Goal: Task Accomplishment & Management: Manage account settings

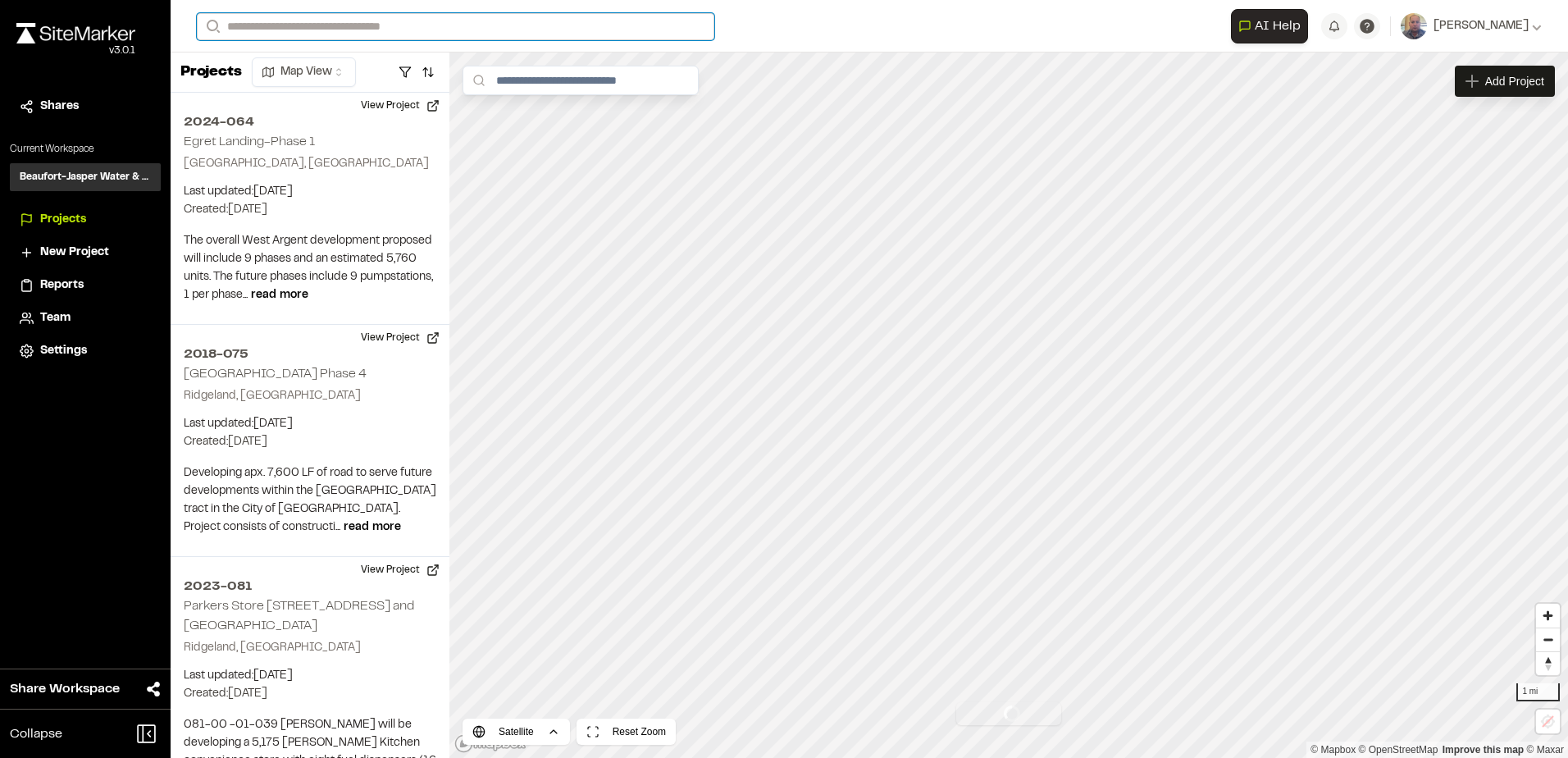
click at [300, 26] on input "Search" at bounding box center [455, 26] width 518 height 27
type input "********"
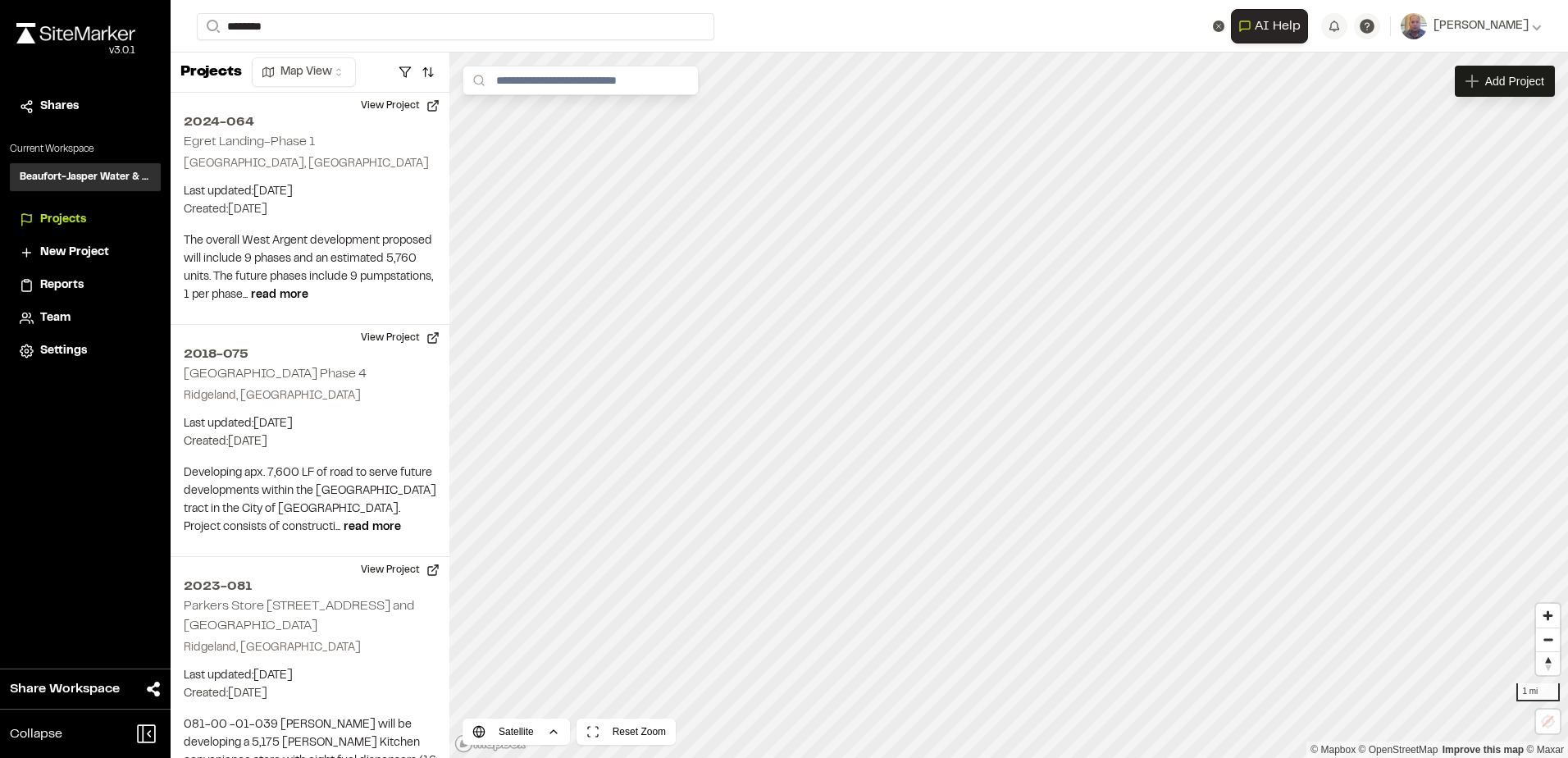
click at [80, 254] on span "New Project" at bounding box center [74, 252] width 69 height 18
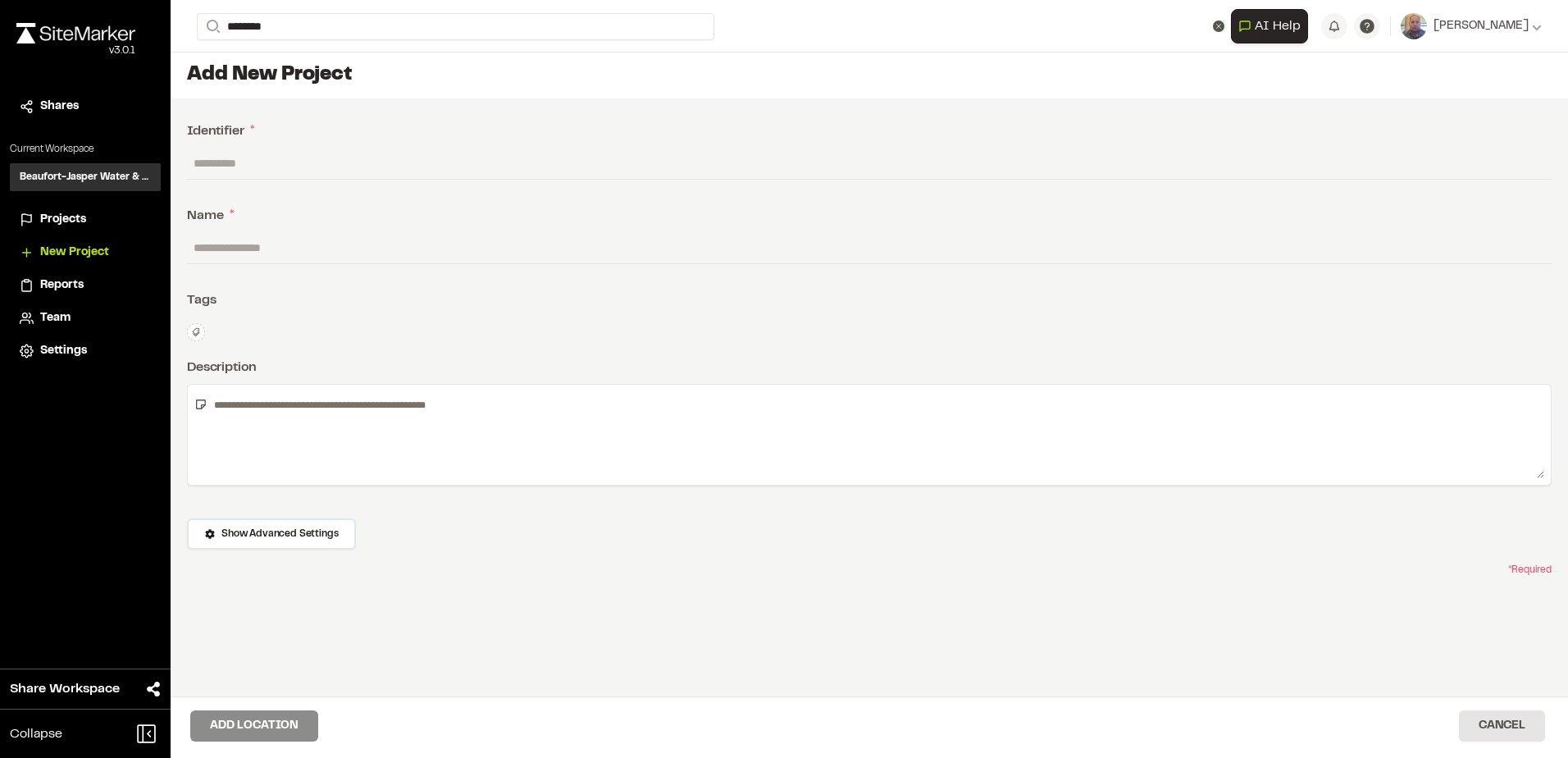
click at [240, 165] on input "text" at bounding box center [868, 163] width 1364 height 31
drag, startPoint x: 238, startPoint y: 167, endPoint x: 211, endPoint y: 170, distance: 27.2
paste input "********"
type input "********"
click at [248, 240] on input "text" at bounding box center [868, 247] width 1364 height 31
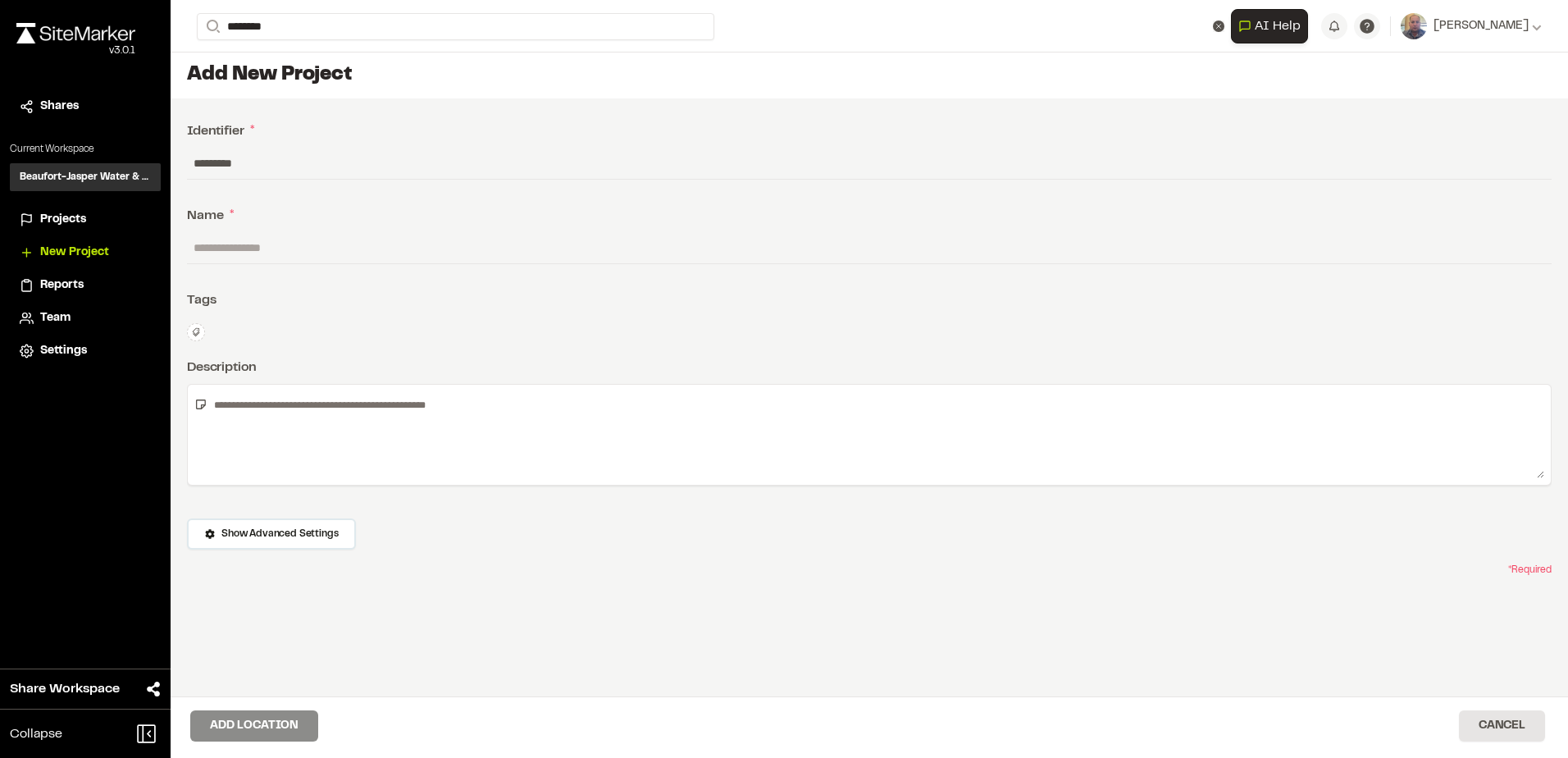
click at [259, 257] on input "text" at bounding box center [868, 247] width 1364 height 31
paste input "**********"
type input "**********"
click at [273, 425] on textarea at bounding box center [875, 434] width 1336 height 86
paste textarea "**********"
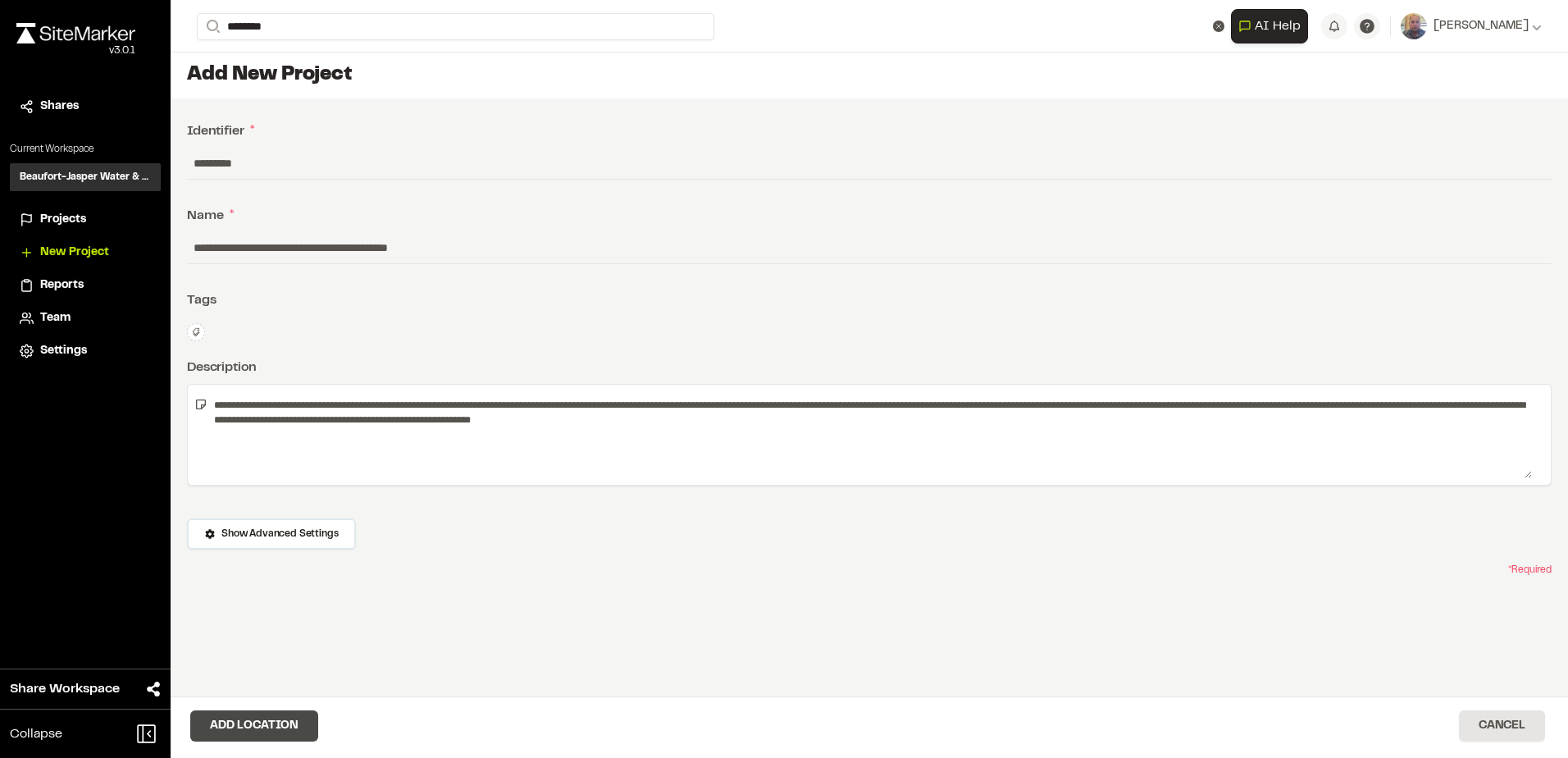
type textarea "**********"
click at [287, 728] on button "Add Location" at bounding box center [253, 725] width 128 height 31
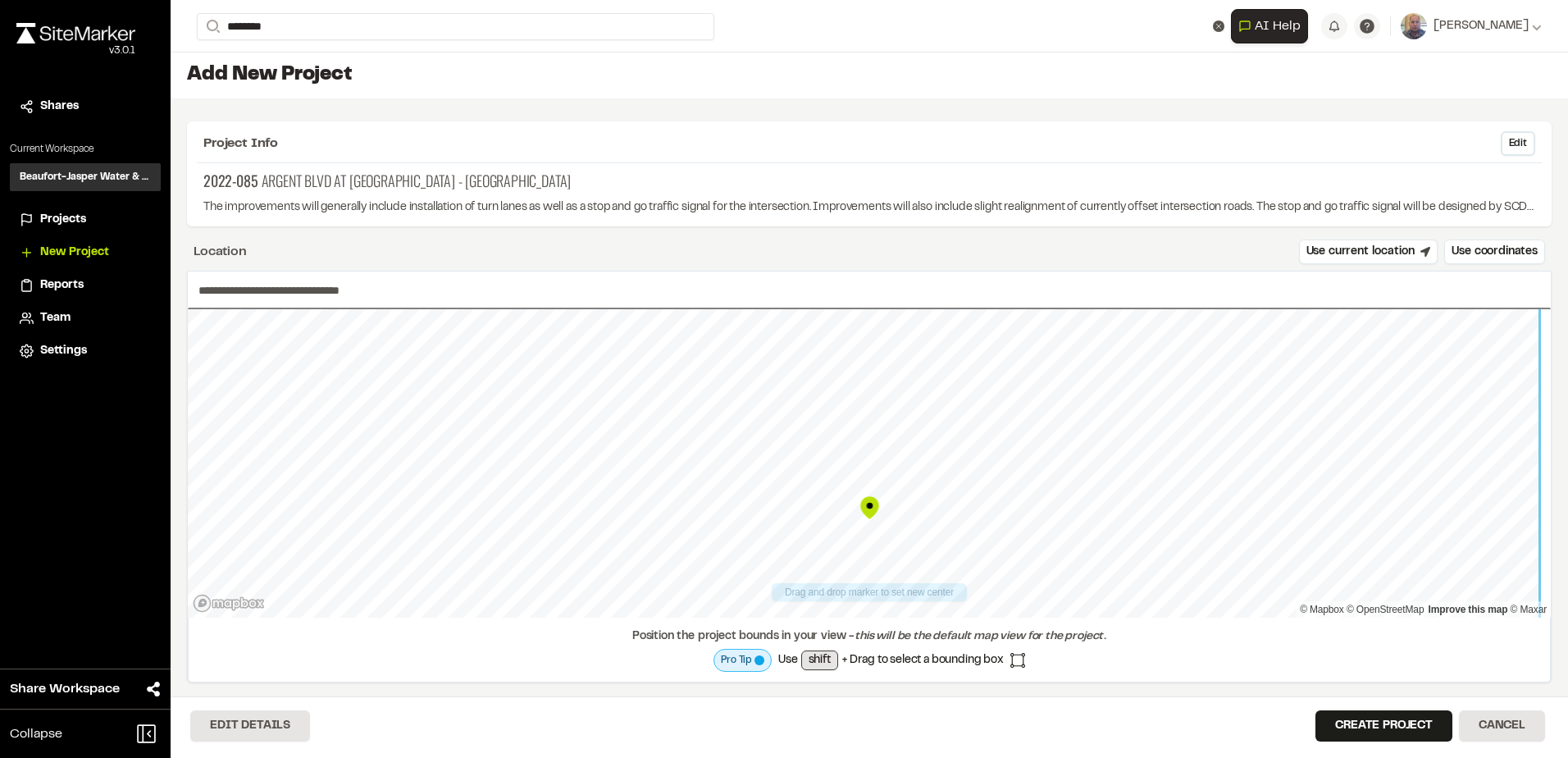
click at [669, 631] on div "**********" at bounding box center [868, 476] width 1364 height 411
click at [611, 632] on div "**********" at bounding box center [868, 476] width 1364 height 411
click at [786, 309] on div at bounding box center [869, 309] width 1363 height 0
drag, startPoint x: 867, startPoint y: 460, endPoint x: 809, endPoint y: 401, distance: 82.7
click at [806, 398] on div "Map marker" at bounding box center [803, 391] width 25 height 25
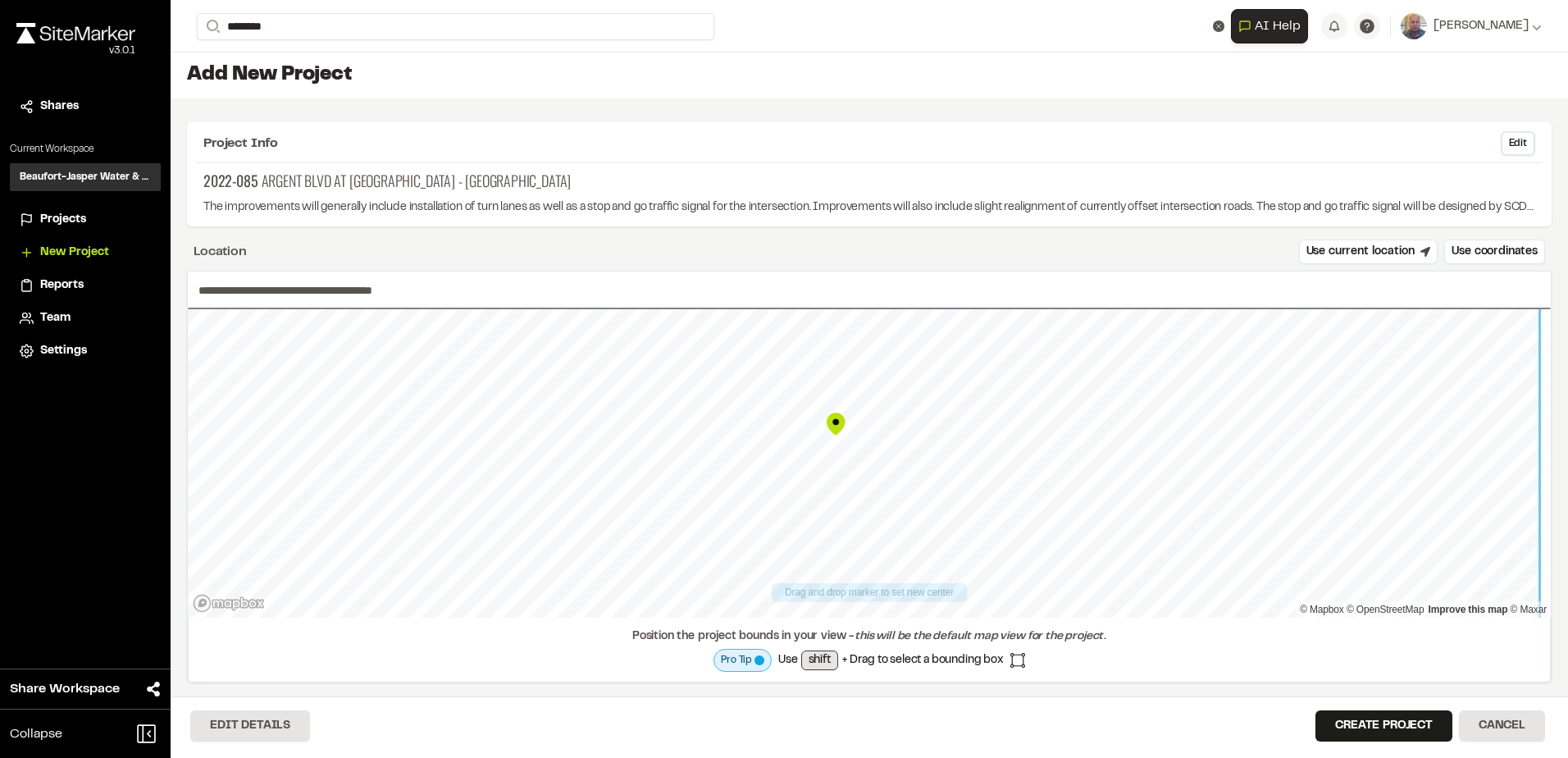
type input "**********"
click at [1375, 714] on button "Create Project" at bounding box center [1384, 725] width 137 height 31
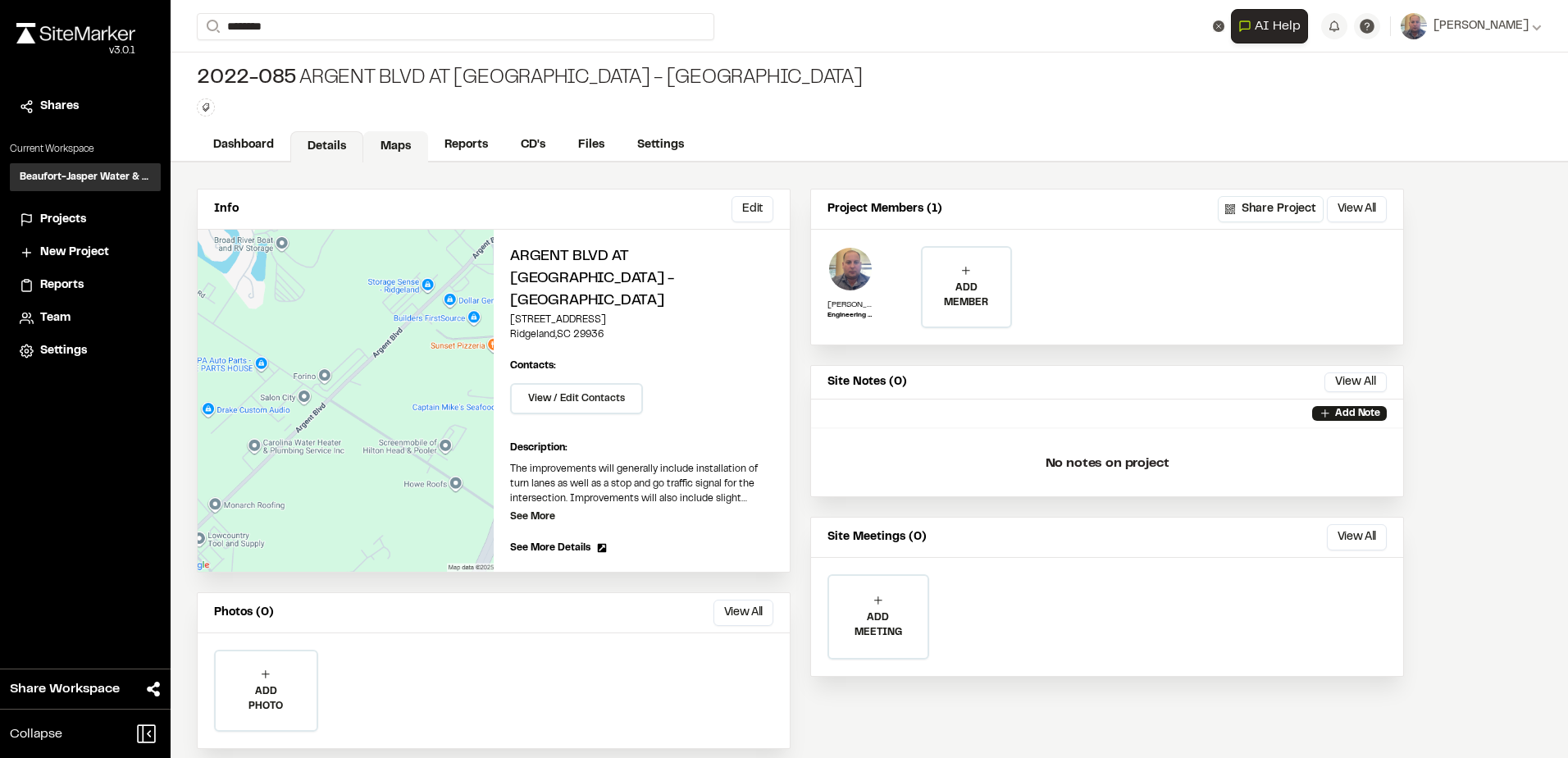
click at [386, 147] on link "Maps" at bounding box center [395, 146] width 65 height 31
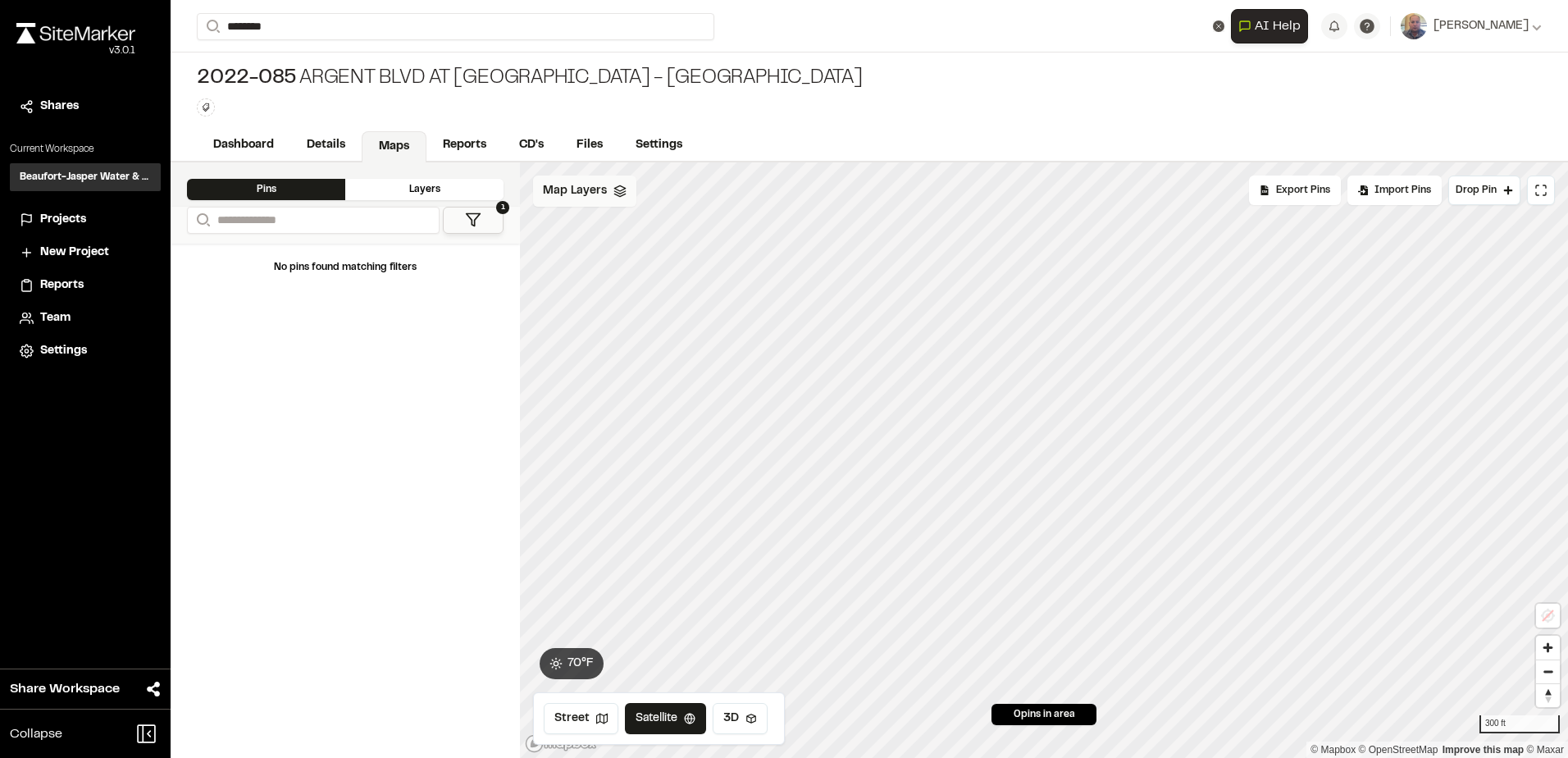
click at [608, 201] on div "Map Layers" at bounding box center [584, 191] width 103 height 31
click at [622, 193] on html "**********" at bounding box center [784, 379] width 1568 height 758
click at [573, 225] on link "Add Layer" at bounding box center [594, 227] width 123 height 28
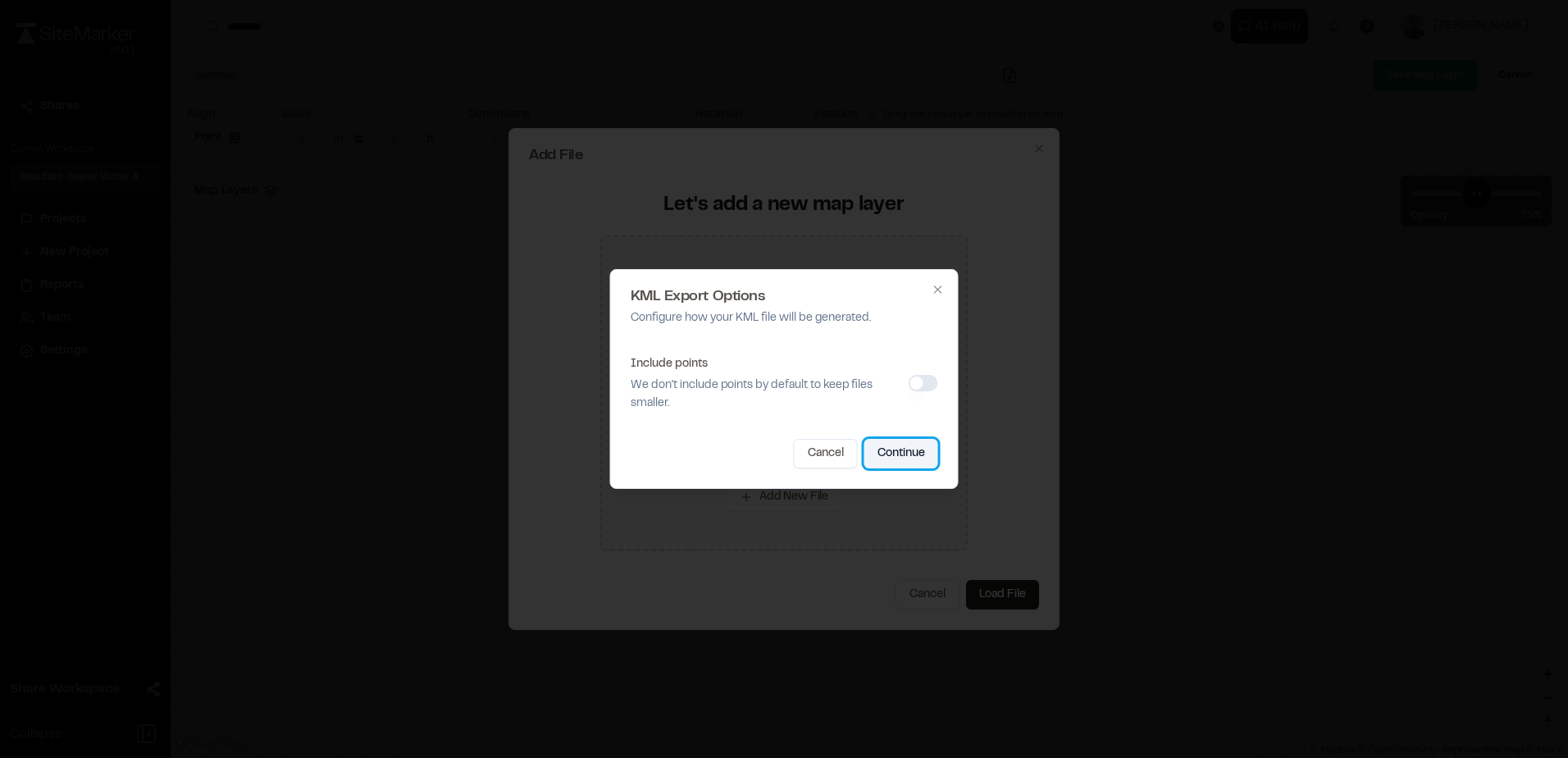
click at [894, 446] on button "Continue" at bounding box center [901, 454] width 74 height 30
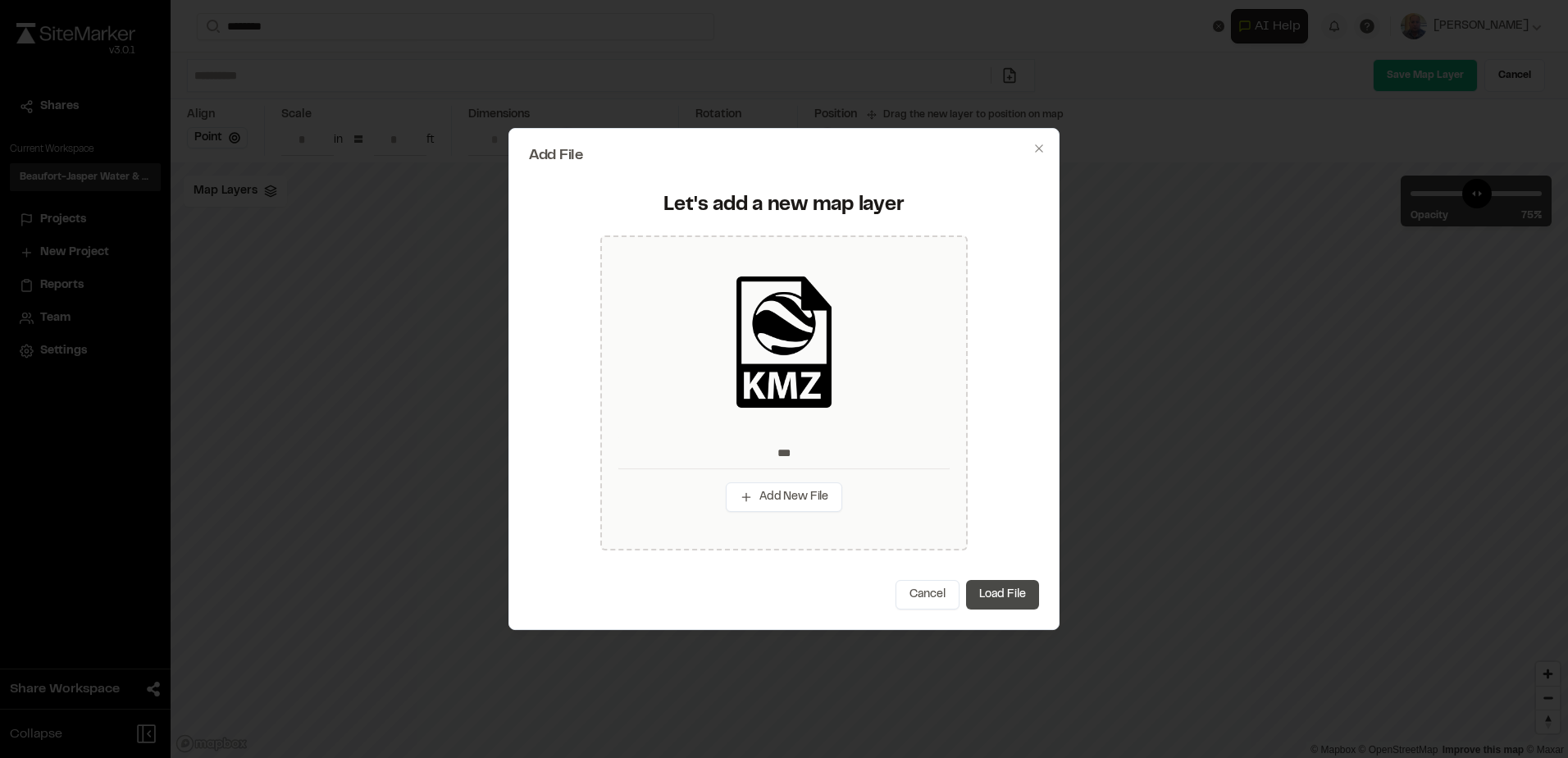
click at [1003, 590] on button "Load File" at bounding box center [1002, 594] width 73 height 30
type input "***"
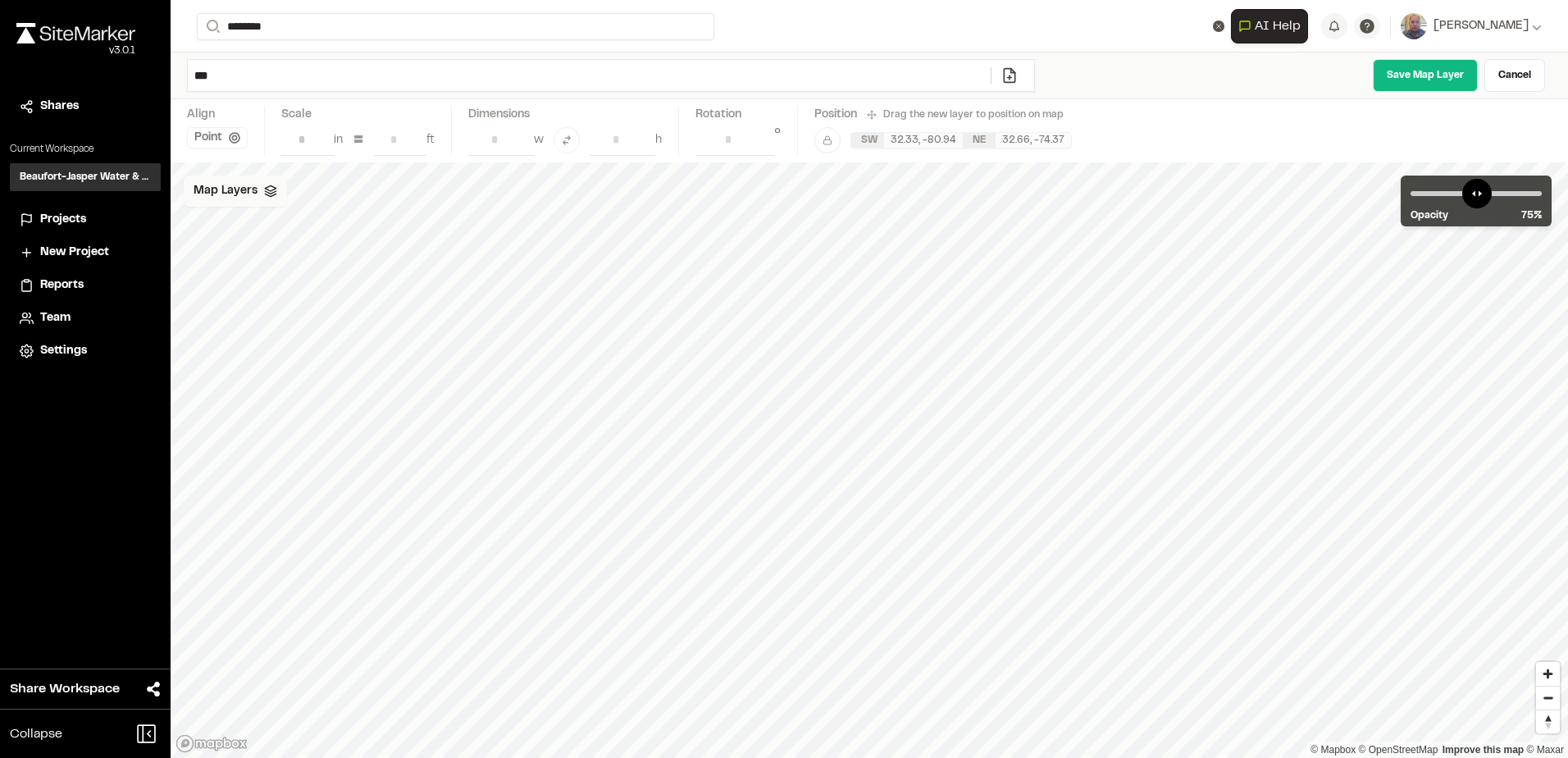
click at [229, 202] on div "Map Layers" at bounding box center [235, 191] width 103 height 31
click at [289, 190] on html "**********" at bounding box center [784, 379] width 1568 height 758
drag, startPoint x: 235, startPoint y: 232, endPoint x: 918, endPoint y: 50, distance: 706.8
click at [235, 232] on link "Add Layer" at bounding box center [245, 227] width 123 height 28
click at [1396, 75] on link "Save Map Layer" at bounding box center [1426, 75] width 105 height 33
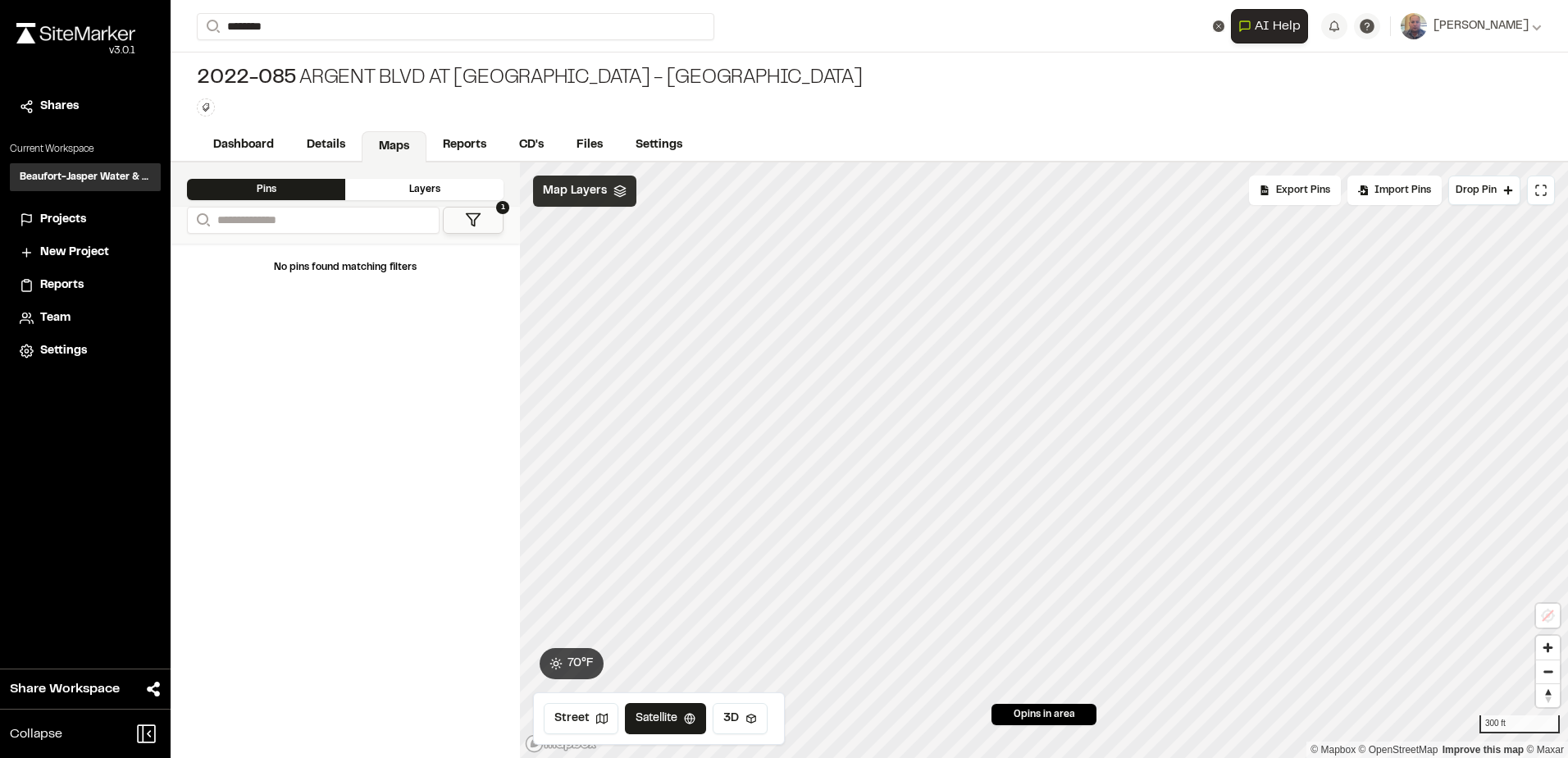
click at [599, 203] on div "Map Layers" at bounding box center [584, 191] width 103 height 31
click at [624, 188] on html "**********" at bounding box center [784, 379] width 1568 height 758
click at [620, 224] on link "Add Layer" at bounding box center [601, 227] width 123 height 28
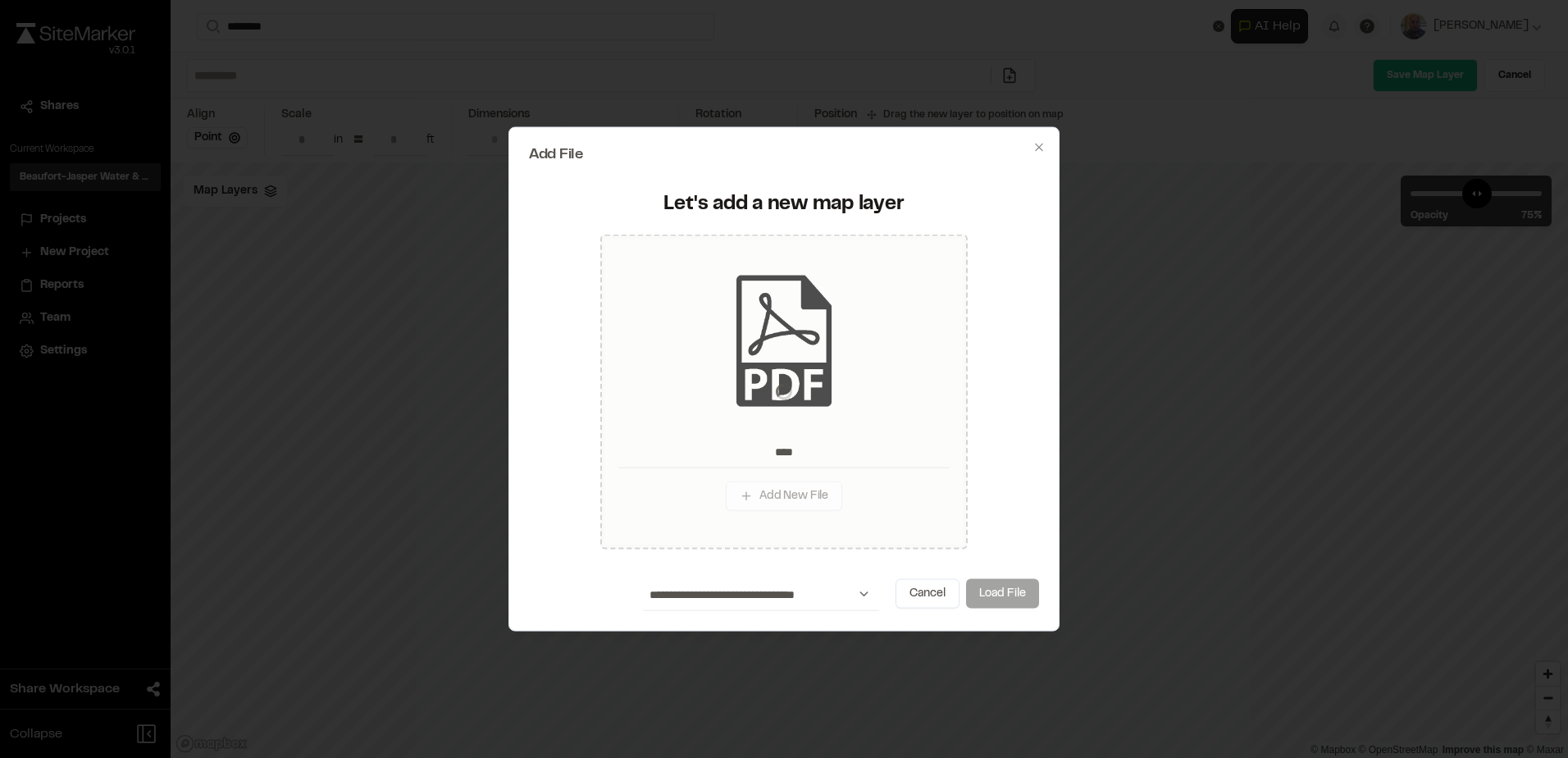
click at [989, 594] on button "Load File" at bounding box center [1002, 593] width 73 height 30
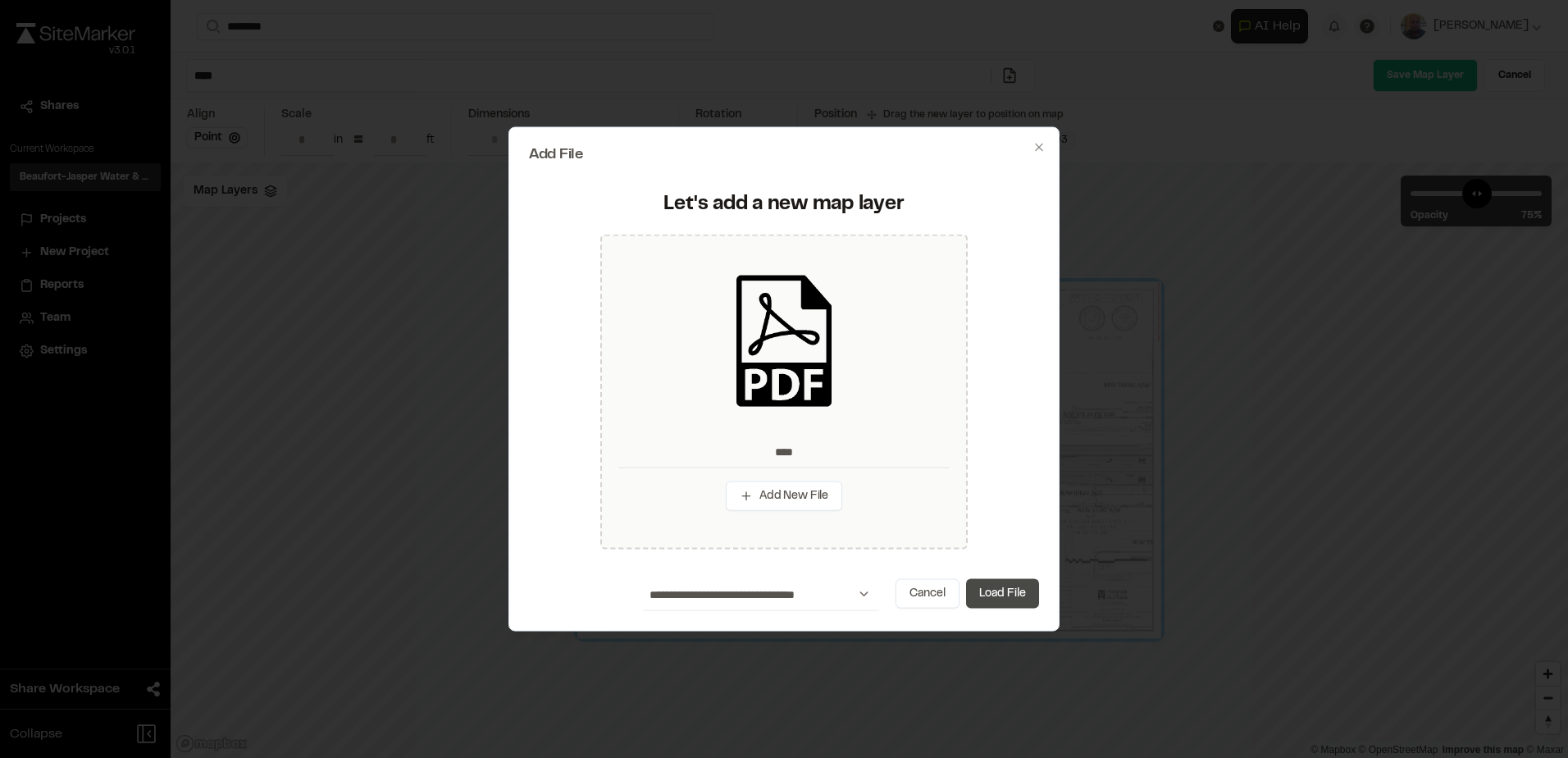
type input "****"
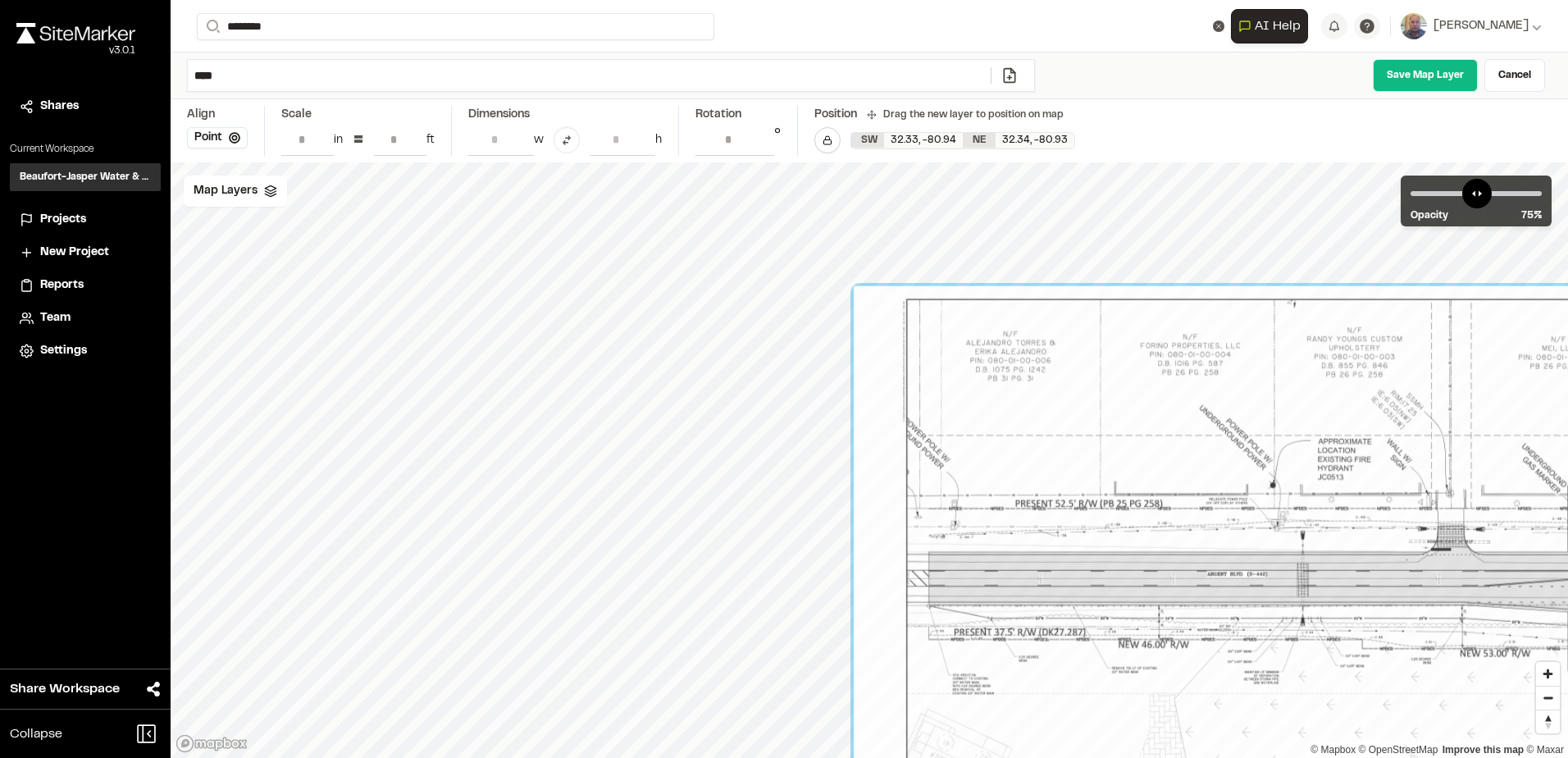
drag, startPoint x: 650, startPoint y: 391, endPoint x: 1263, endPoint y: 525, distance: 627.5
click at [1263, 525] on div at bounding box center [1331, 578] width 955 height 584
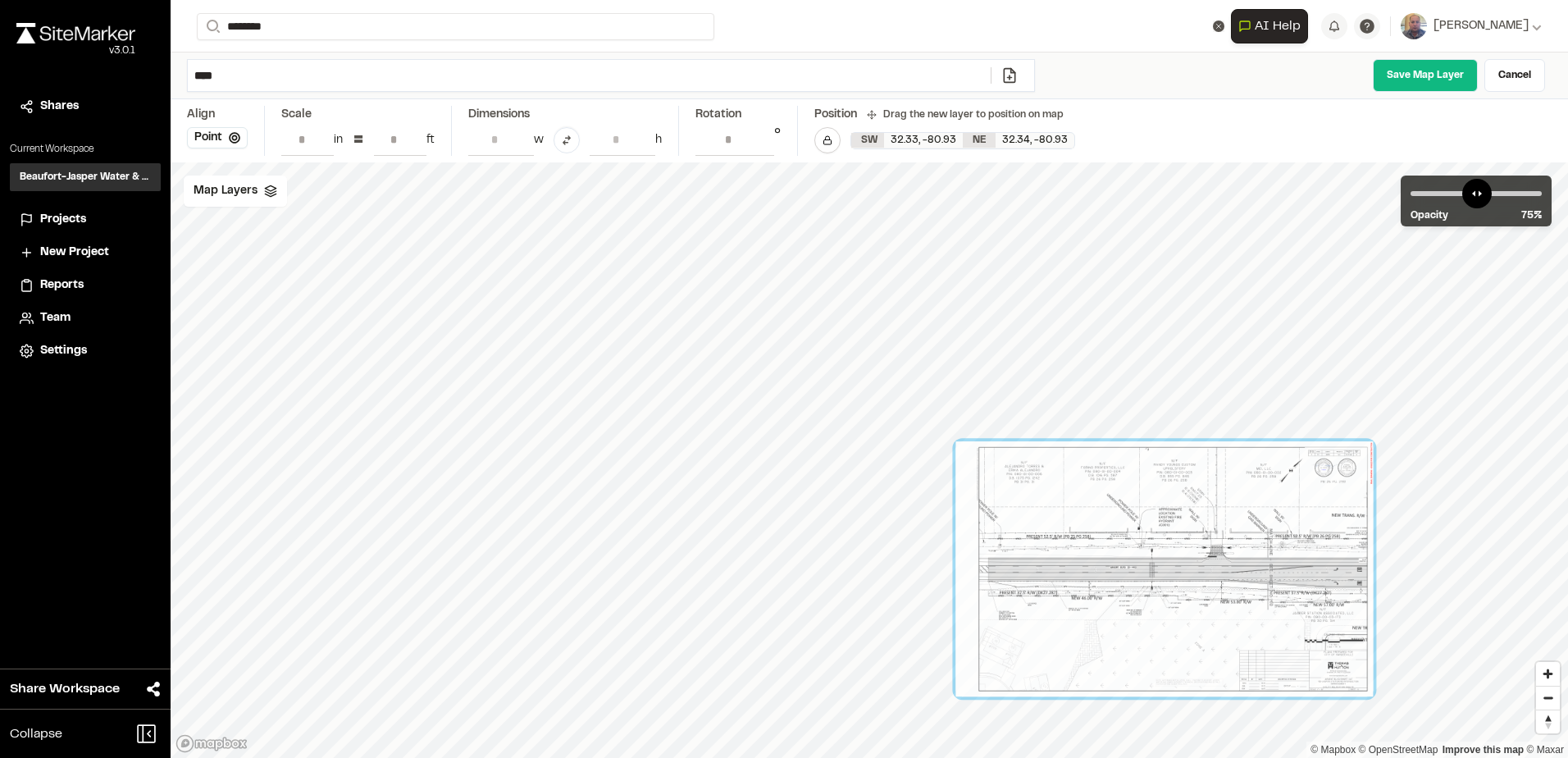
drag, startPoint x: 957, startPoint y: 479, endPoint x: 1139, endPoint y: 546, distance: 193.9
click at [1139, 546] on div at bounding box center [1164, 568] width 417 height 255
click at [251, 204] on div "Map Layers" at bounding box center [235, 191] width 103 height 31
click at [265, 257] on icon at bounding box center [266, 259] width 13 height 11
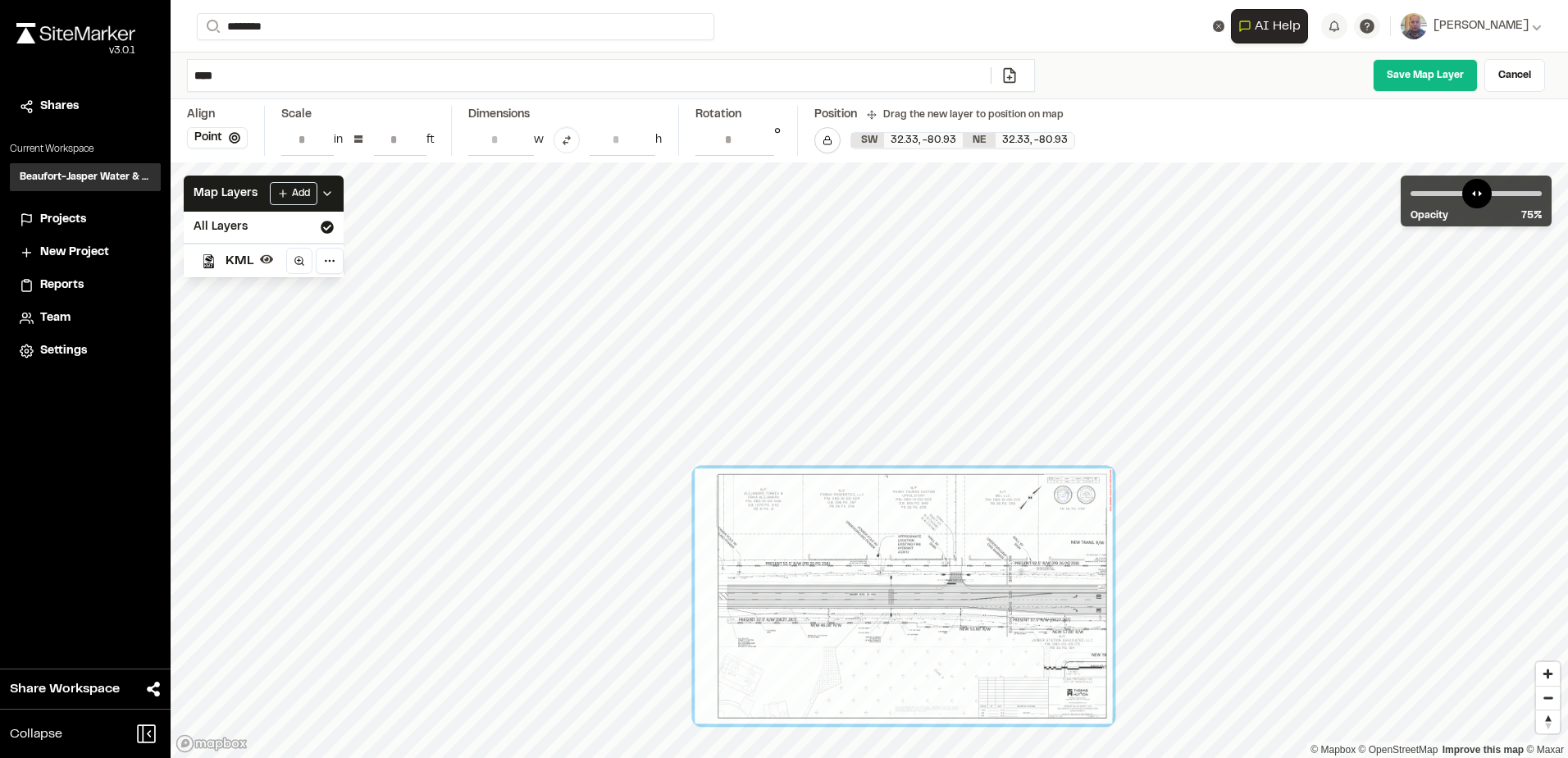
drag, startPoint x: 1011, startPoint y: 645, endPoint x: 823, endPoint y: 624, distance: 189.2
click at [823, 624] on div at bounding box center [903, 595] width 417 height 255
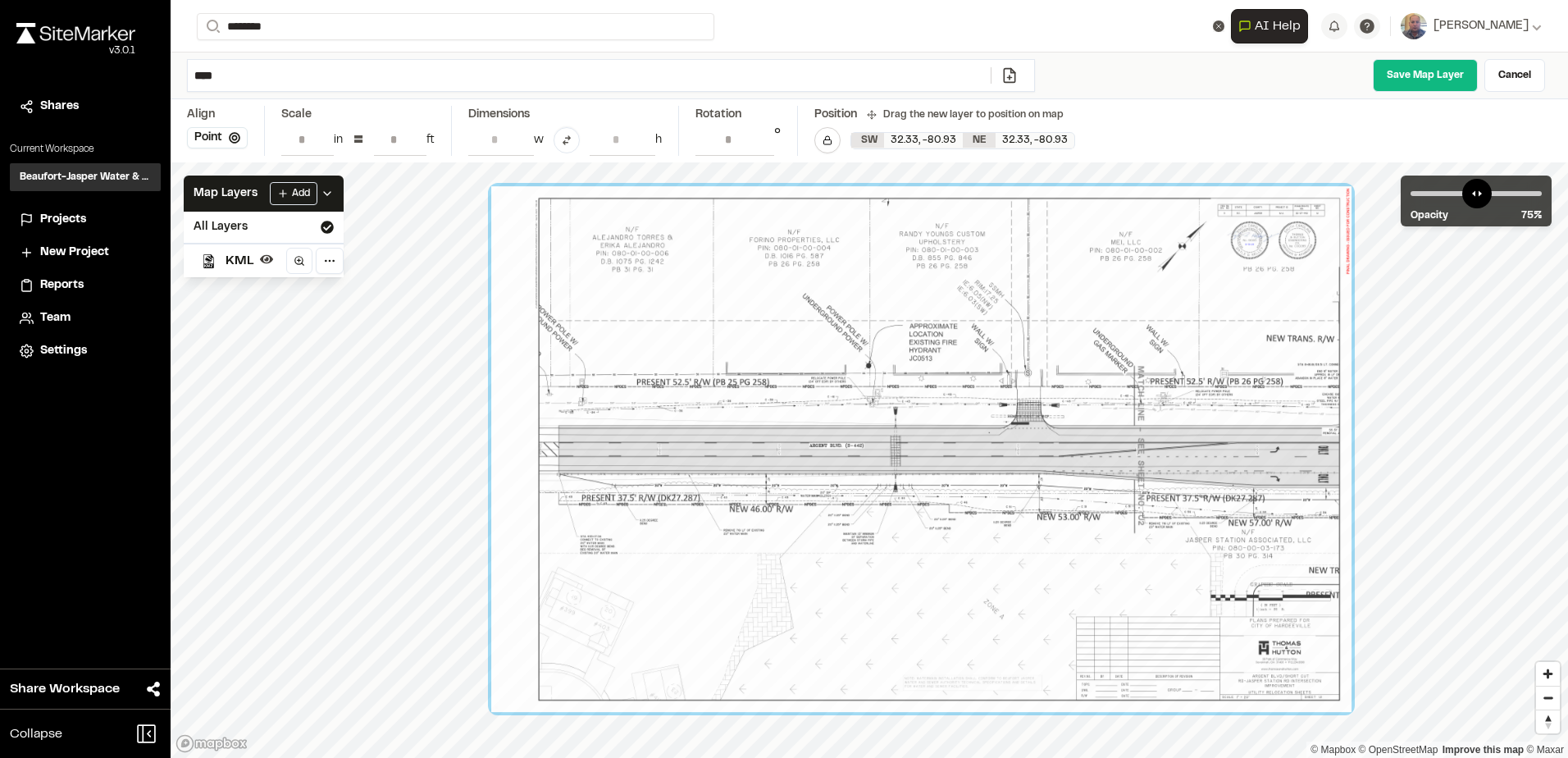
drag, startPoint x: 944, startPoint y: 653, endPoint x: 898, endPoint y: 535, distance: 126.6
click at [898, 535] on div at bounding box center [921, 448] width 861 height 526
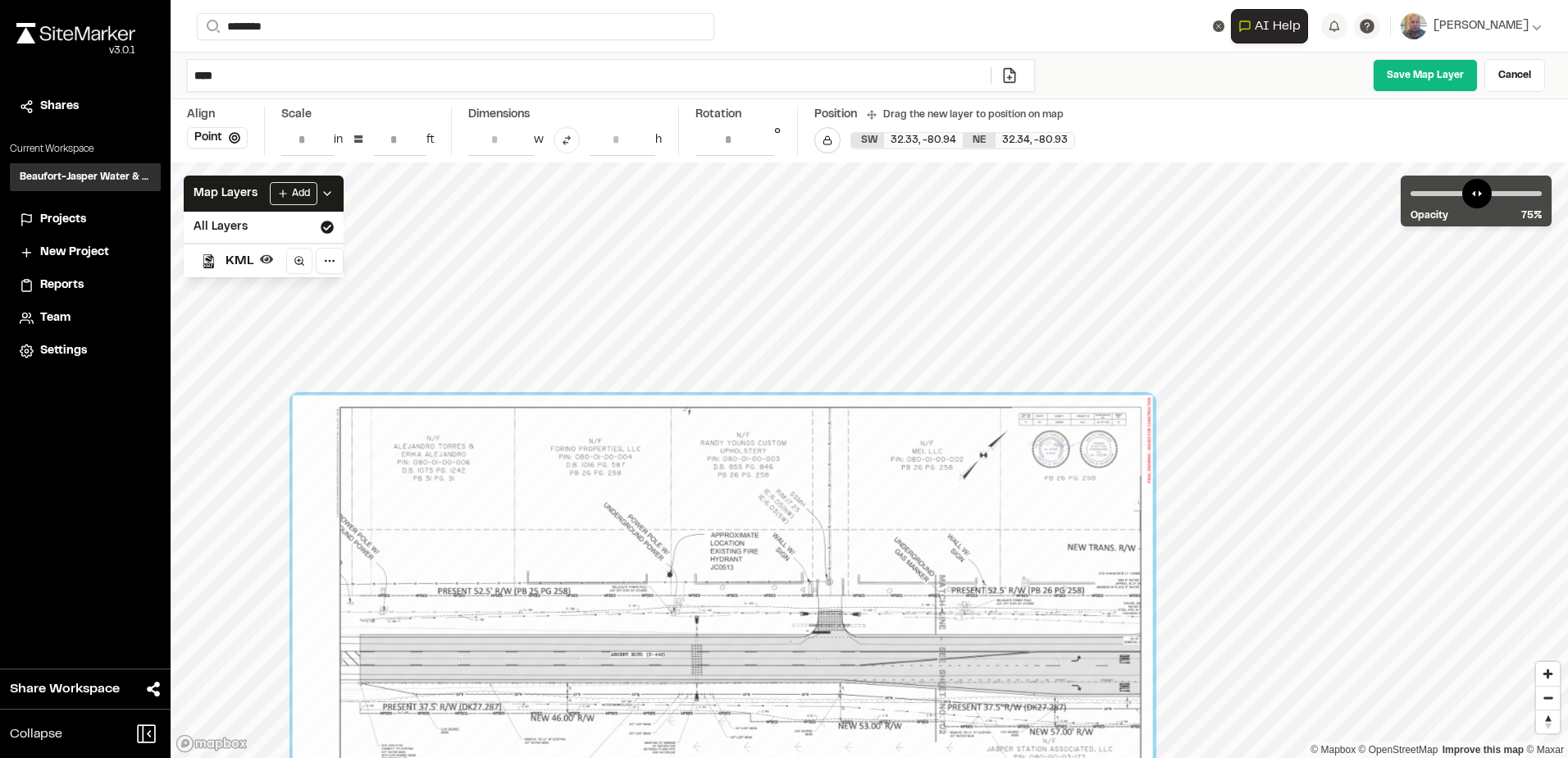
drag, startPoint x: 960, startPoint y: 558, endPoint x: 780, endPoint y: 731, distance: 249.7
click at [780, 731] on div at bounding box center [723, 658] width 861 height 526
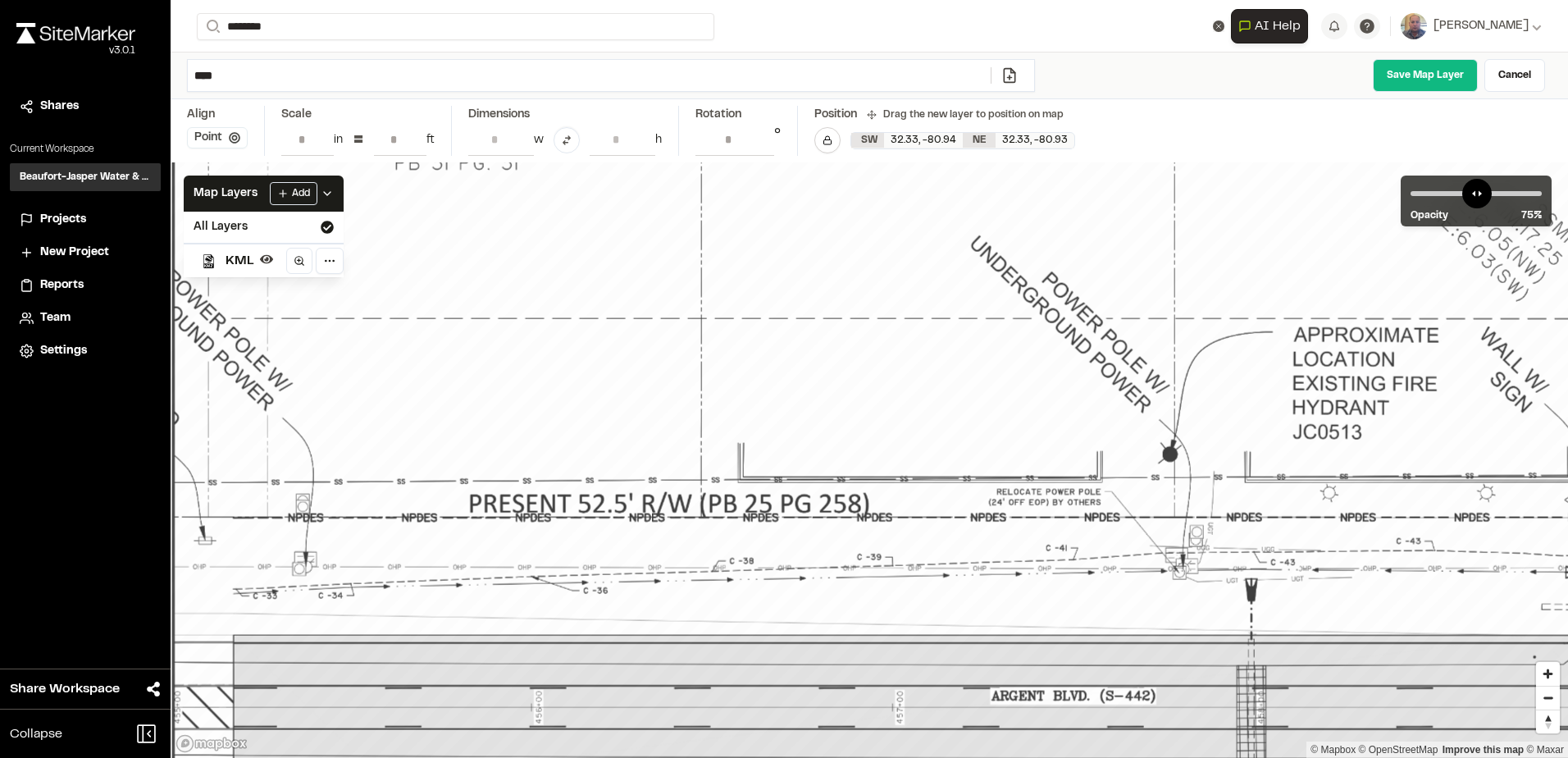
click at [235, 135] on icon at bounding box center [235, 138] width 12 height 12
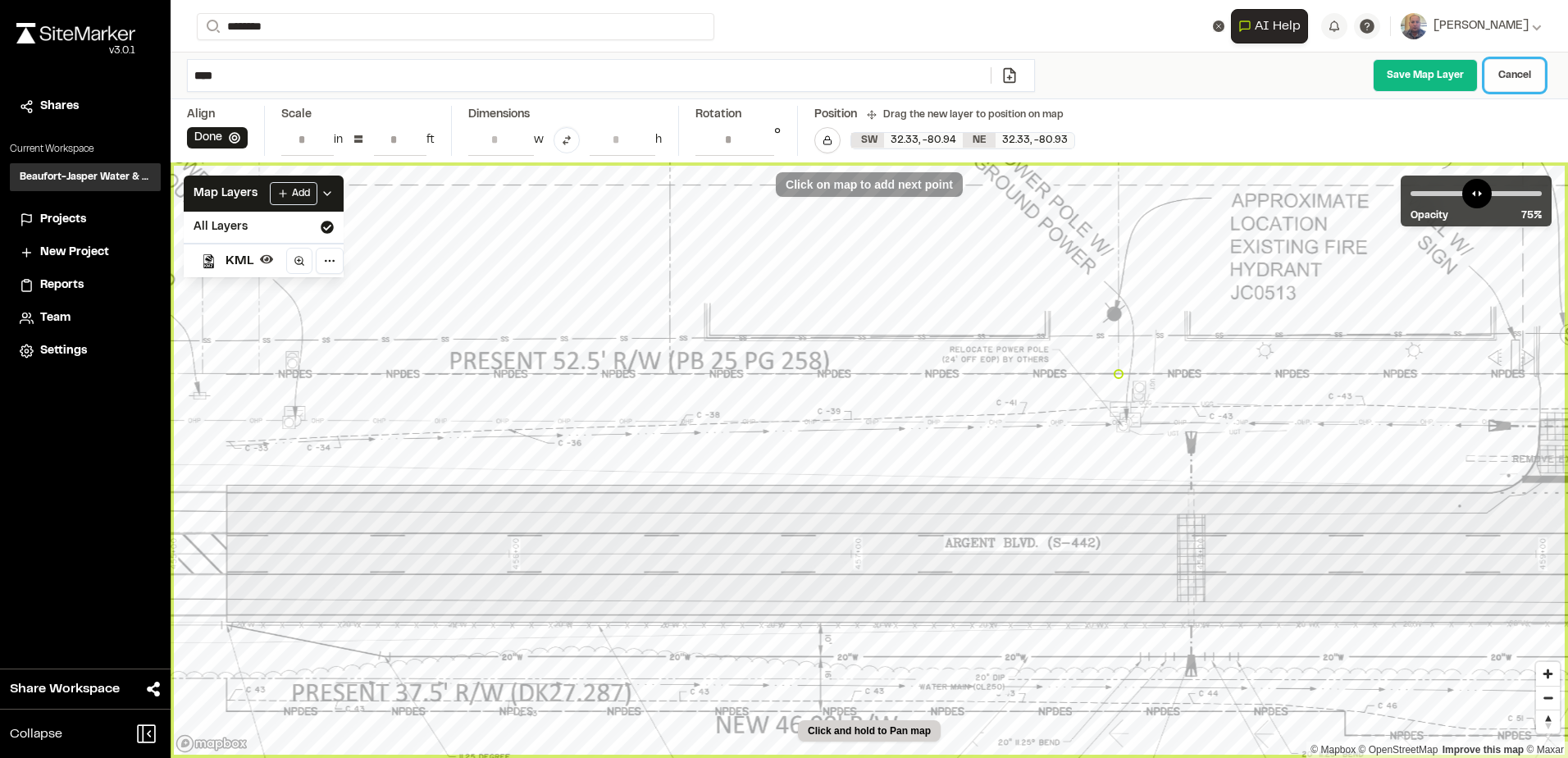
click at [1509, 80] on link "Cancel" at bounding box center [1514, 75] width 61 height 33
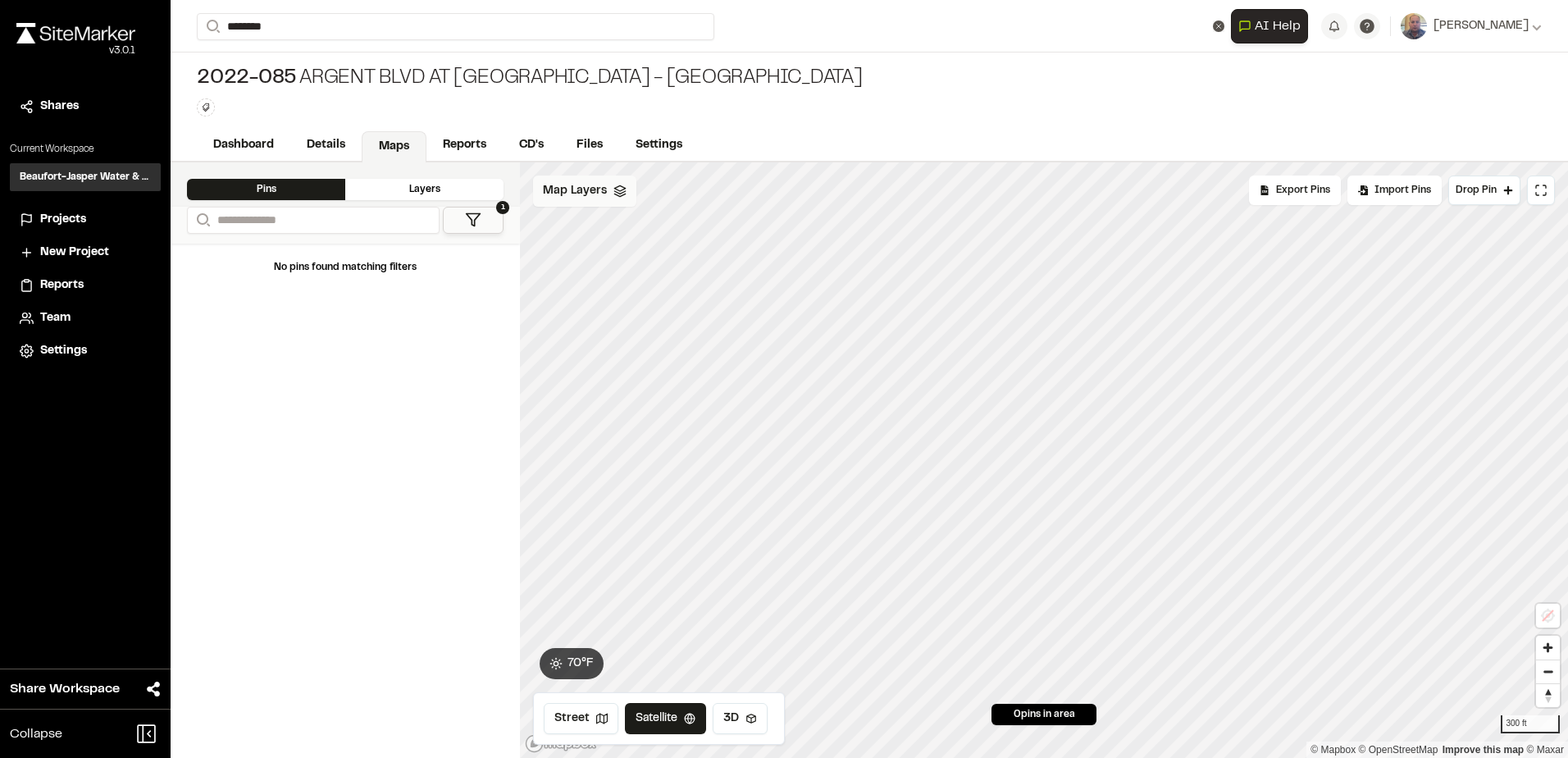
click at [612, 199] on div "Map Layers" at bounding box center [584, 191] width 103 height 31
click at [645, 193] on html "**********" at bounding box center [784, 379] width 1568 height 758
click at [614, 232] on link "Add Layer" at bounding box center [601, 227] width 123 height 28
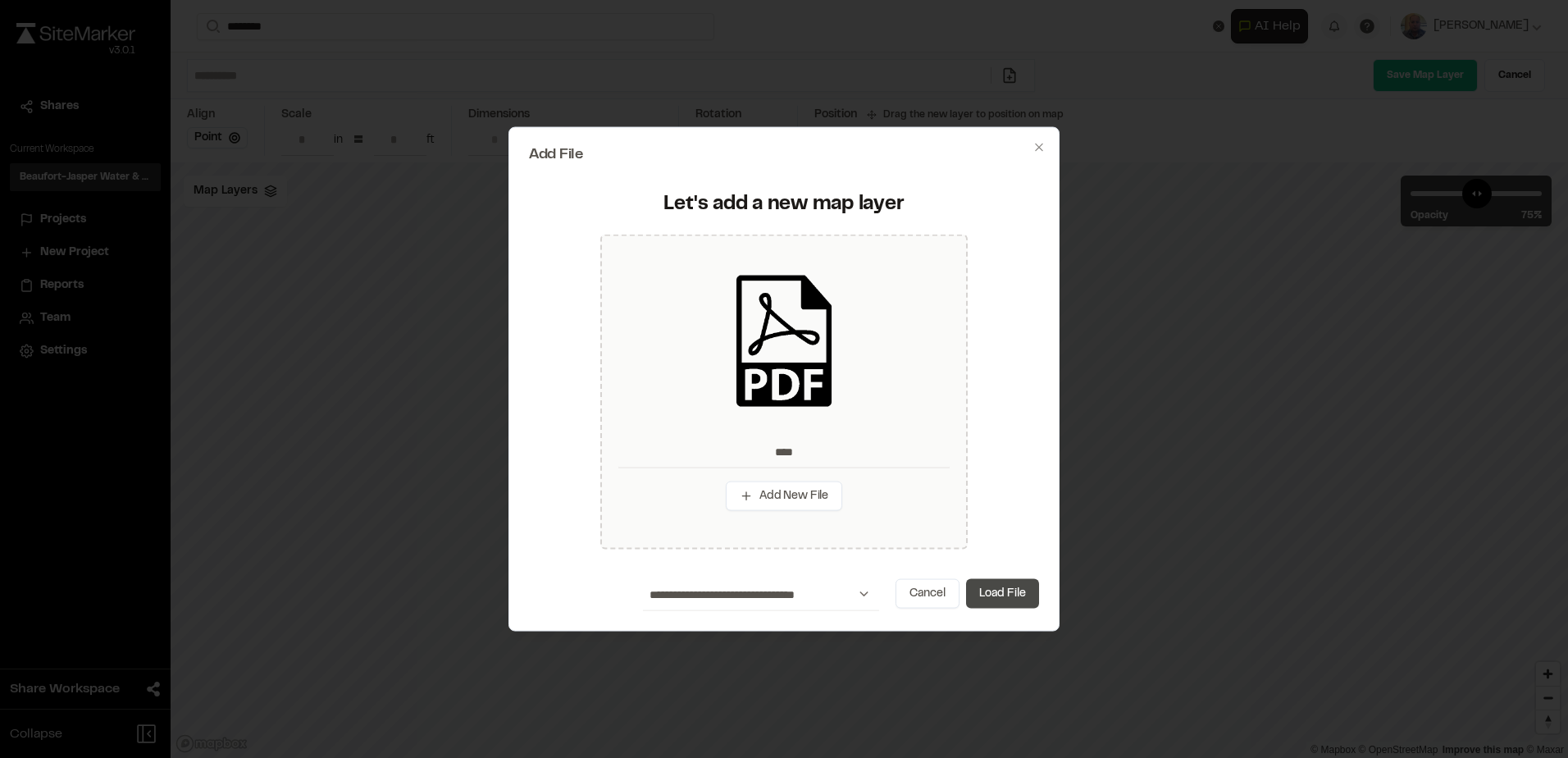
click at [1012, 584] on button "Load File" at bounding box center [1002, 593] width 73 height 30
type input "****"
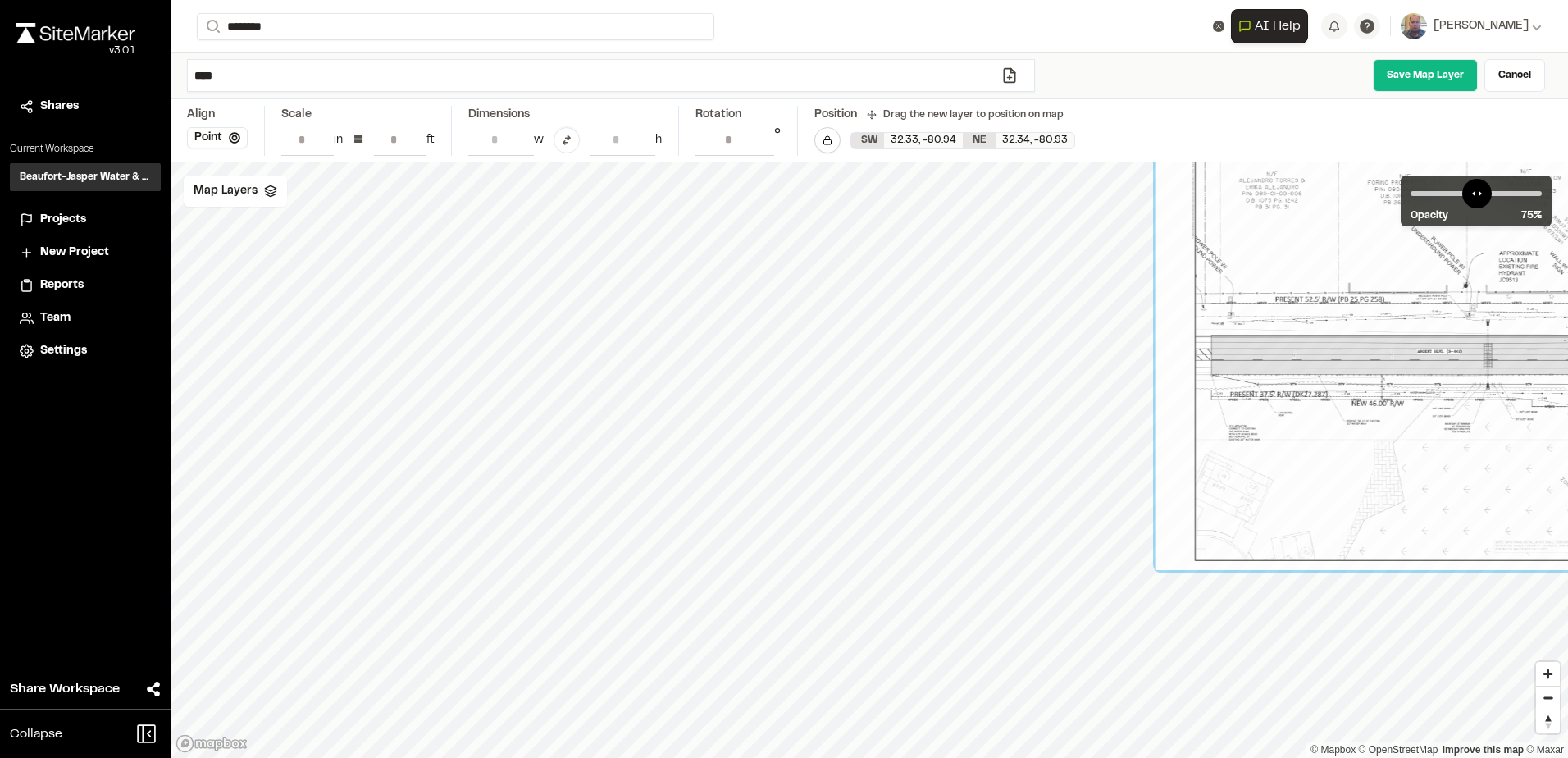
drag, startPoint x: 833, startPoint y: 373, endPoint x: 1446, endPoint y: 274, distance: 620.9
click at [1446, 274] on div at bounding box center [1509, 354] width 706 height 431
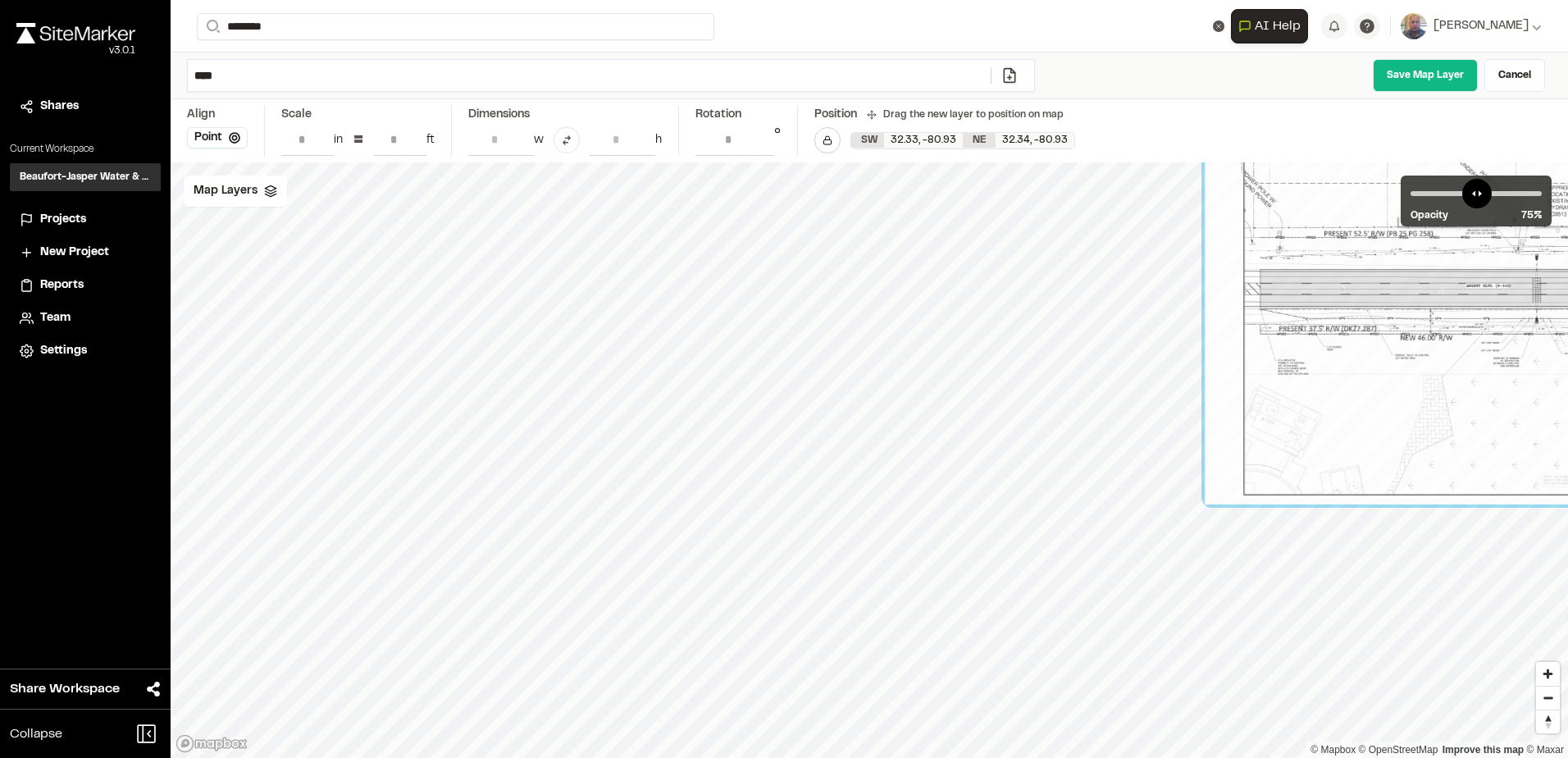
drag, startPoint x: 1422, startPoint y: 336, endPoint x: 1387, endPoint y: 486, distance: 154.0
click at [1415, 486] on div at bounding box center [1557, 288] width 706 height 431
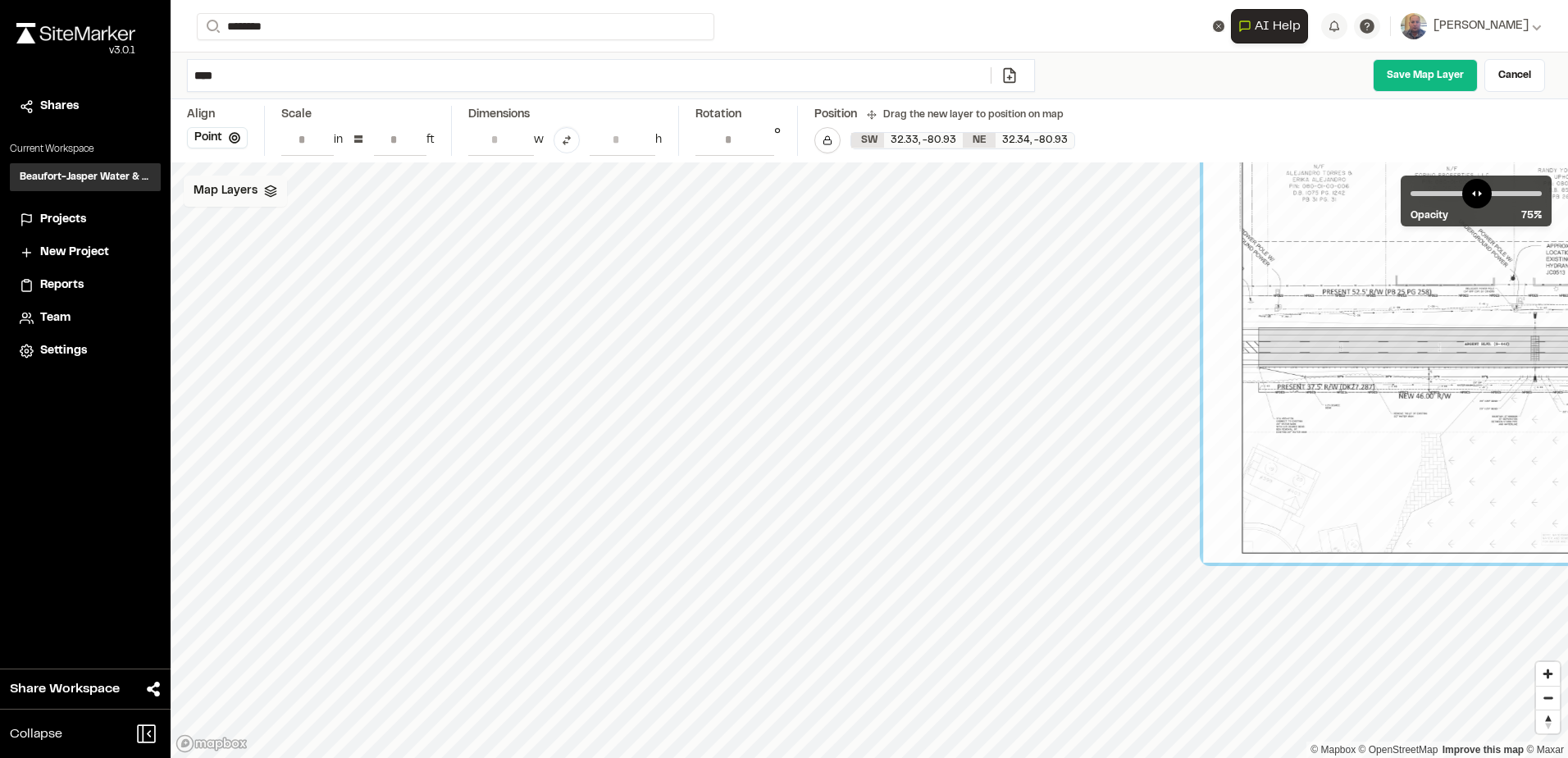
click at [254, 204] on div "Map Layers Opacity 75 % © Mapbox © OpenStreetMap Improve this map © Maxar" at bounding box center [869, 459] width 1397 height 595
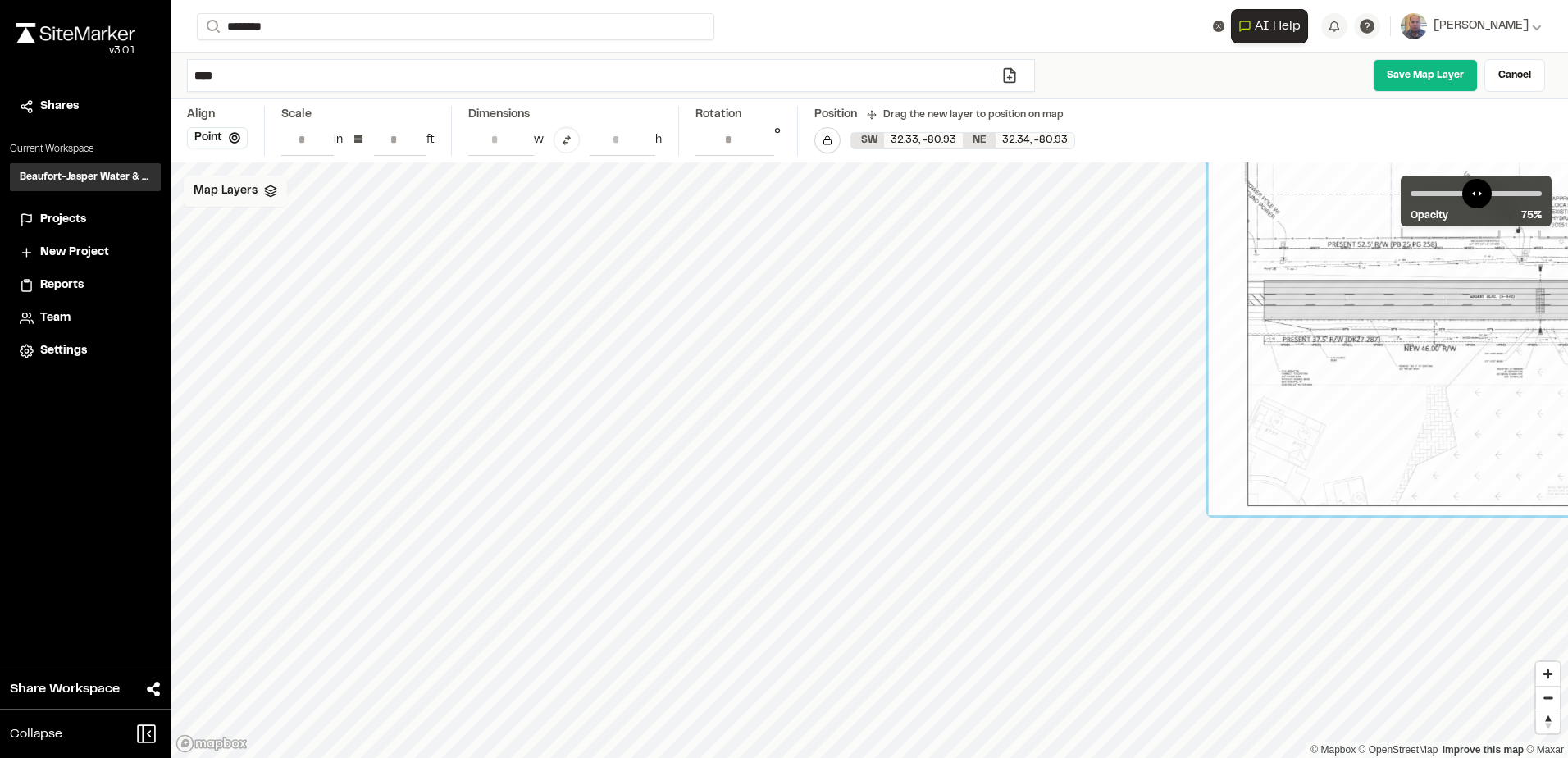
click at [255, 199] on div "Map Layers" at bounding box center [235, 191] width 103 height 31
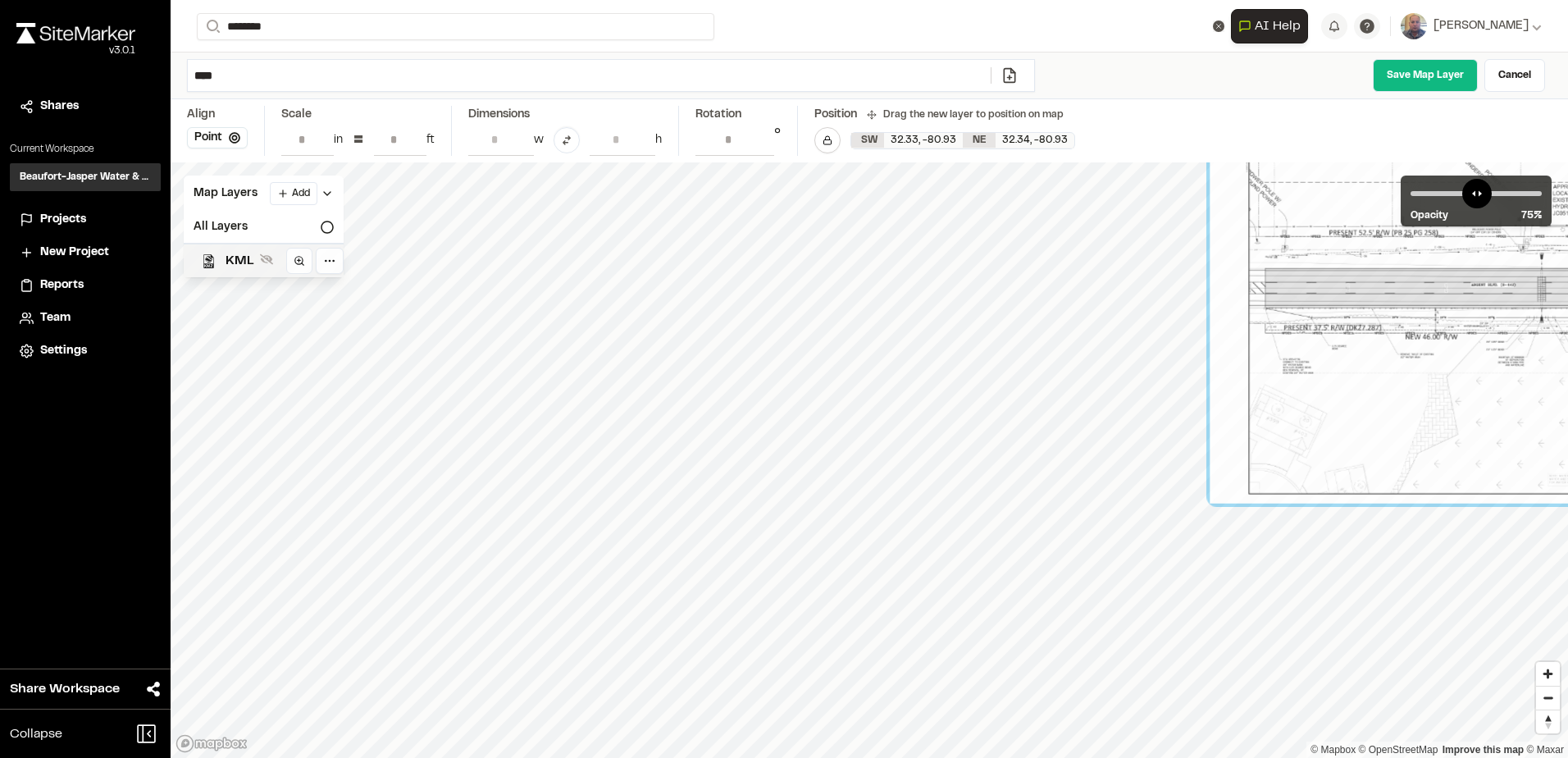
click at [246, 259] on span "KML" at bounding box center [239, 261] width 28 height 20
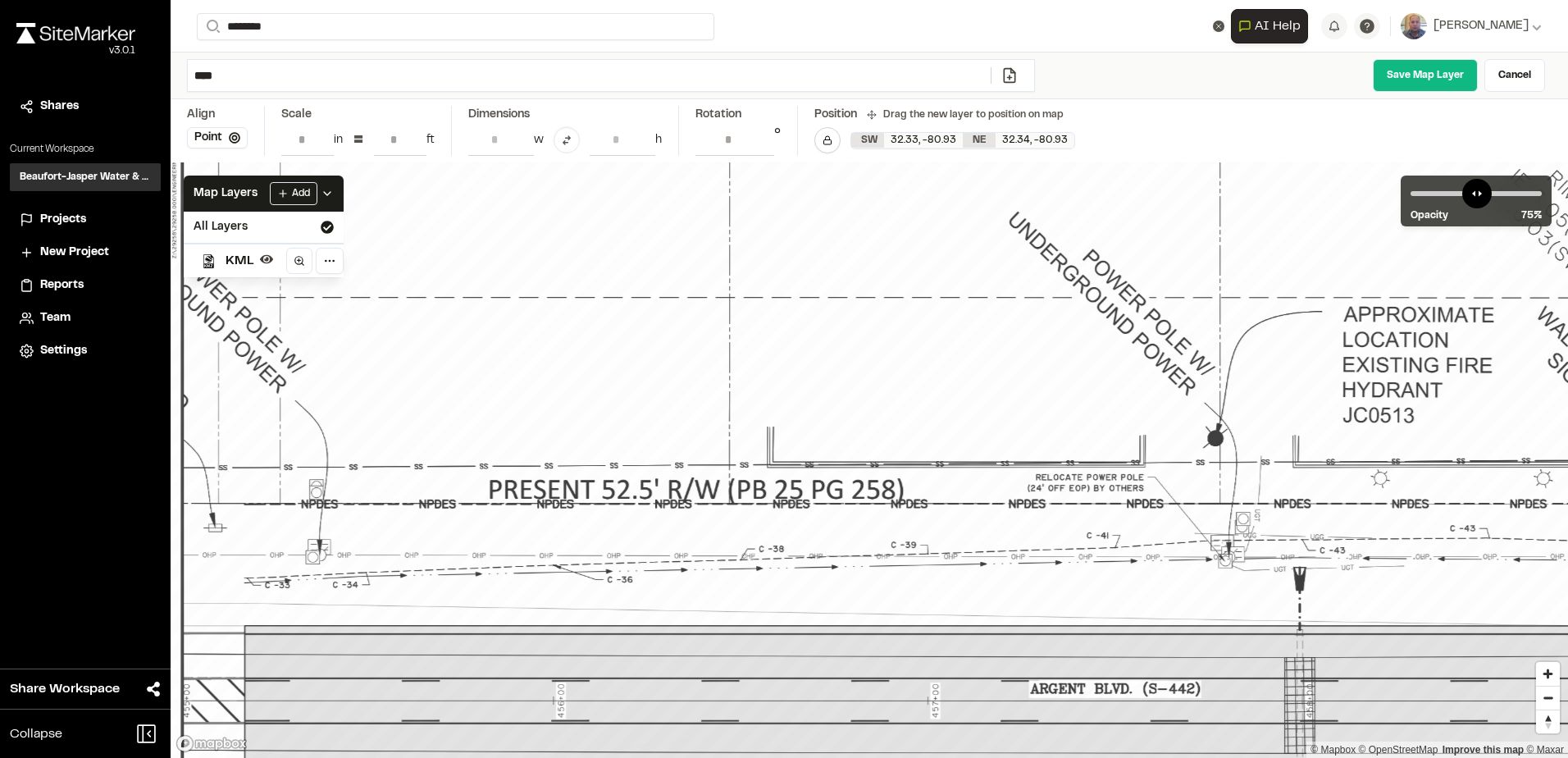
drag, startPoint x: 922, startPoint y: 355, endPoint x: 510, endPoint y: 462, distance: 425.7
click at [455, 472] on div at bounding box center [1380, 699] width 2696 height 1647
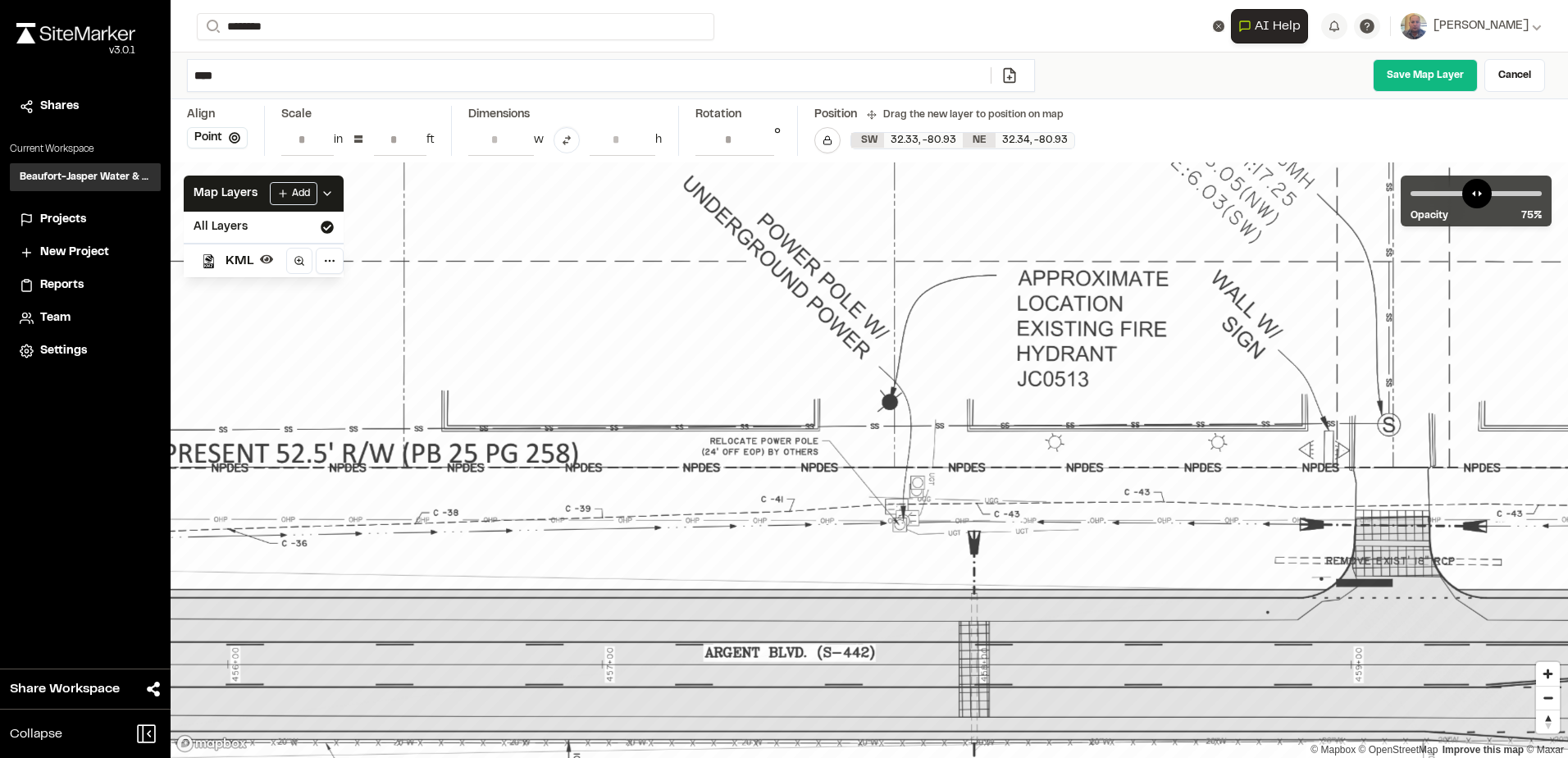
drag, startPoint x: 766, startPoint y: 378, endPoint x: 1453, endPoint y: 227, distance: 703.4
click at [1453, 227] on div at bounding box center [1054, 664] width 2696 height 1647
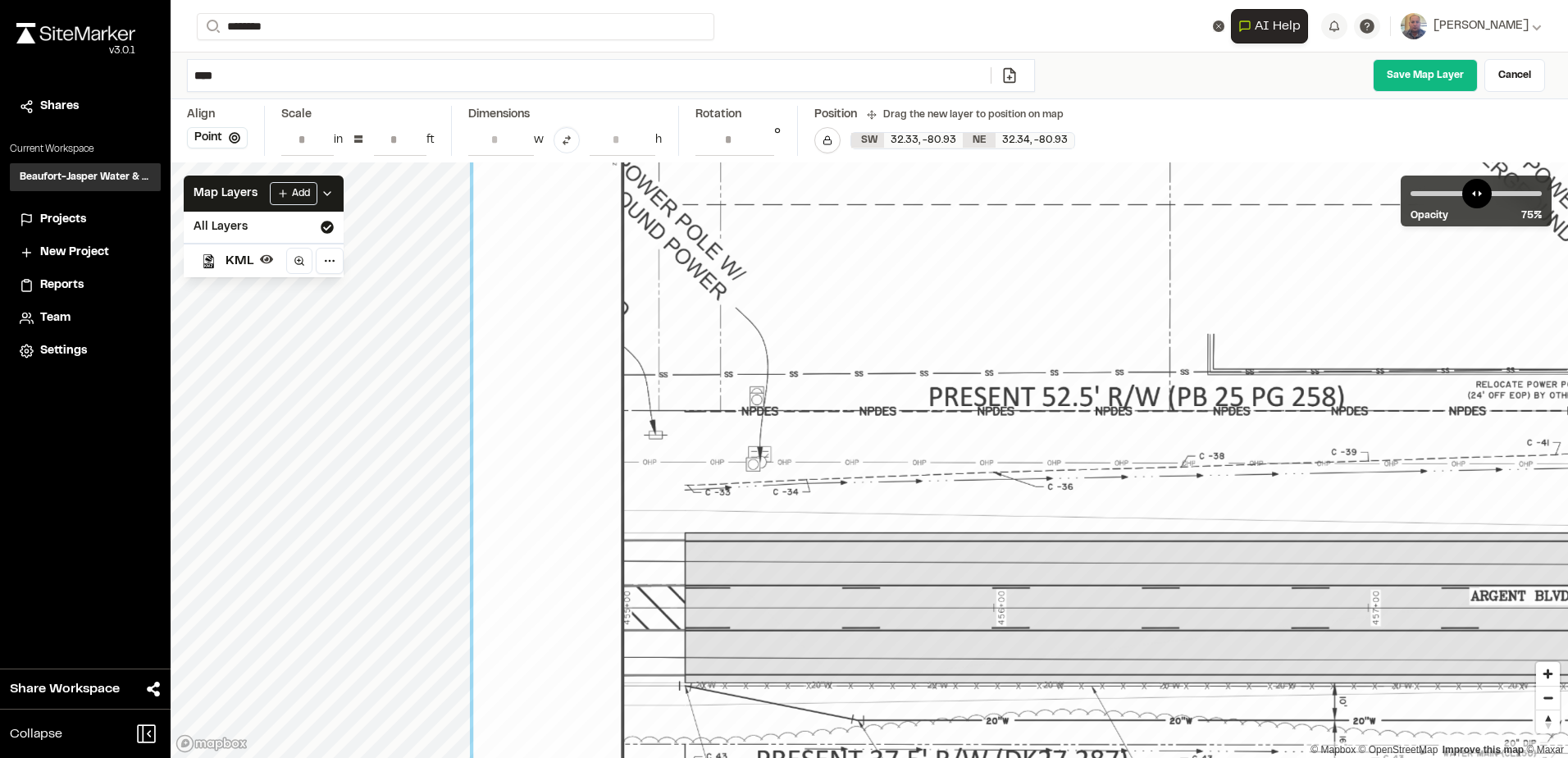
drag, startPoint x: 868, startPoint y: 274, endPoint x: 1283, endPoint y: 311, distance: 416.6
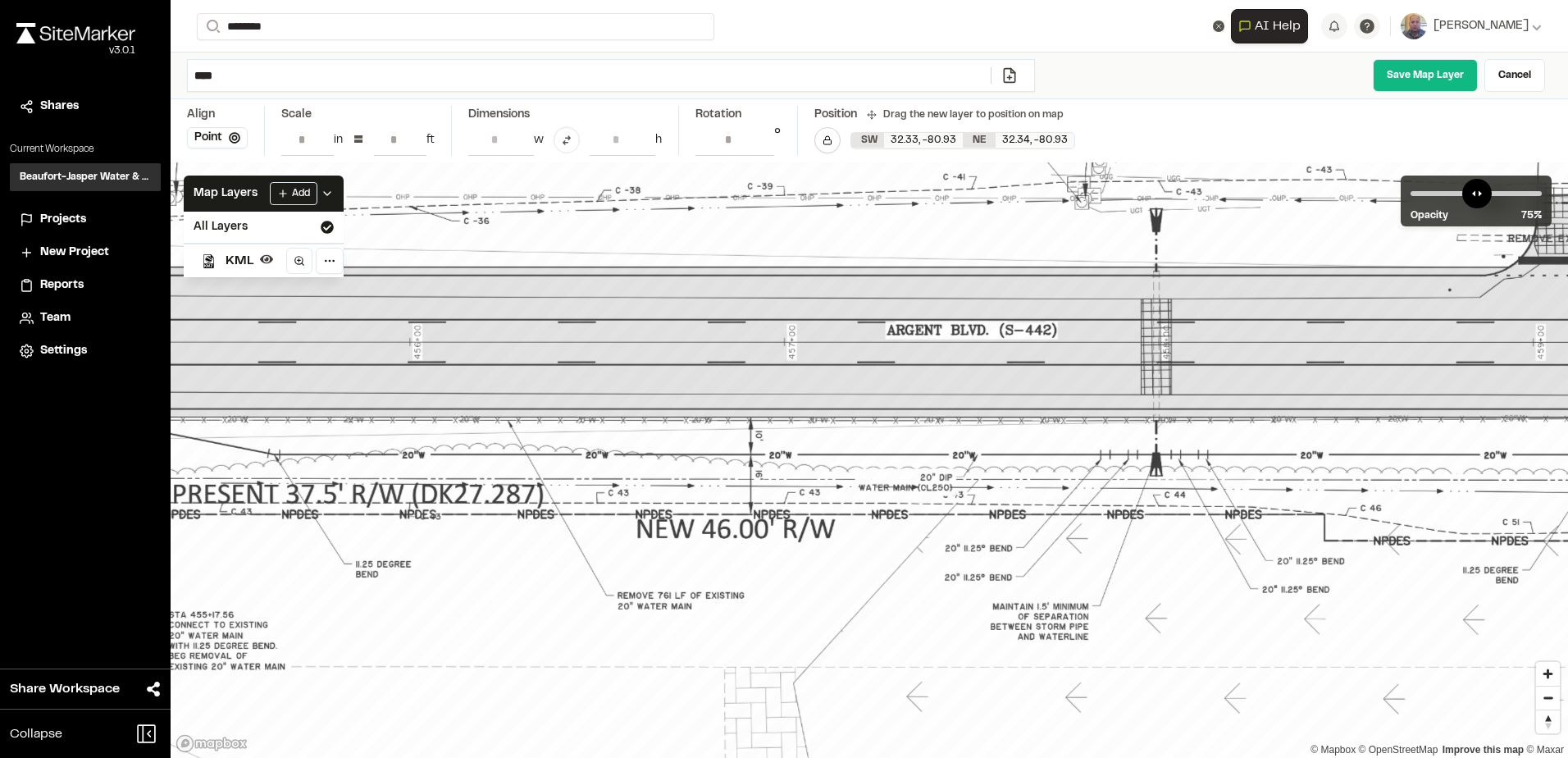
drag, startPoint x: 878, startPoint y: 420, endPoint x: 503, endPoint y: 228, distance: 421.3
click at [298, 155] on div "**********" at bounding box center [869, 379] width 1397 height 758
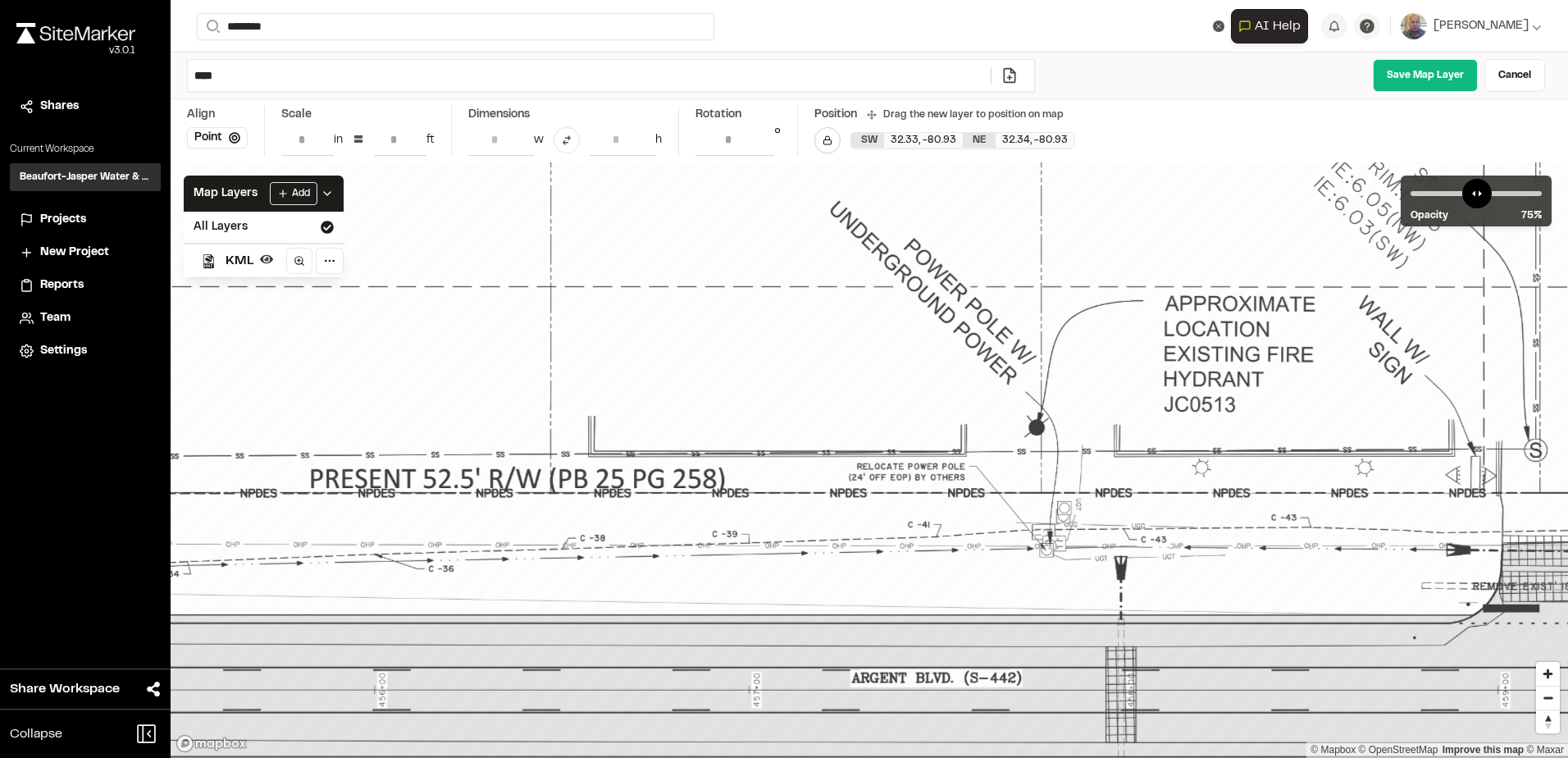
drag, startPoint x: 950, startPoint y: 461, endPoint x: 907, endPoint y: 800, distance: 341.7
click at [907, 757] on html "**********" at bounding box center [784, 379] width 1568 height 758
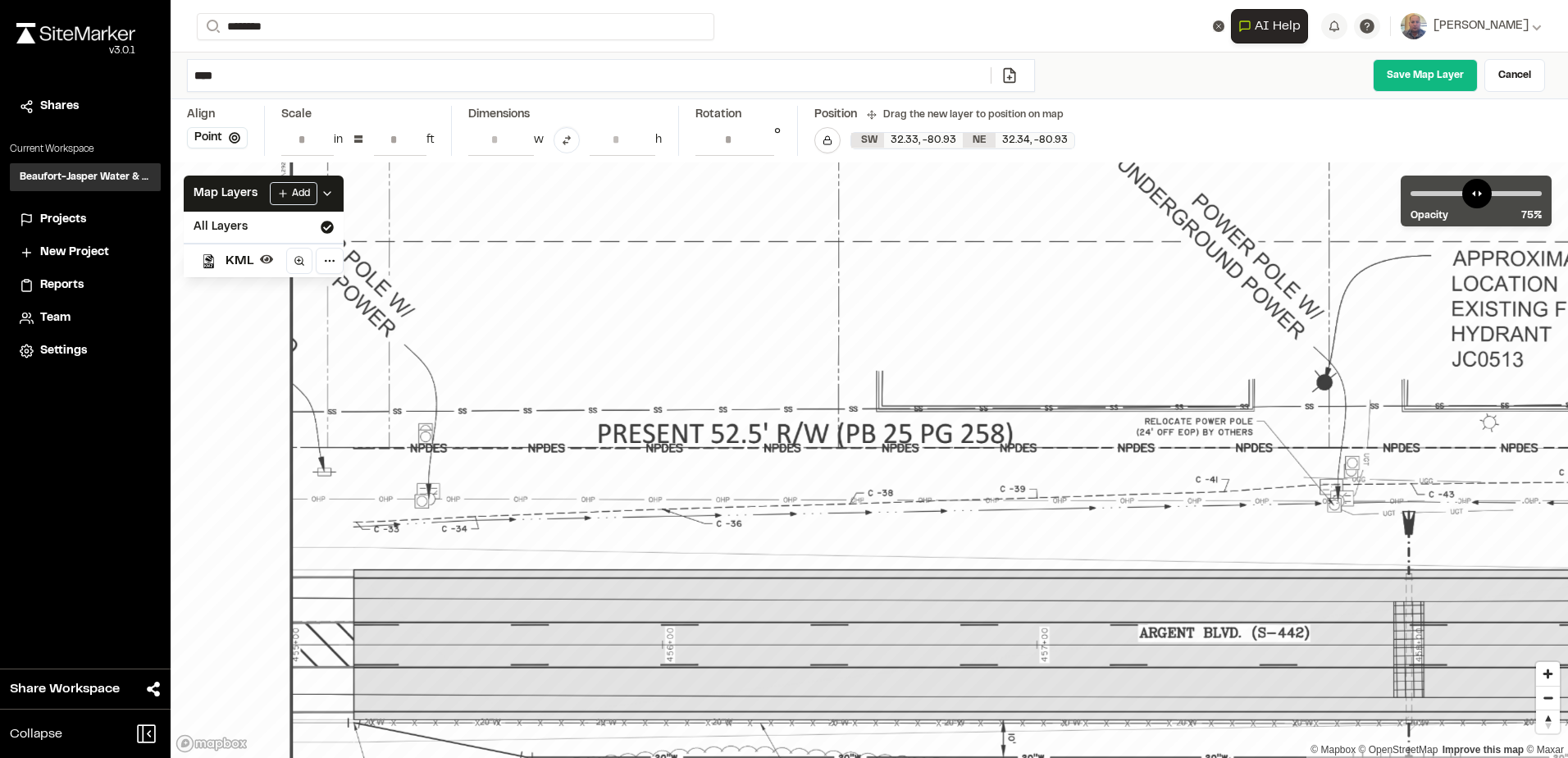
drag, startPoint x: 879, startPoint y: 586, endPoint x: 1256, endPoint y: 525, distance: 381.9
click at [1290, 519] on div at bounding box center [1490, 644] width 2696 height 1647
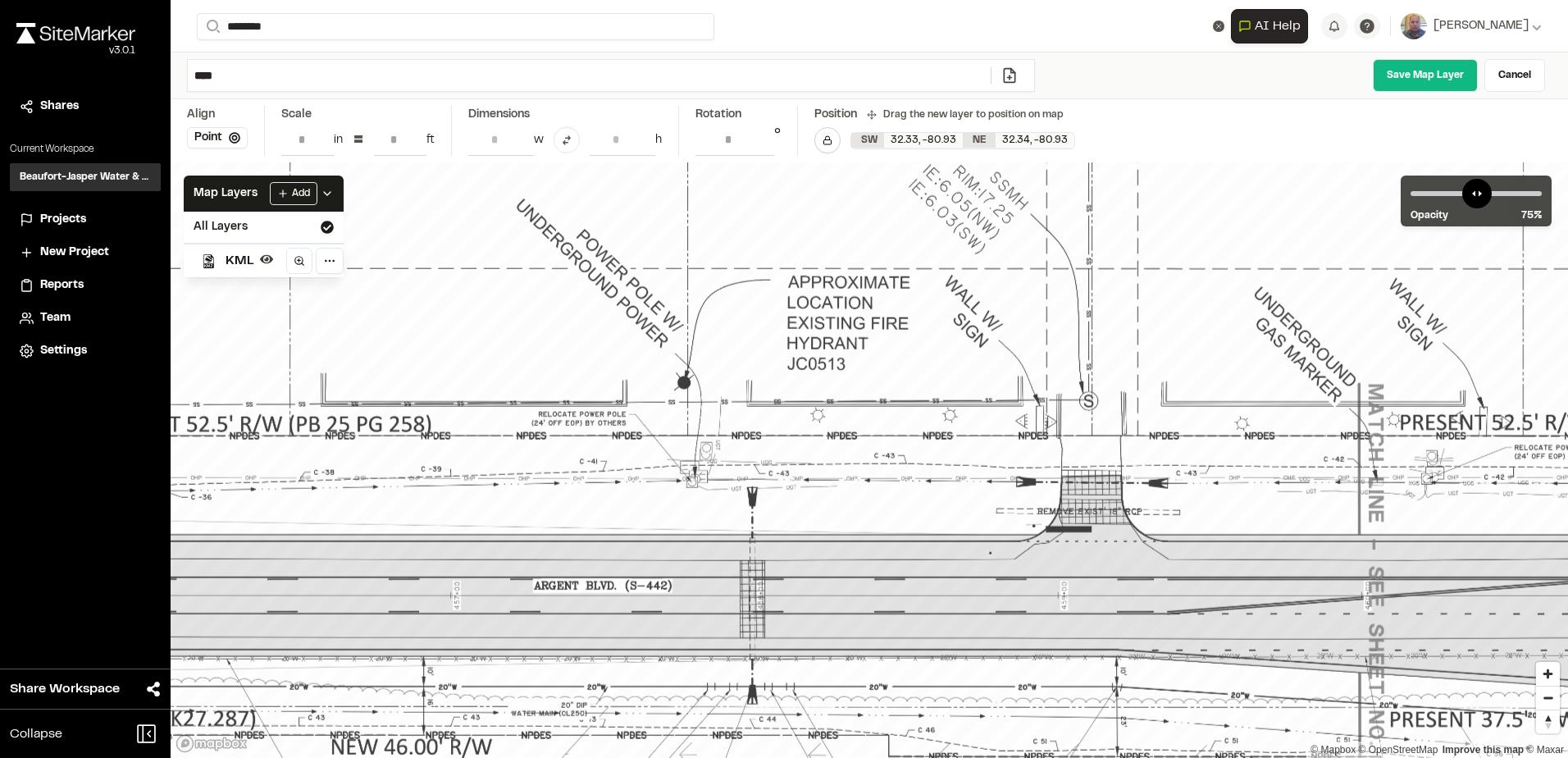
drag, startPoint x: 1270, startPoint y: 355, endPoint x: 1143, endPoint y: 454, distance: 161.0
click at [1144, 453] on div at bounding box center [818, 595] width 2185 height 1335
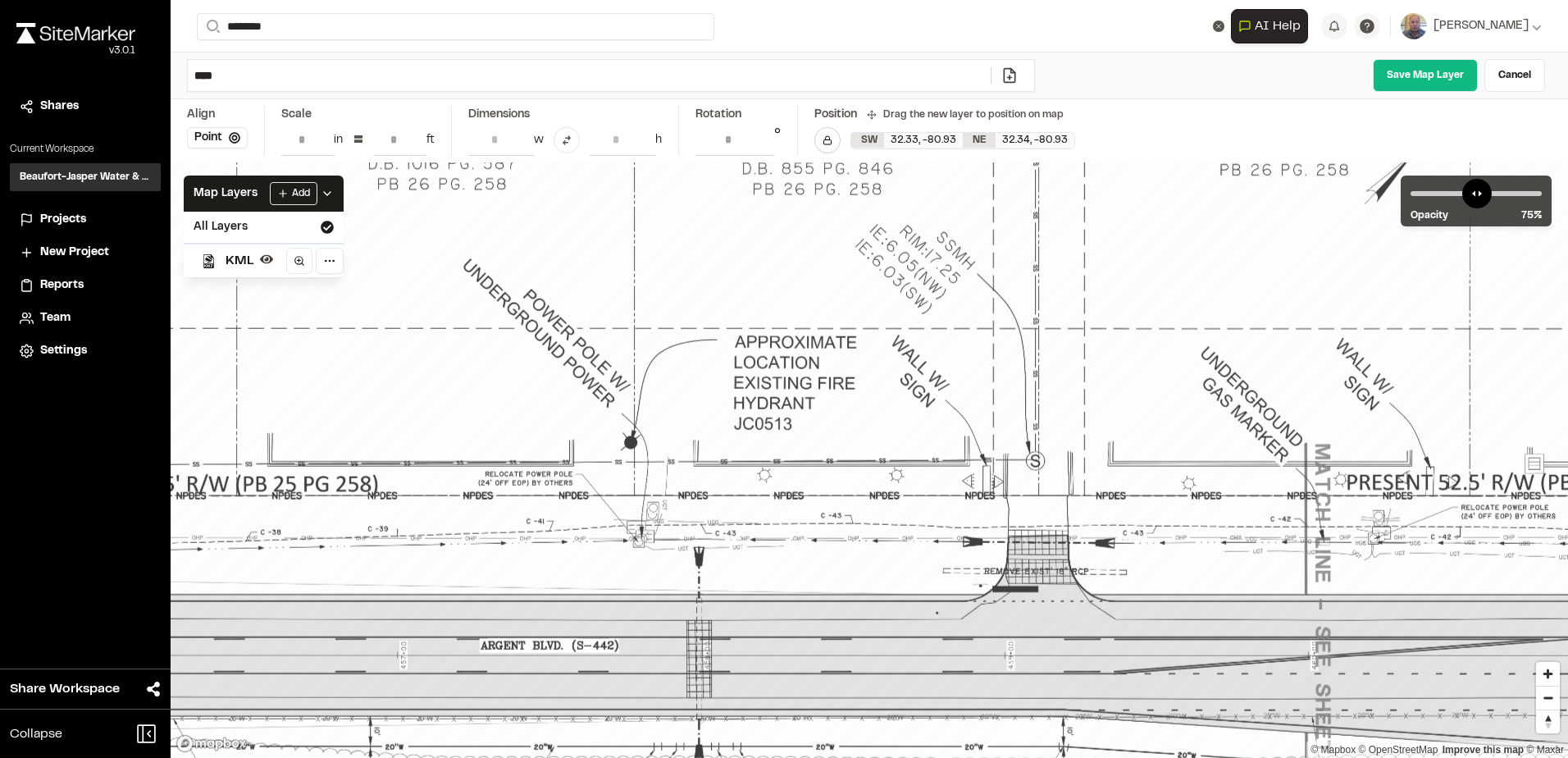
drag, startPoint x: 1137, startPoint y: 410, endPoint x: 1081, endPoint y: 472, distance: 83.5
click at [1081, 472] on div at bounding box center [764, 655] width 2185 height 1335
click at [237, 138] on icon at bounding box center [235, 138] width 12 height 12
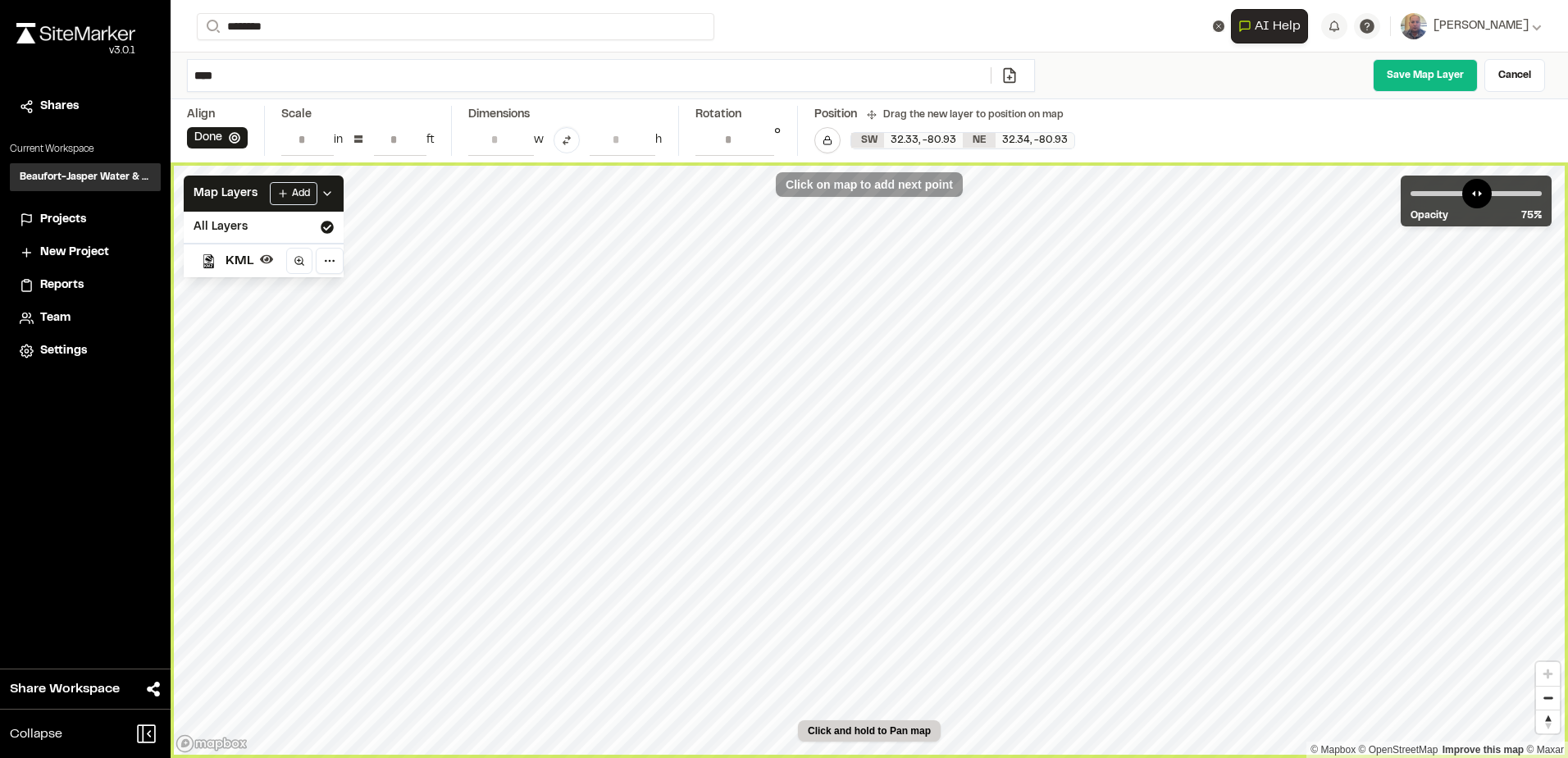
type input "**********"
drag, startPoint x: 1506, startPoint y: 194, endPoint x: 1429, endPoint y: 195, distance: 77.0
click at [1429, 195] on input "range" at bounding box center [1477, 193] width 131 height 5
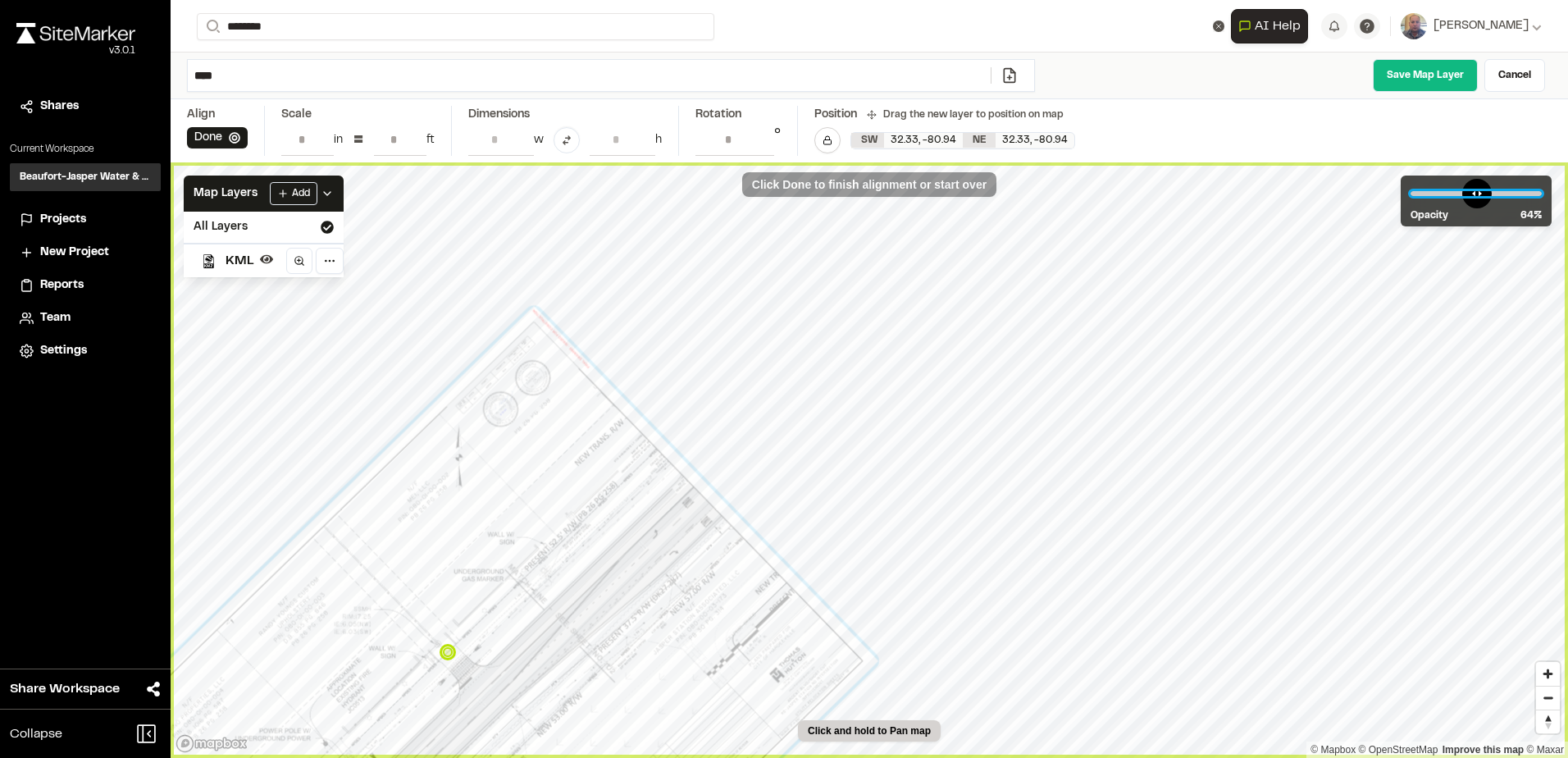
drag, startPoint x: 1436, startPoint y: 195, endPoint x: 1490, endPoint y: 189, distance: 54.3
click at [1490, 191] on input "range" at bounding box center [1477, 193] width 131 height 5
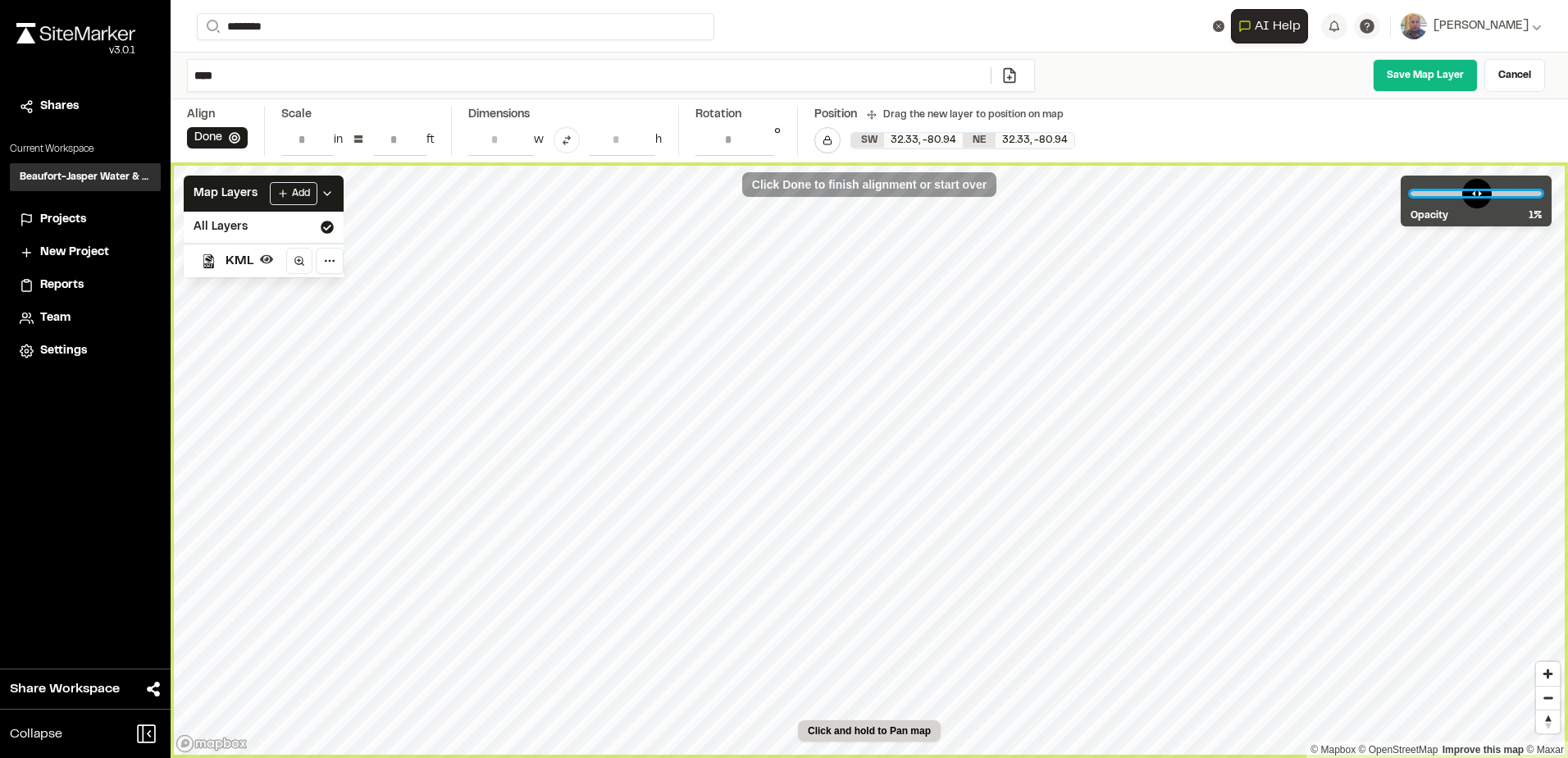
drag, startPoint x: 1487, startPoint y: 191, endPoint x: 1406, endPoint y: 203, distance: 81.9
click at [1411, 196] on input "range" at bounding box center [1477, 193] width 131 height 5
click at [264, 256] on icon at bounding box center [266, 259] width 13 height 9
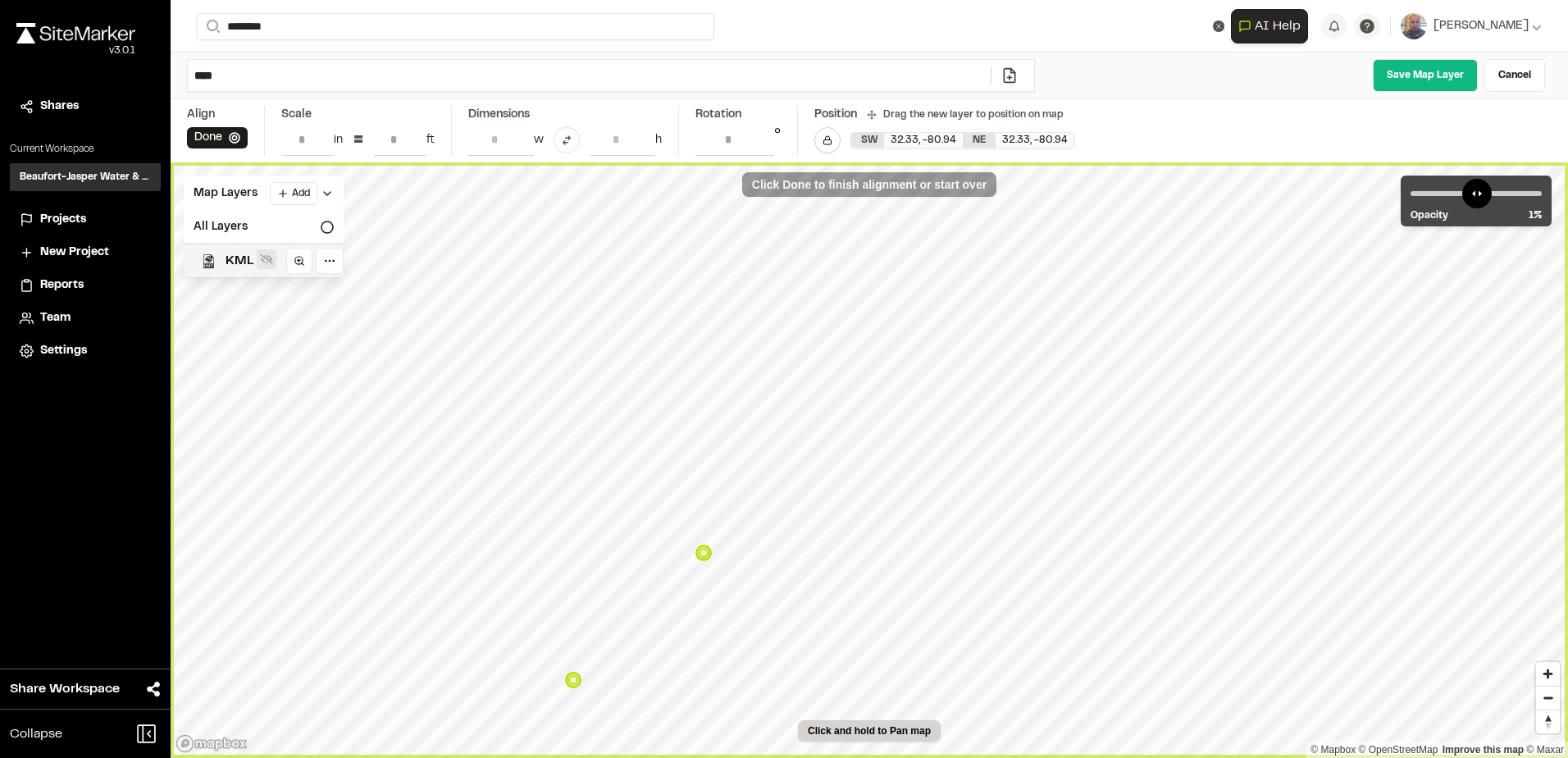
click at [270, 257] on icon at bounding box center [266, 259] width 13 height 11
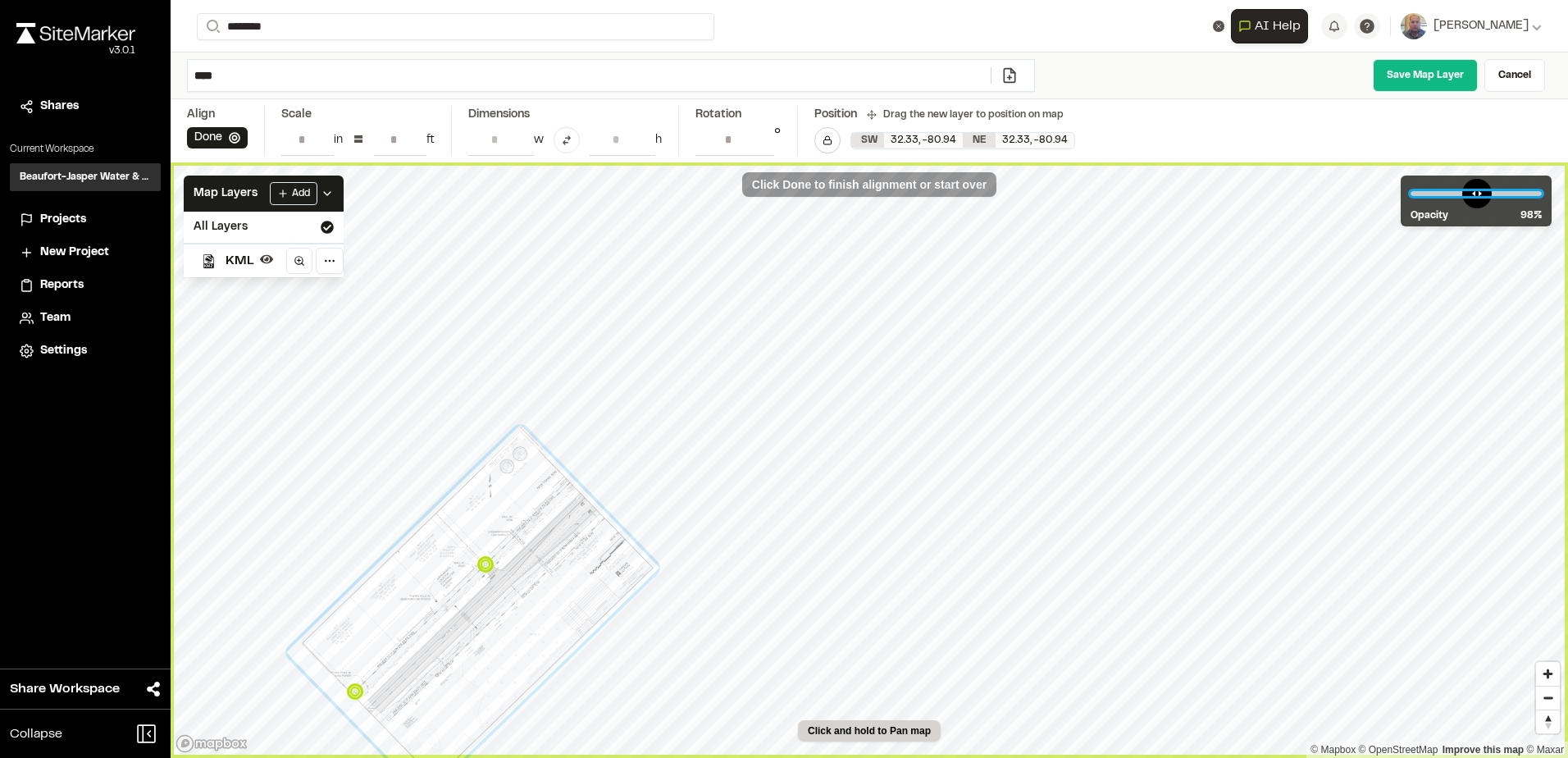
drag, startPoint x: 1429, startPoint y: 203, endPoint x: 1525, endPoint y: 206, distance: 96.0
type input "**"
click at [1525, 196] on input "range" at bounding box center [1477, 193] width 131 height 5
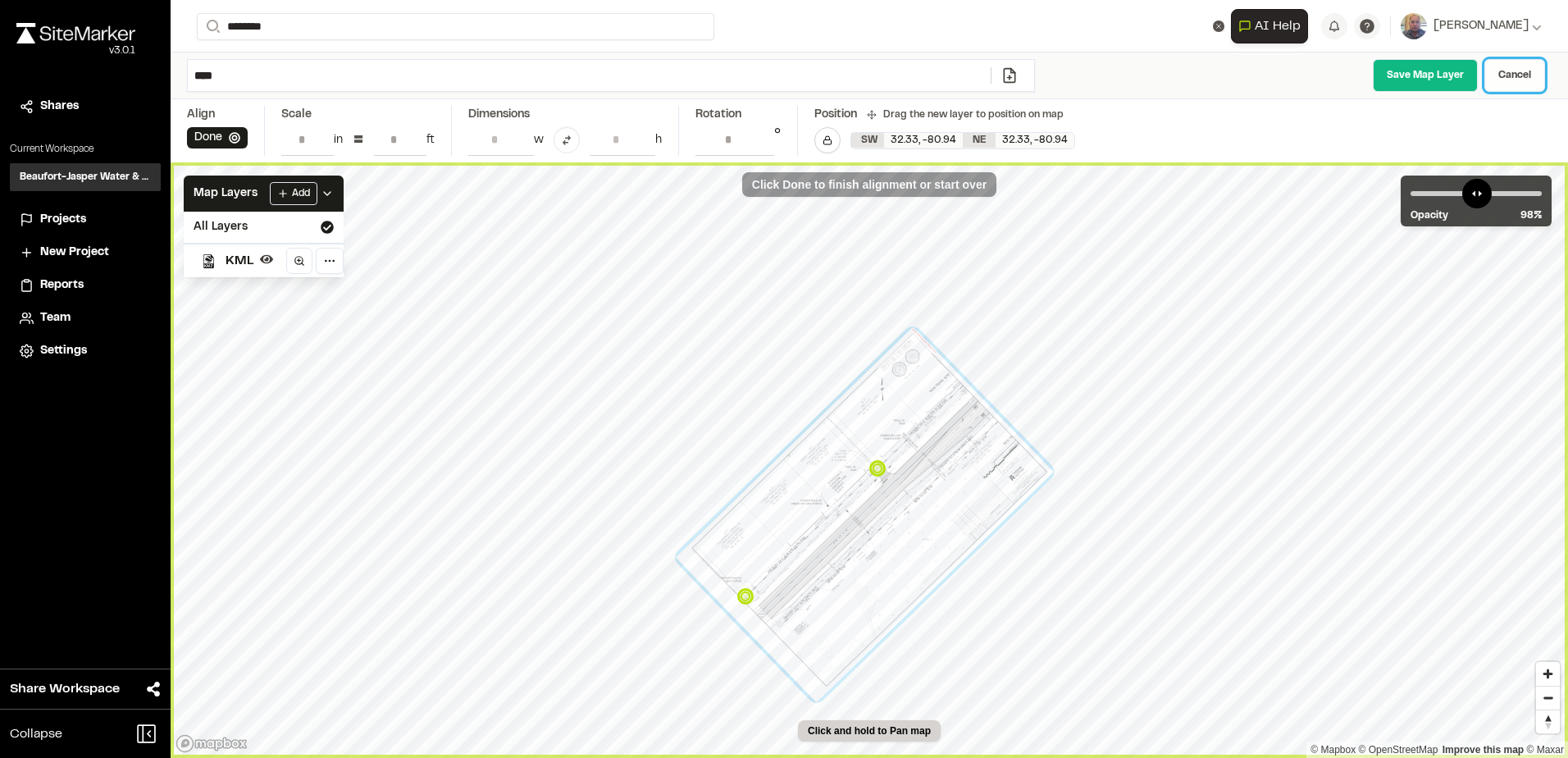
click at [1525, 71] on link "Cancel" at bounding box center [1514, 75] width 61 height 33
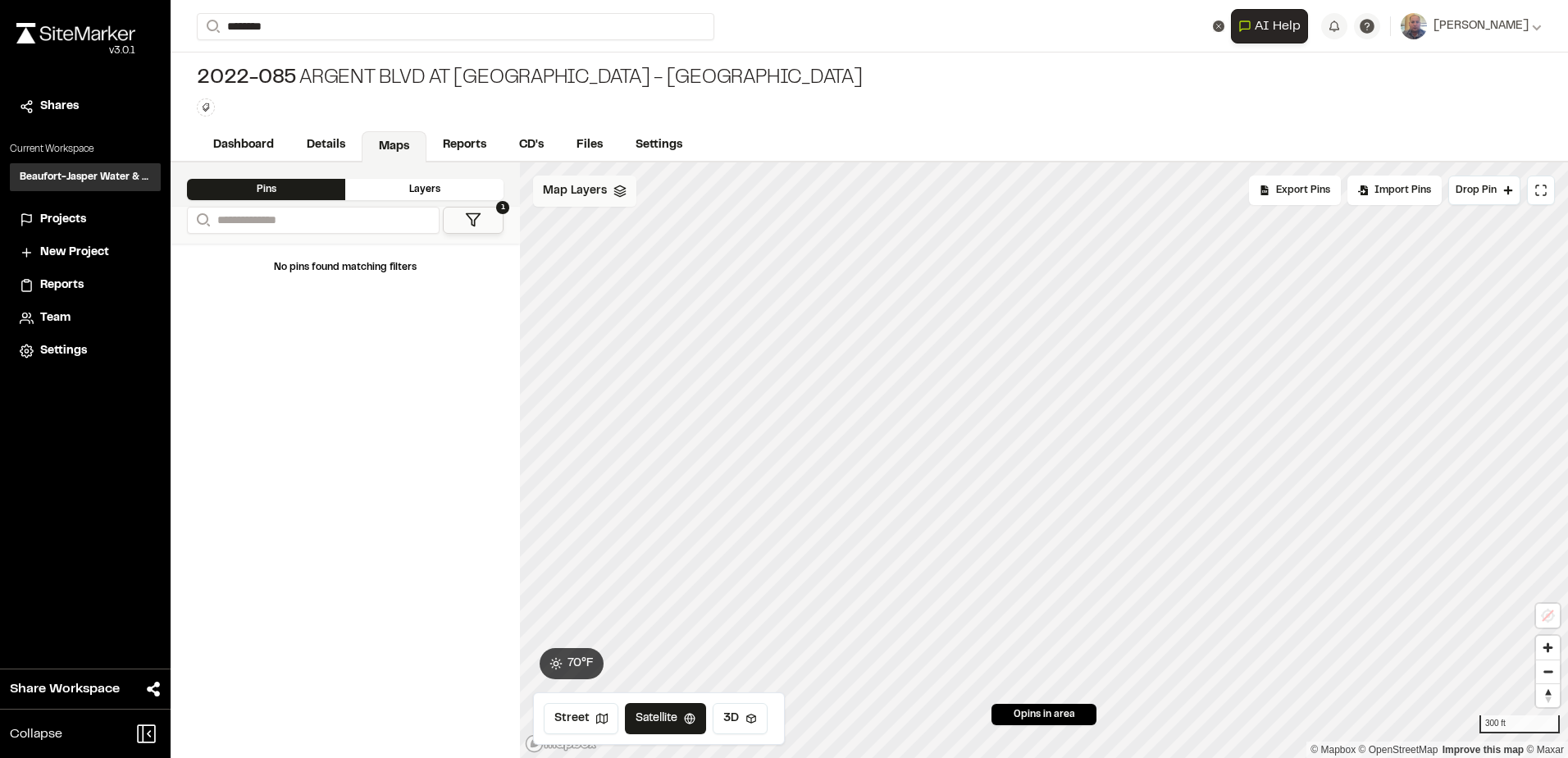
click at [617, 179] on div "Map Layers" at bounding box center [584, 191] width 103 height 31
click at [609, 225] on div "All Layers" at bounding box center [612, 227] width 160 height 31
click at [622, 262] on icon at bounding box center [615, 258] width 13 height 13
click at [622, 267] on button at bounding box center [616, 259] width 20 height 20
click at [645, 197] on html "**********" at bounding box center [784, 379] width 1568 height 758
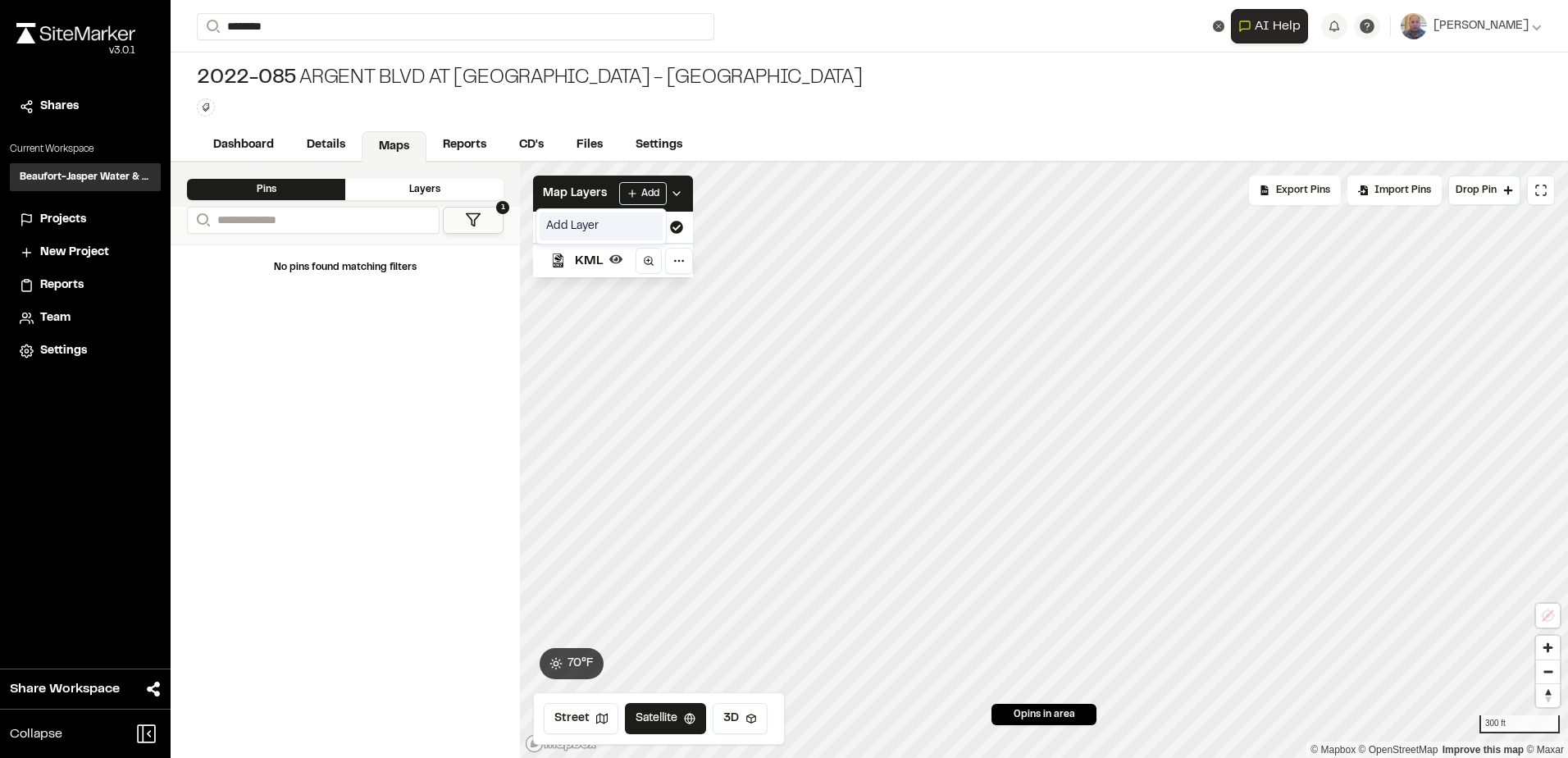
click at [596, 232] on link "Add Layer" at bounding box center [601, 227] width 123 height 28
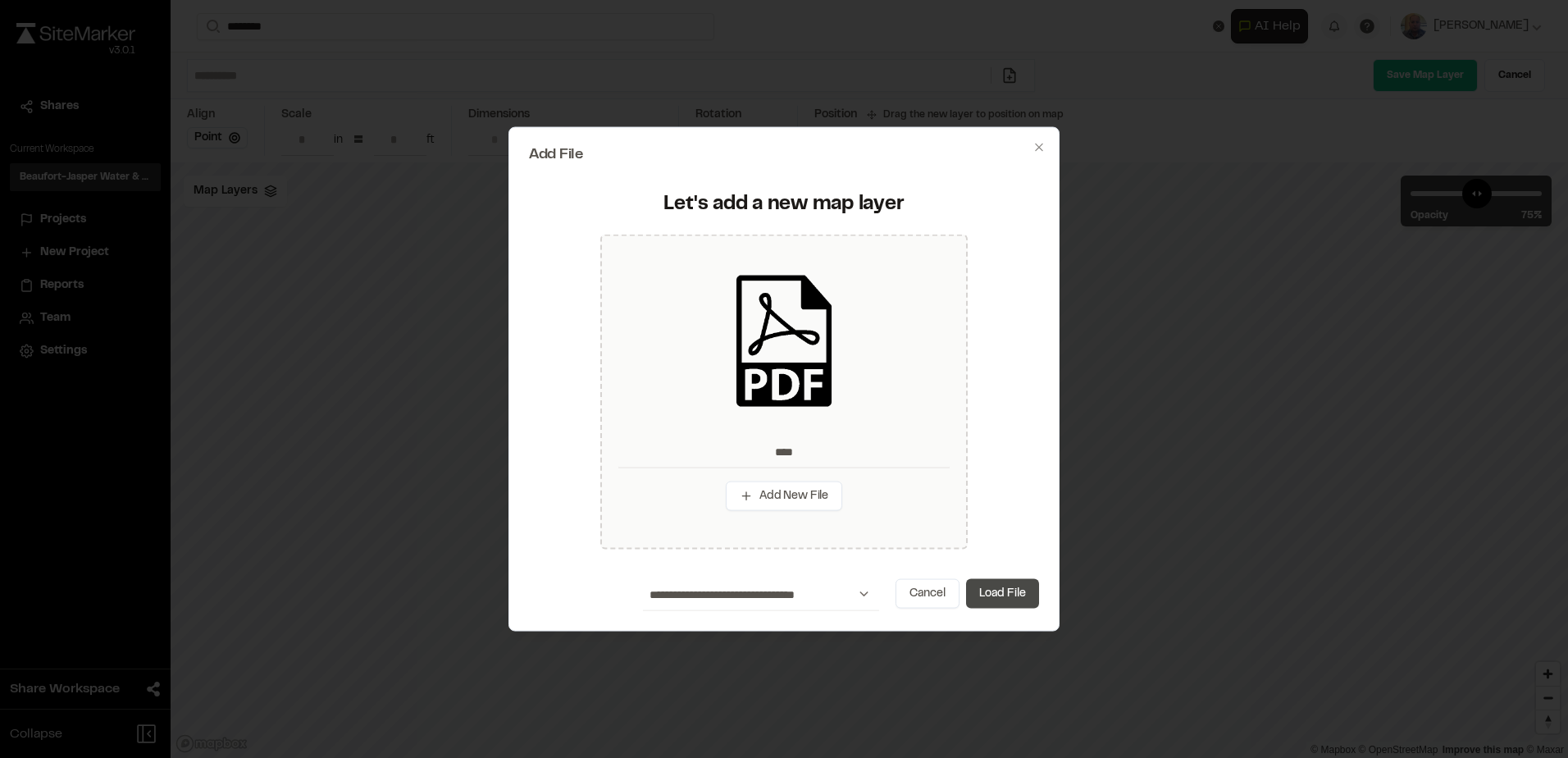
click at [1006, 589] on button "Load File" at bounding box center [1002, 593] width 73 height 30
type input "****"
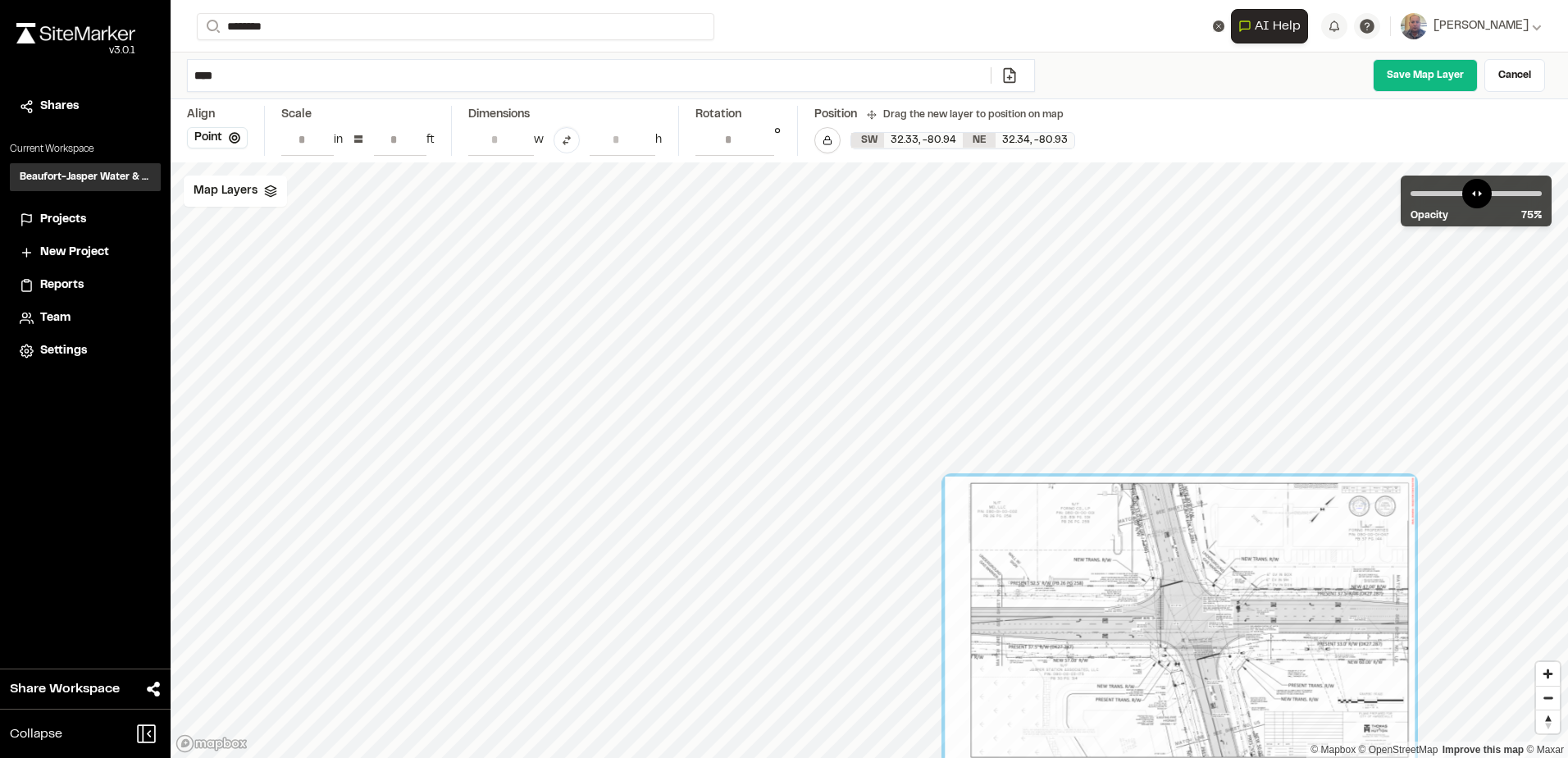
drag, startPoint x: 864, startPoint y: 534, endPoint x: 1179, endPoint y: 616, distance: 325.5
click at [1179, 616] on div at bounding box center [1179, 619] width 470 height 287
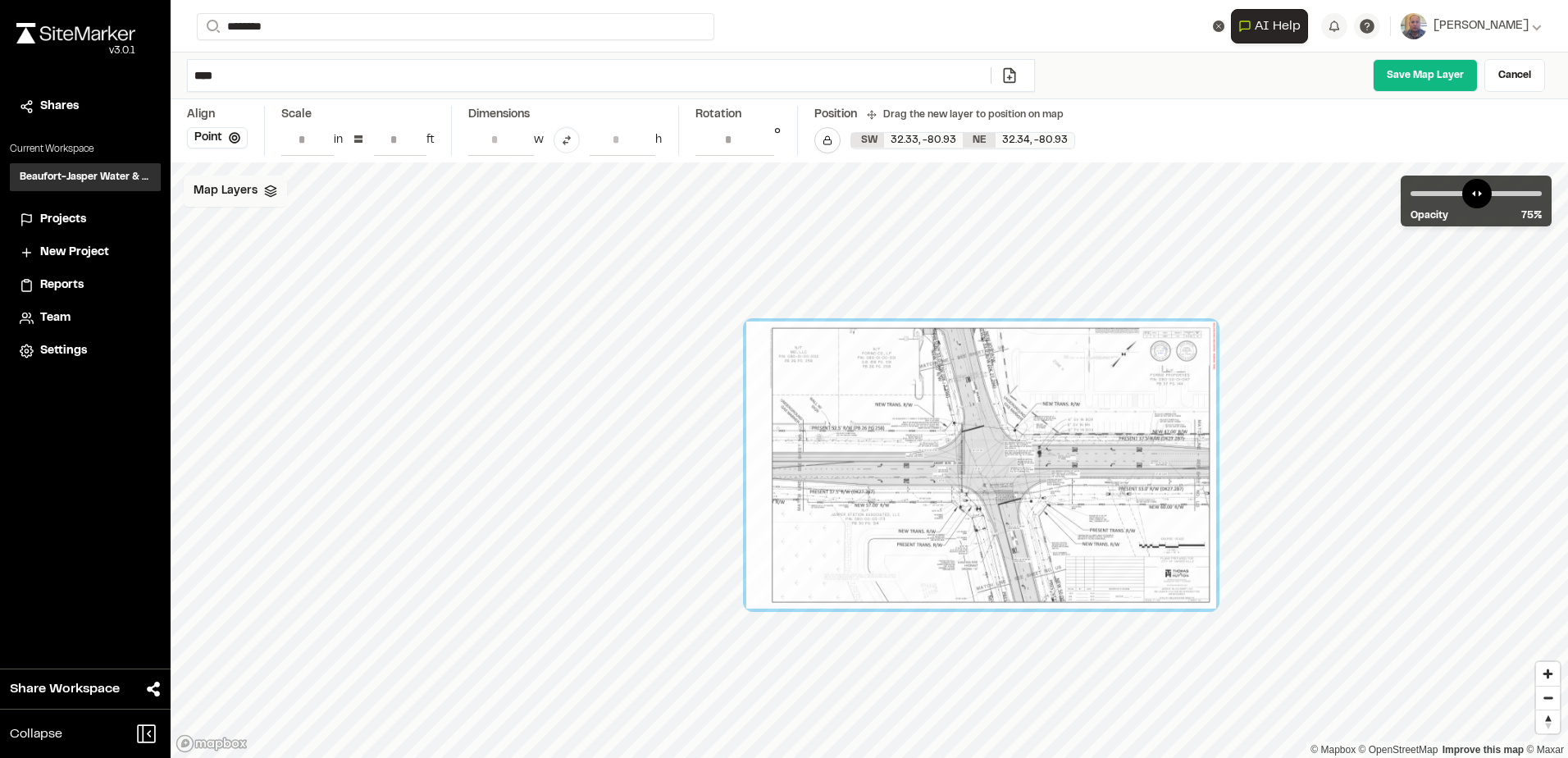
click at [223, 199] on span "Map Layers" at bounding box center [226, 191] width 64 height 18
click at [254, 255] on div "KML" at bounding box center [257, 259] width 173 height 35
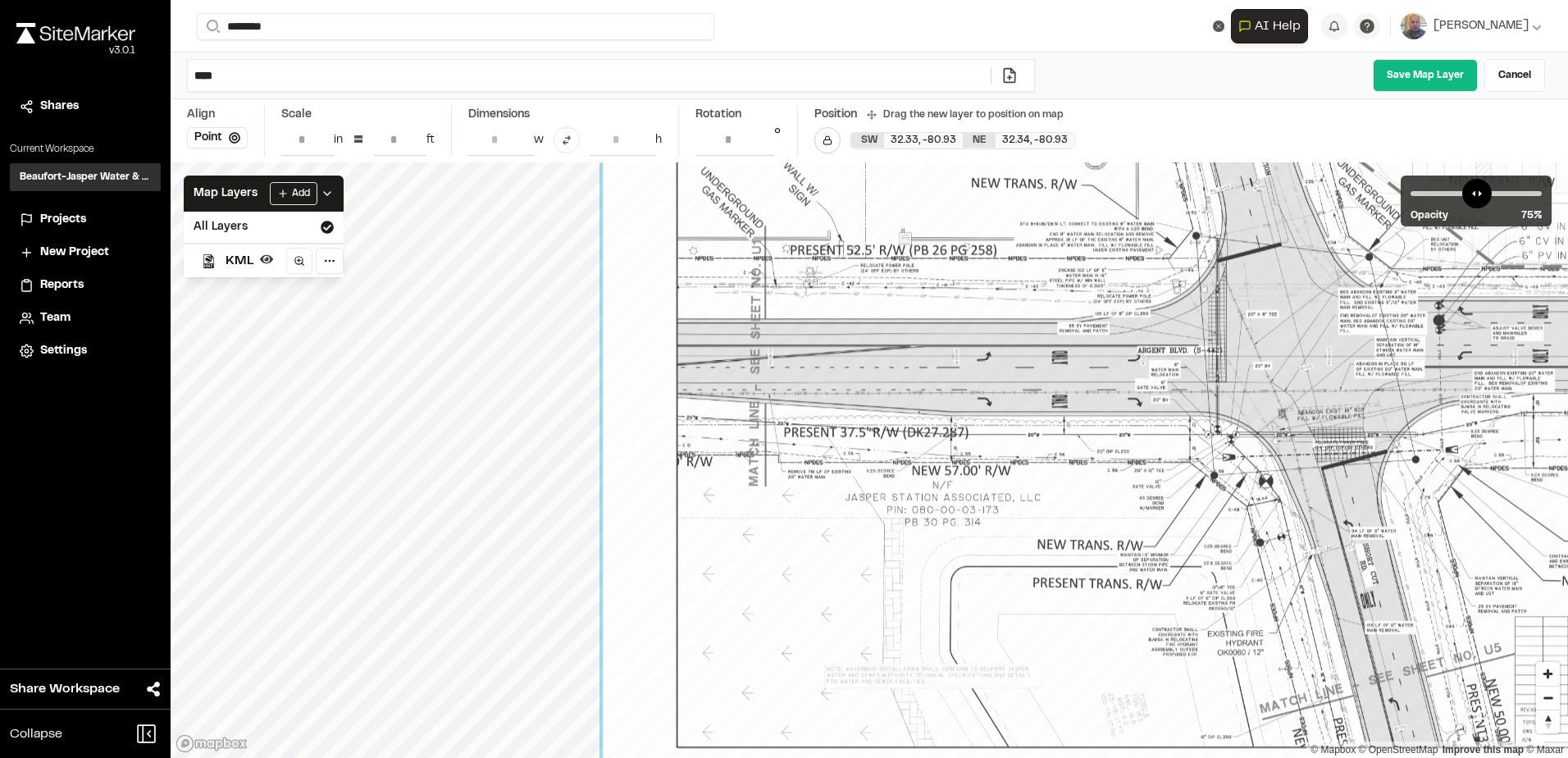
drag, startPoint x: 1223, startPoint y: 578, endPoint x: 1115, endPoint y: 462, distance: 158.5
click at [1115, 462] on div at bounding box center [1273, 356] width 1340 height 819
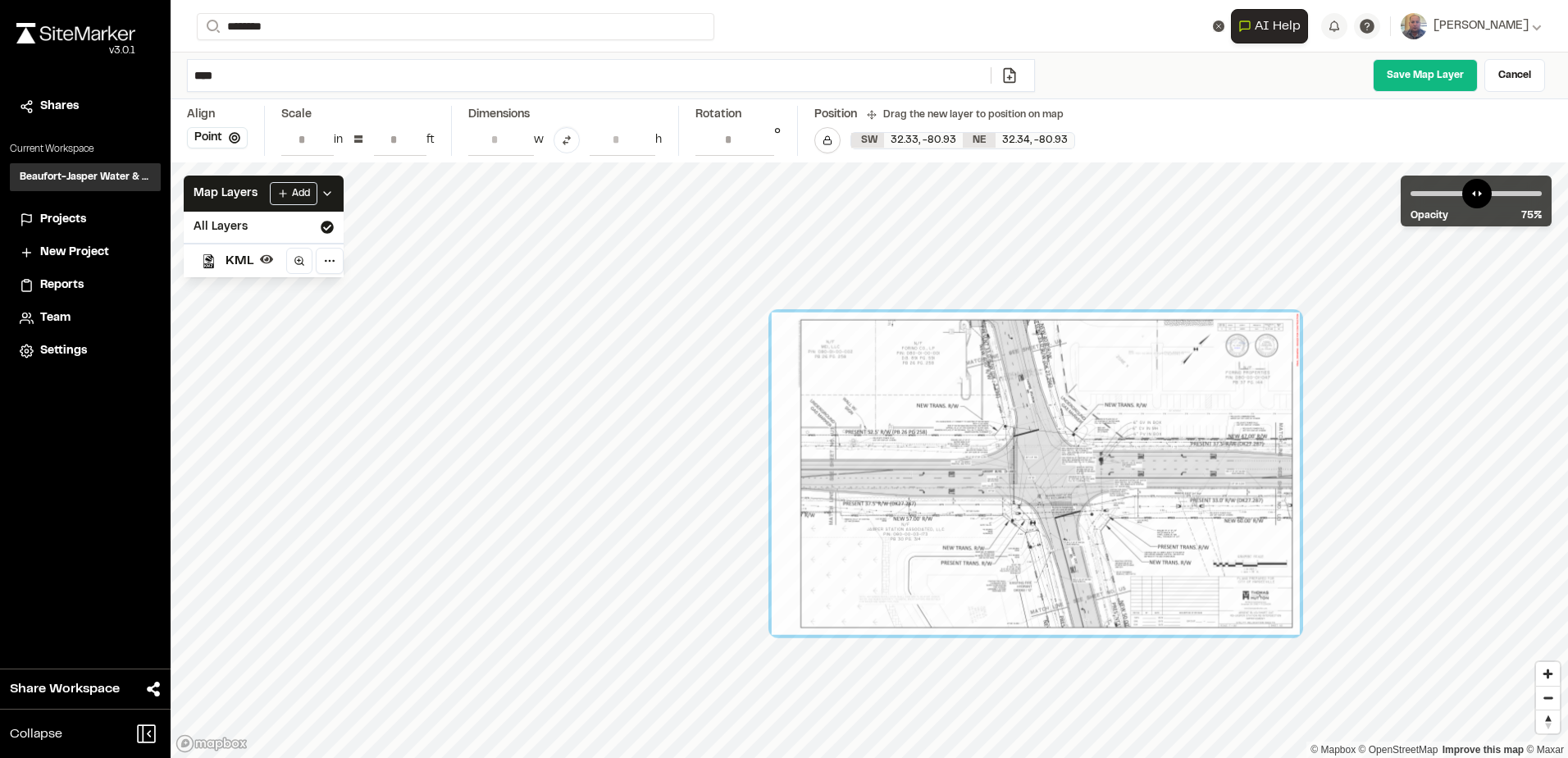
click at [1151, 410] on div at bounding box center [1035, 473] width 528 height 322
click at [1509, 70] on link "Cancel" at bounding box center [1514, 75] width 61 height 33
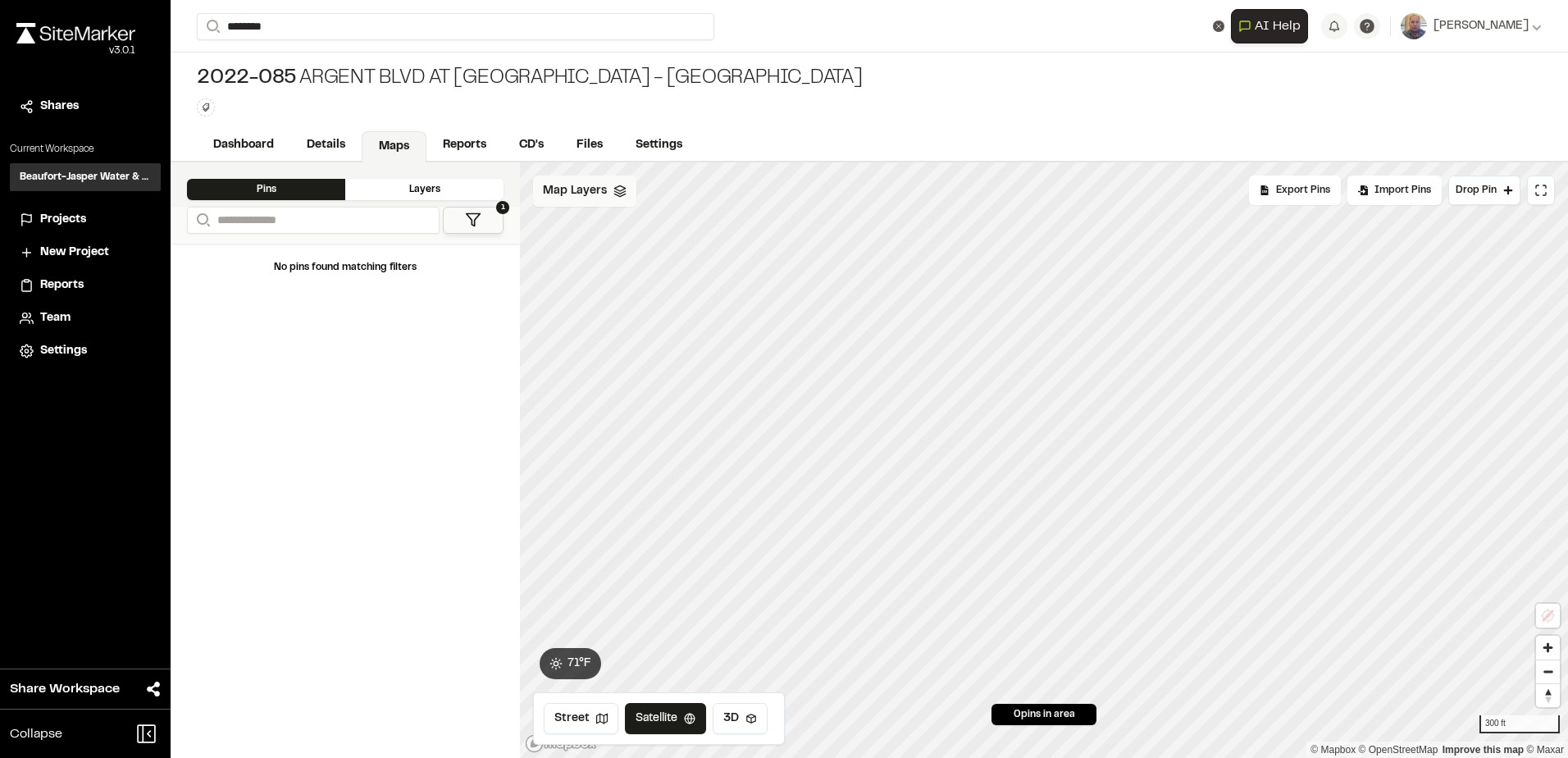
click at [585, 195] on span "Map Layers" at bounding box center [574, 191] width 64 height 18
click at [573, 270] on div "KML" at bounding box center [606, 259] width 173 height 35
click at [627, 195] on html "**********" at bounding box center [784, 379] width 1568 height 758
click at [590, 227] on link "Add Layer" at bounding box center [601, 227] width 123 height 28
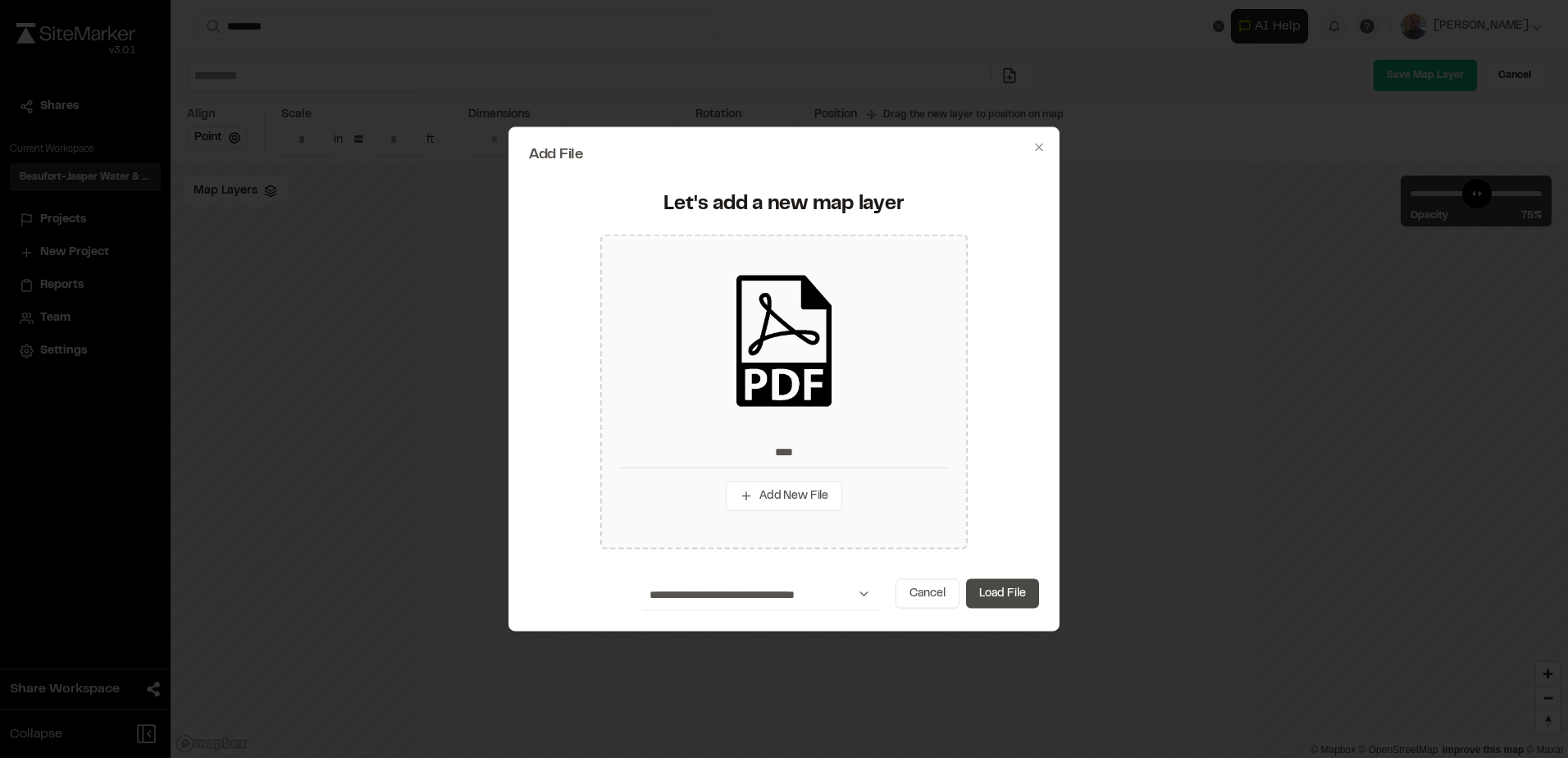
click at [1013, 599] on button "Load File" at bounding box center [1002, 593] width 73 height 30
type input "****"
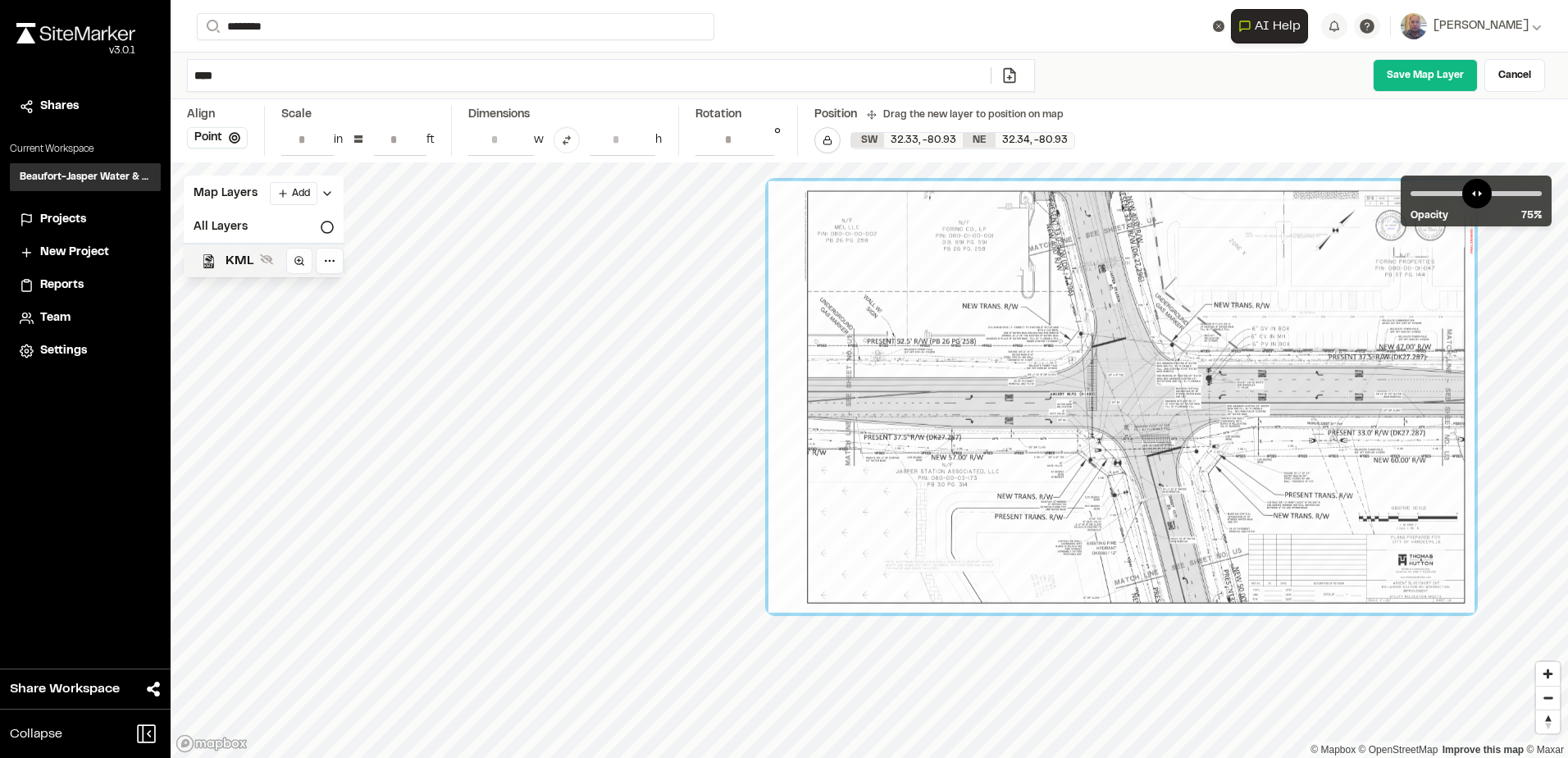
click at [248, 258] on span "KML" at bounding box center [239, 261] width 28 height 20
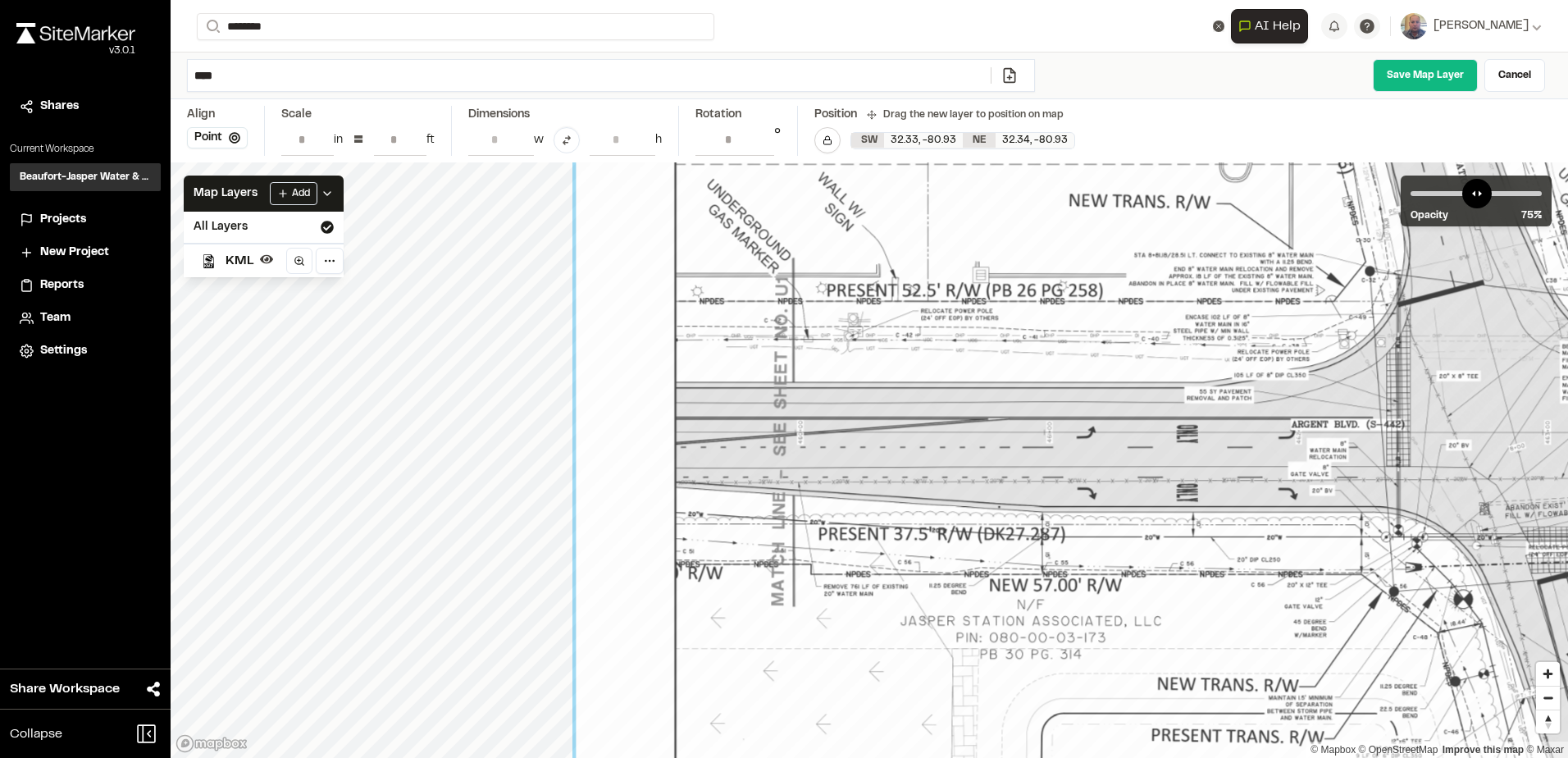
drag, startPoint x: 1208, startPoint y: 591, endPoint x: 736, endPoint y: 642, distance: 474.7
click at [730, 653] on div at bounding box center [1472, 431] width 1794 height 1096
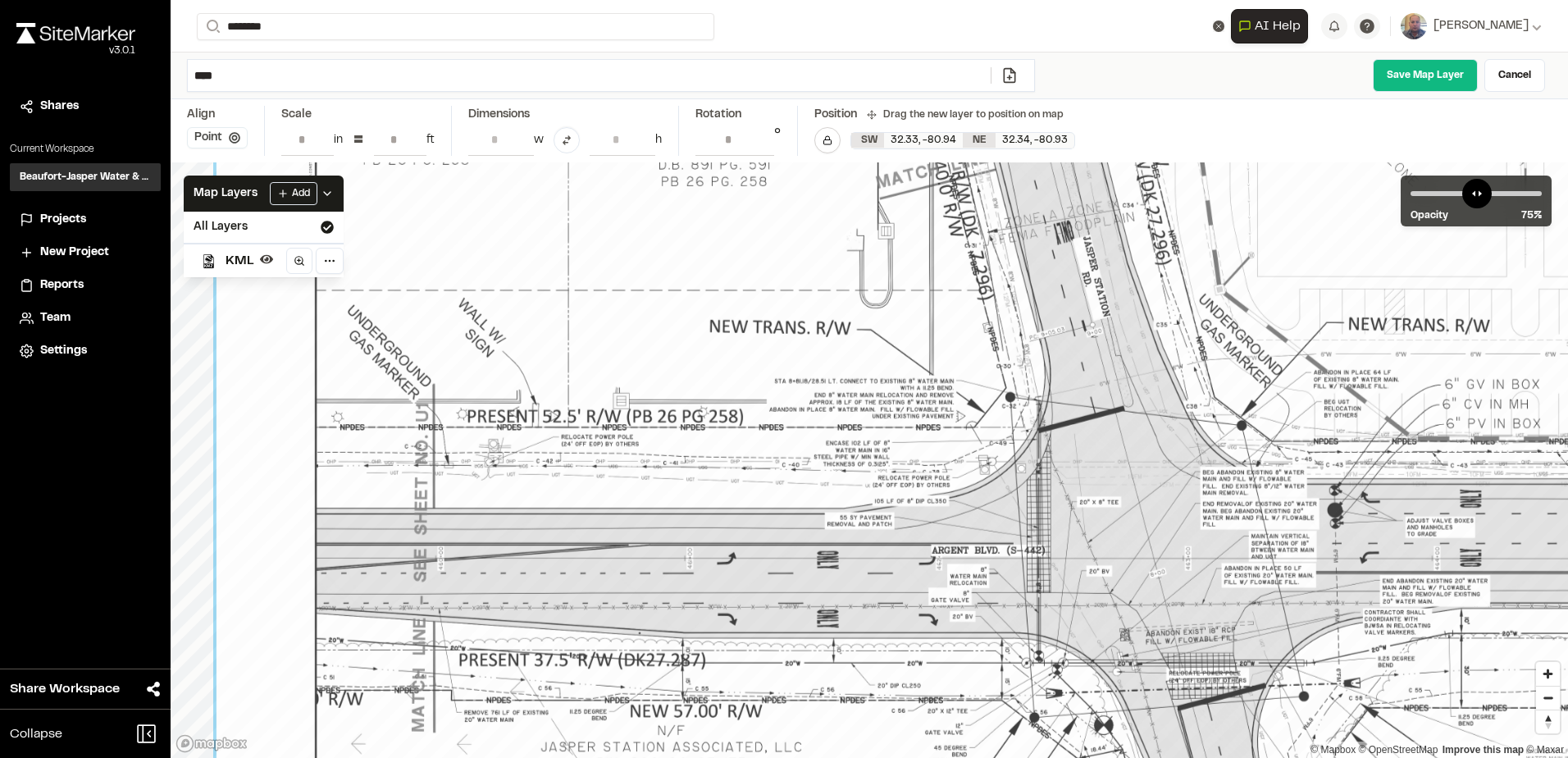
click at [237, 141] on icon at bounding box center [235, 138] width 12 height 12
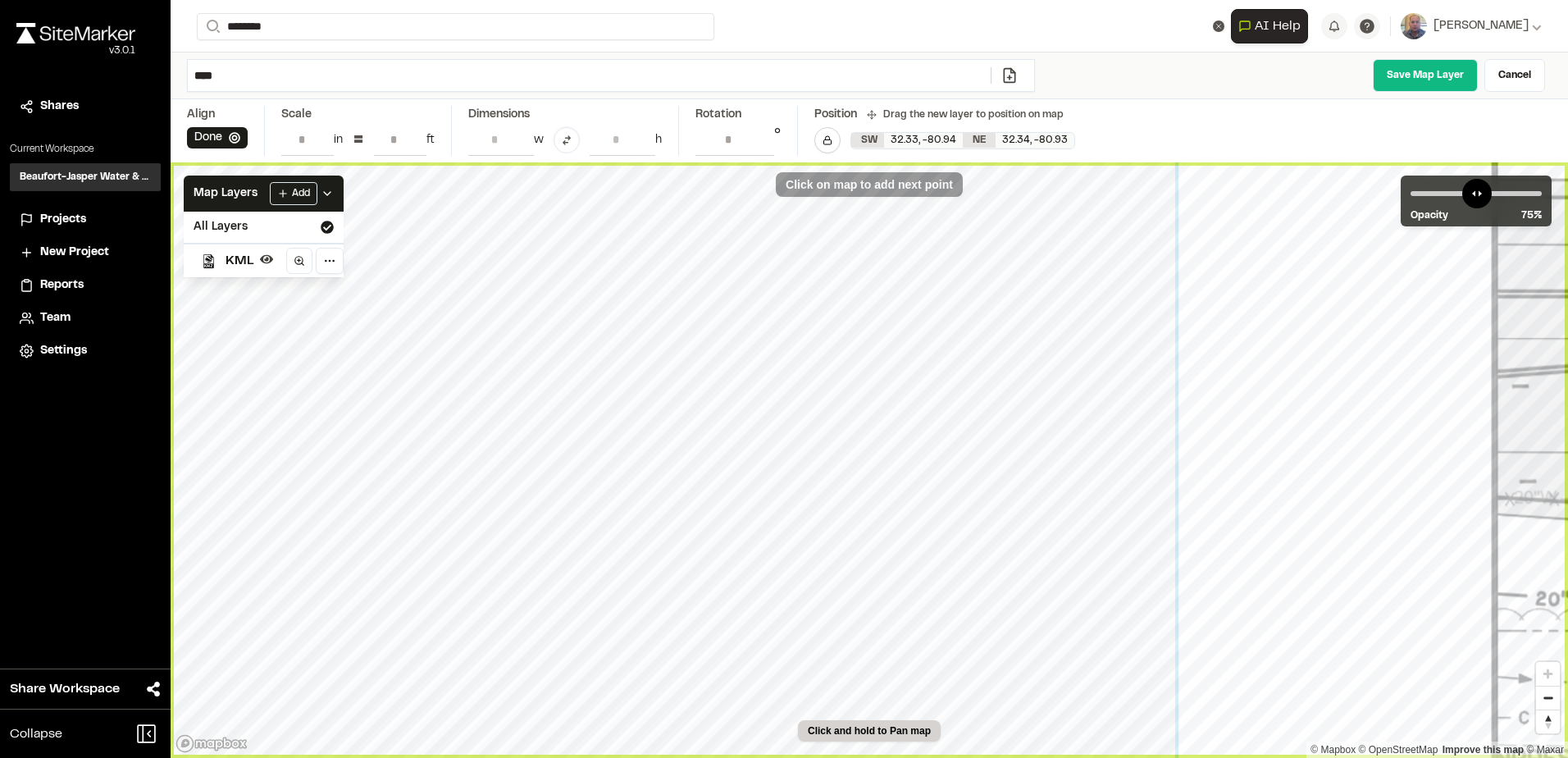
type input "**********"
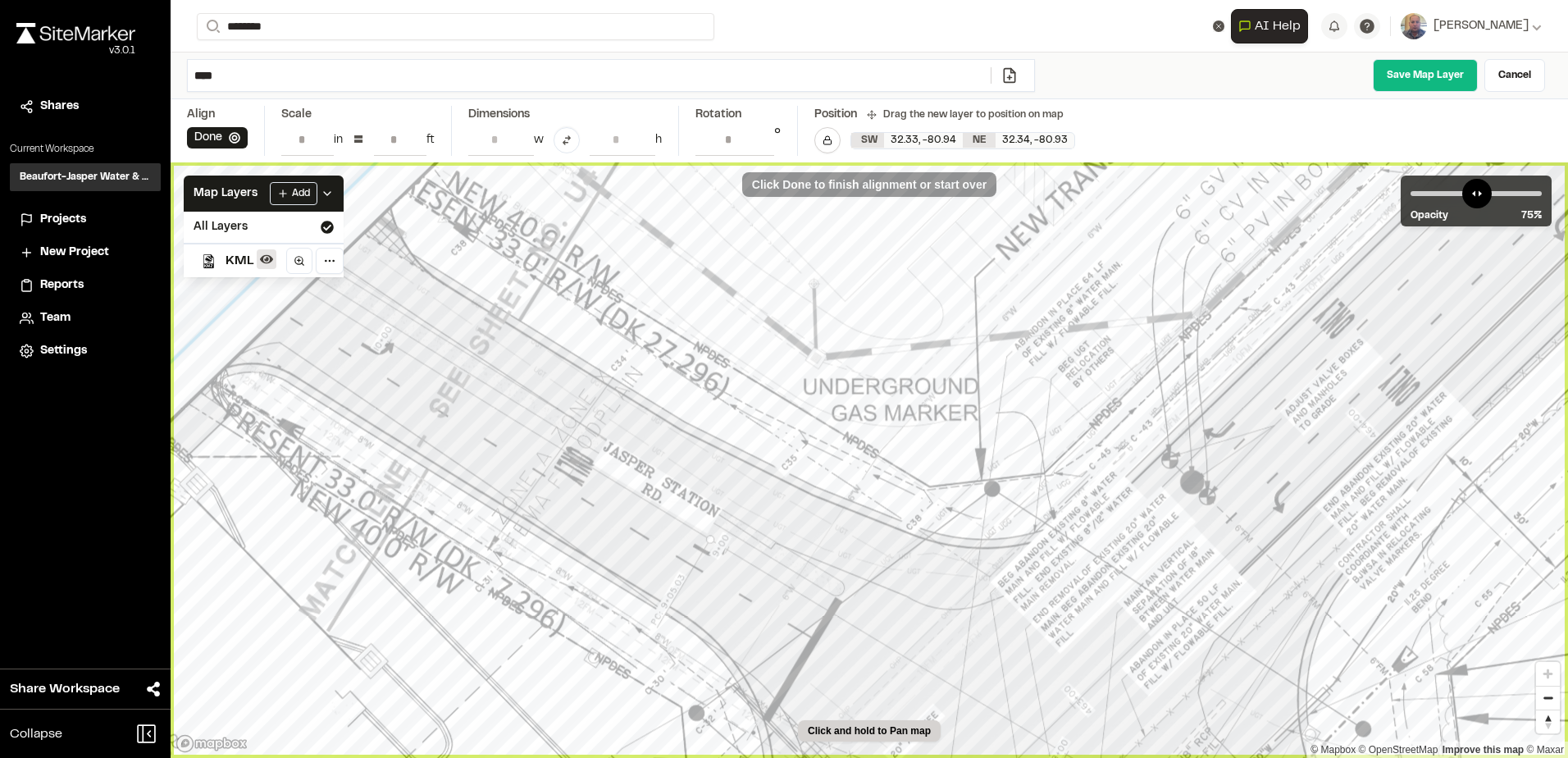
click at [269, 258] on icon at bounding box center [266, 258] width 13 height 13
click at [268, 258] on icon at bounding box center [266, 258] width 13 height 13
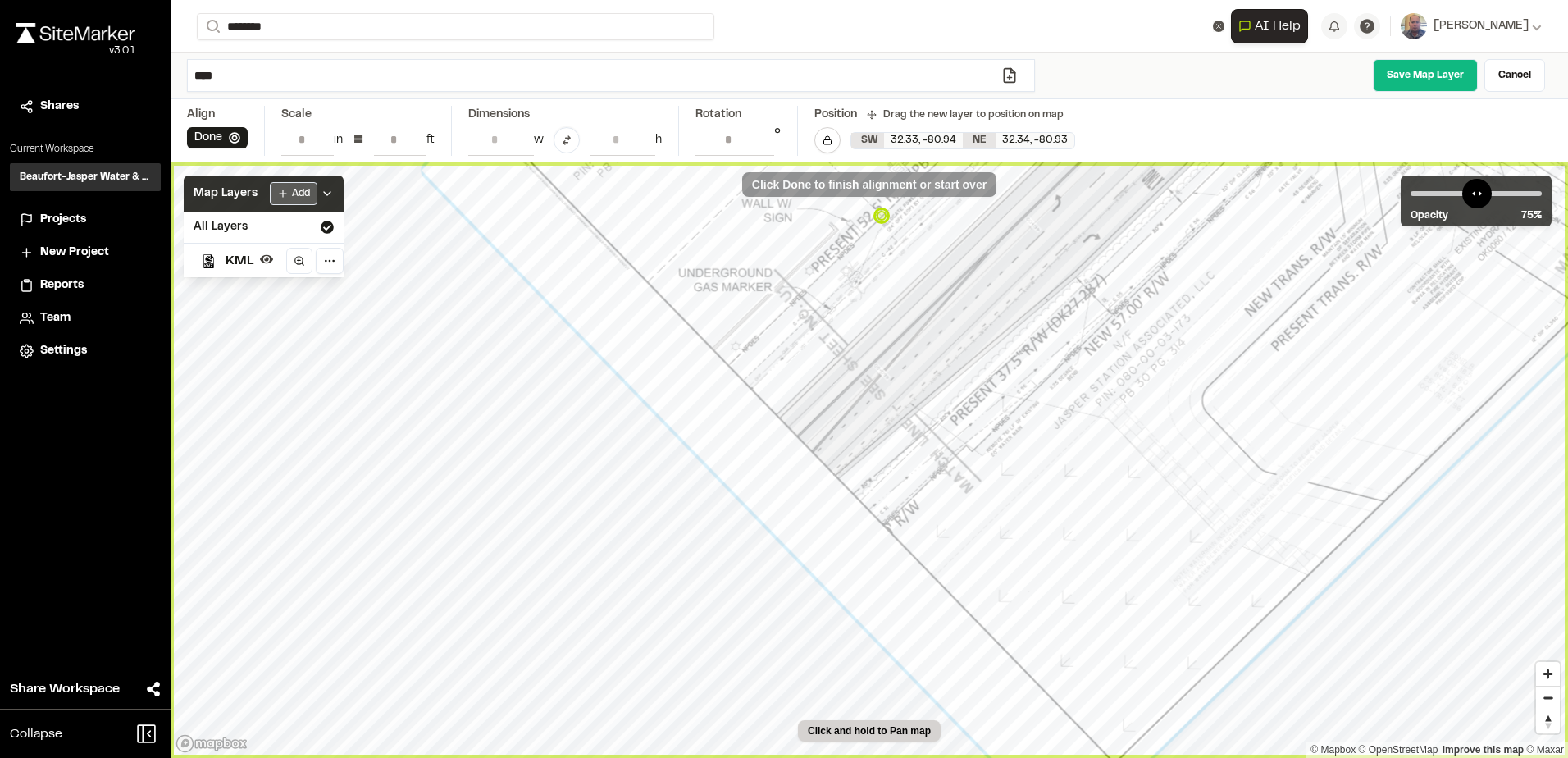
click at [307, 190] on html "**********" at bounding box center [784, 379] width 1568 height 758
click at [1420, 79] on html "**********" at bounding box center [784, 379] width 1568 height 758
click at [1420, 79] on link "Save Map Layer" at bounding box center [1426, 75] width 105 height 33
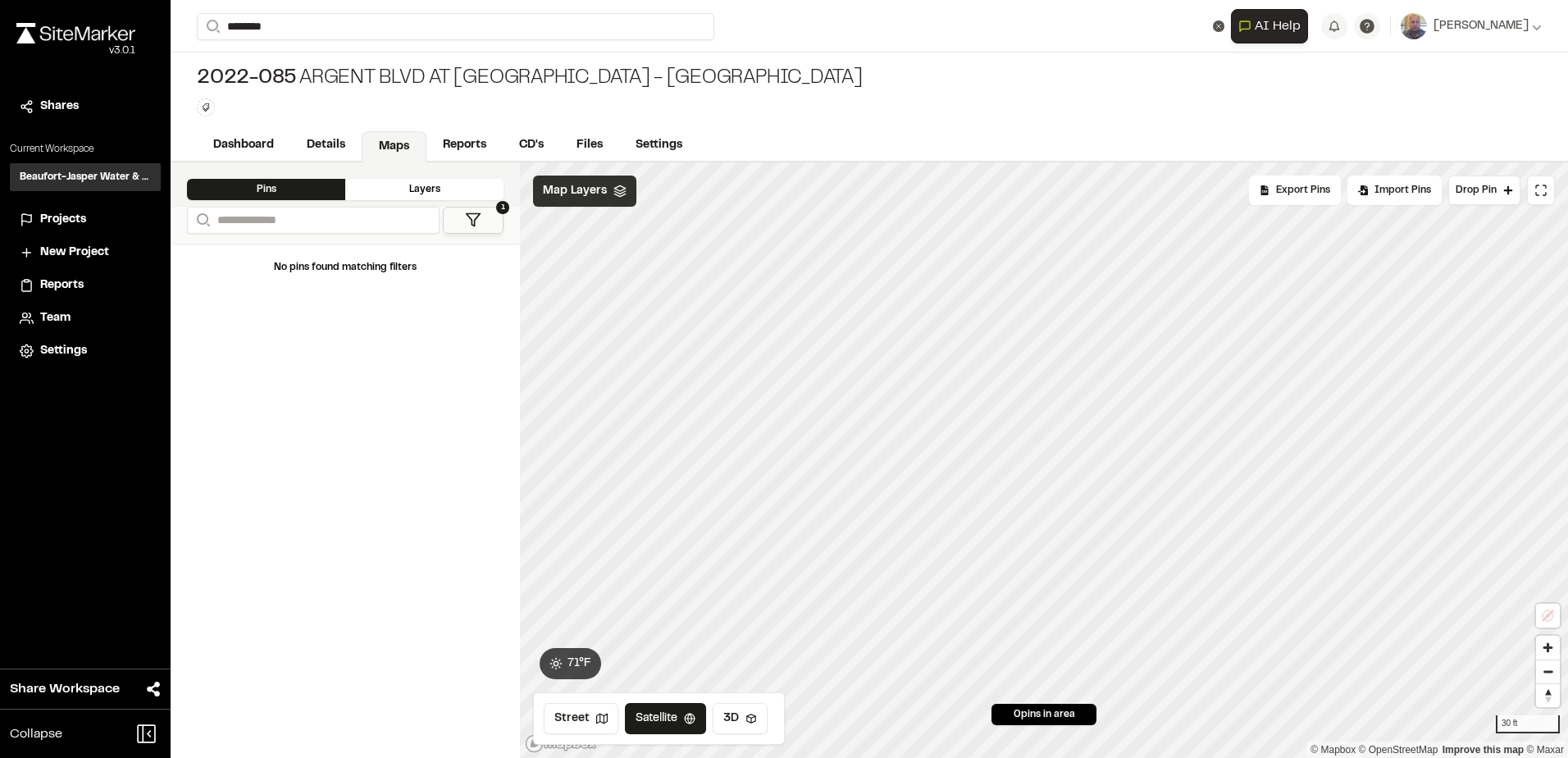
drag, startPoint x: 606, startPoint y: 191, endPoint x: 601, endPoint y: 200, distance: 10.3
click at [605, 192] on div "Map Layers" at bounding box center [584, 191] width 103 height 31
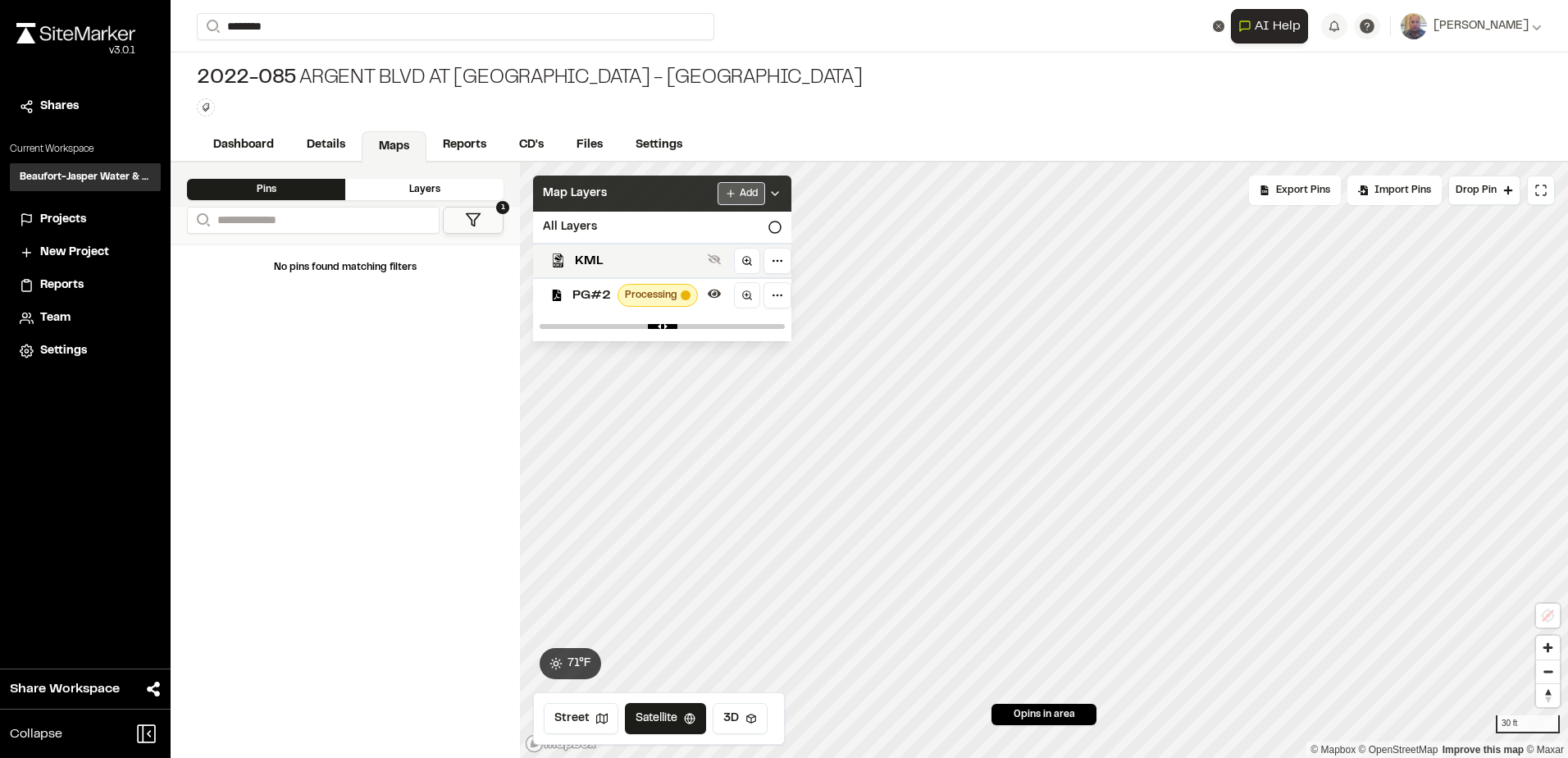
click at [725, 199] on html "**********" at bounding box center [784, 379] width 1568 height 758
click at [688, 231] on link "Add Layer" at bounding box center [700, 227] width 123 height 28
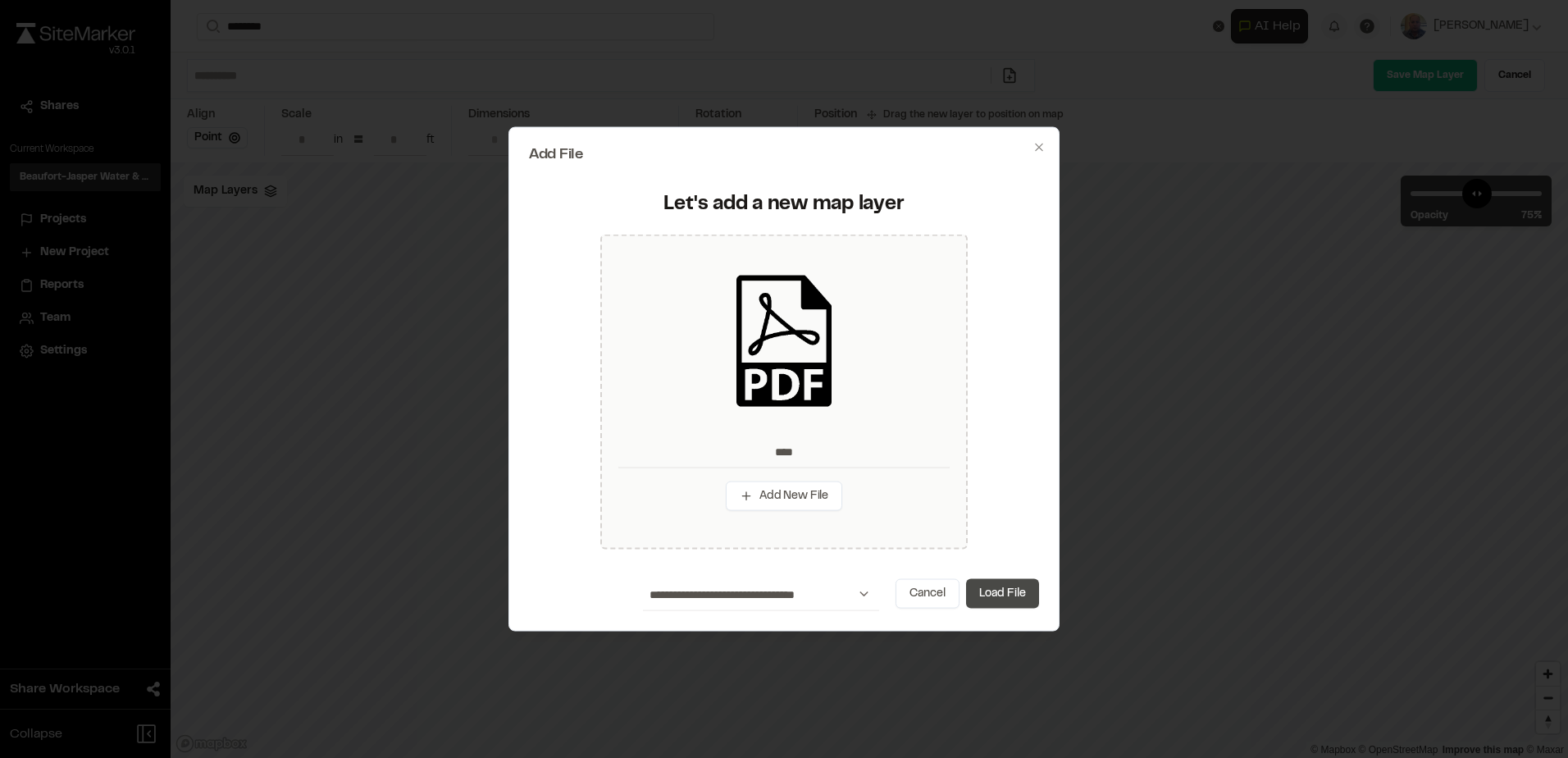
click at [1008, 597] on button "Load File" at bounding box center [1002, 593] width 73 height 30
type input "****"
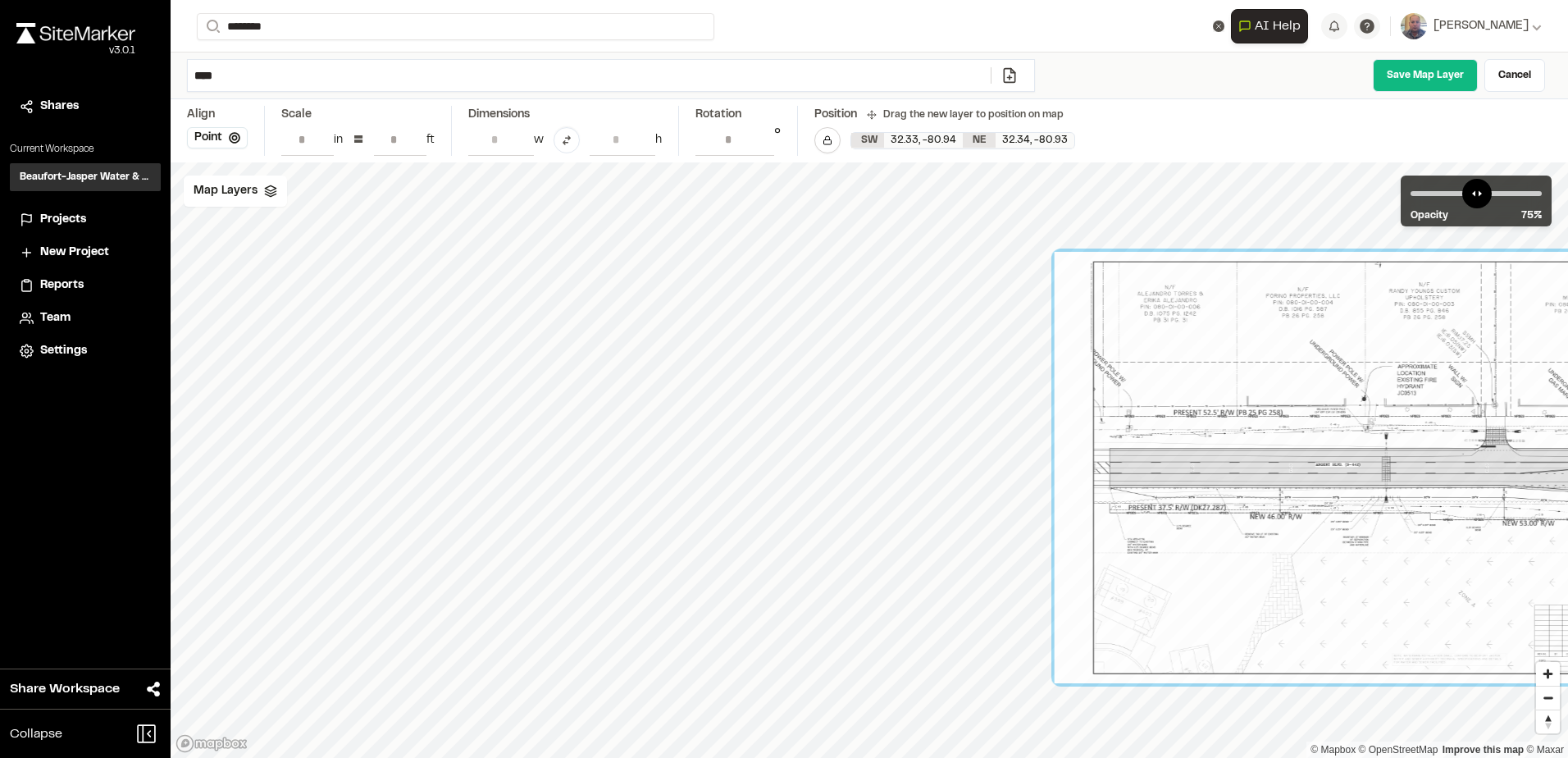
drag, startPoint x: 893, startPoint y: 555, endPoint x: 1225, endPoint y: 629, distance: 340.1
click at [1265, 626] on div at bounding box center [1407, 467] width 706 height 431
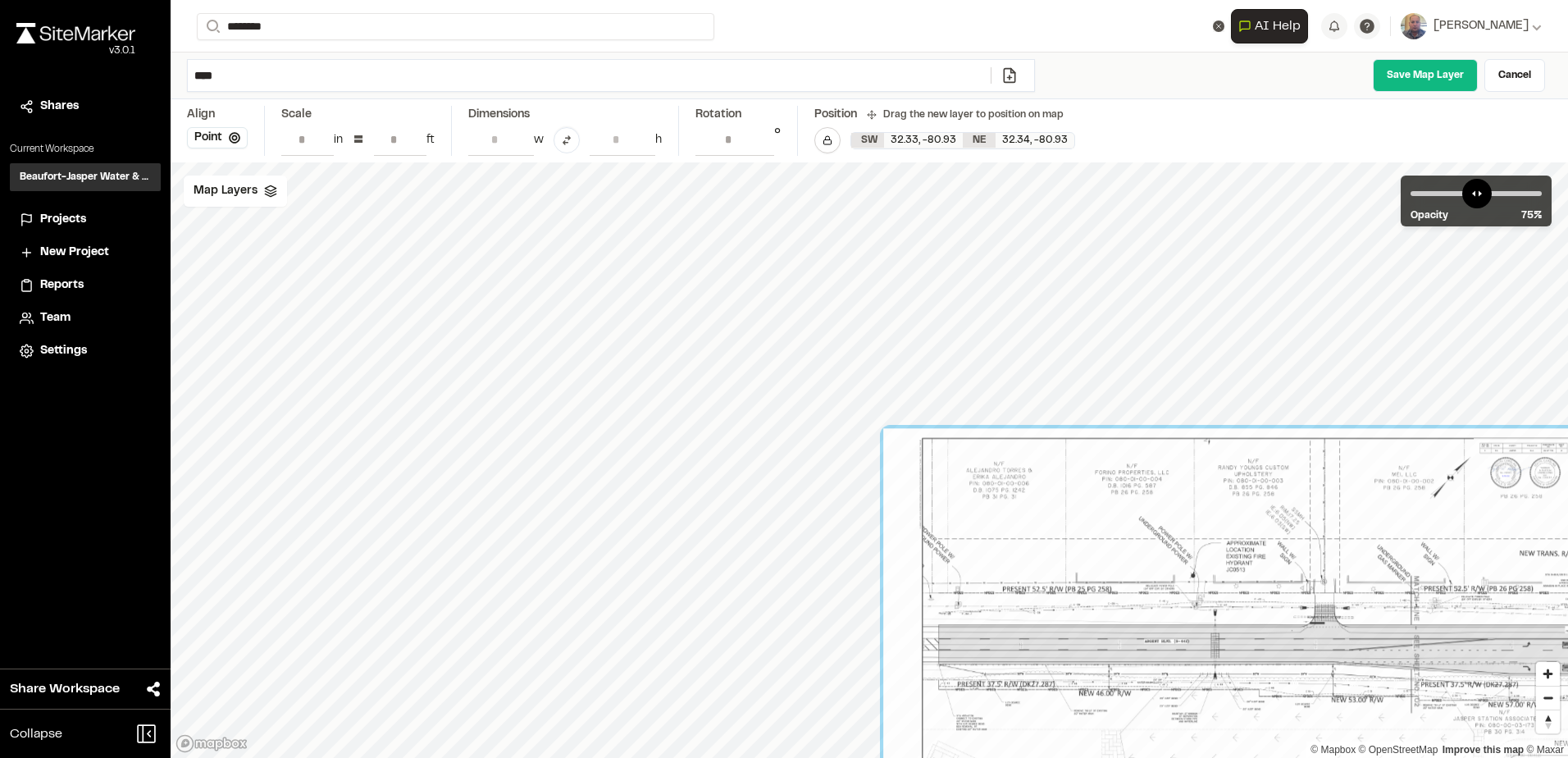
drag, startPoint x: 1020, startPoint y: 502, endPoint x: 975, endPoint y: 797, distance: 298.4
click at [975, 757] on html "**********" at bounding box center [784, 379] width 1568 height 758
click at [265, 201] on div "Map Layers" at bounding box center [235, 191] width 103 height 31
click at [350, 260] on span "KML" at bounding box center [288, 261] width 126 height 20
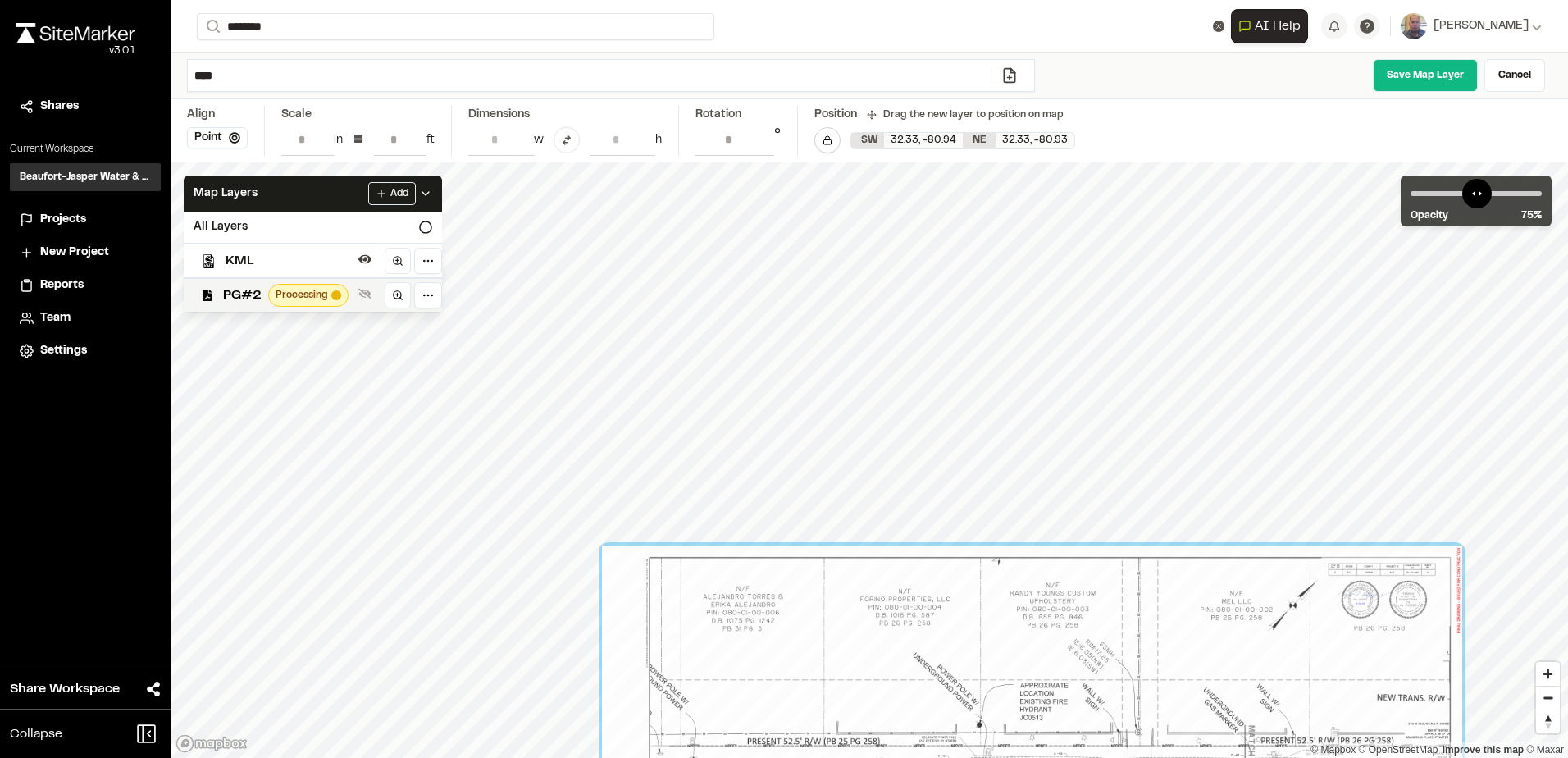
drag, startPoint x: 1161, startPoint y: 600, endPoint x: 775, endPoint y: 618, distance: 386.4
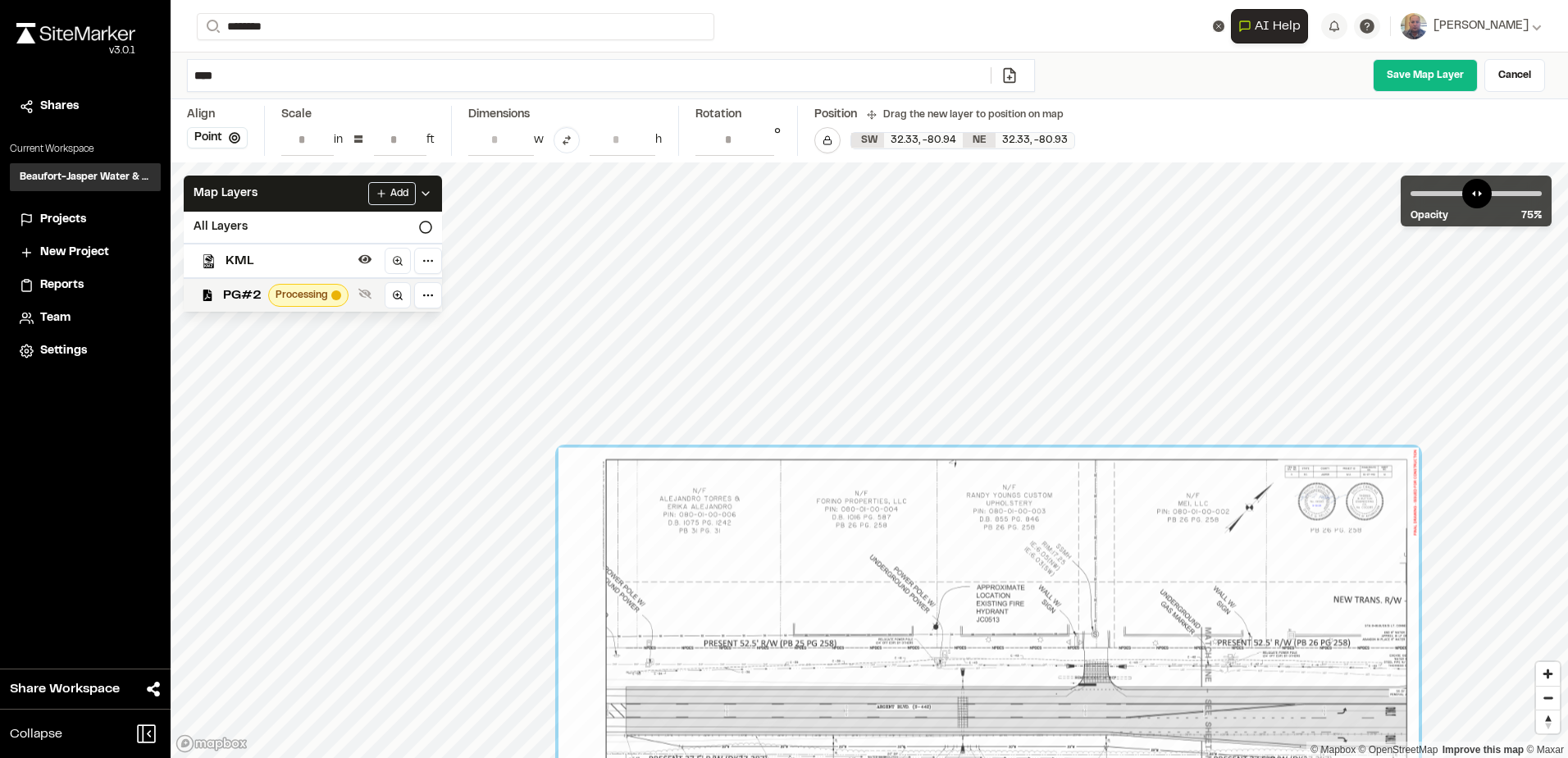
drag, startPoint x: 1081, startPoint y: 474, endPoint x: 1044, endPoint y: 553, distance: 87.2
click at [1044, 553] on div at bounding box center [989, 710] width 861 height 526
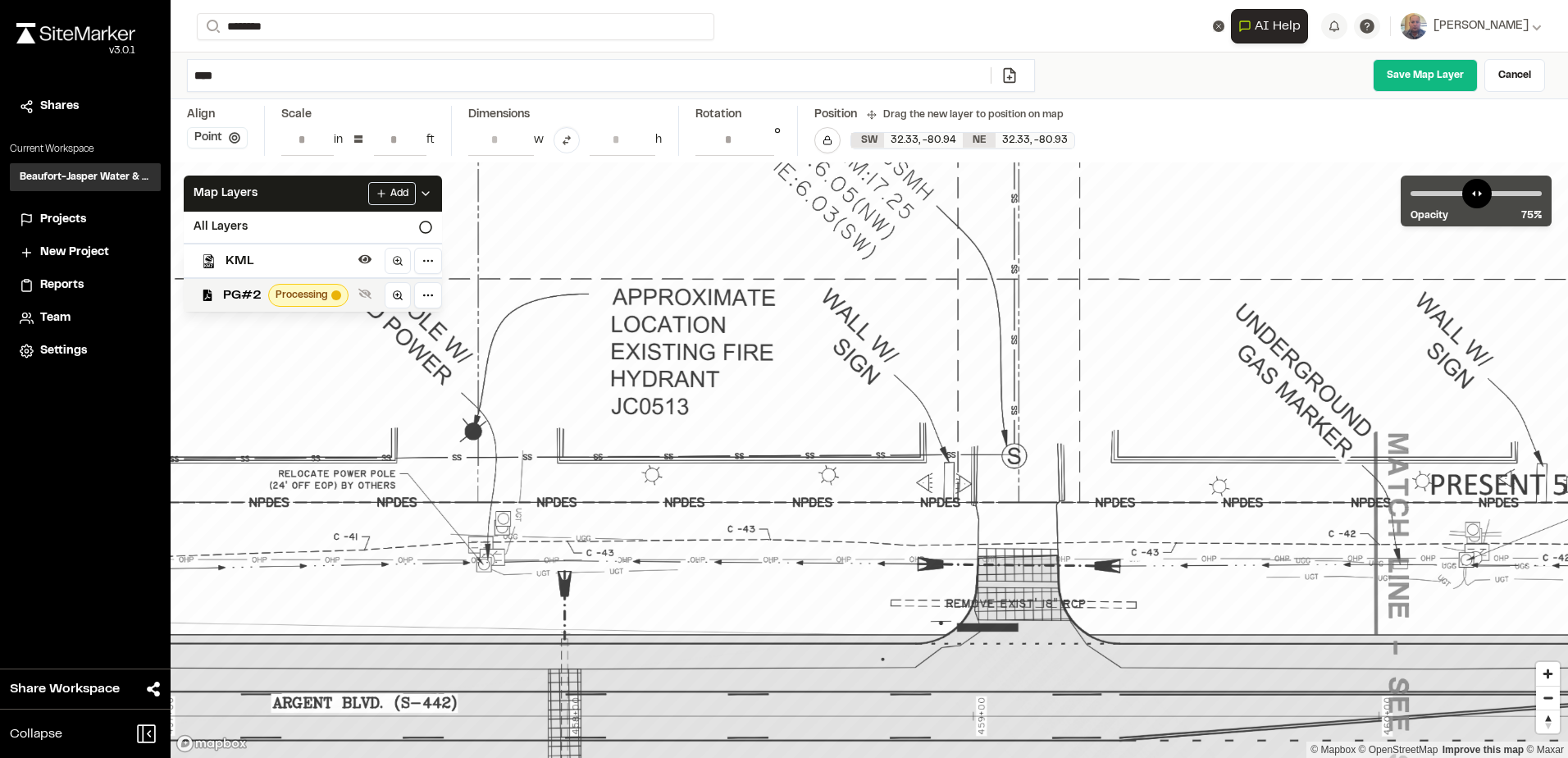
click at [241, 138] on button "Point" at bounding box center [217, 137] width 61 height 21
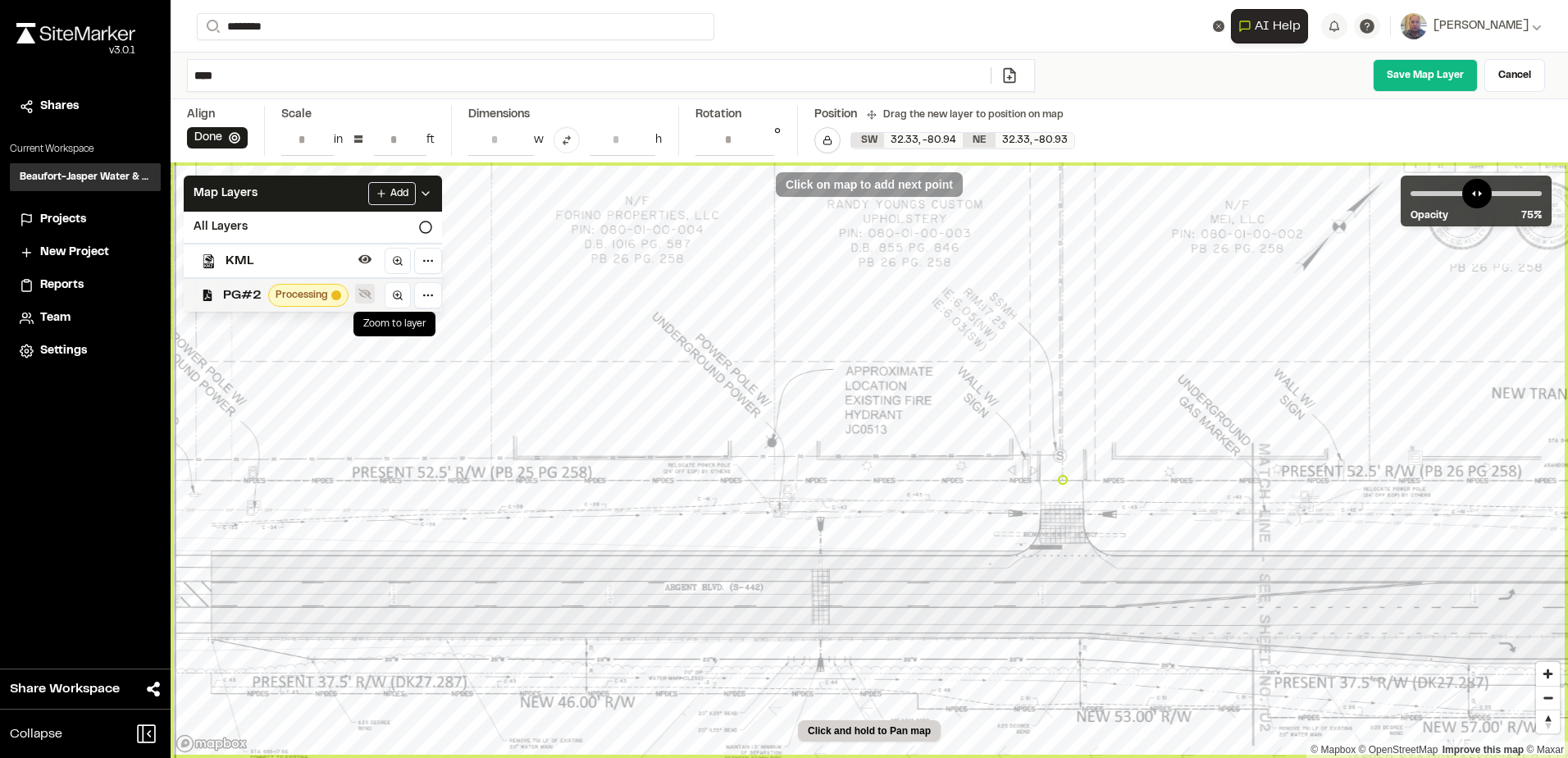
click at [363, 293] on icon at bounding box center [365, 293] width 13 height 13
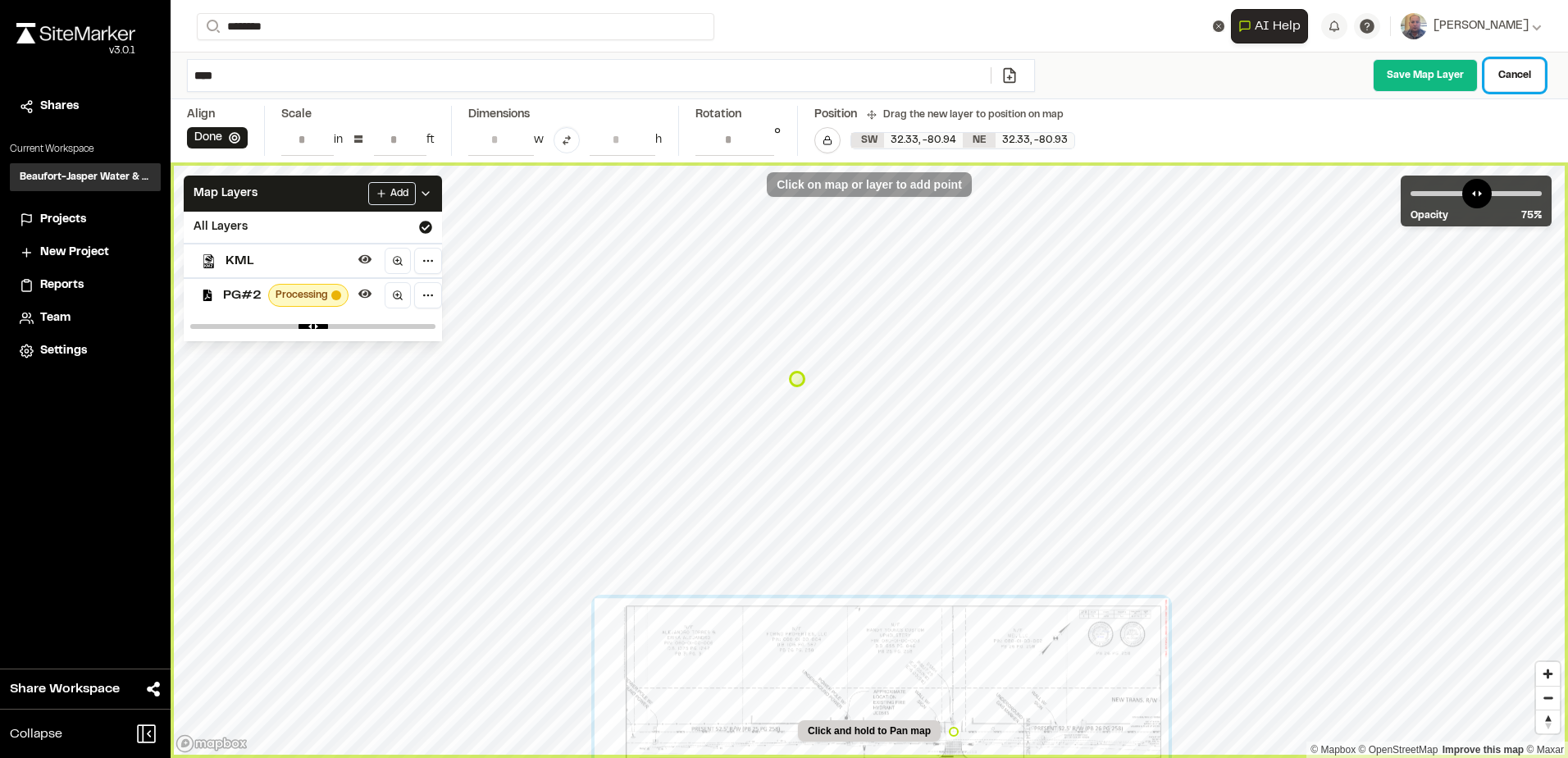
click at [1542, 59] on link "Cancel" at bounding box center [1514, 75] width 61 height 33
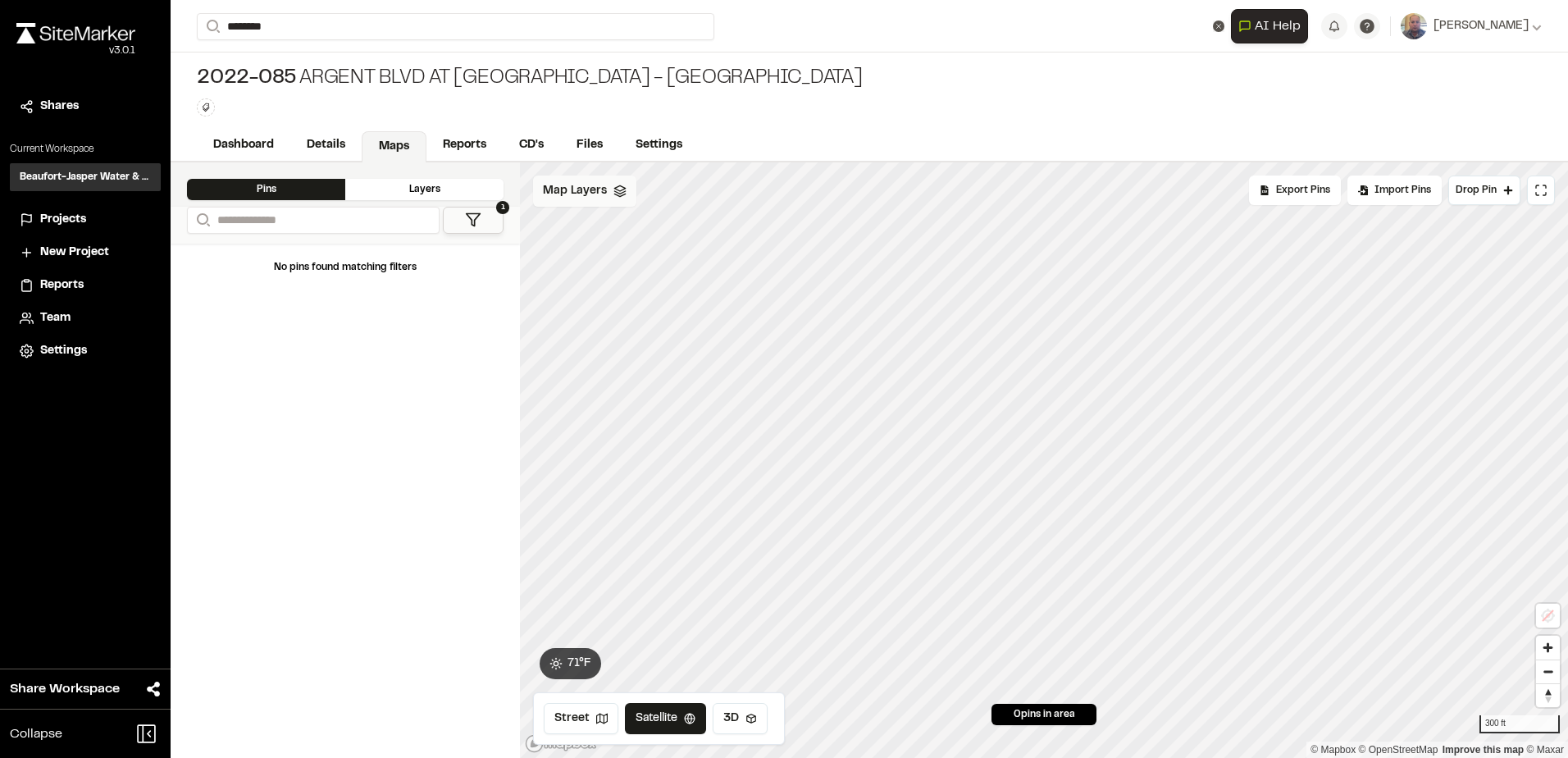
click at [613, 188] on icon at bounding box center [619, 191] width 13 height 13
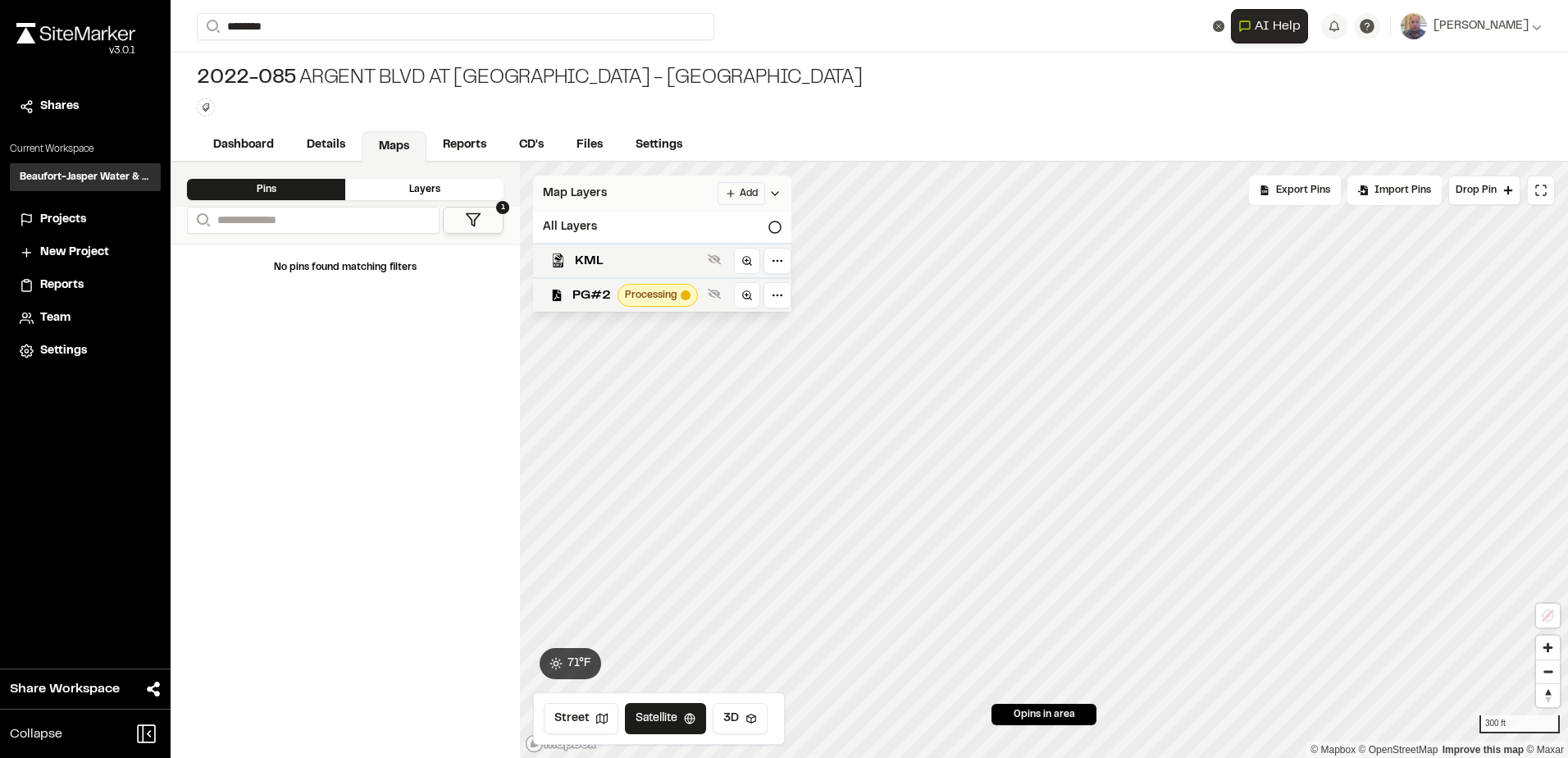
click at [733, 201] on html "**********" at bounding box center [784, 379] width 1568 height 758
click at [689, 220] on link "Add Layer" at bounding box center [700, 227] width 123 height 28
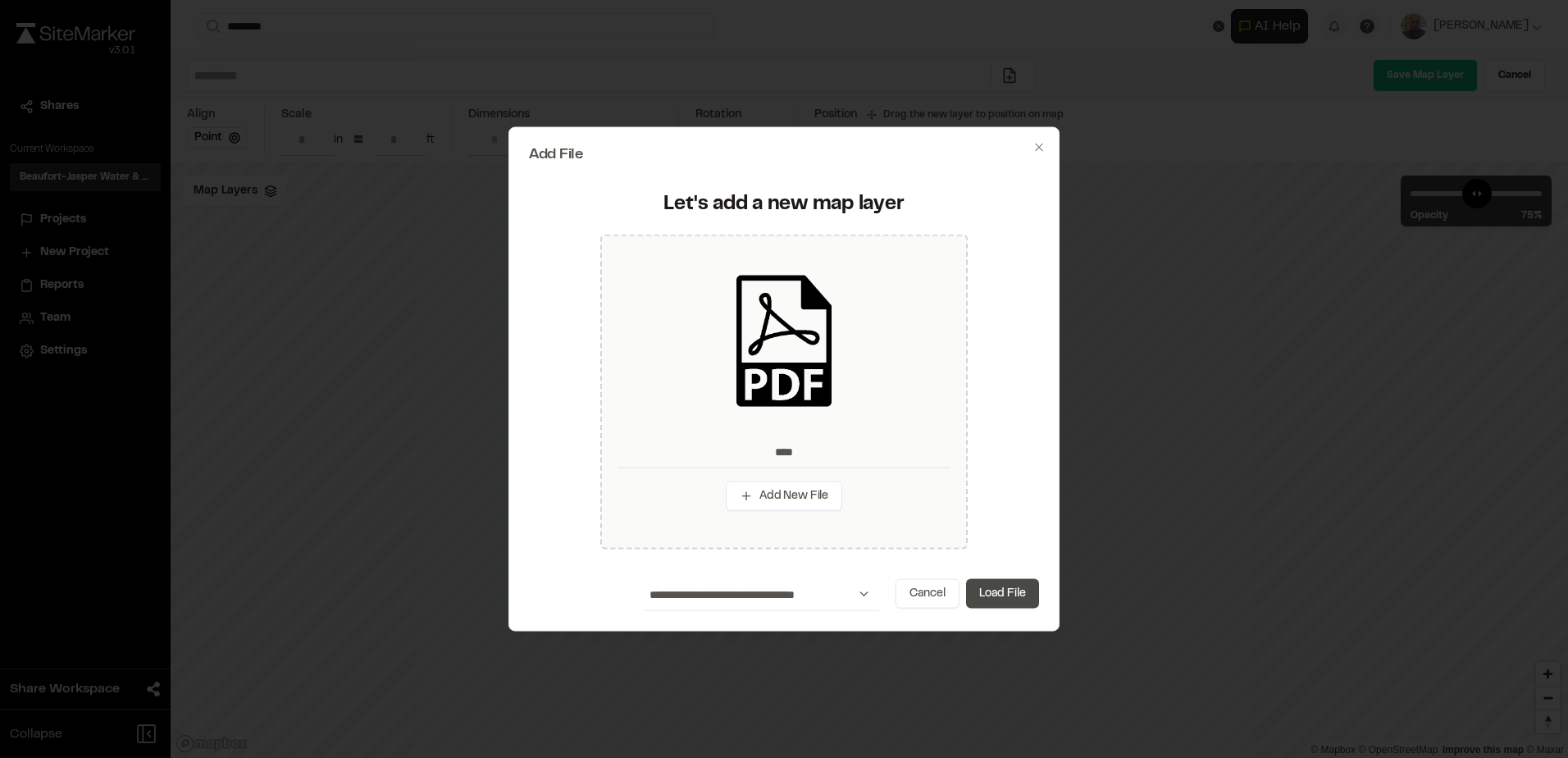
click at [1012, 589] on button "Load File" at bounding box center [1002, 593] width 73 height 30
type input "****"
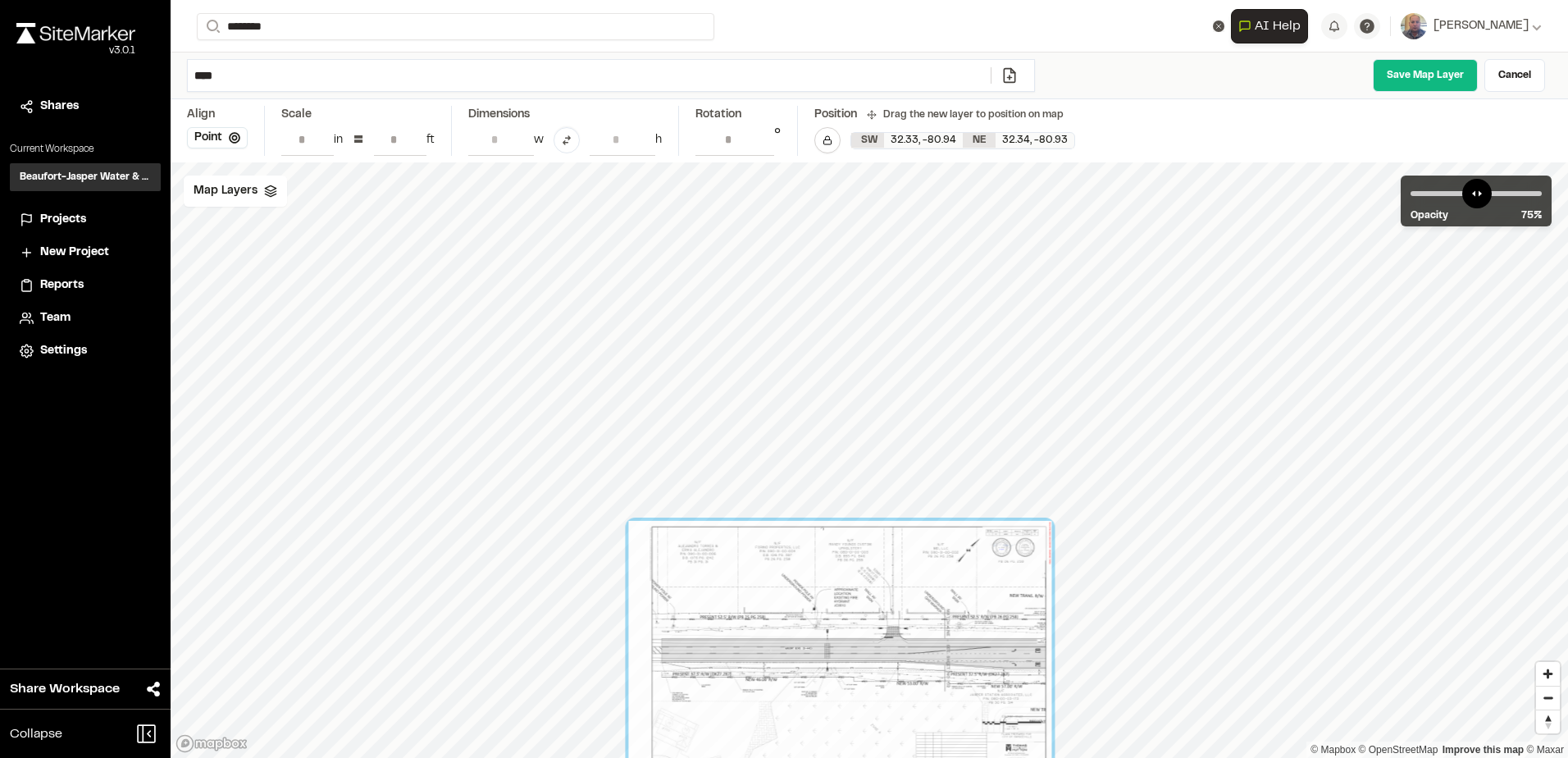
drag, startPoint x: 734, startPoint y: 499, endPoint x: 768, endPoint y: 705, distance: 208.8
click at [769, 705] on div at bounding box center [840, 650] width 423 height 258
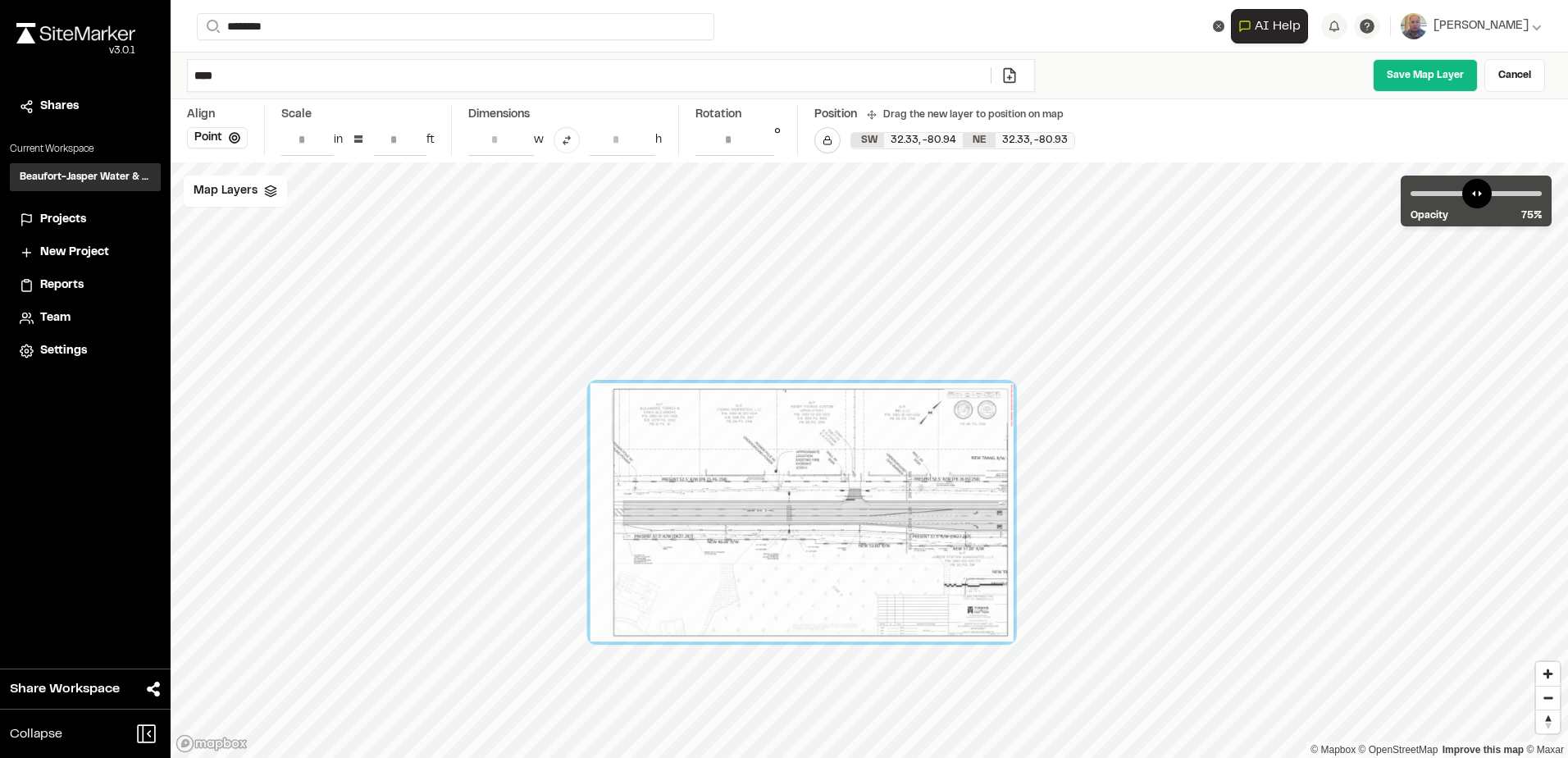
click at [748, 669] on div "© Mapbox © OpenStreetMap Improve this map © Maxar" at bounding box center [869, 459] width 1397 height 595
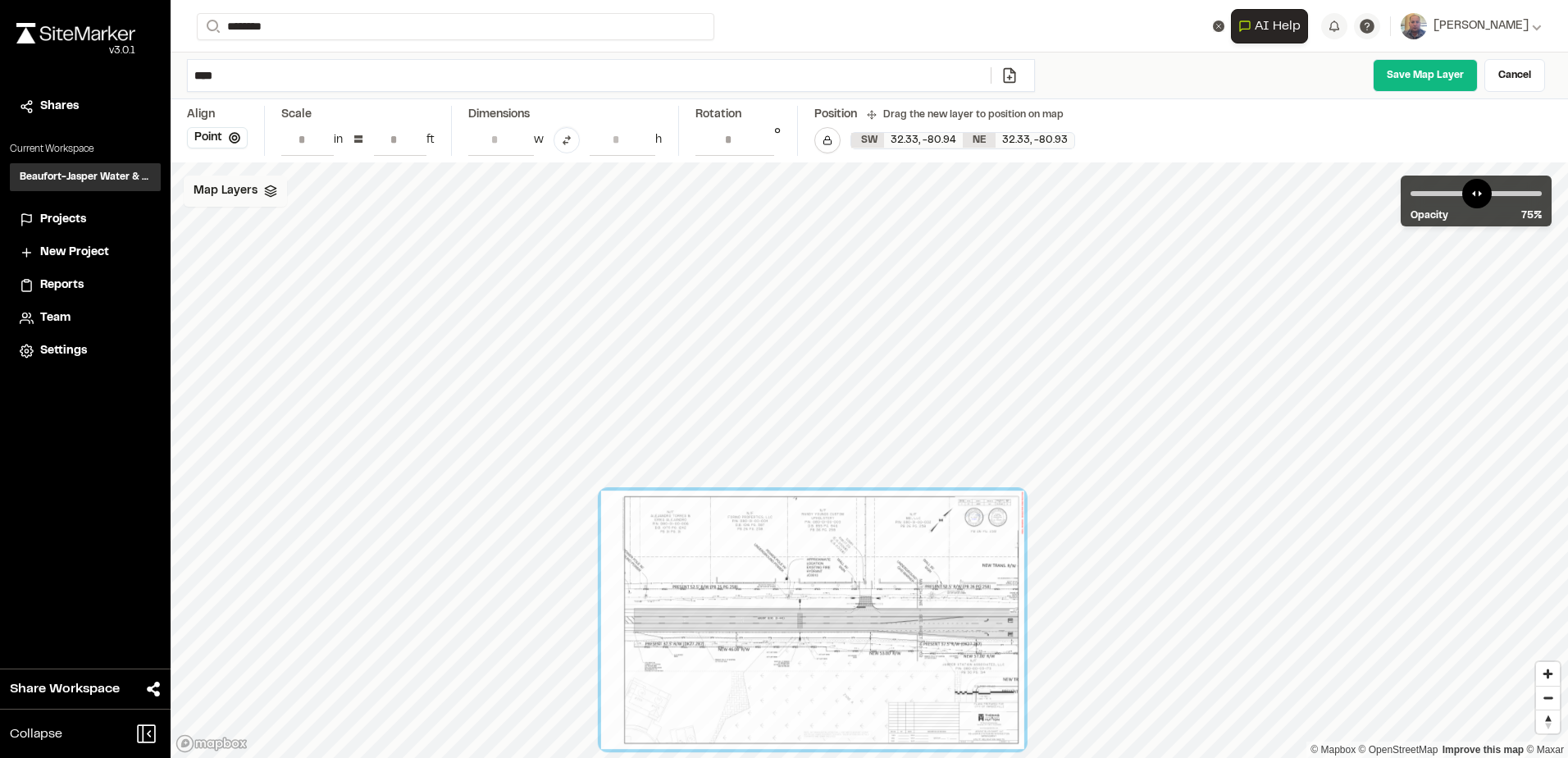
click at [250, 192] on span "Map Layers" at bounding box center [226, 191] width 64 height 18
click at [366, 255] on icon at bounding box center [365, 258] width 13 height 13
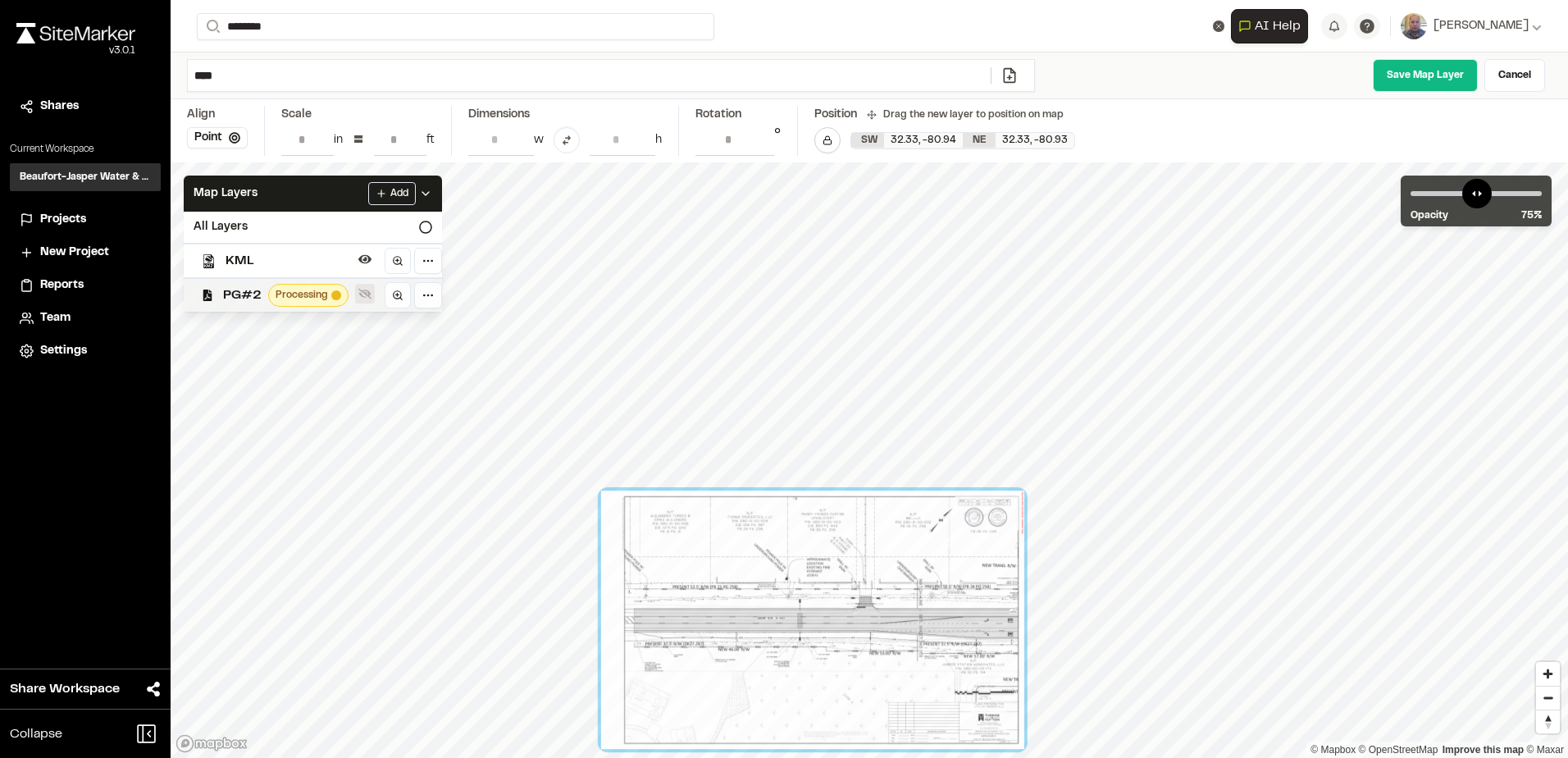
click at [360, 290] on icon at bounding box center [365, 294] width 13 height 11
click at [864, 623] on div at bounding box center [813, 620] width 423 height 258
click at [204, 129] on button "Point" at bounding box center [217, 137] width 61 height 21
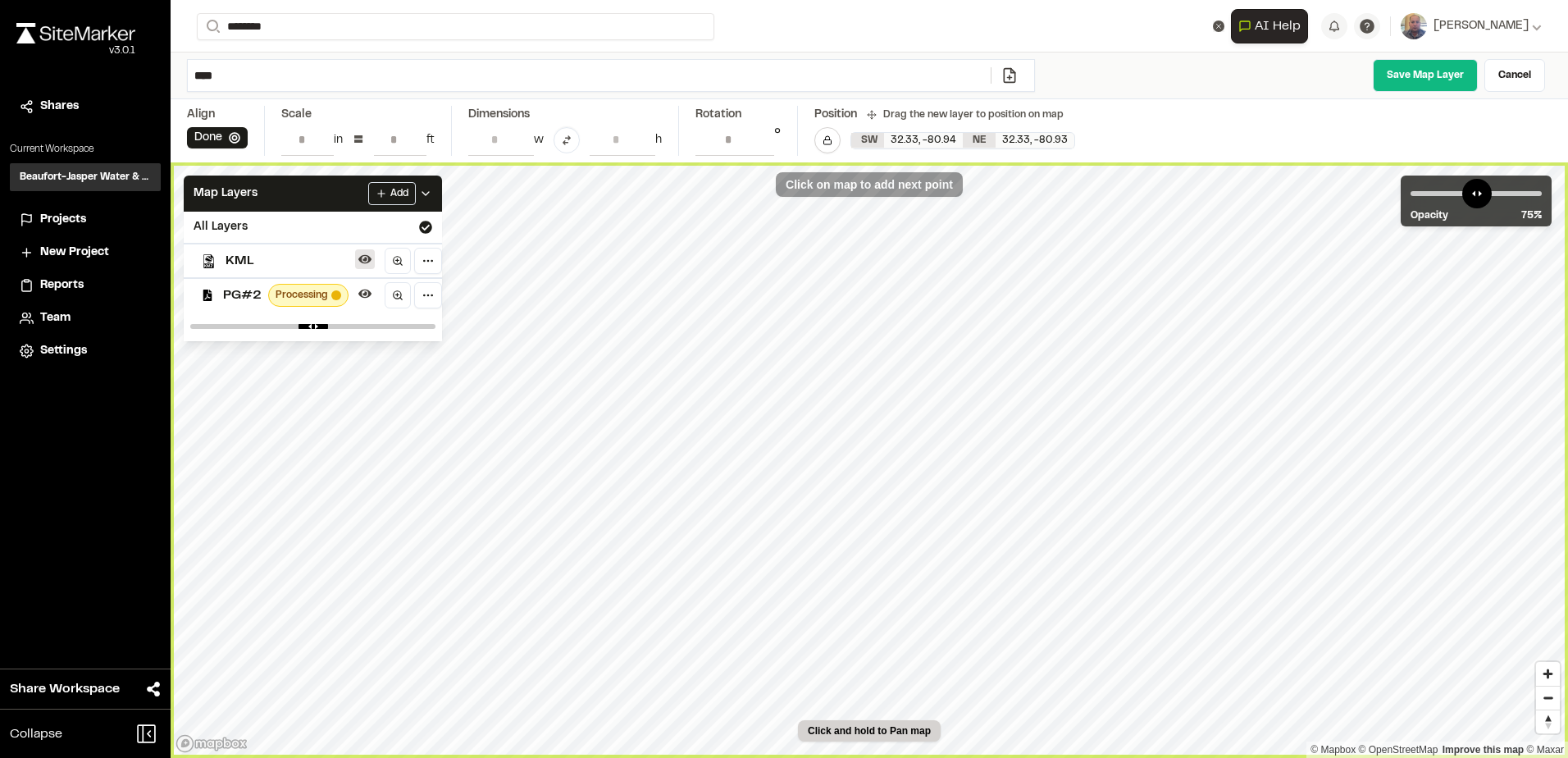
click at [364, 260] on icon at bounding box center [365, 259] width 13 height 9
click at [365, 293] on icon at bounding box center [365, 293] width 13 height 9
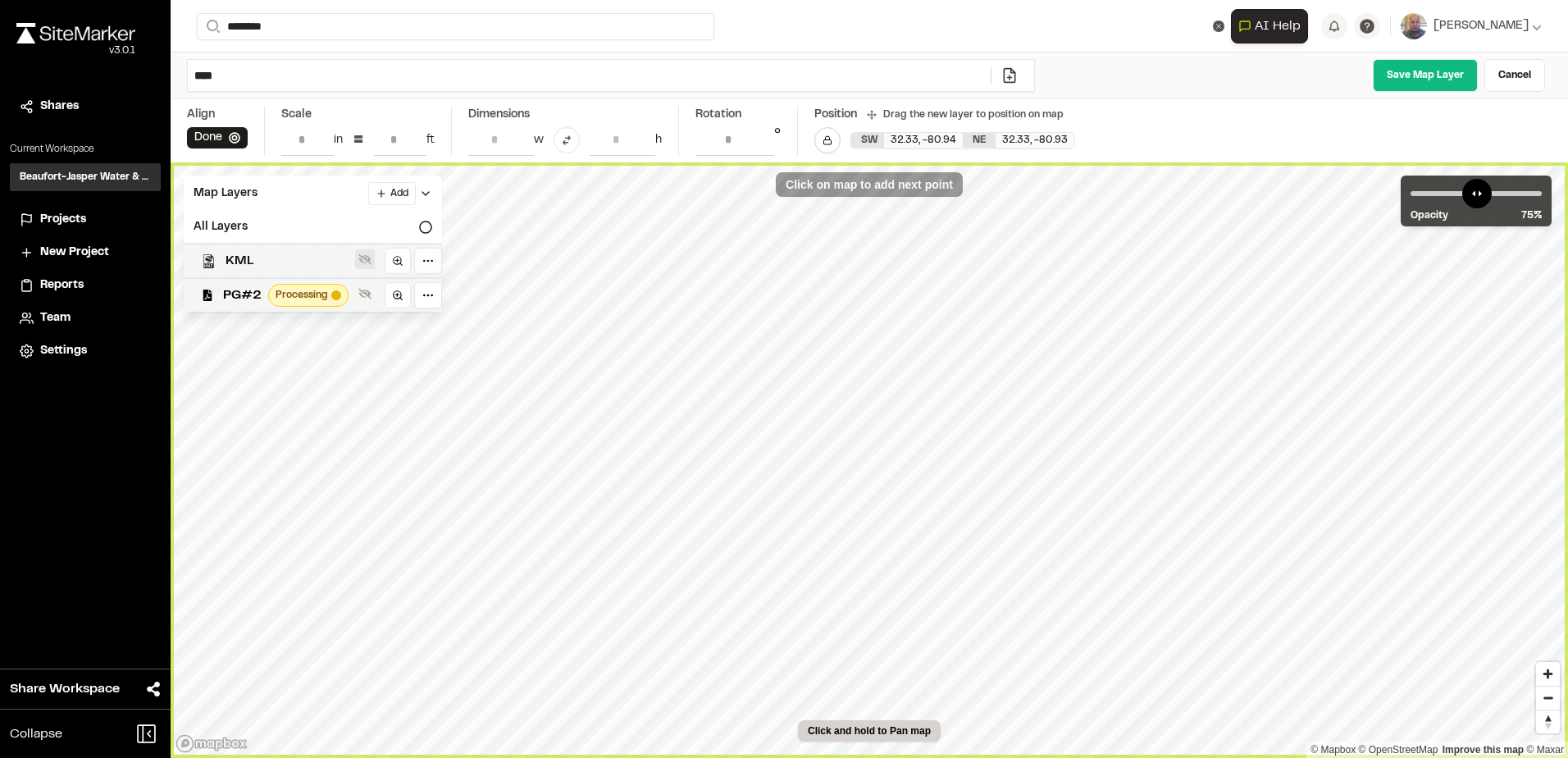
click at [365, 265] on icon at bounding box center [365, 258] width 13 height 13
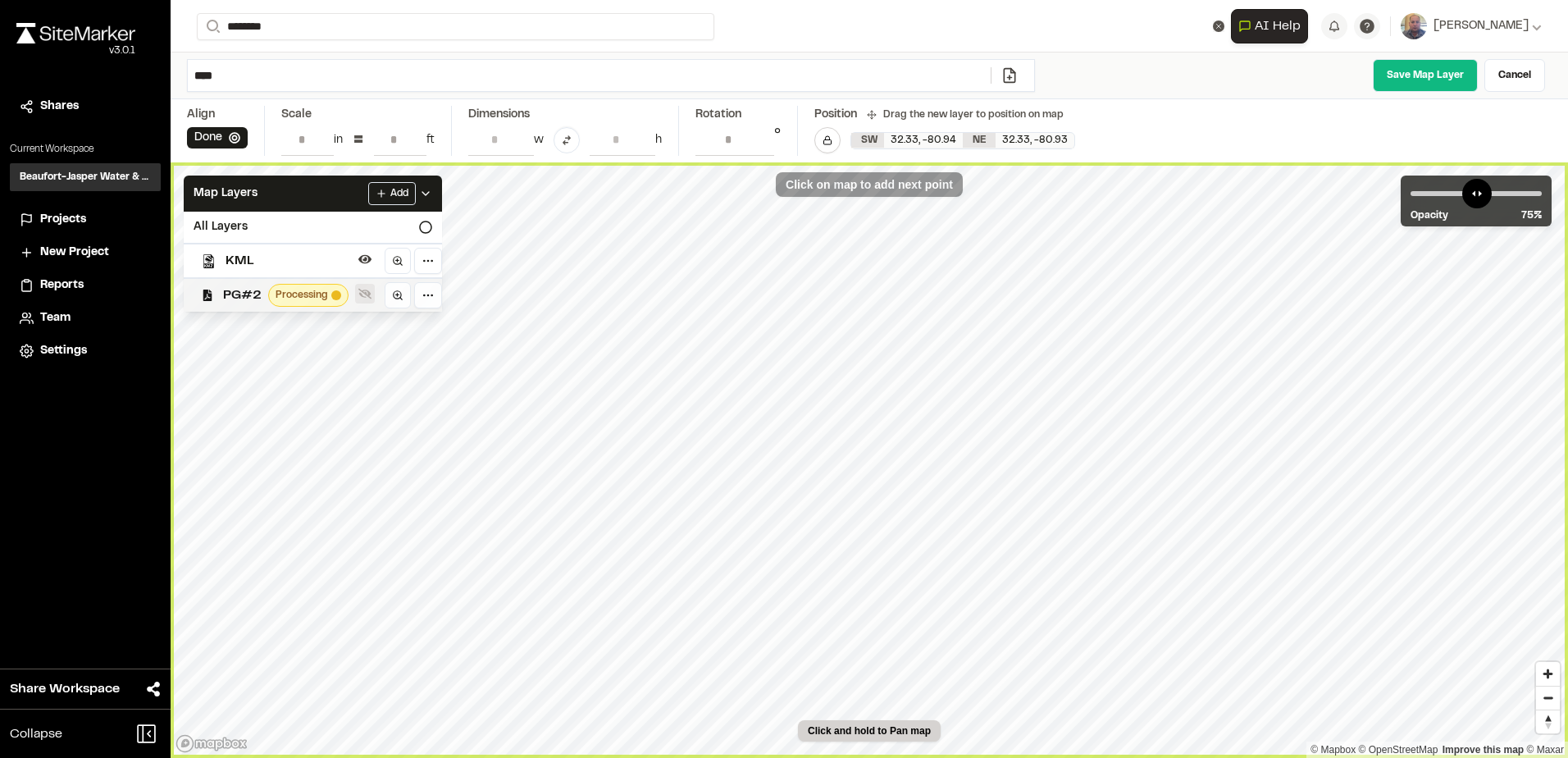
click at [370, 293] on icon at bounding box center [365, 294] width 13 height 11
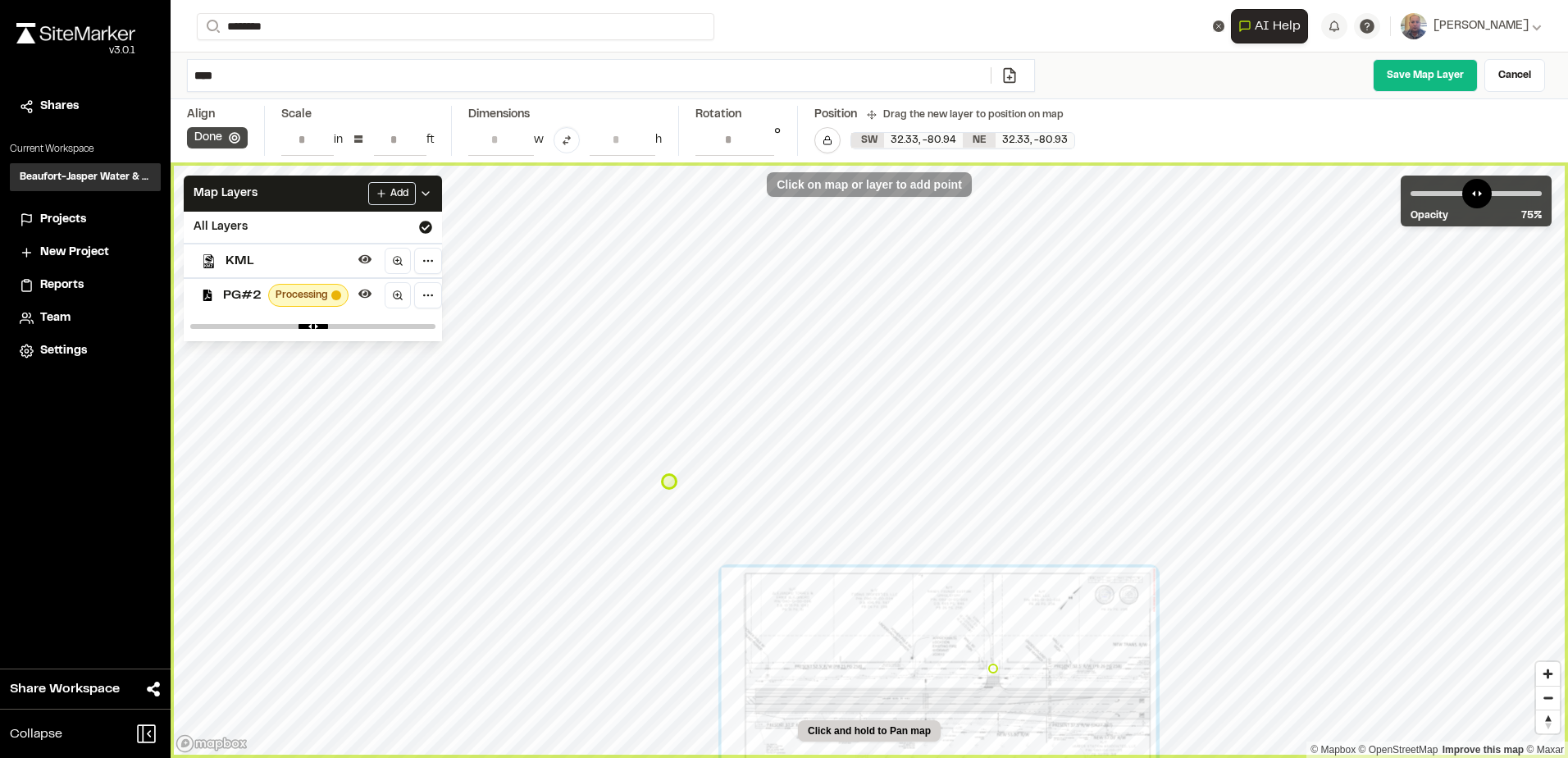
click at [234, 138] on icon at bounding box center [235, 138] width 12 height 12
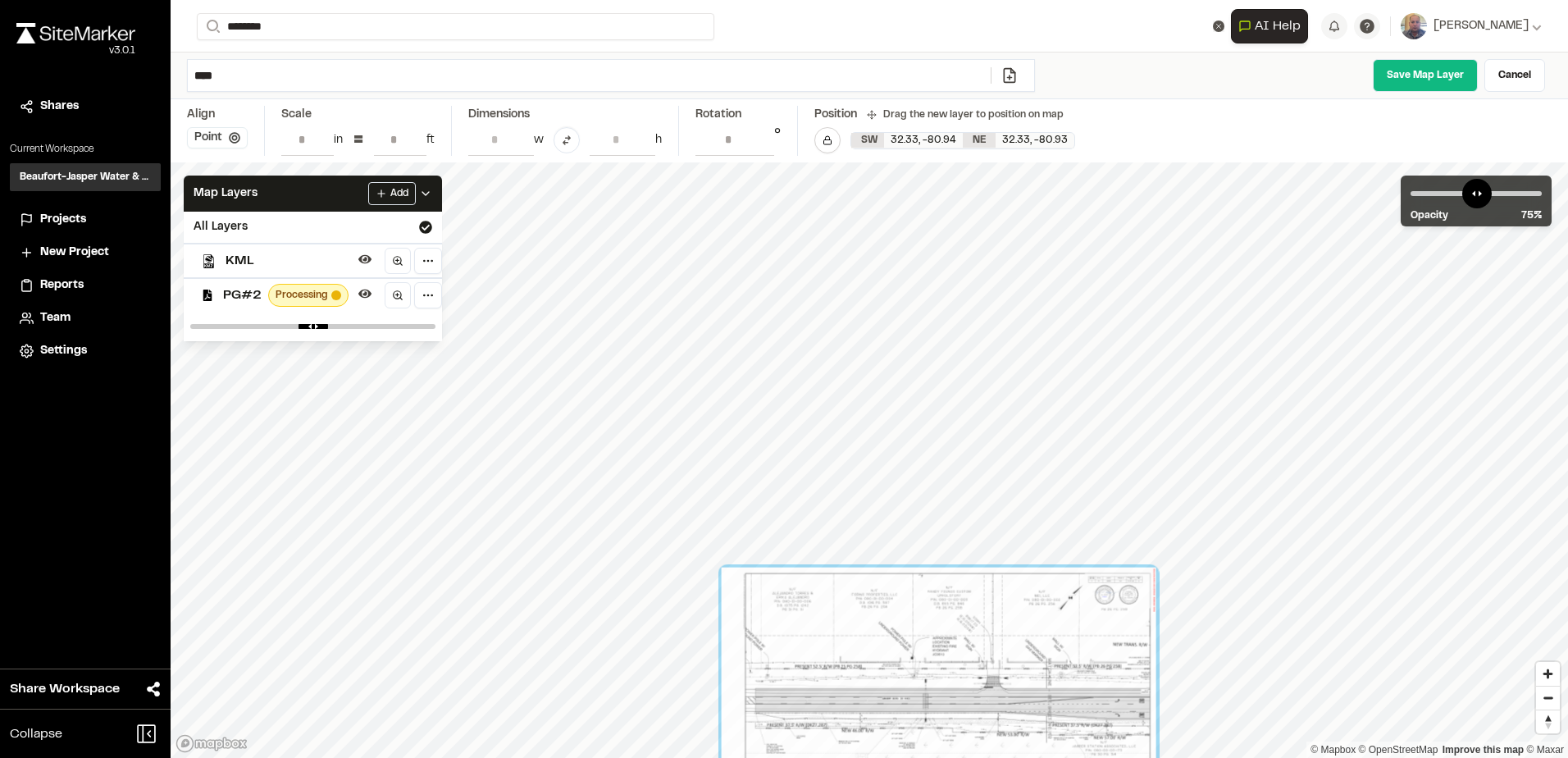
click at [234, 138] on icon at bounding box center [235, 138] width 12 height 12
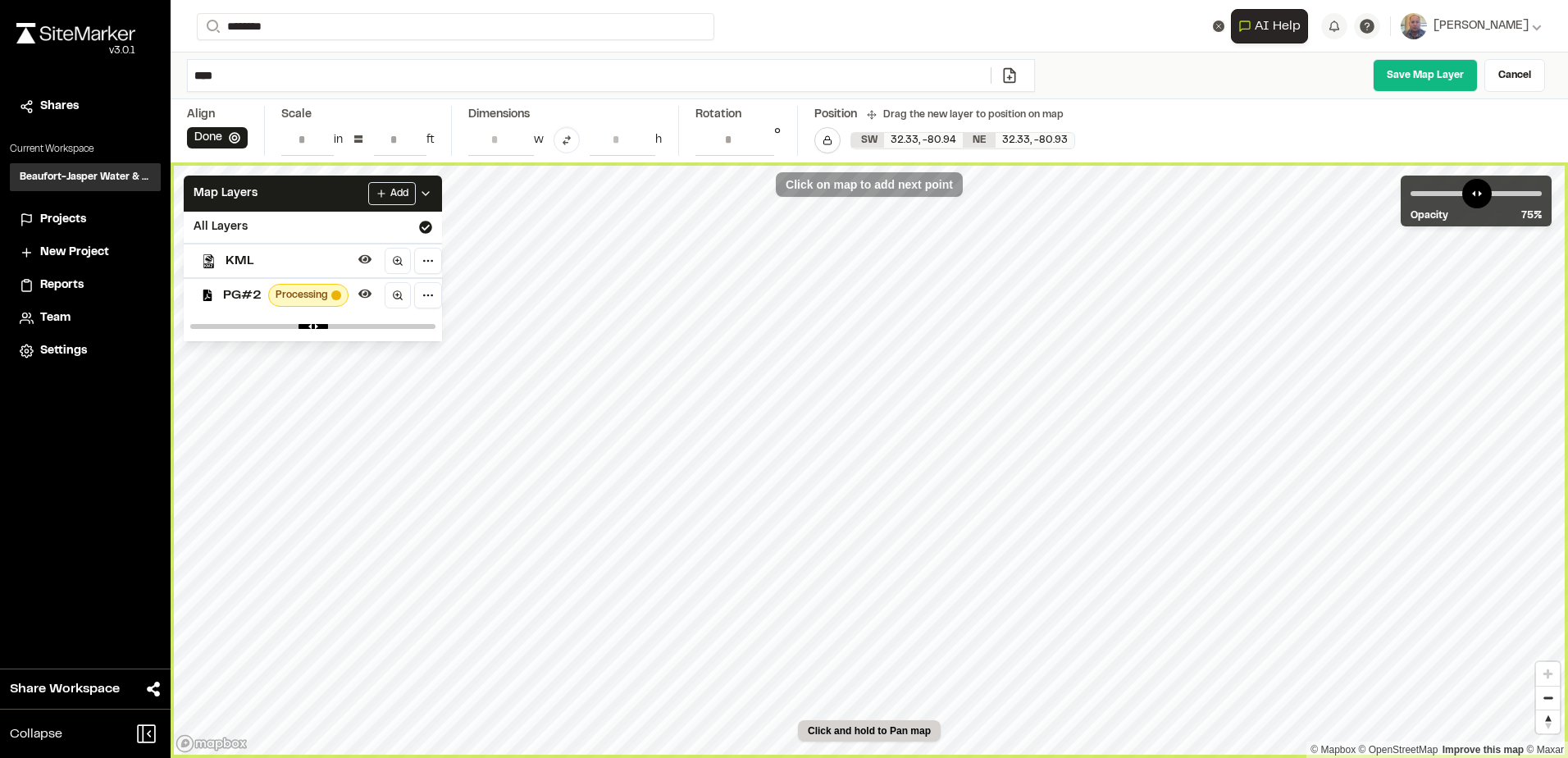
type input "**********"
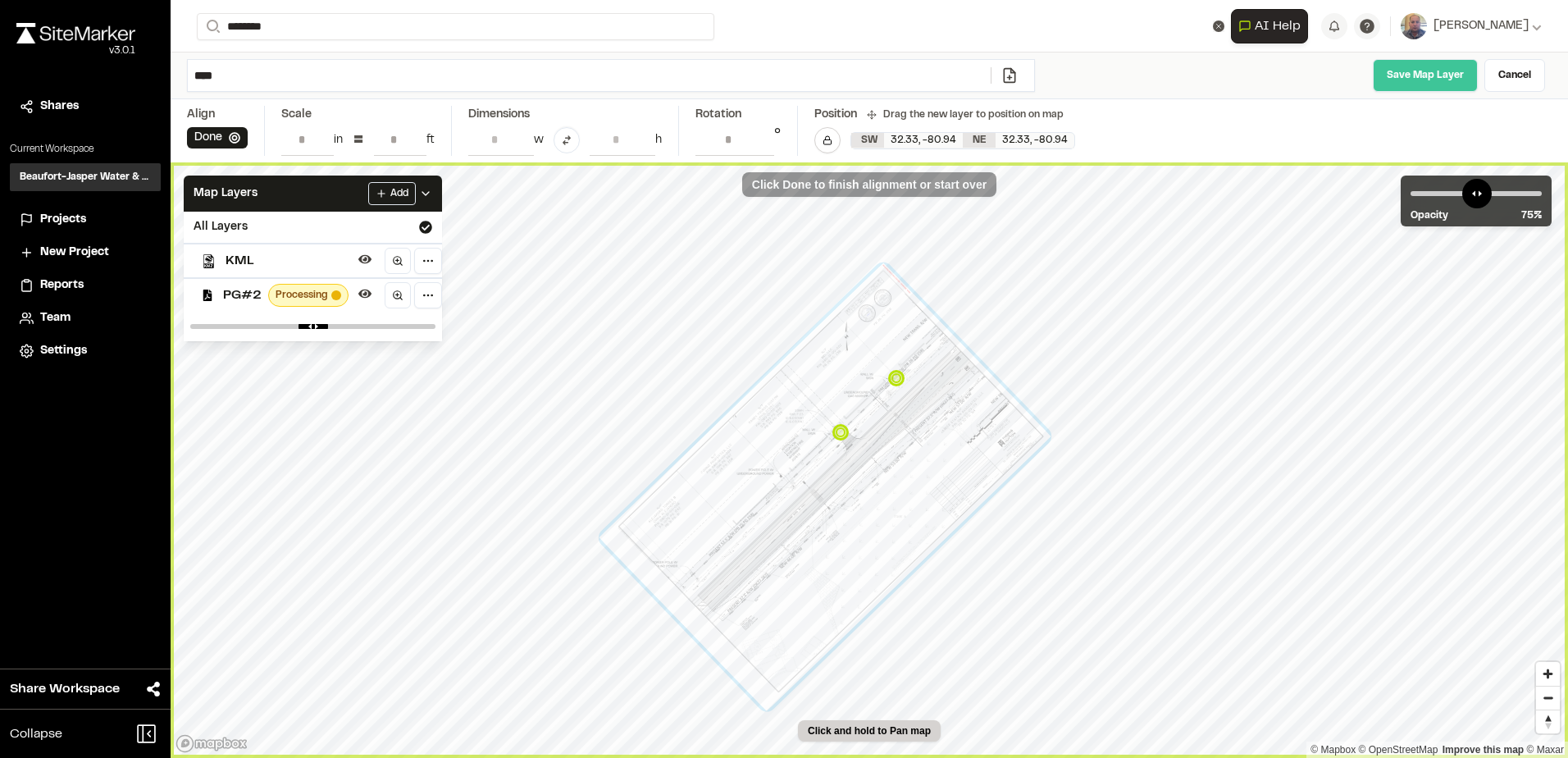
click at [1384, 63] on link "Save Map Layer" at bounding box center [1426, 75] width 105 height 33
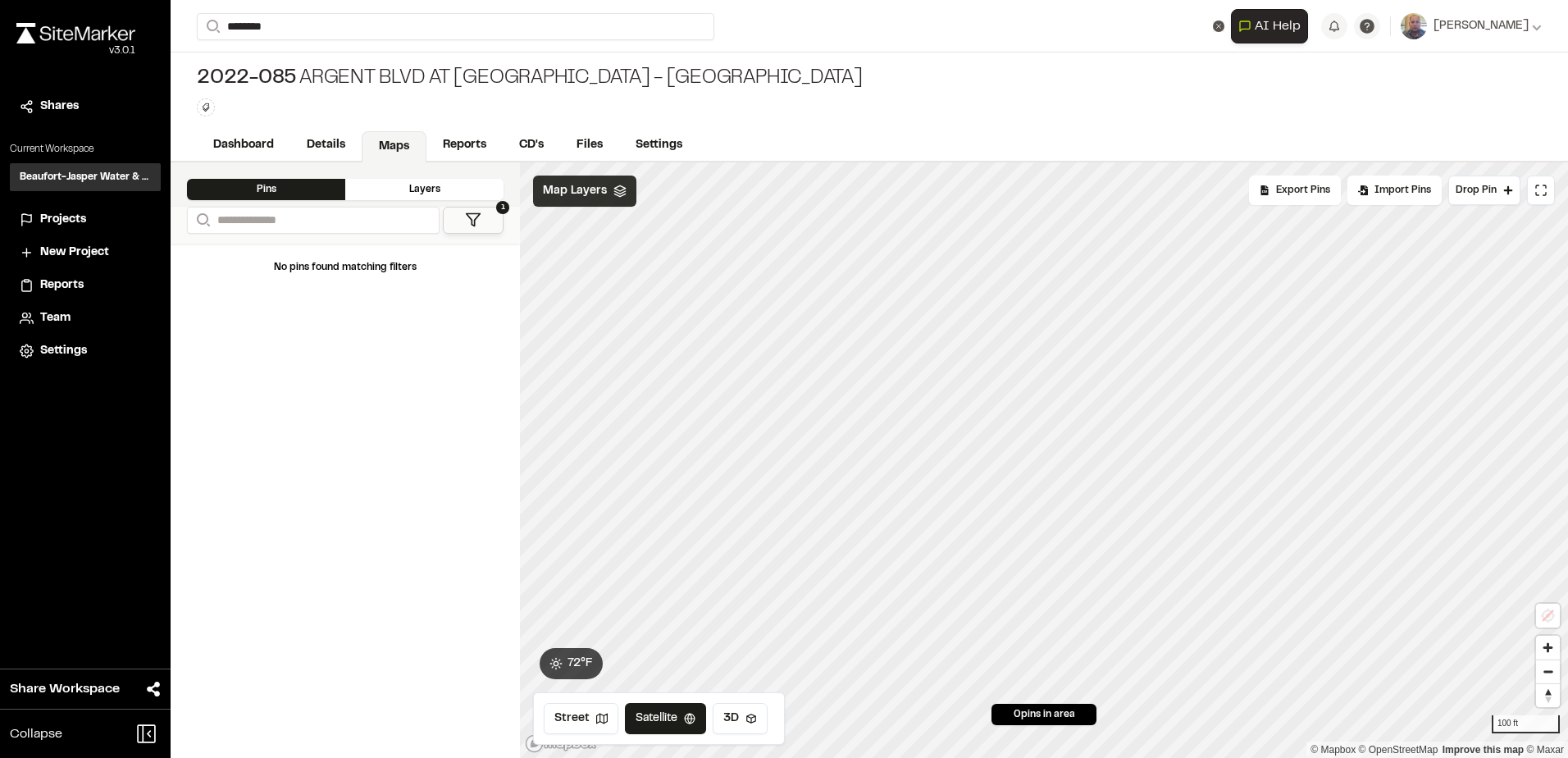
click at [580, 197] on span "Map Layers" at bounding box center [574, 191] width 64 height 18
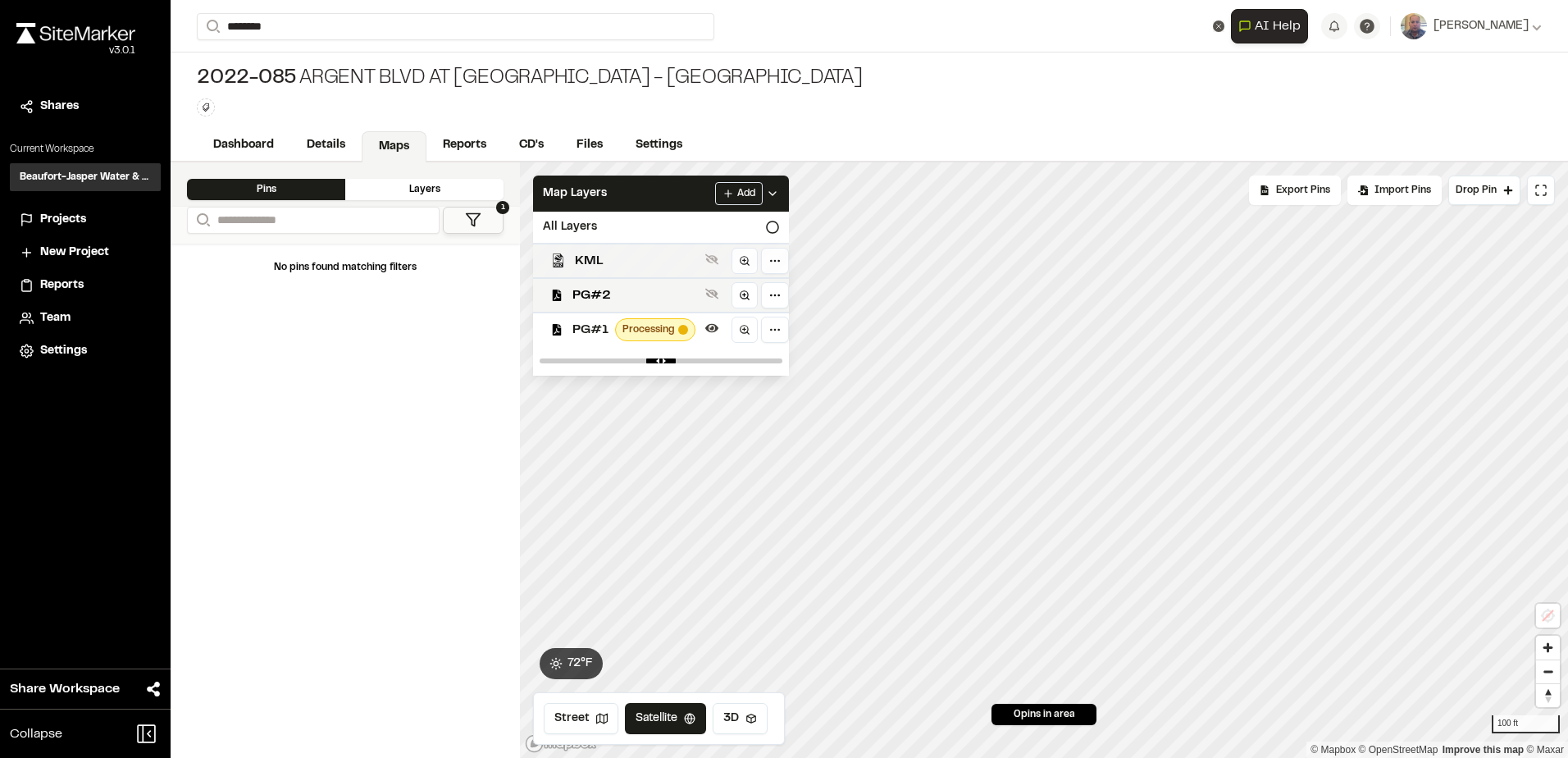
click at [604, 254] on span "KML" at bounding box center [637, 261] width 124 height 20
click at [706, 298] on icon at bounding box center [711, 293] width 13 height 13
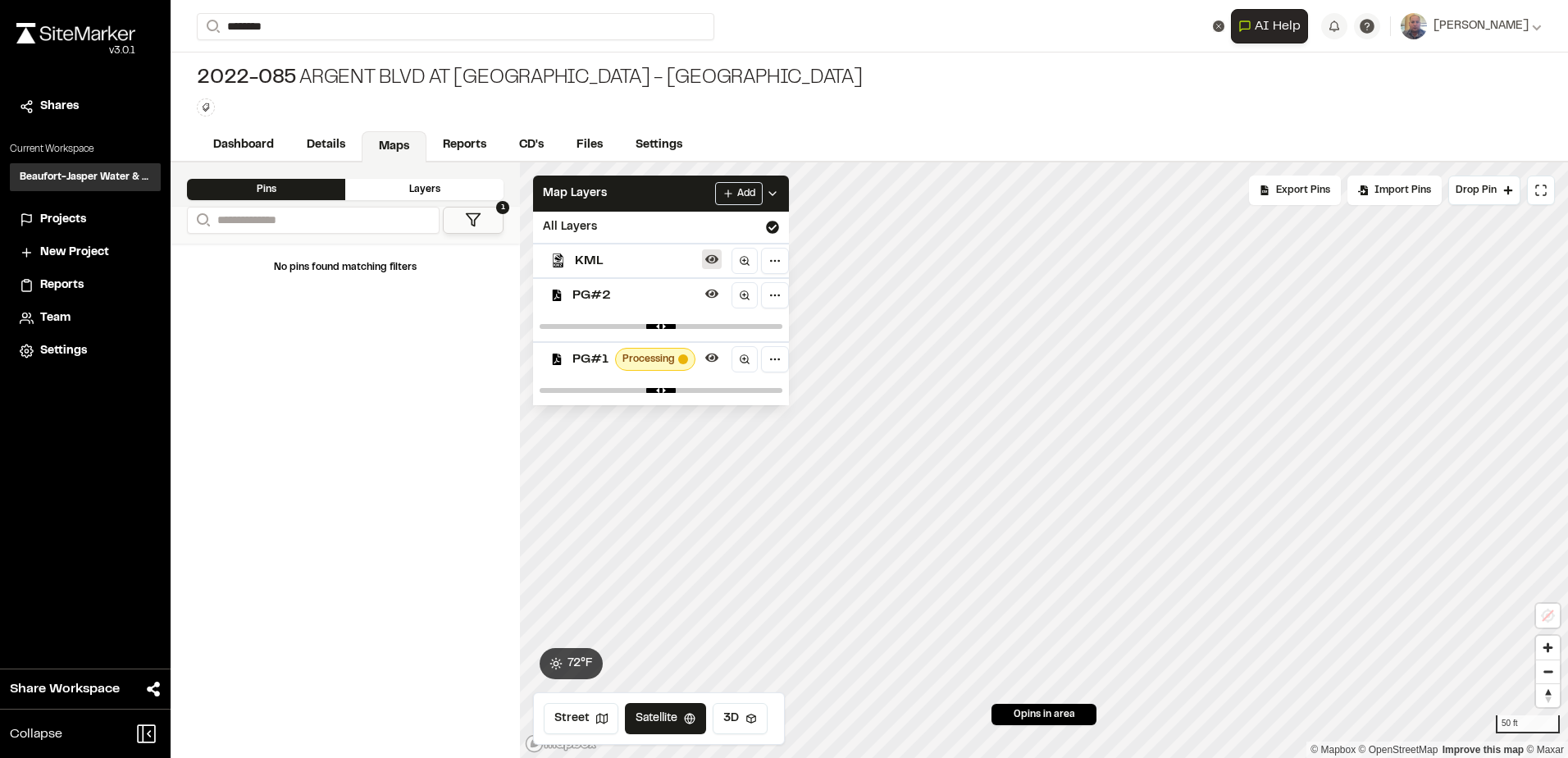
click at [708, 259] on icon at bounding box center [711, 258] width 13 height 13
click at [726, 200] on html "**********" at bounding box center [784, 379] width 1568 height 758
click at [683, 219] on link "Add Layer" at bounding box center [698, 227] width 123 height 28
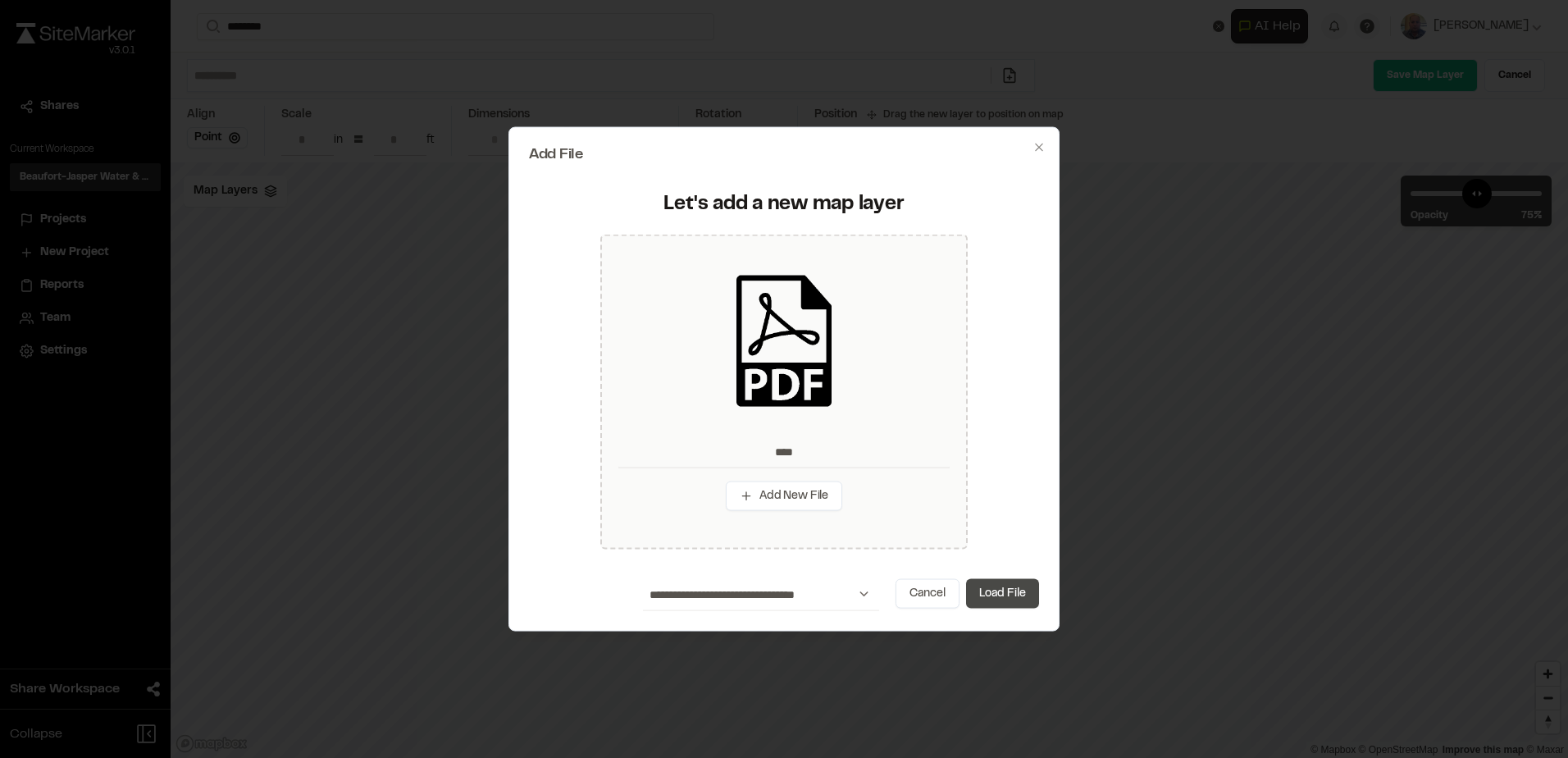
click at [988, 587] on button "Load File" at bounding box center [1002, 593] width 73 height 30
type input "****"
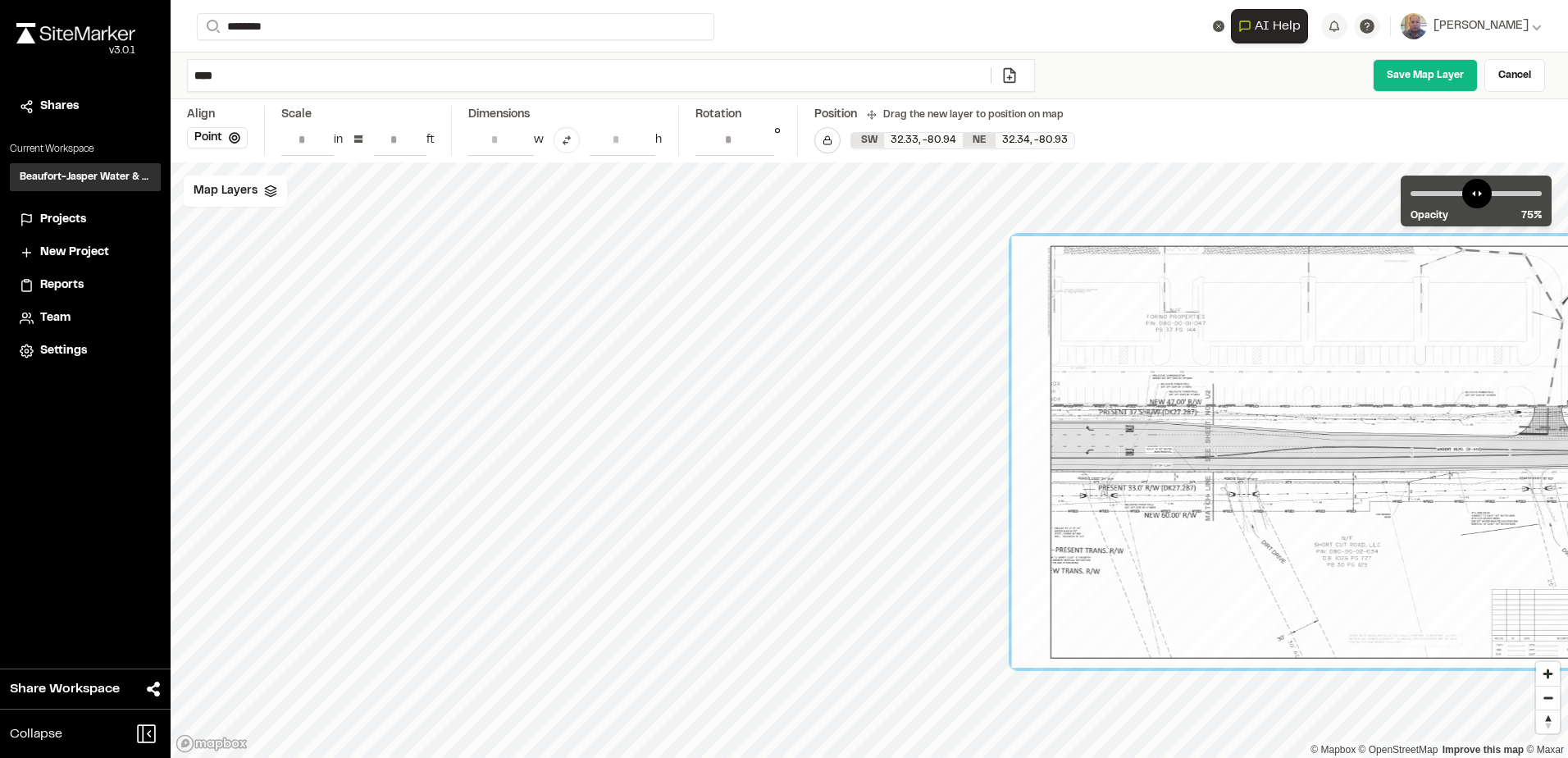
drag, startPoint x: 761, startPoint y: 506, endPoint x: 1283, endPoint y: 495, distance: 522.1
click at [1283, 495] on div at bounding box center [1364, 452] width 706 height 431
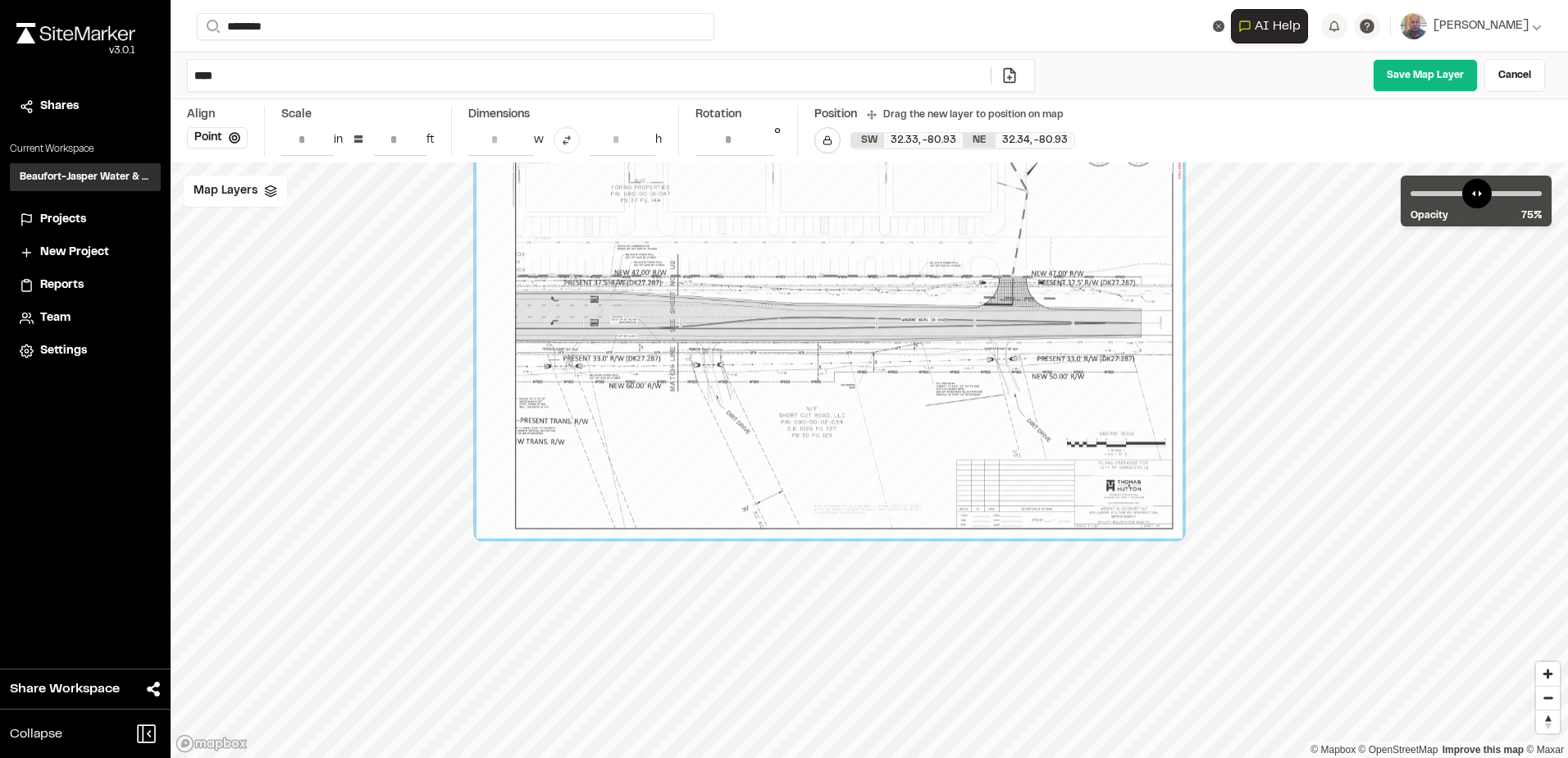
click at [1079, 580] on div "© Mapbox © OpenStreetMap Improve this map © Maxar" at bounding box center [869, 459] width 1397 height 595
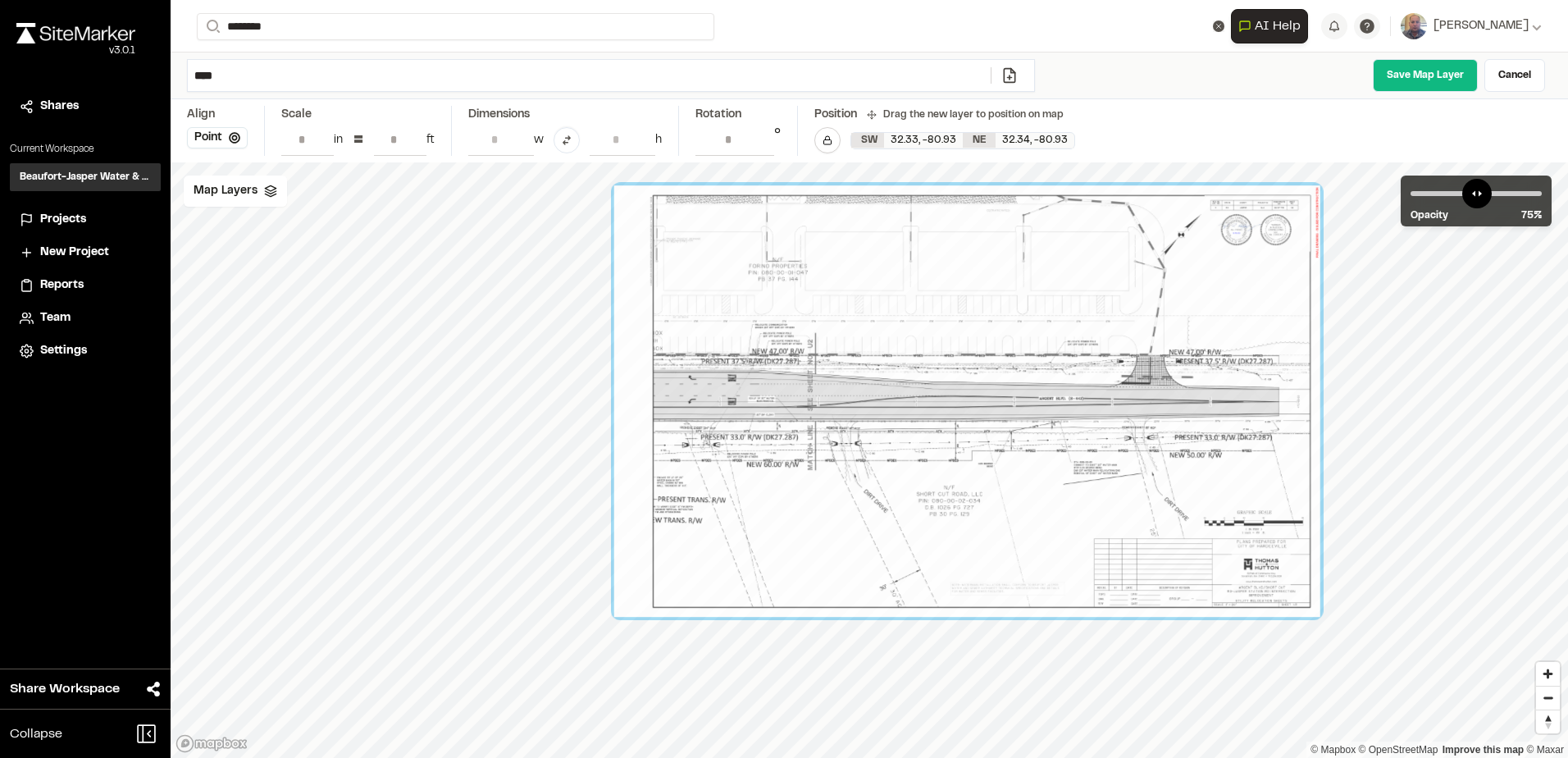
drag, startPoint x: 754, startPoint y: 424, endPoint x: 878, endPoint y: 504, distance: 147.6
click at [878, 504] on div at bounding box center [967, 401] width 706 height 431
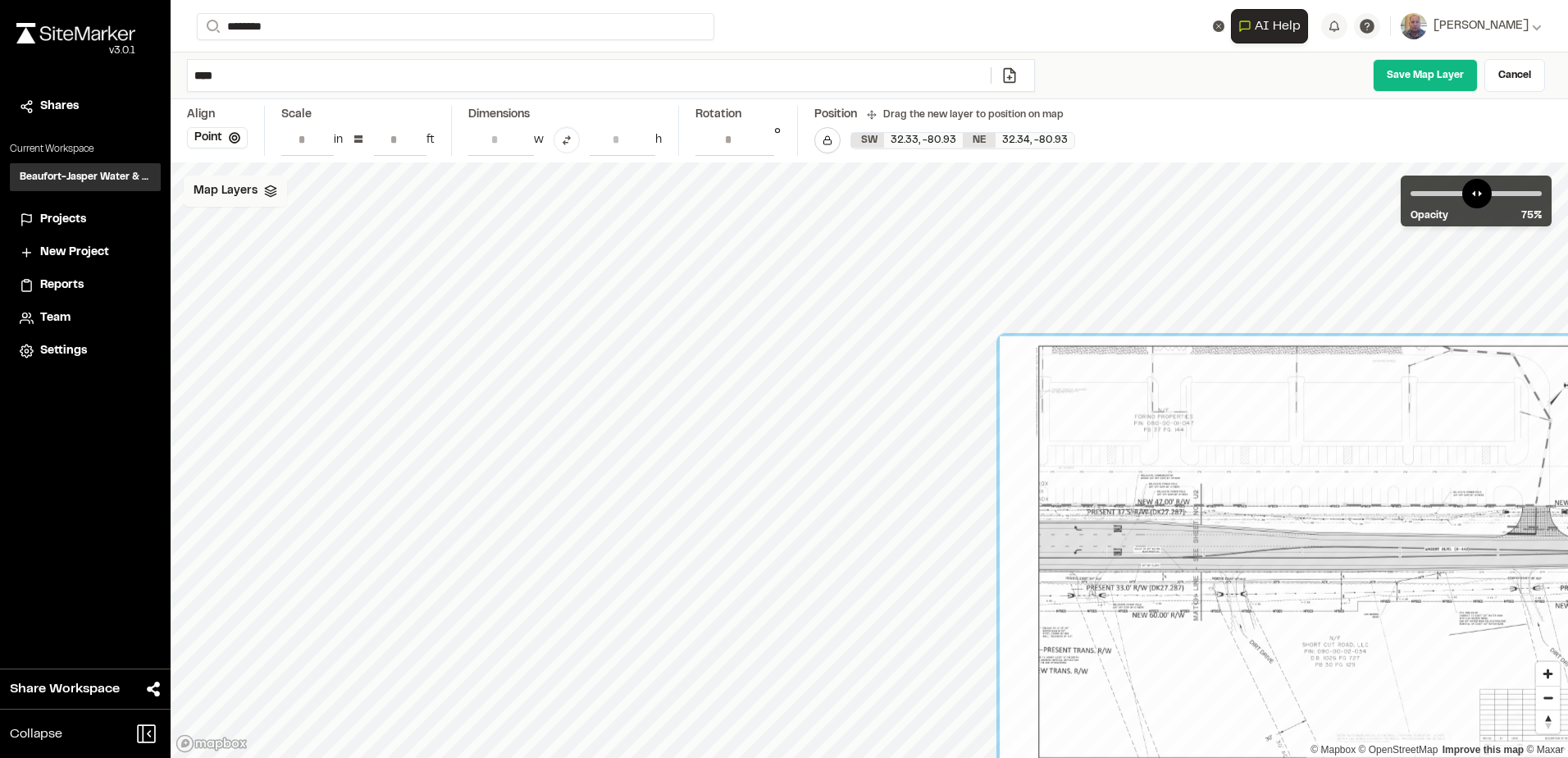
click at [254, 205] on div "Map Layers" at bounding box center [235, 191] width 103 height 31
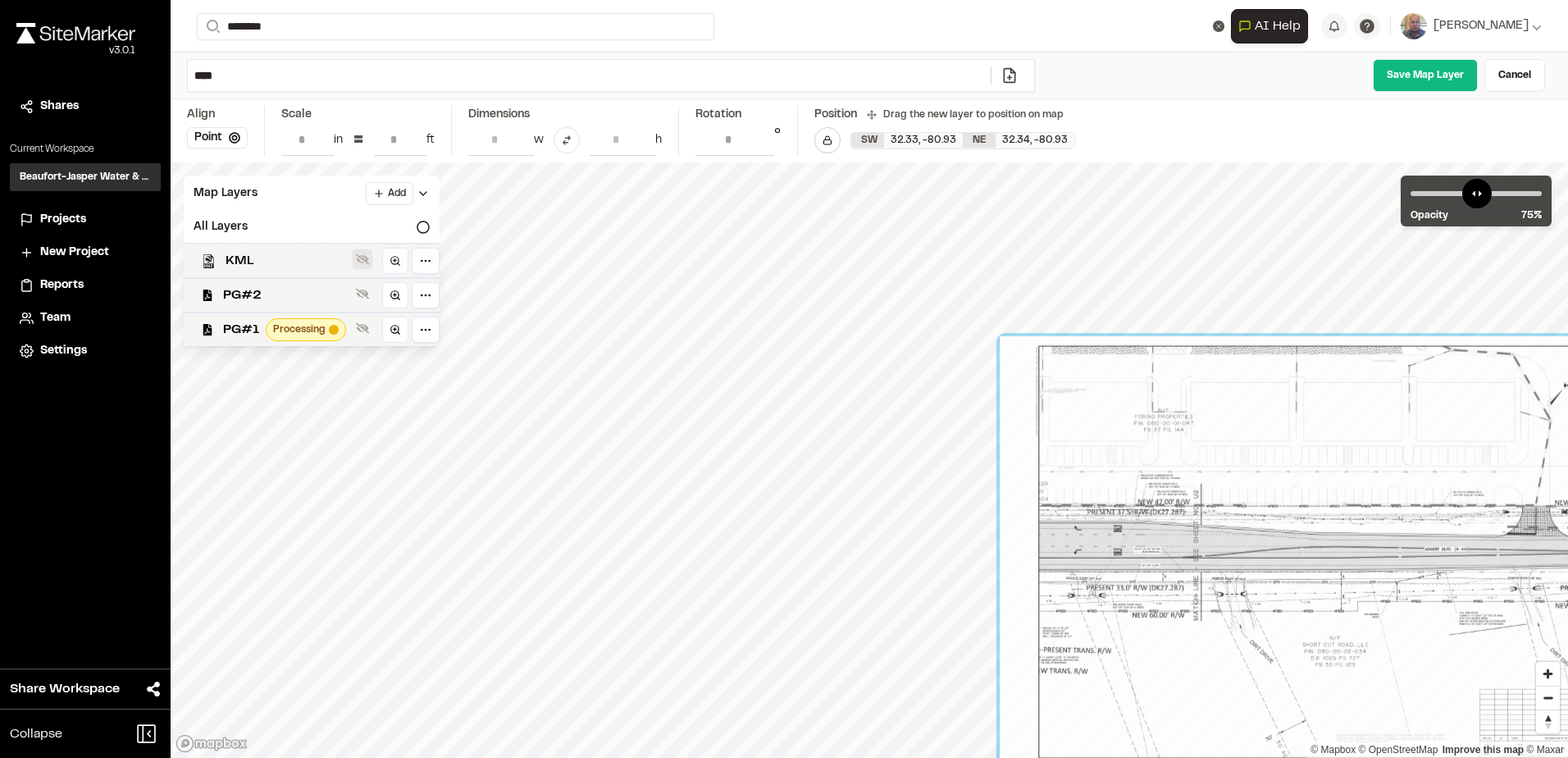
click at [355, 257] on button at bounding box center [363, 259] width 20 height 20
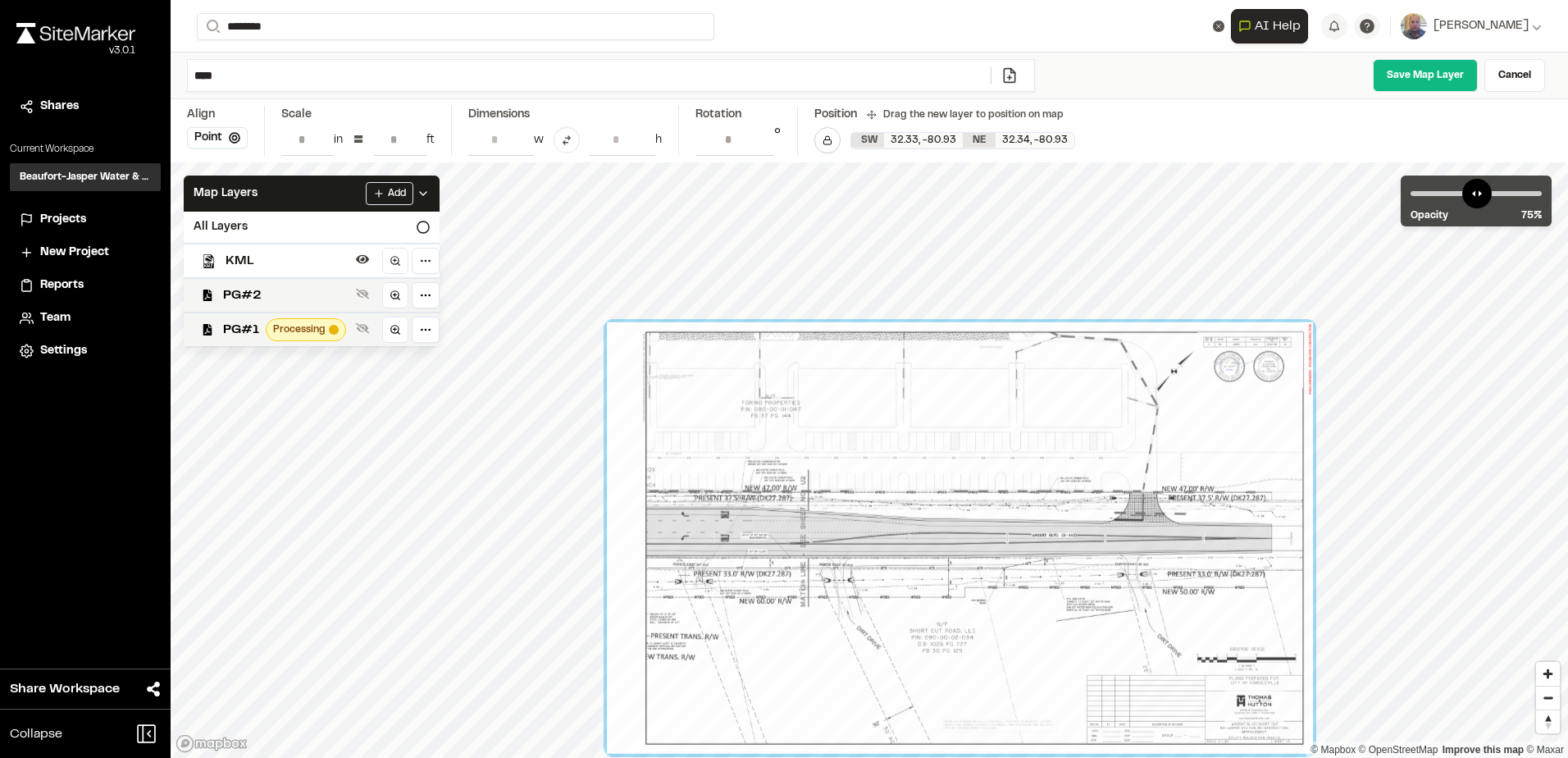
drag, startPoint x: 975, startPoint y: 523, endPoint x: 815, endPoint y: 598, distance: 176.7
click at [820, 602] on div at bounding box center [960, 537] width 706 height 431
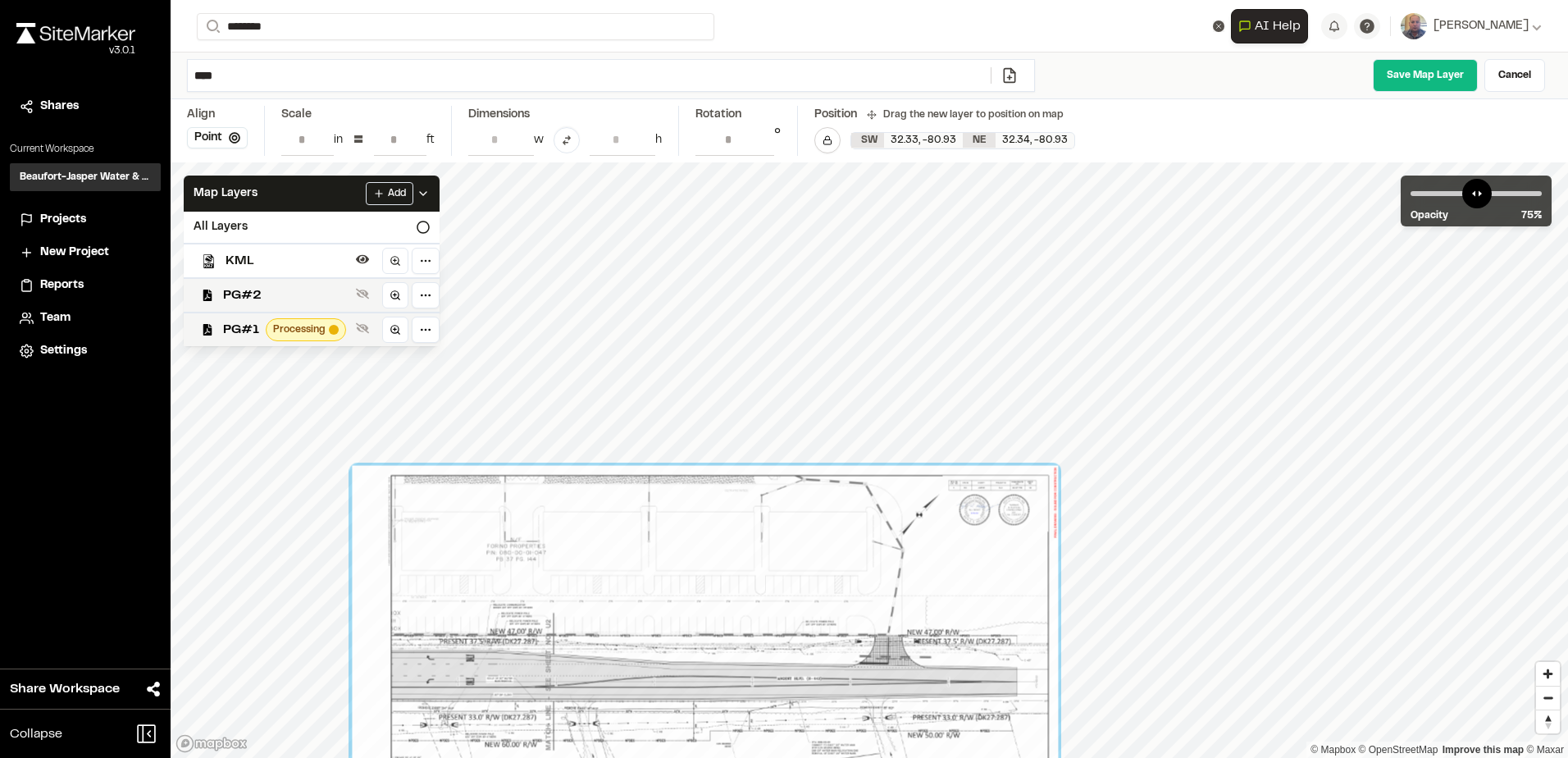
drag, startPoint x: 1180, startPoint y: 674, endPoint x: 670, endPoint y: 669, distance: 510.0
click at [677, 679] on div at bounding box center [705, 682] width 706 height 431
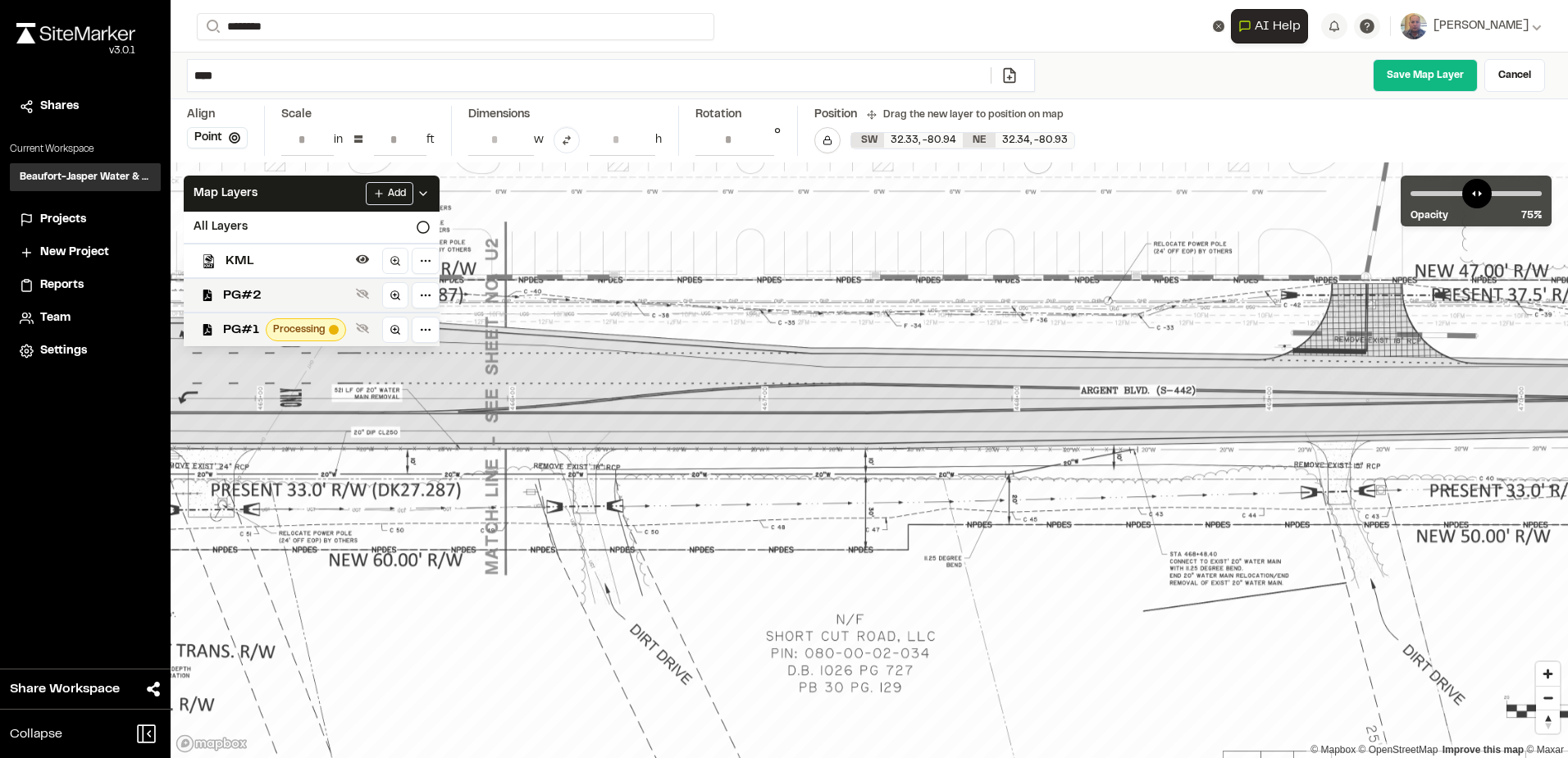
drag, startPoint x: 858, startPoint y: 485, endPoint x: 1322, endPoint y: 267, distance: 512.7
click at [1322, 267] on div at bounding box center [895, 397] width 1815 height 1110
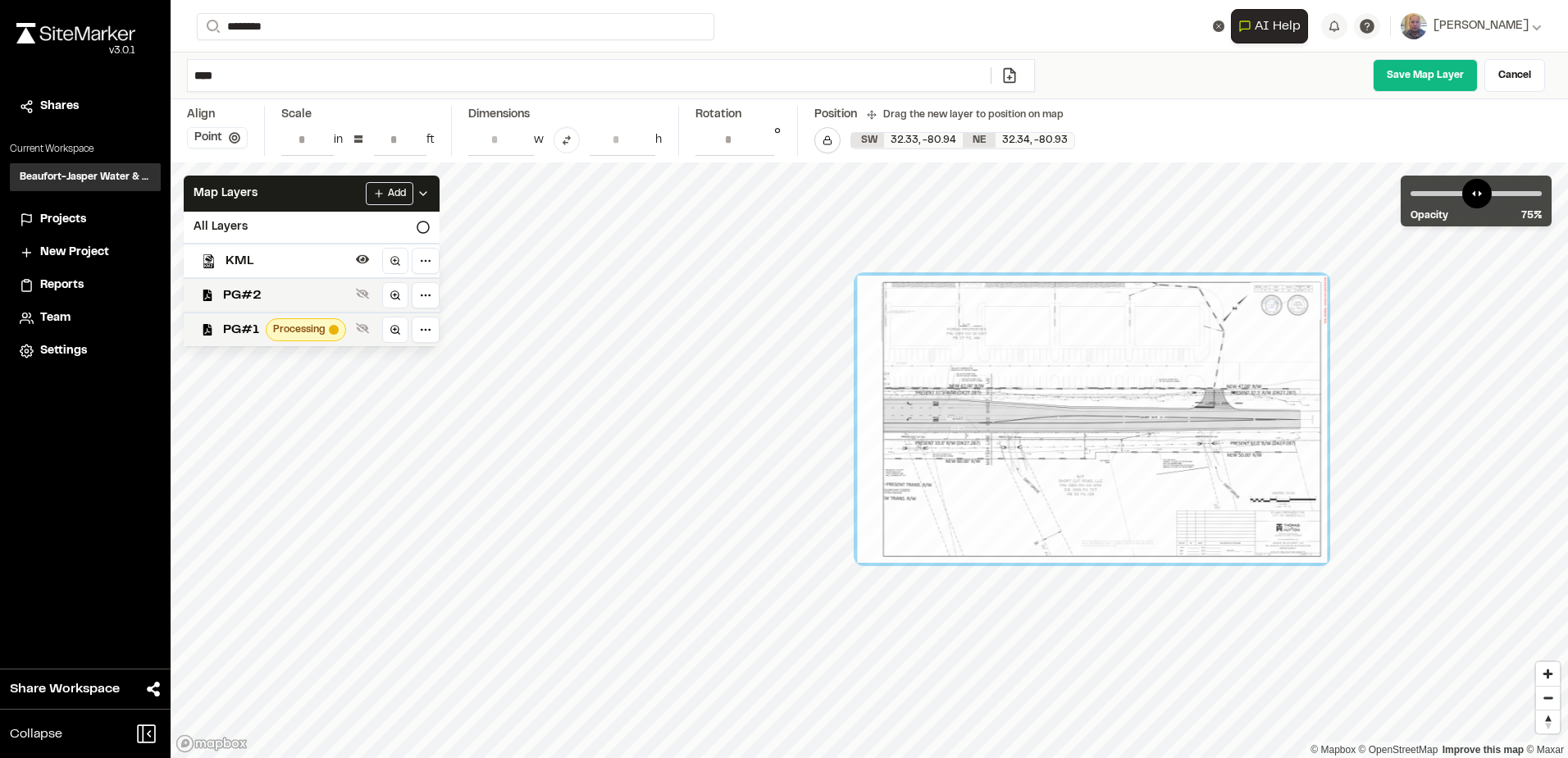
click at [234, 143] on icon at bounding box center [235, 138] width 12 height 12
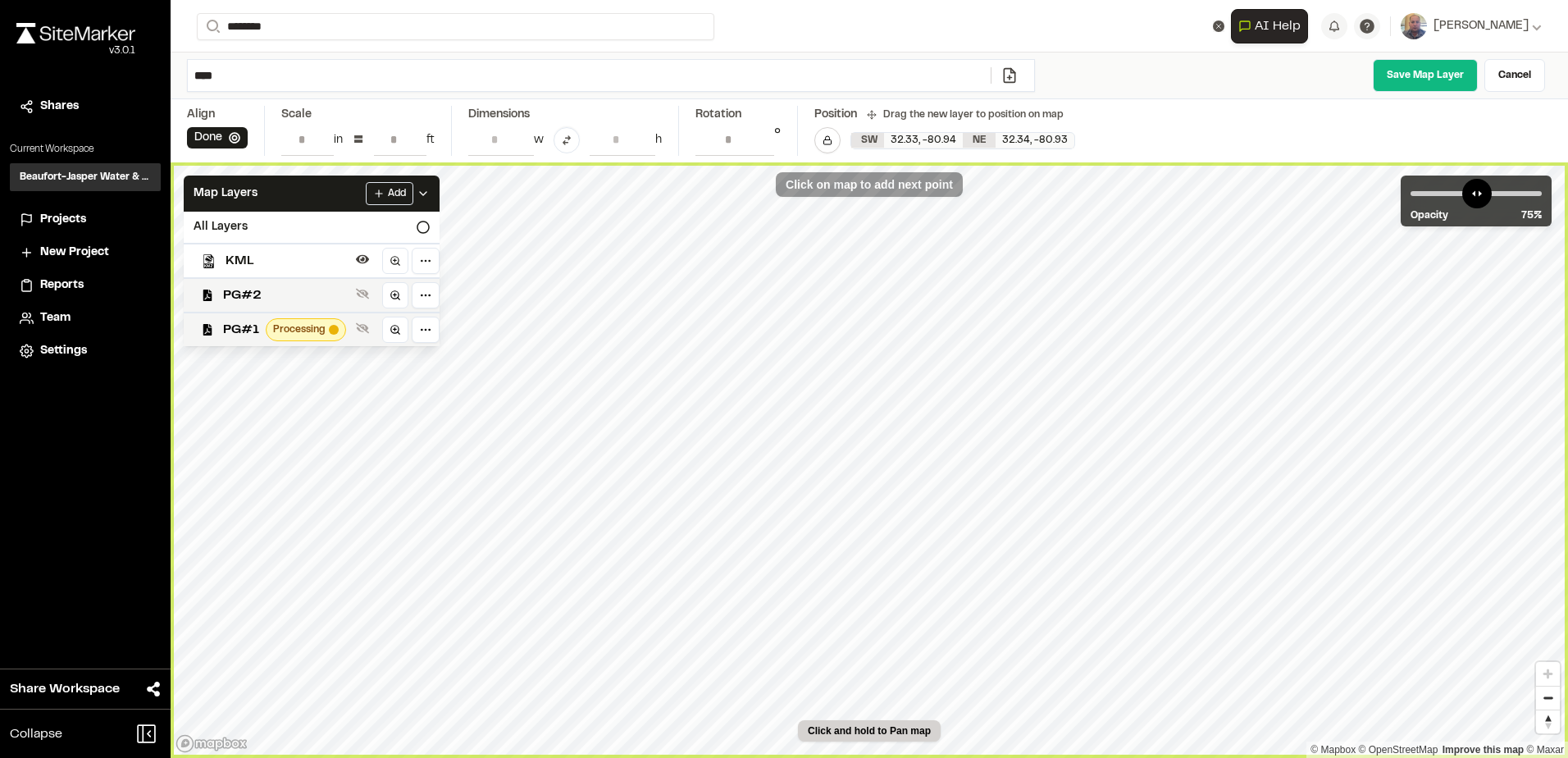
type input "**********"
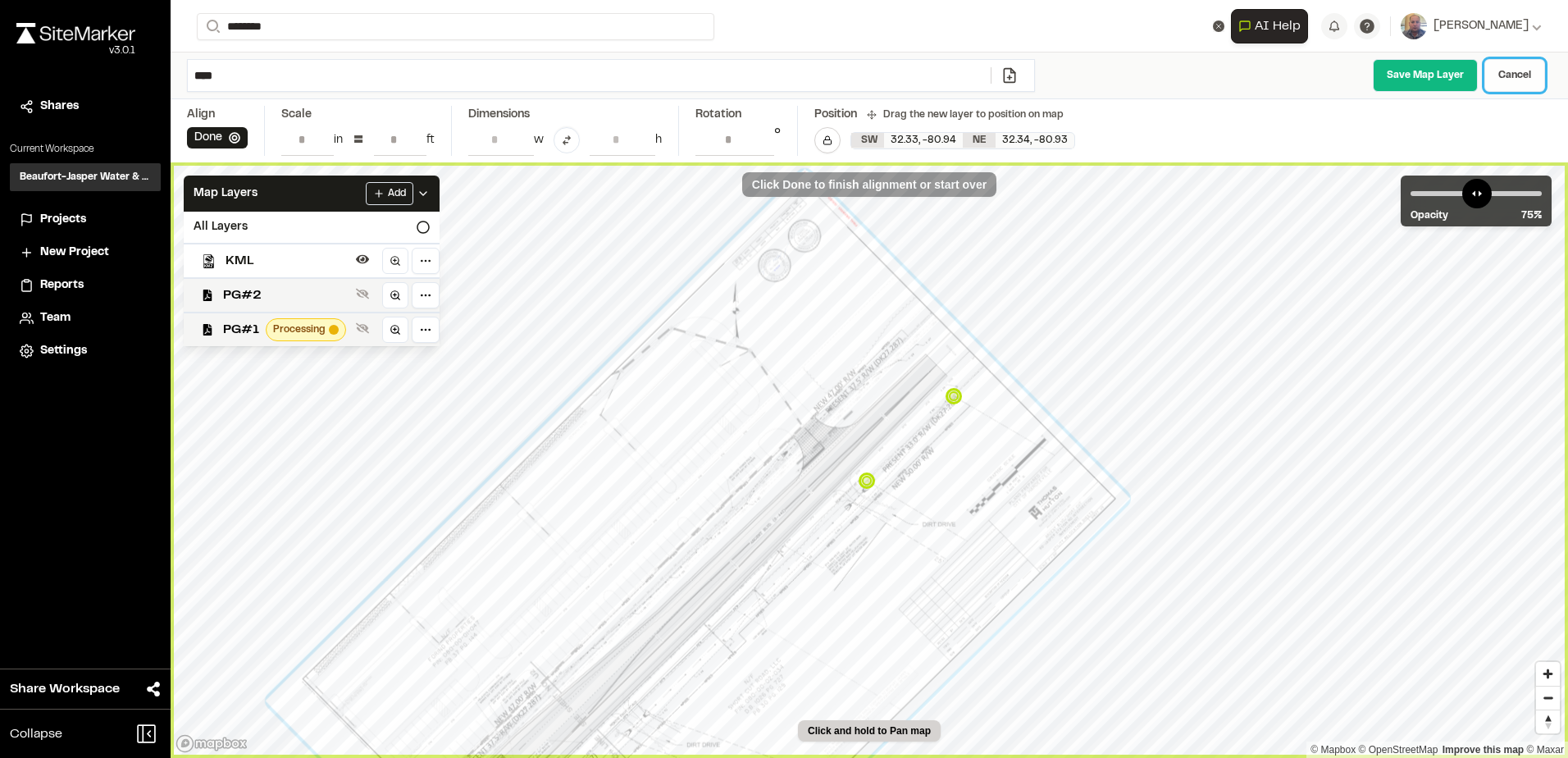
click at [1525, 82] on link "Cancel" at bounding box center [1514, 75] width 61 height 33
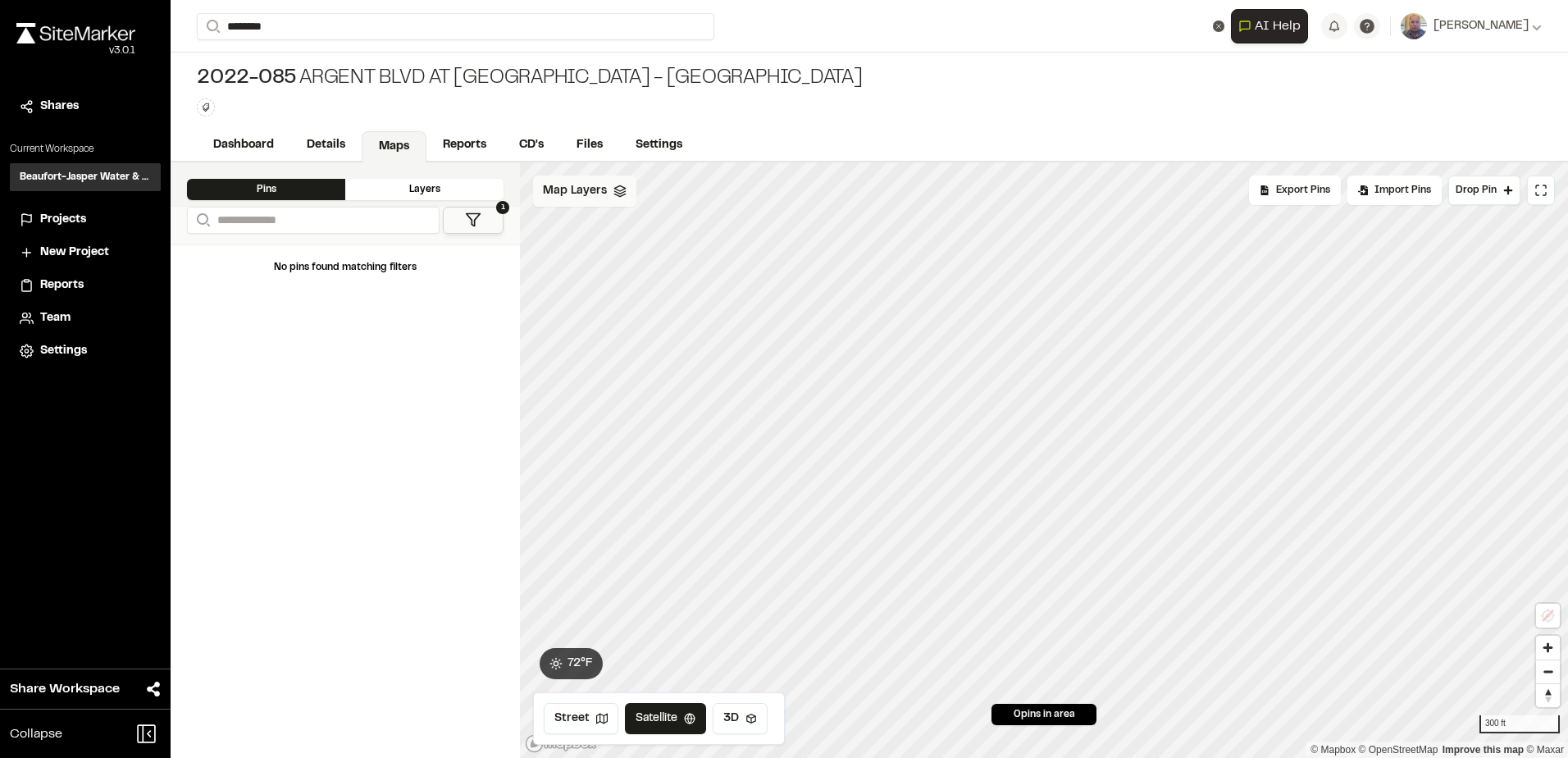
click at [584, 197] on span "Map Layers" at bounding box center [574, 191] width 64 height 18
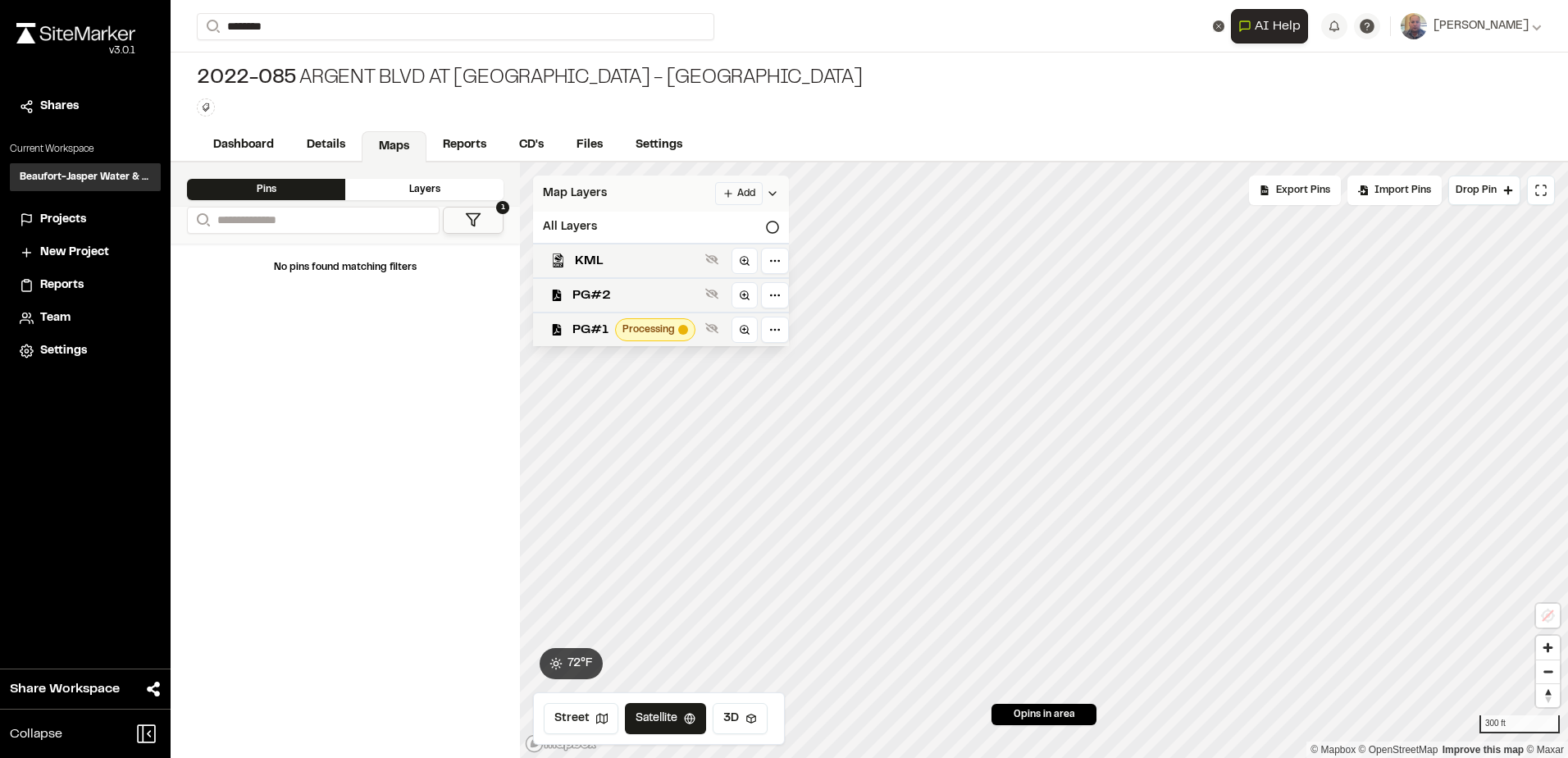
click at [735, 197] on html "**********" at bounding box center [784, 379] width 1568 height 758
click at [660, 217] on link "Add Layer" at bounding box center [698, 227] width 123 height 28
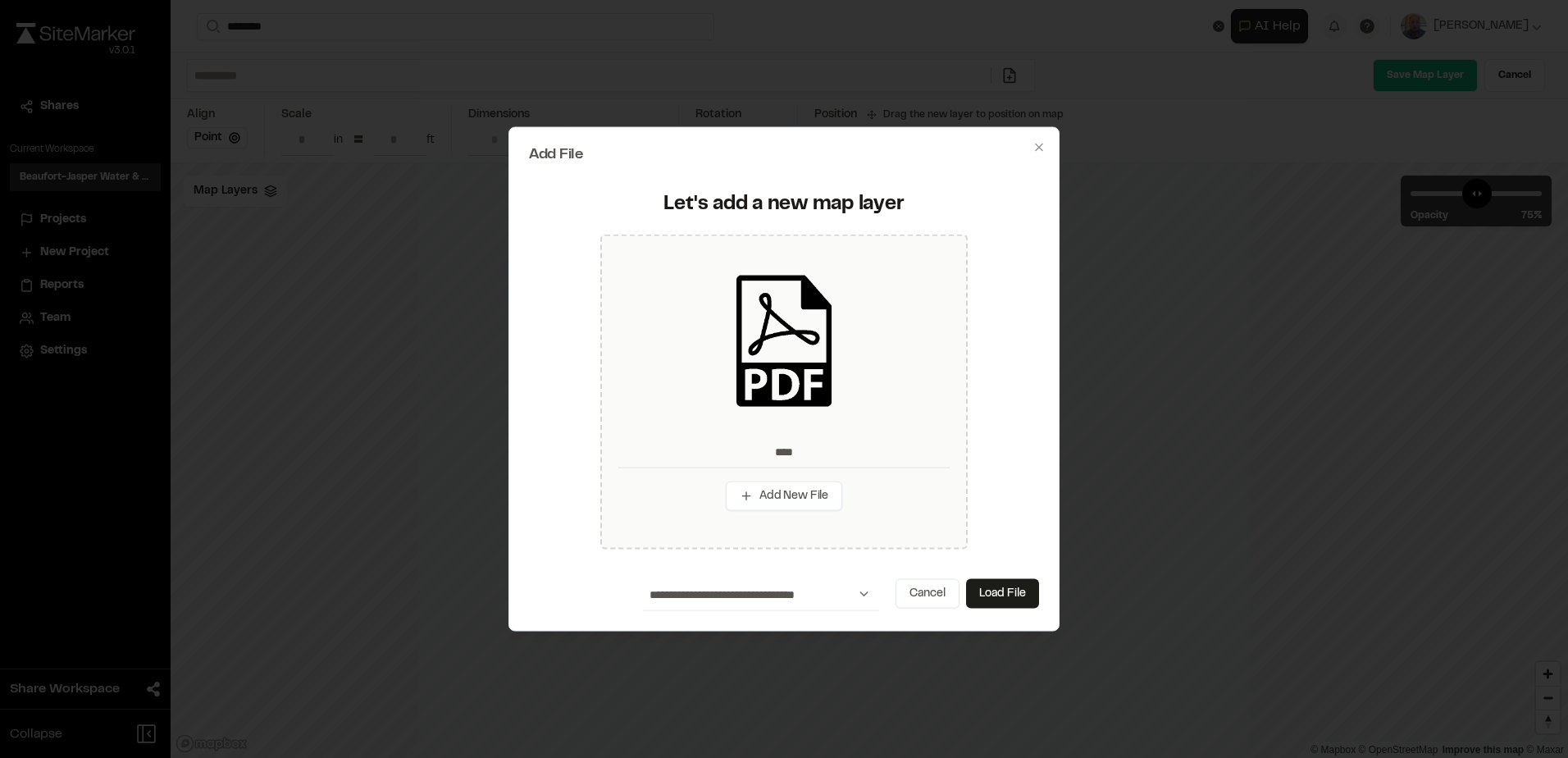
drag, startPoint x: 1013, startPoint y: 585, endPoint x: 1039, endPoint y: 581, distance: 26.3
click at [1014, 587] on button "Load File" at bounding box center [1002, 593] width 73 height 30
type input "****"
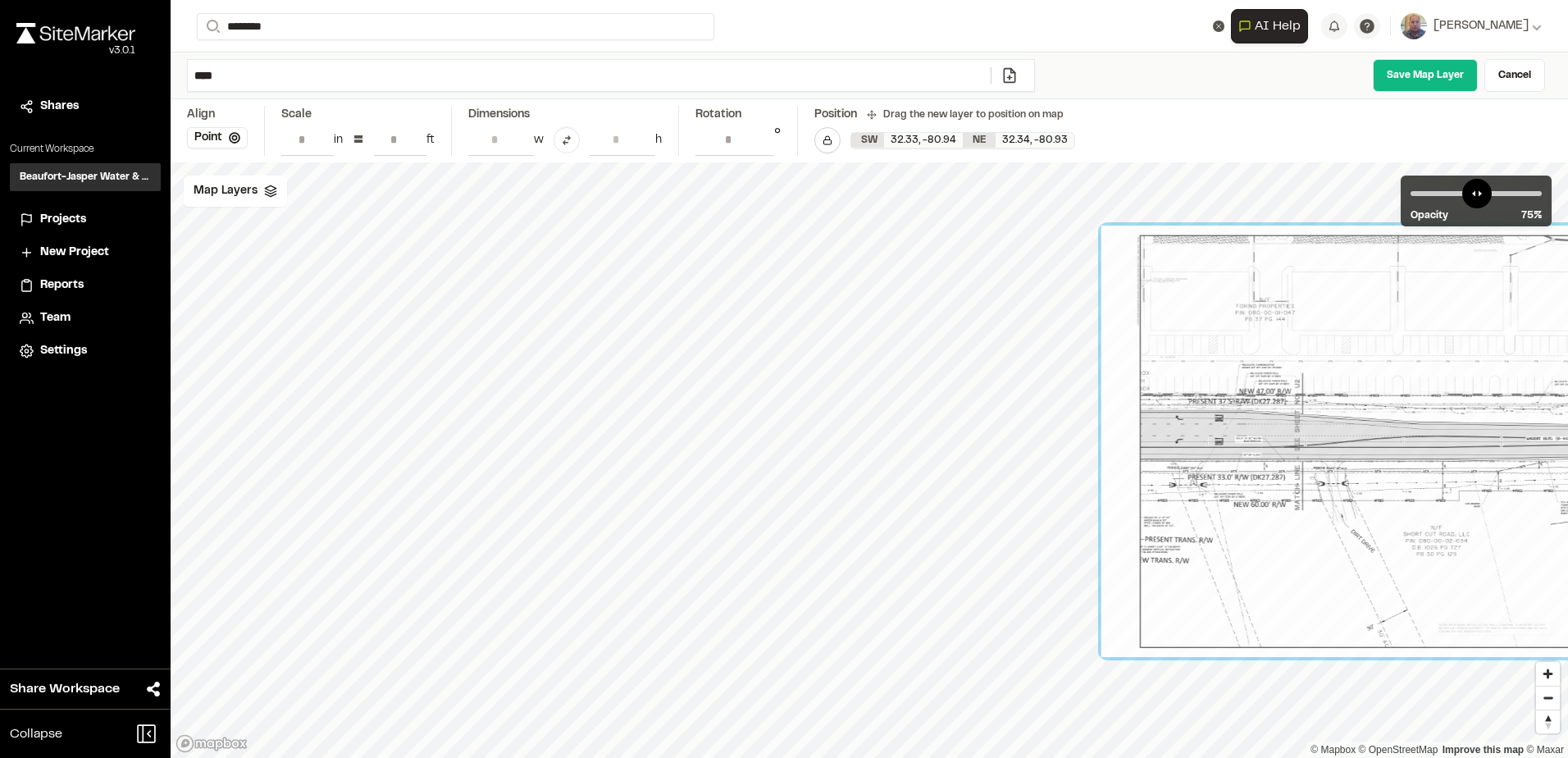
drag, startPoint x: 833, startPoint y: 410, endPoint x: 1506, endPoint y: 349, distance: 675.8
click at [1506, 349] on div at bounding box center [1454, 441] width 706 height 431
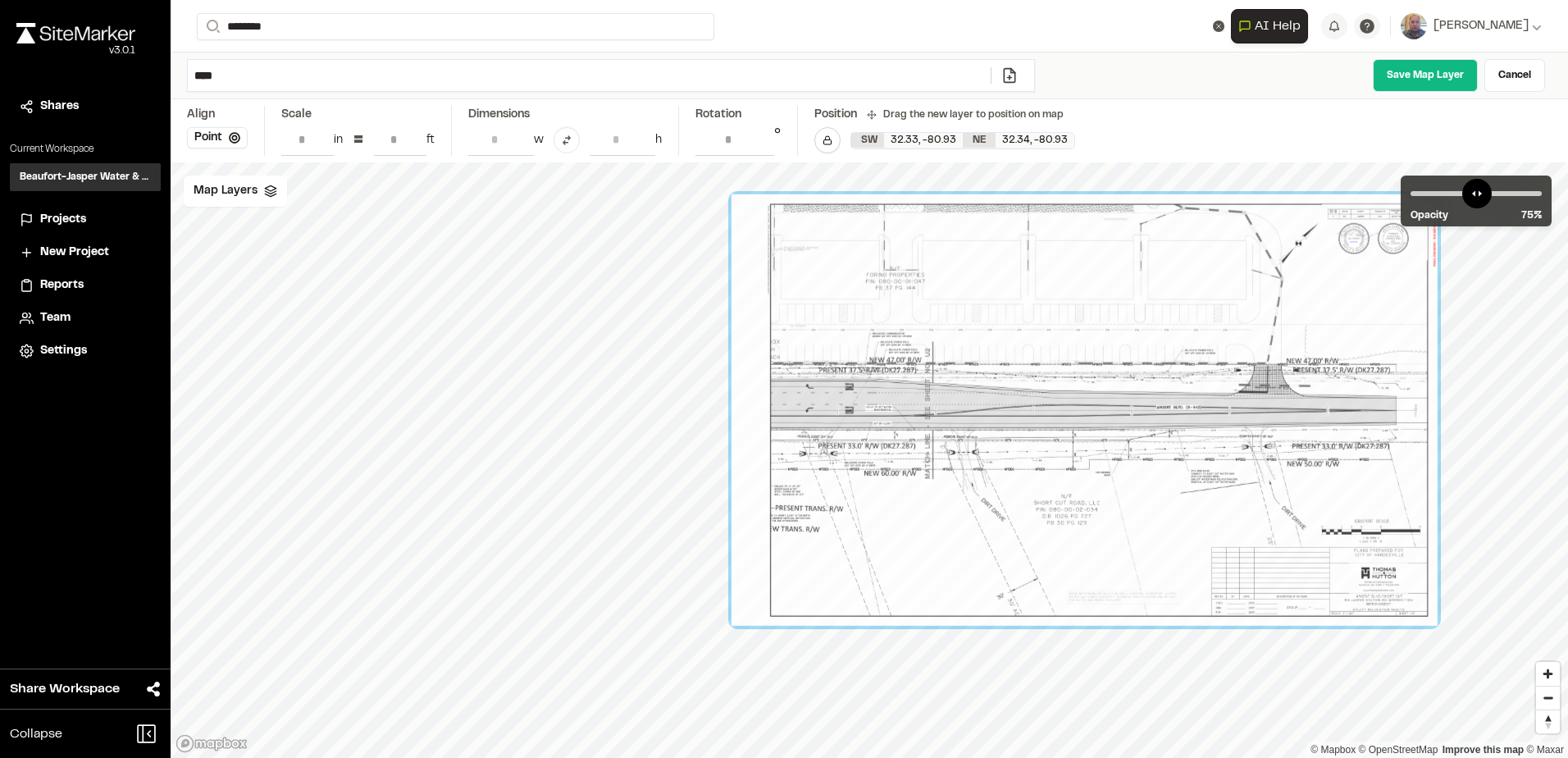
drag, startPoint x: 790, startPoint y: 473, endPoint x: 934, endPoint y: 486, distance: 144.6
click at [936, 486] on div at bounding box center [1084, 410] width 706 height 431
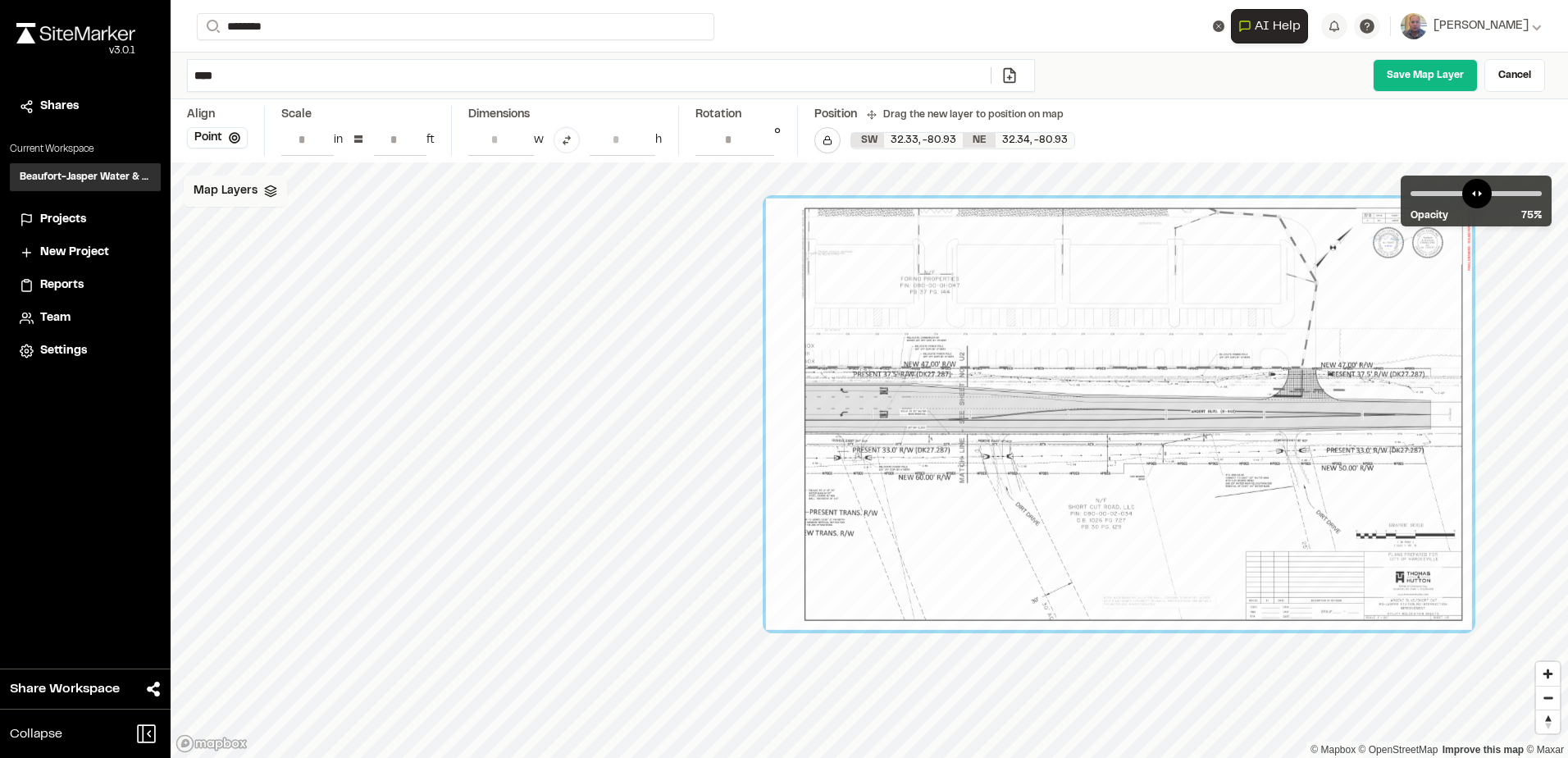
click at [233, 191] on span "Map Layers" at bounding box center [226, 191] width 64 height 18
click at [242, 249] on div "KML" at bounding box center [261, 259] width 181 height 35
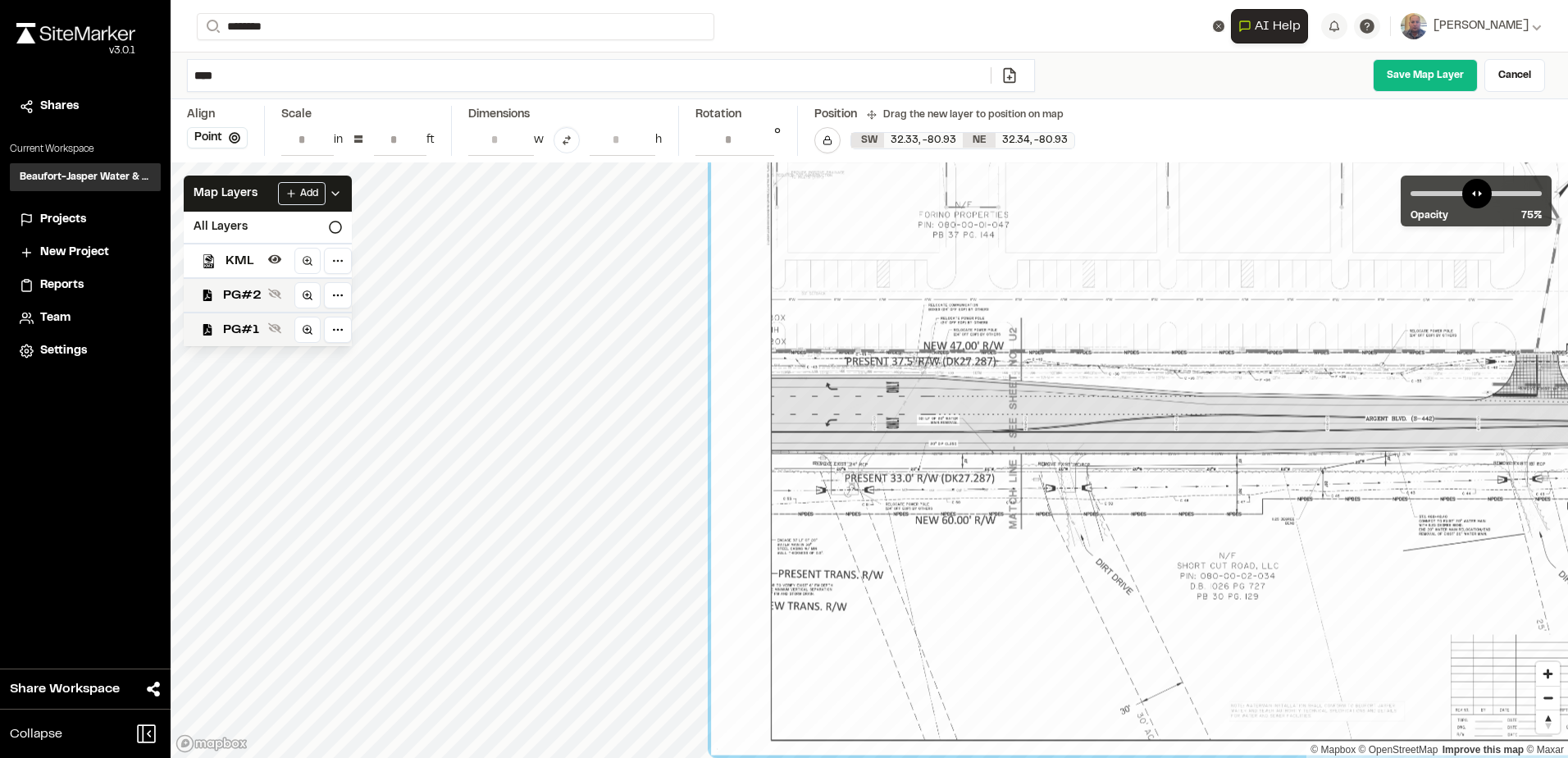
drag, startPoint x: 1220, startPoint y: 540, endPoint x: 1415, endPoint y: 519, distance: 196.1
click at [1415, 519] on div at bounding box center [1255, 423] width 1087 height 664
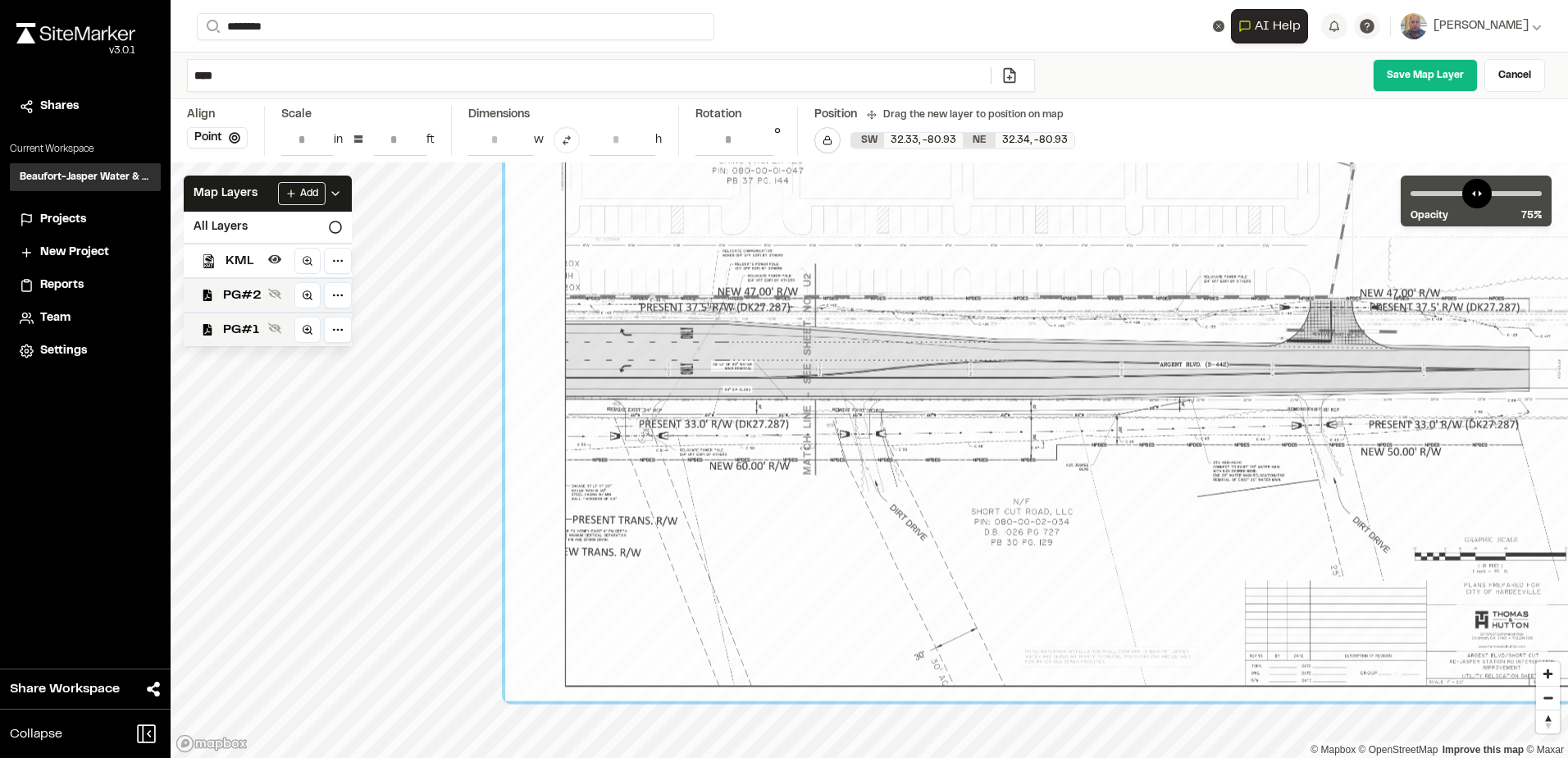
click at [106, 298] on div "**********" at bounding box center [784, 379] width 1568 height 758
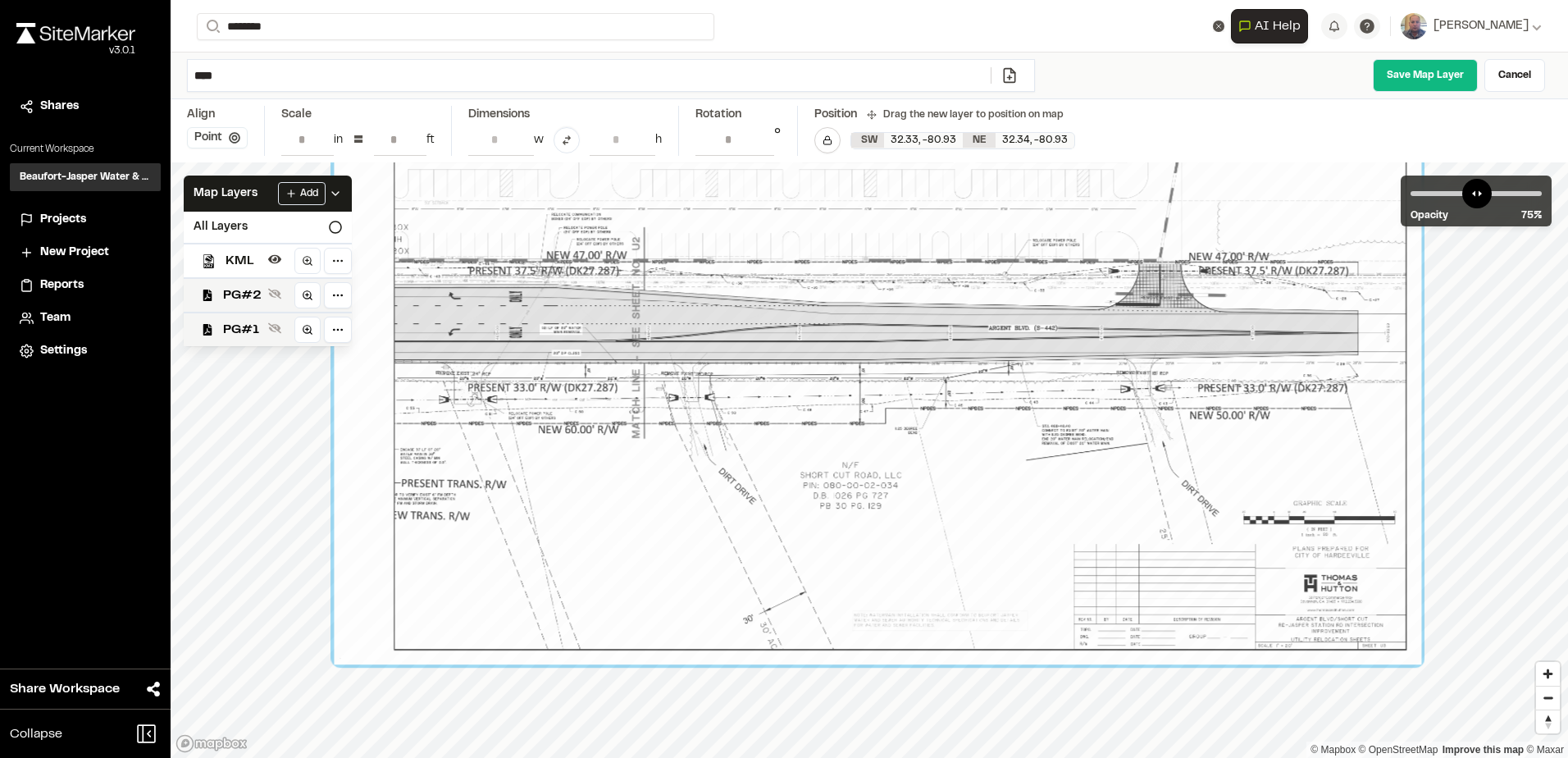
click at [238, 137] on icon at bounding box center [235, 138] width 12 height 12
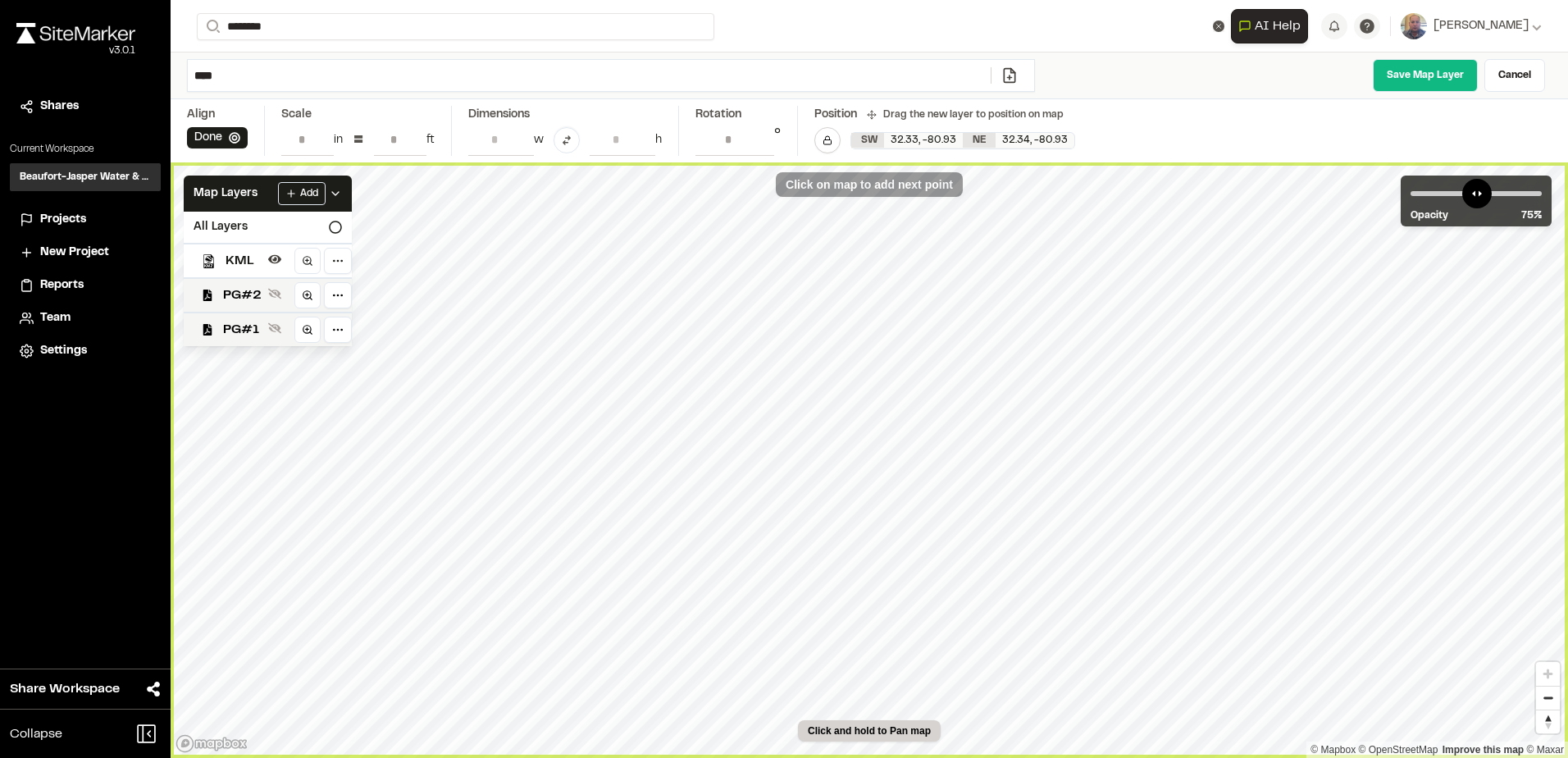
type input "**********"
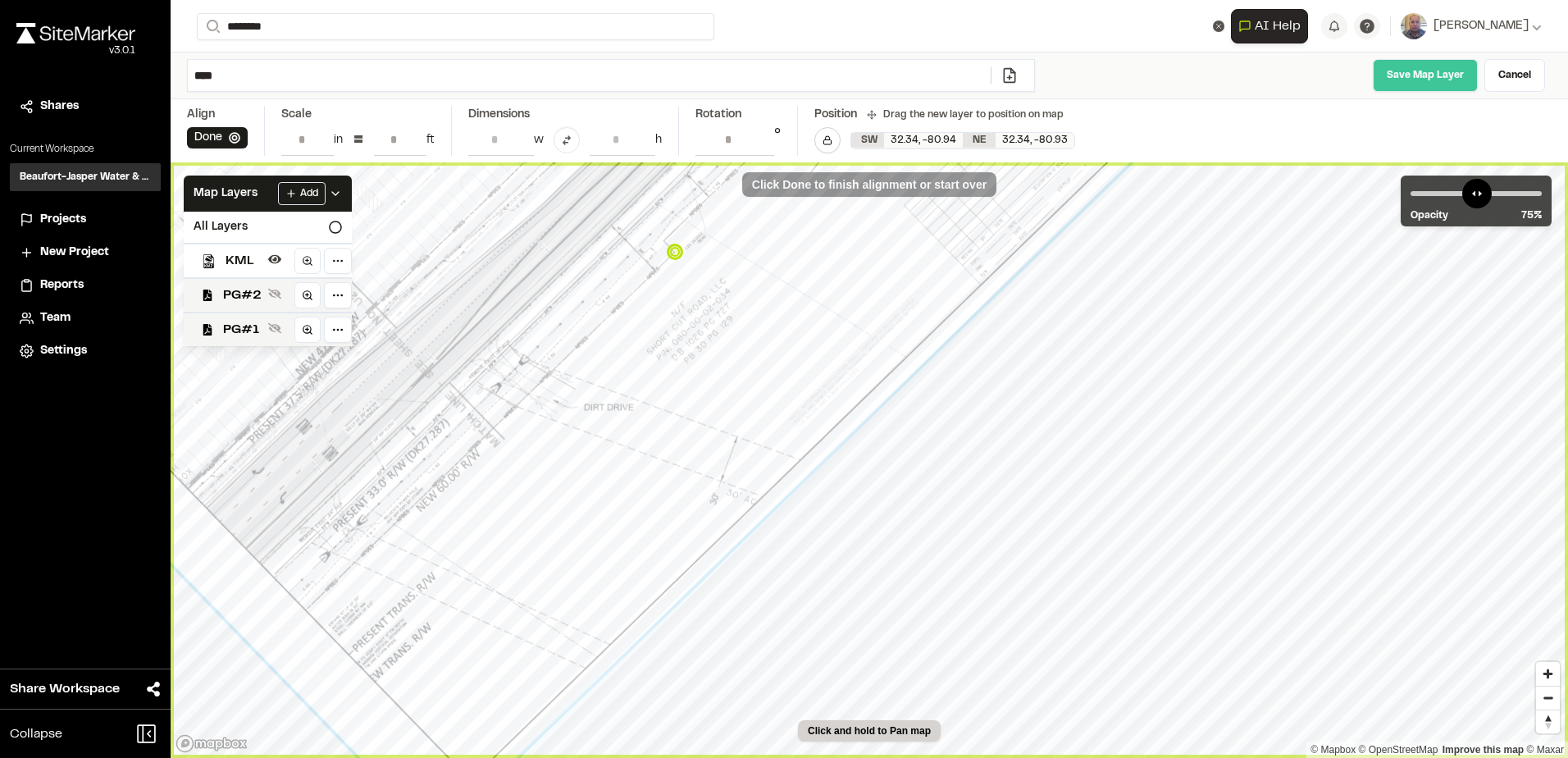
click at [1411, 83] on link "Save Map Layer" at bounding box center [1426, 75] width 105 height 33
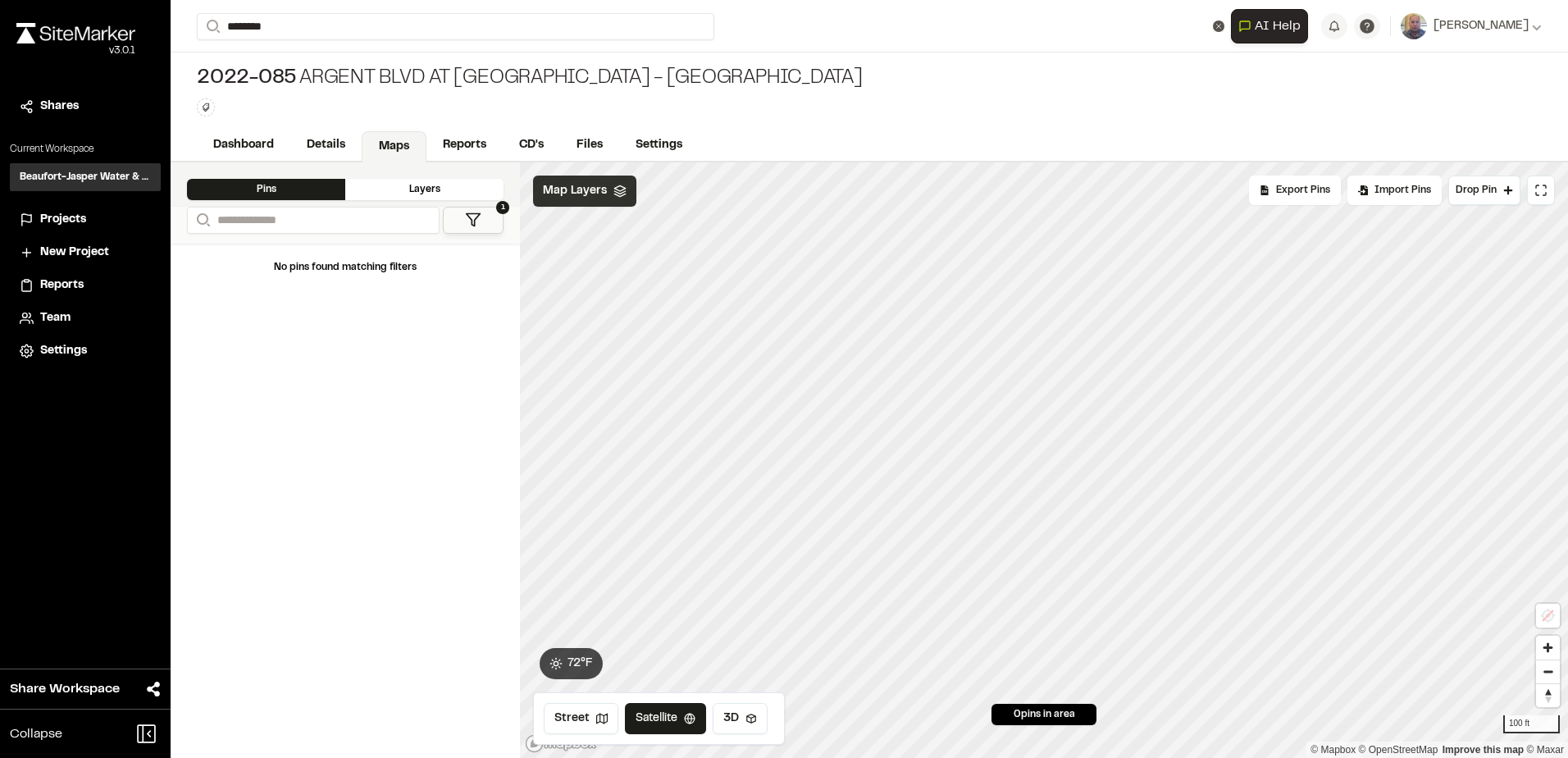
click at [582, 202] on div "Map Layers" at bounding box center [584, 191] width 103 height 31
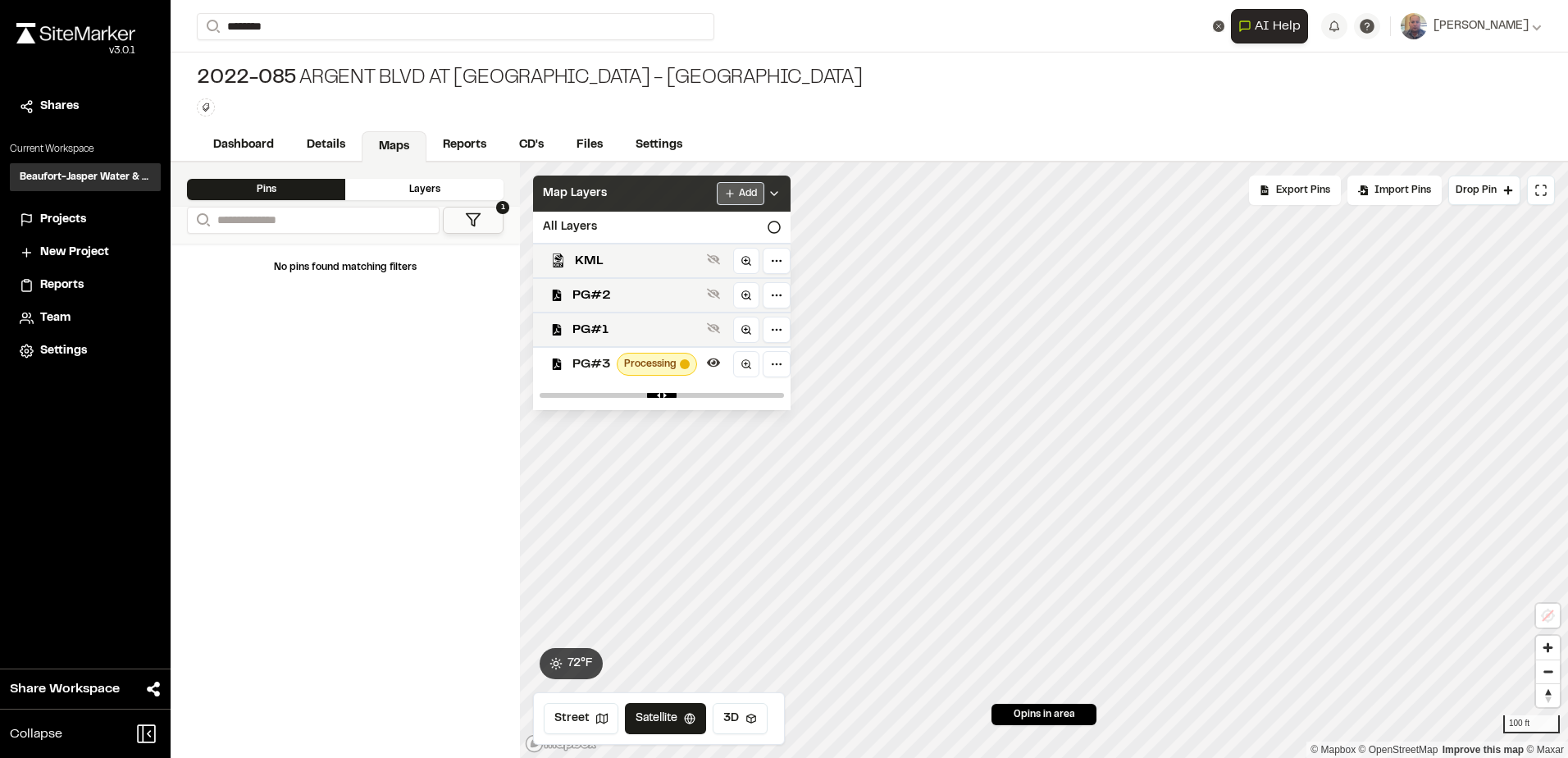
click at [743, 190] on html "**********" at bounding box center [784, 379] width 1568 height 758
click at [746, 193] on html "**********" at bounding box center [784, 379] width 1568 height 758
click at [726, 199] on html "**********" at bounding box center [784, 379] width 1568 height 758
click at [682, 230] on link "Add Layer" at bounding box center [699, 227] width 123 height 28
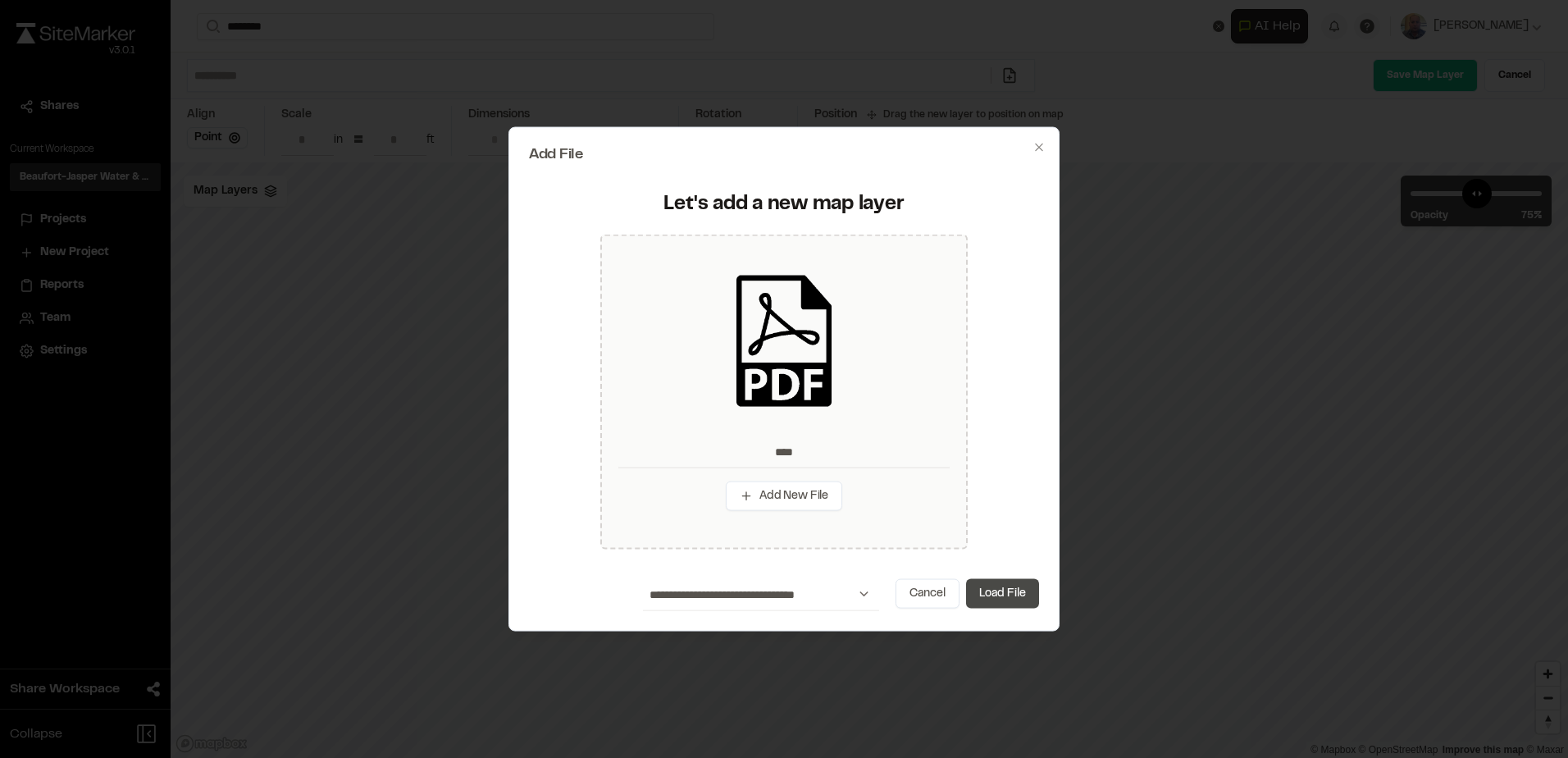
click at [1005, 592] on button "Load File" at bounding box center [1002, 593] width 73 height 30
type input "****"
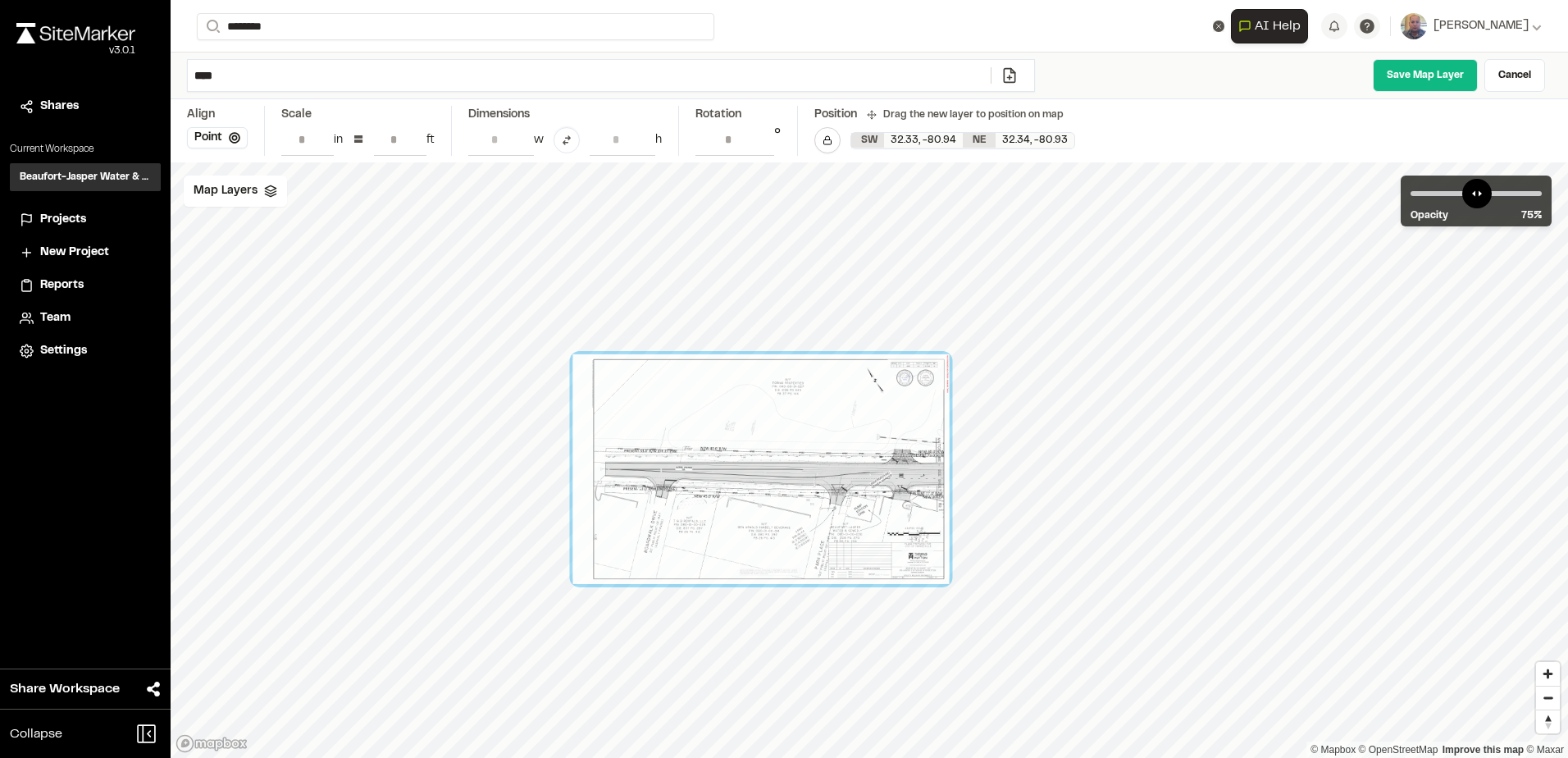
drag, startPoint x: 760, startPoint y: 434, endPoint x: 675, endPoint y: 499, distance: 107.0
click at [670, 498] on div at bounding box center [761, 469] width 377 height 229
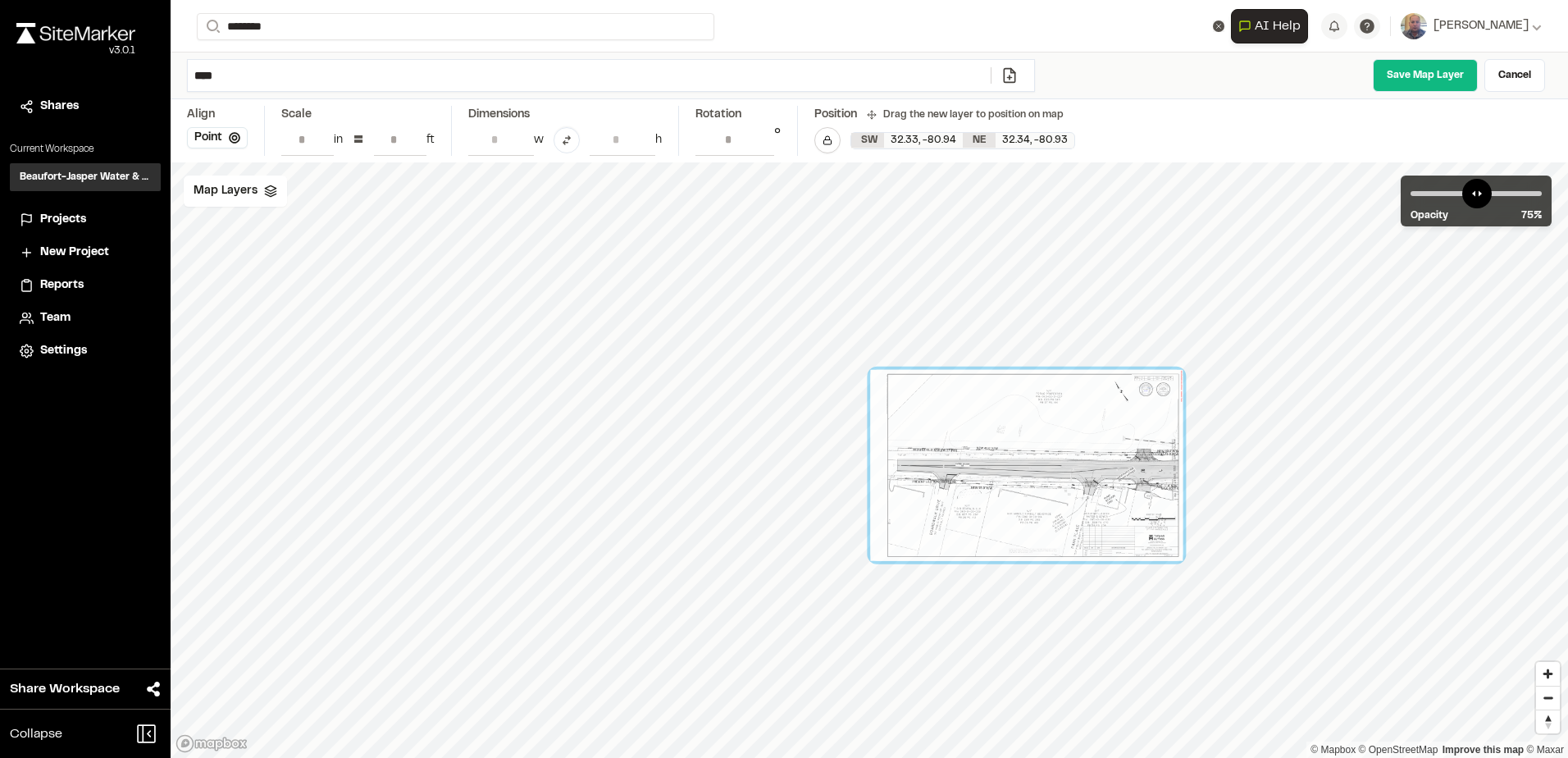
drag, startPoint x: 608, startPoint y: 501, endPoint x: 1008, endPoint y: 471, distance: 401.1
click at [1036, 458] on div at bounding box center [1026, 465] width 312 height 191
click at [243, 203] on div "Map Layers" at bounding box center [235, 191] width 103 height 31
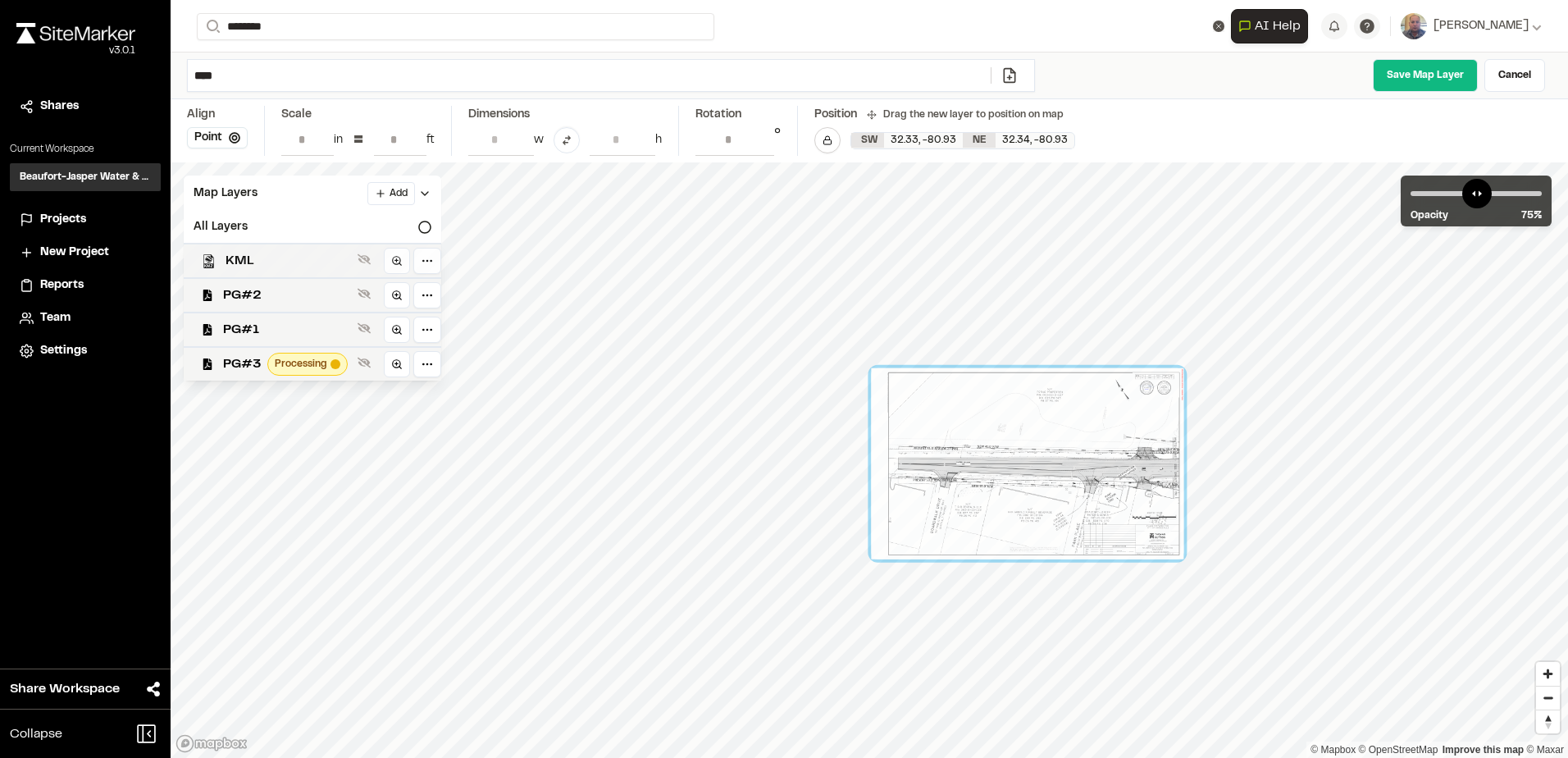
click at [283, 264] on span "KML" at bounding box center [288, 261] width 125 height 20
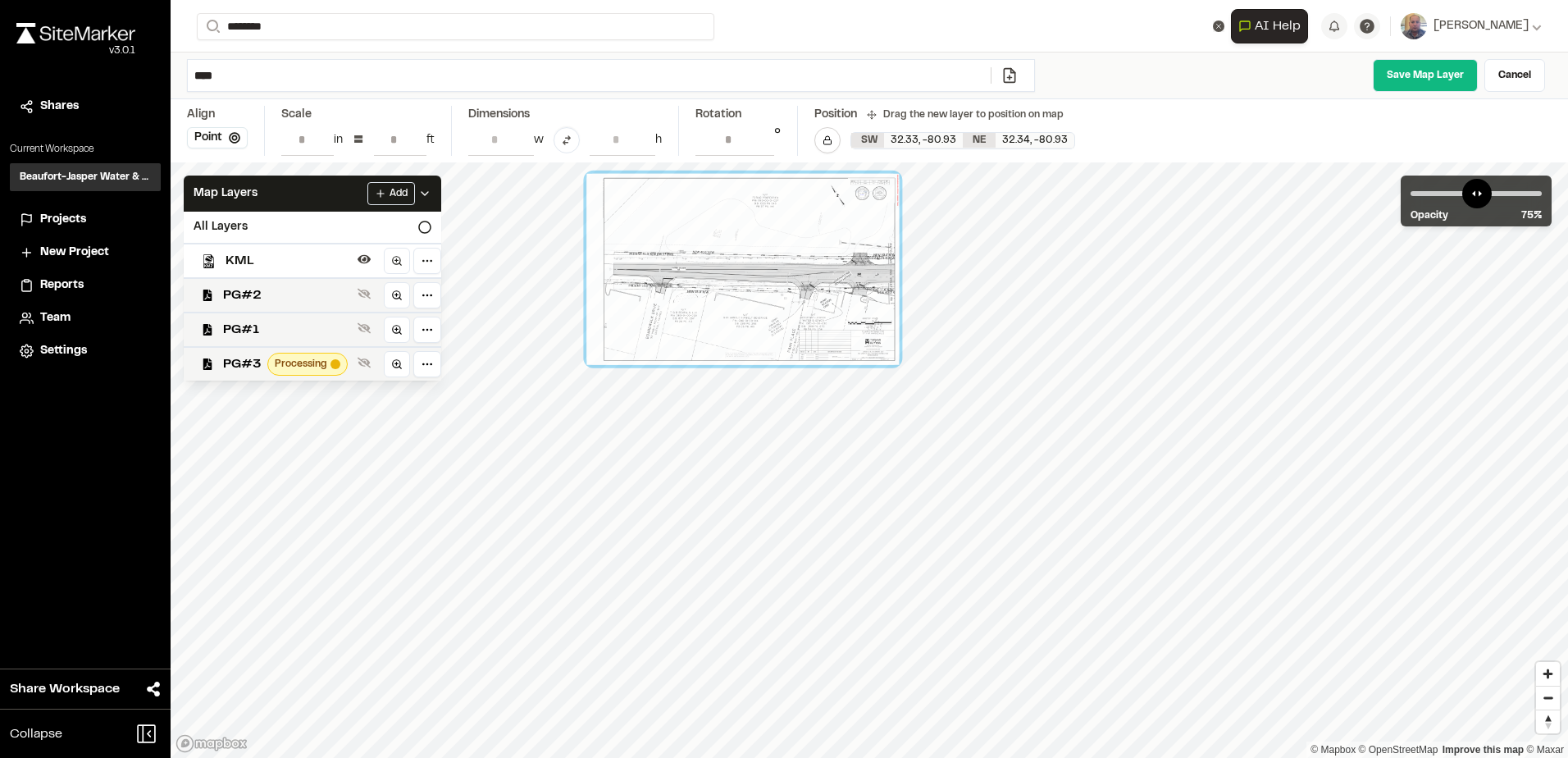
drag, startPoint x: 1098, startPoint y: 551, endPoint x: 714, endPoint y: 325, distance: 445.6
click at [714, 327] on div at bounding box center [742, 269] width 312 height 191
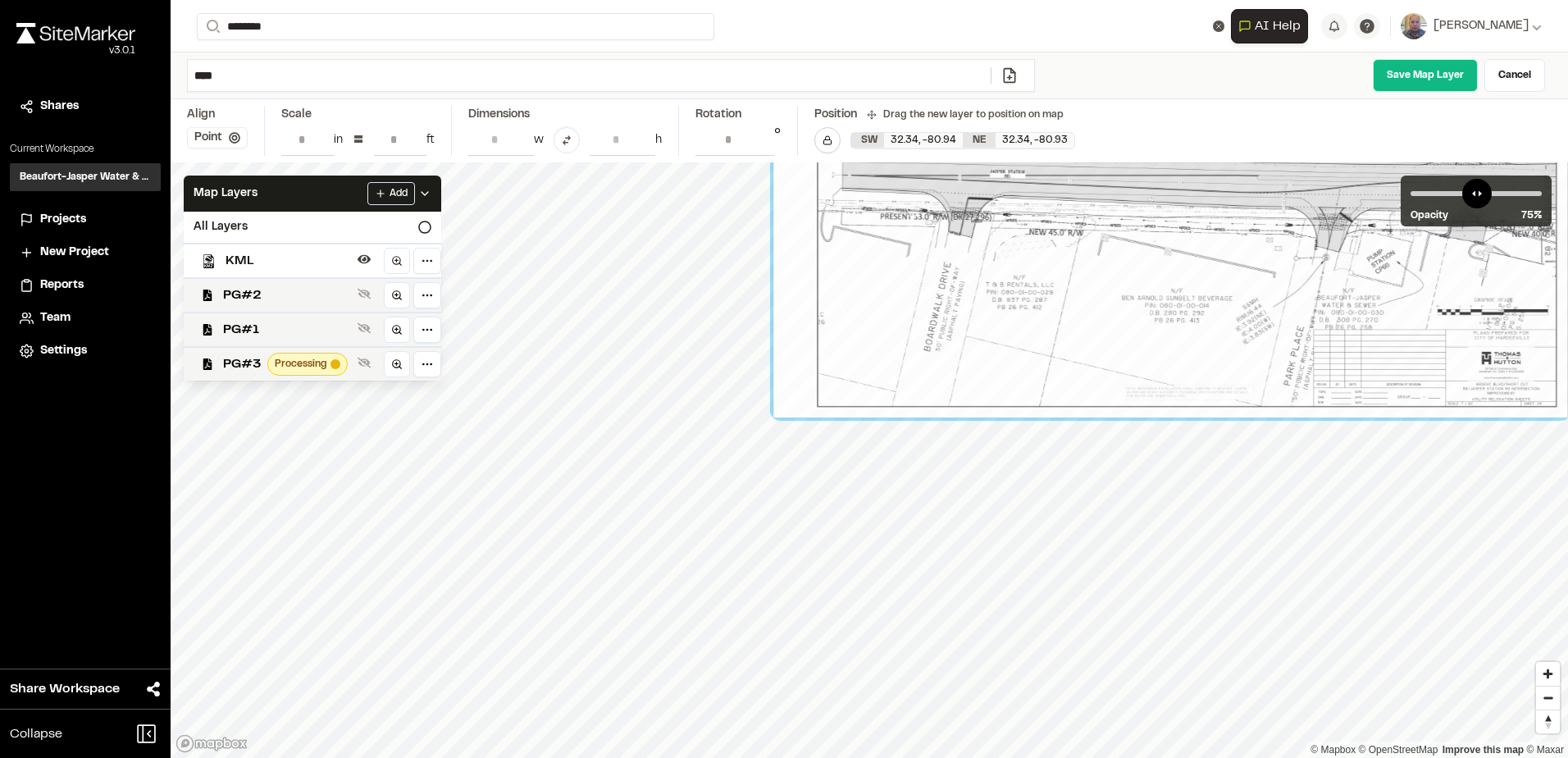
click at [221, 136] on button "Point" at bounding box center [217, 137] width 61 height 21
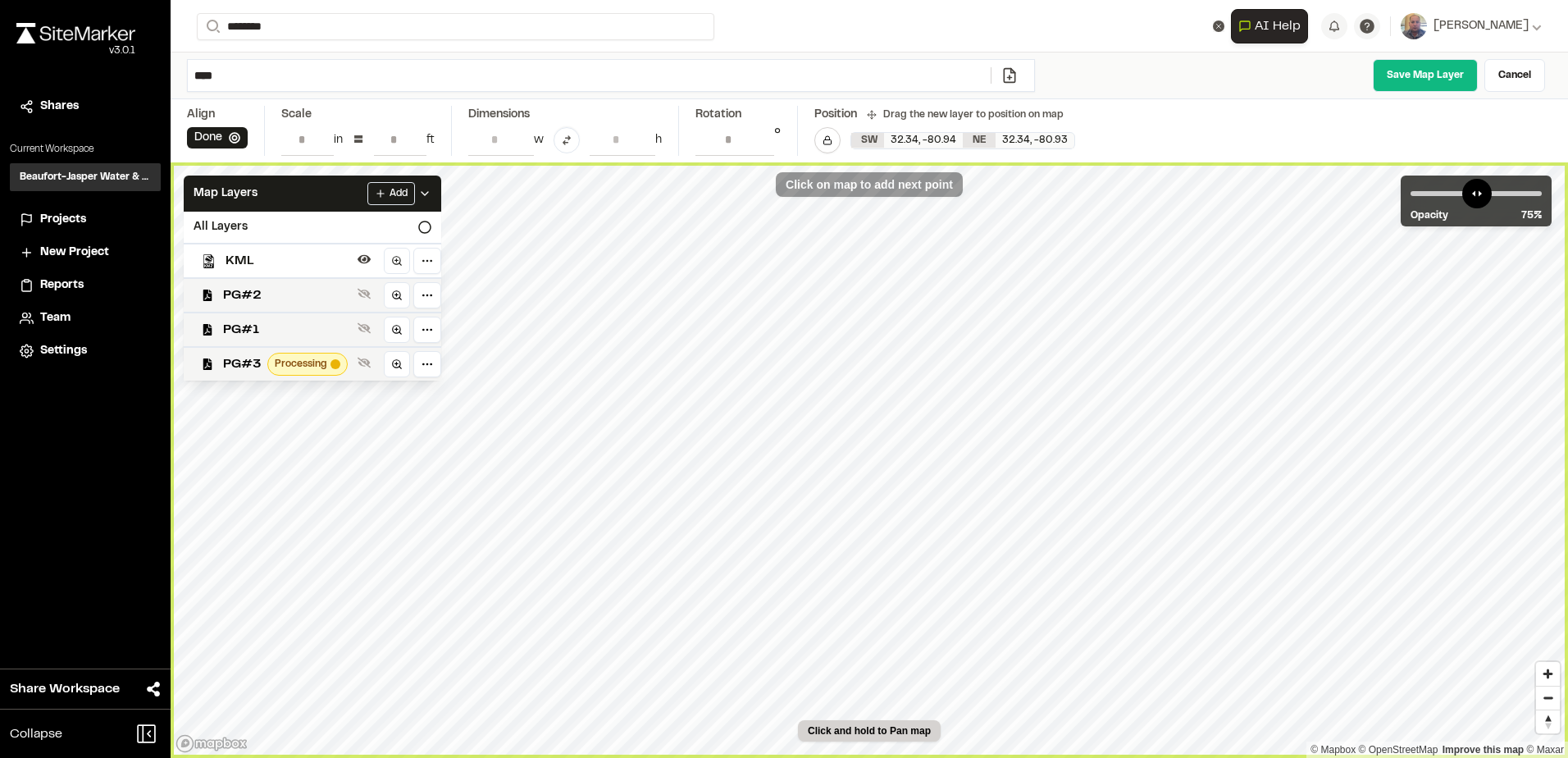
type input "**********"
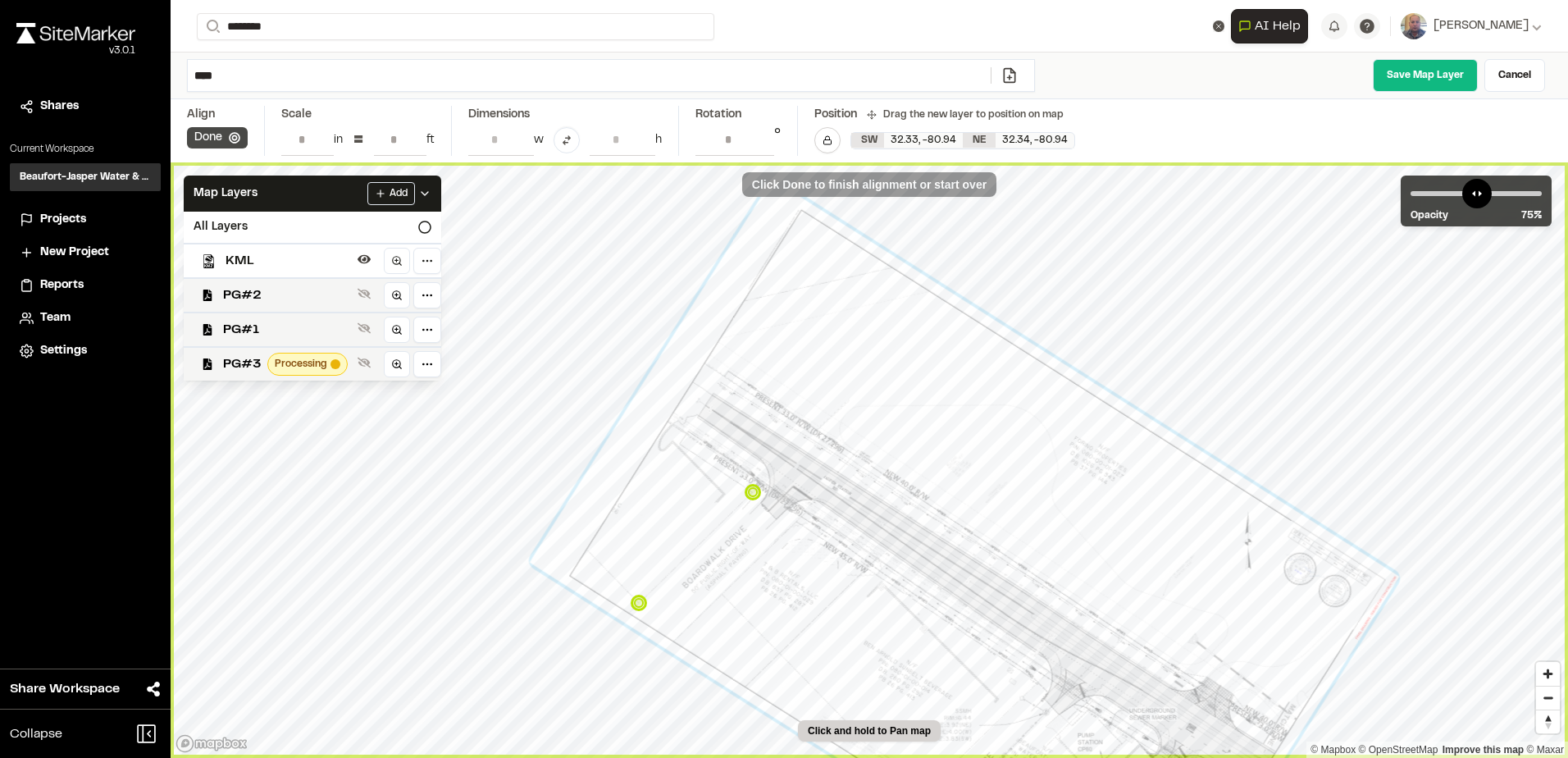
click at [214, 138] on button "Done" at bounding box center [217, 137] width 61 height 21
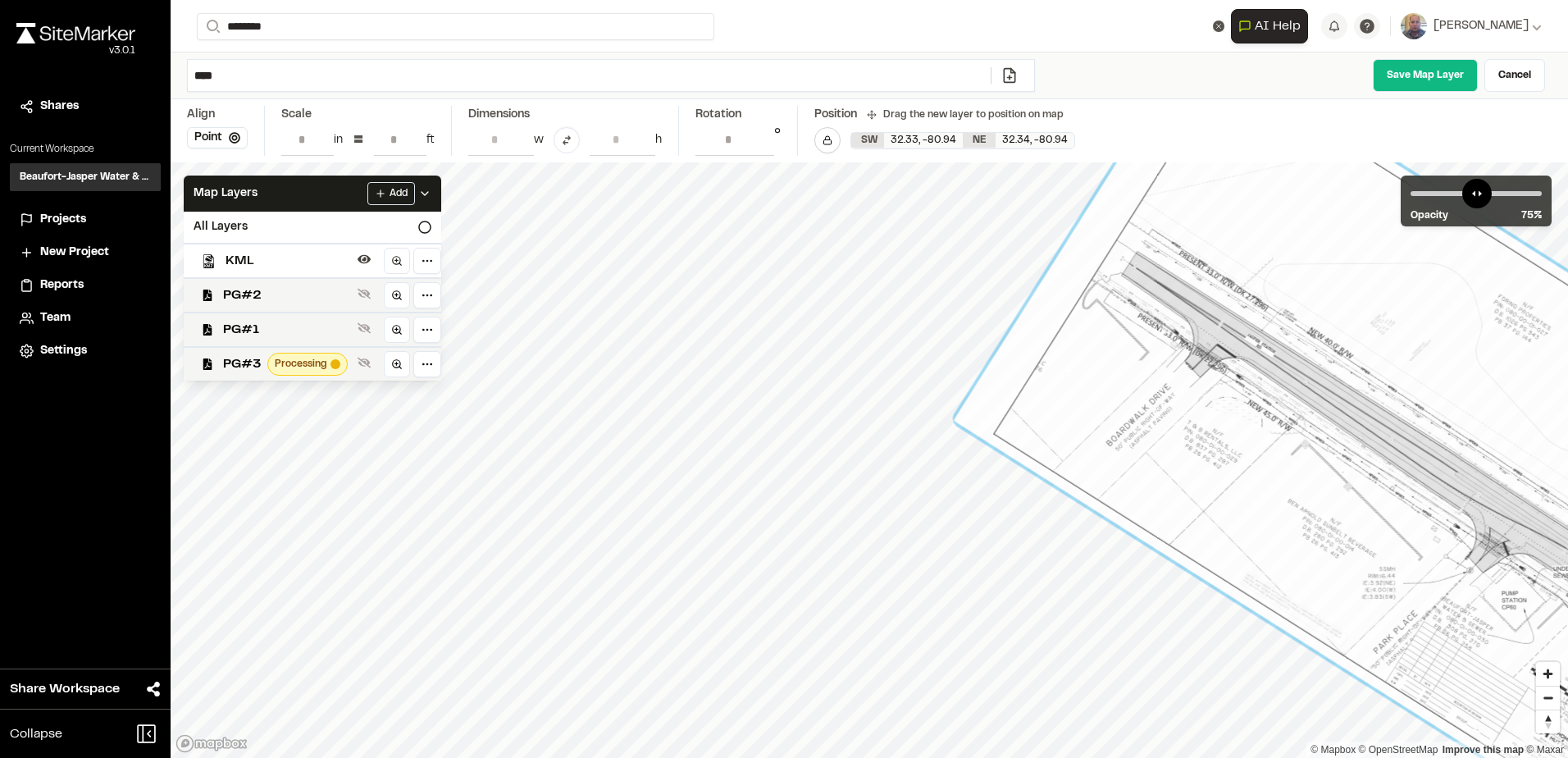
drag, startPoint x: 837, startPoint y: 411, endPoint x: 1275, endPoint y: 238, distance: 470.9
click at [1276, 239] on div at bounding box center [1389, 427] width 870 height 781
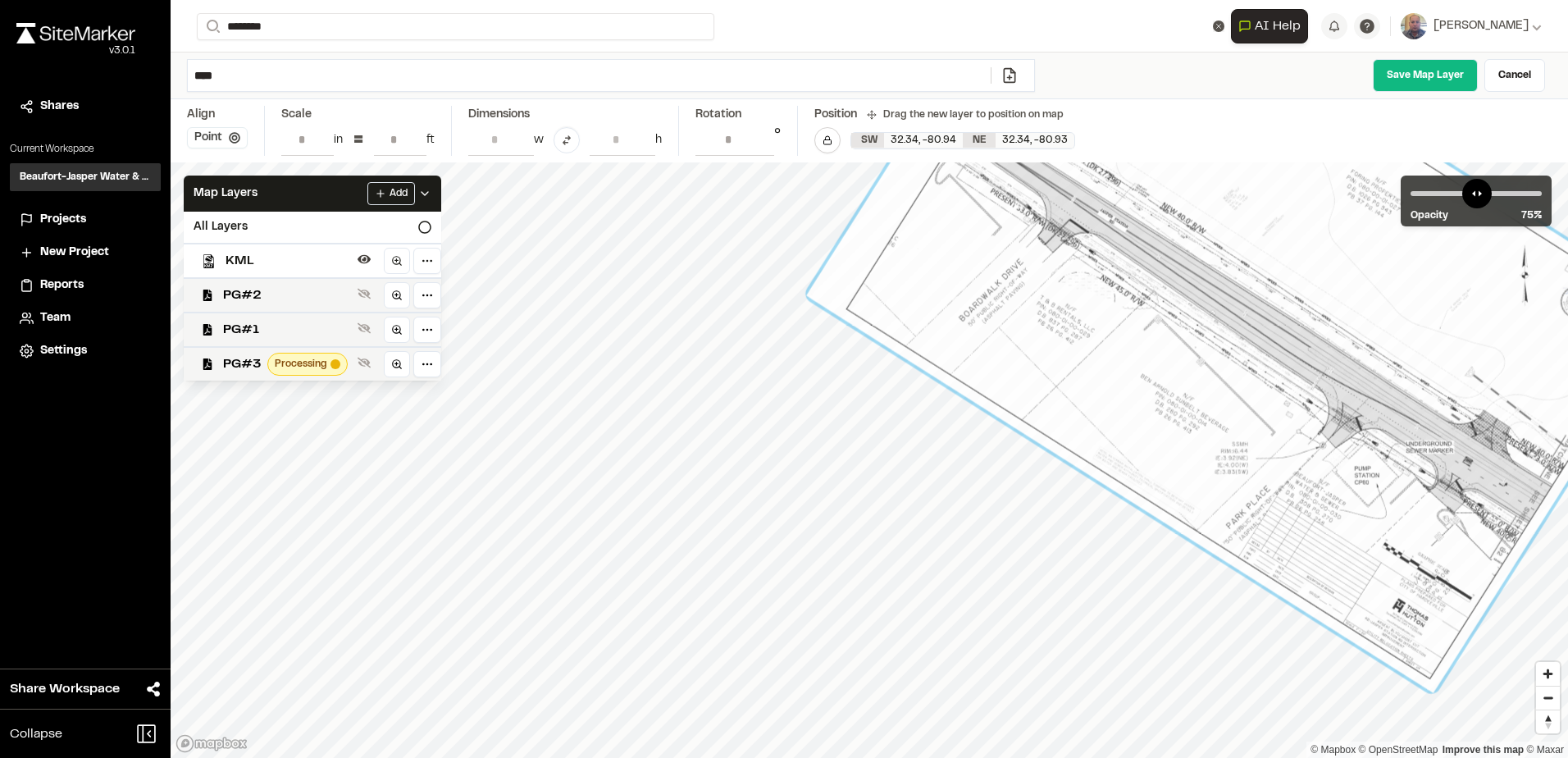
click at [236, 138] on icon at bounding box center [235, 138] width 12 height 12
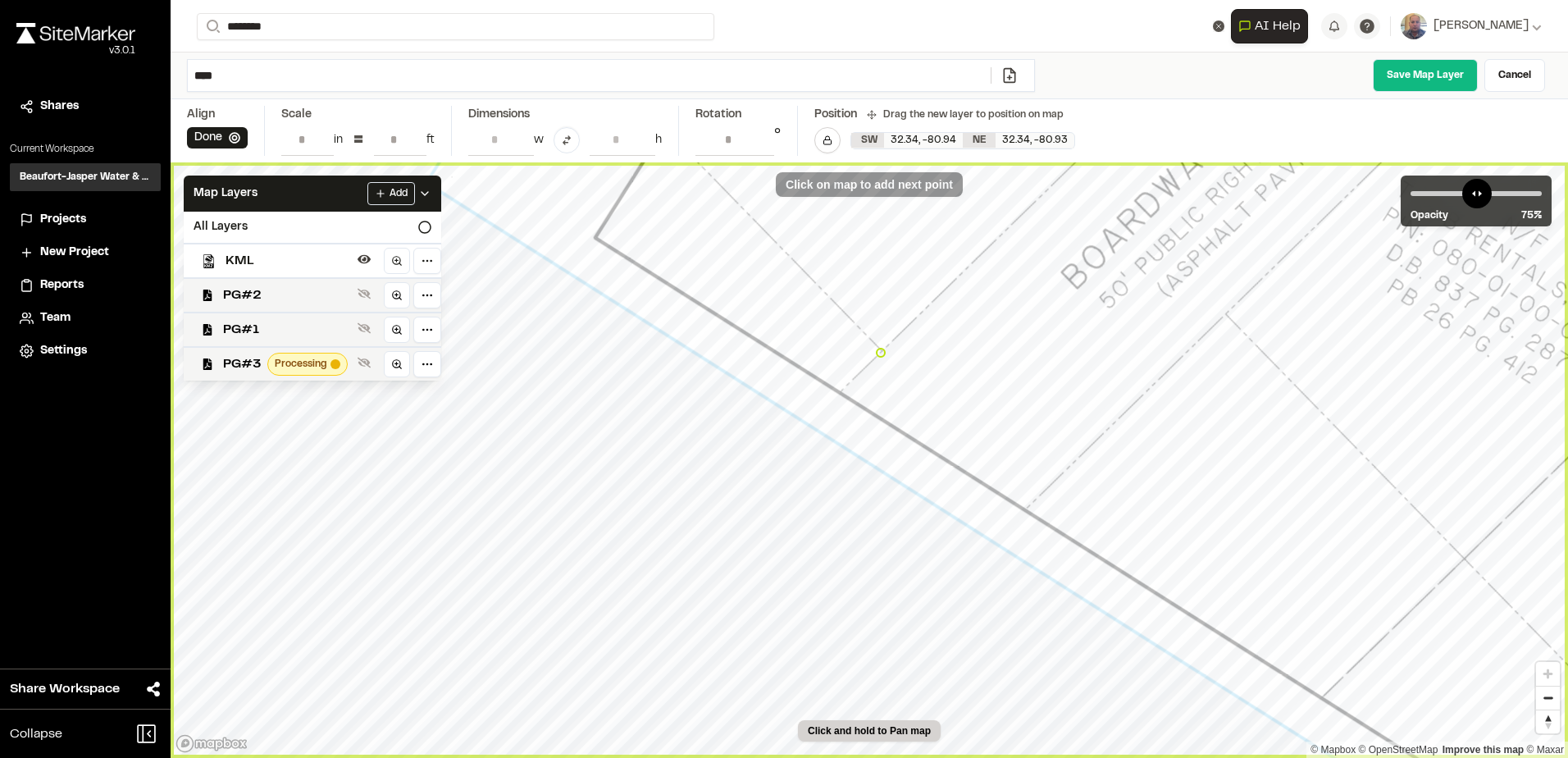
click at [884, 354] on div "© Mapbox © OpenStreetMap Improve this map © Maxar Click on map to add next poin…" at bounding box center [869, 459] width 1397 height 595
click at [228, 132] on button "Done" at bounding box center [217, 137] width 61 height 21
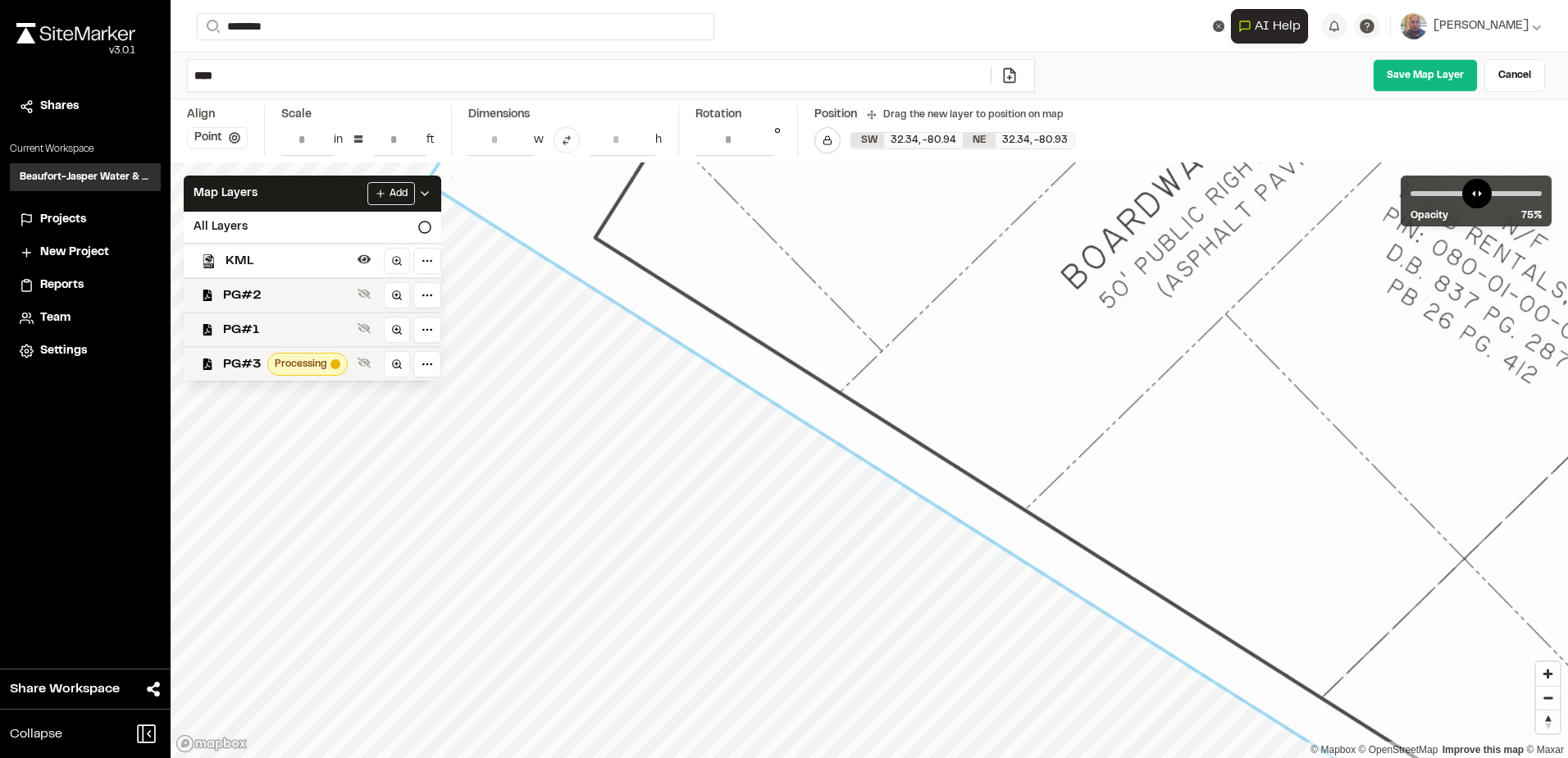
click at [228, 148] on button "Point" at bounding box center [217, 137] width 61 height 21
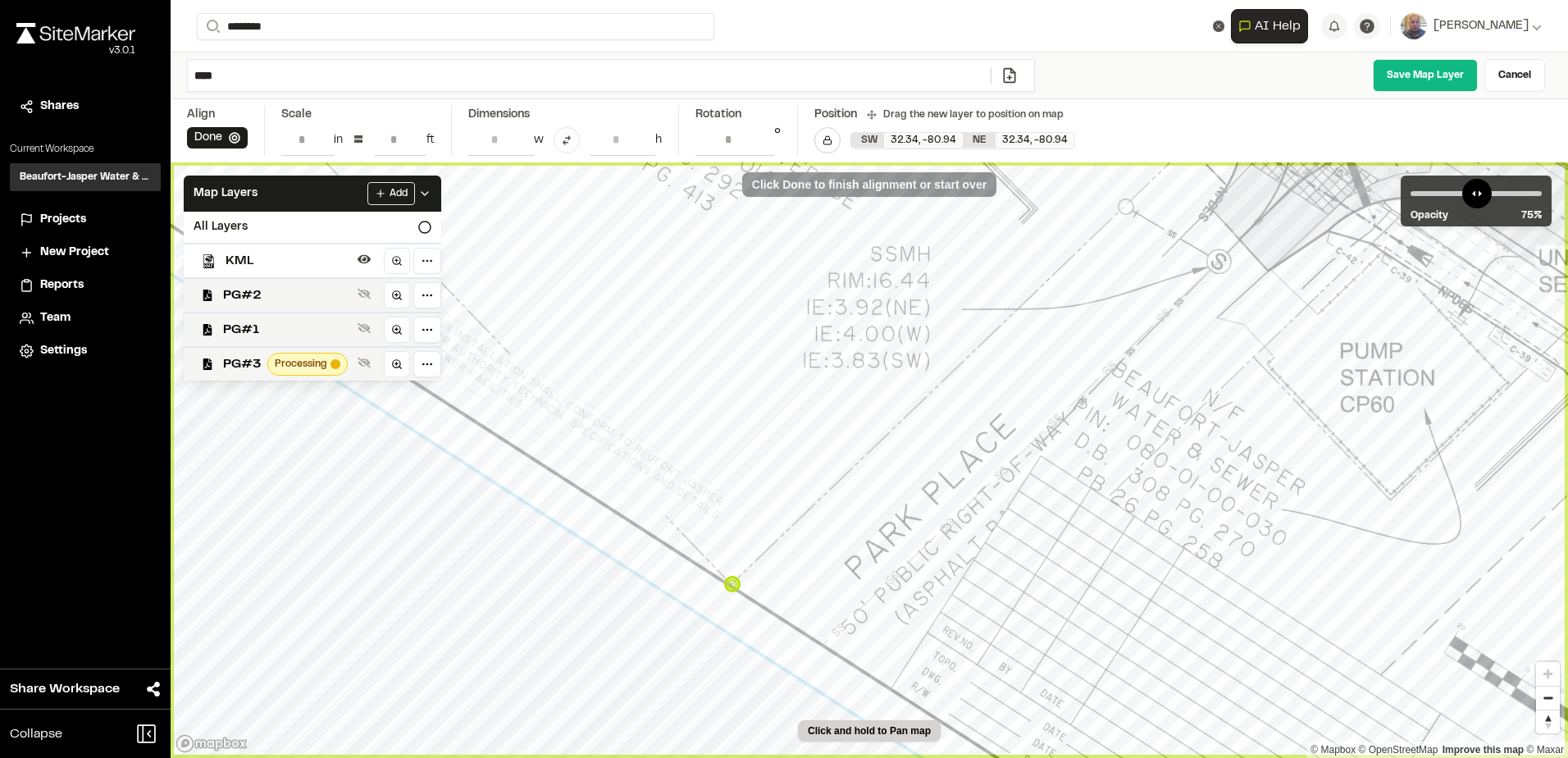
type input "**********"
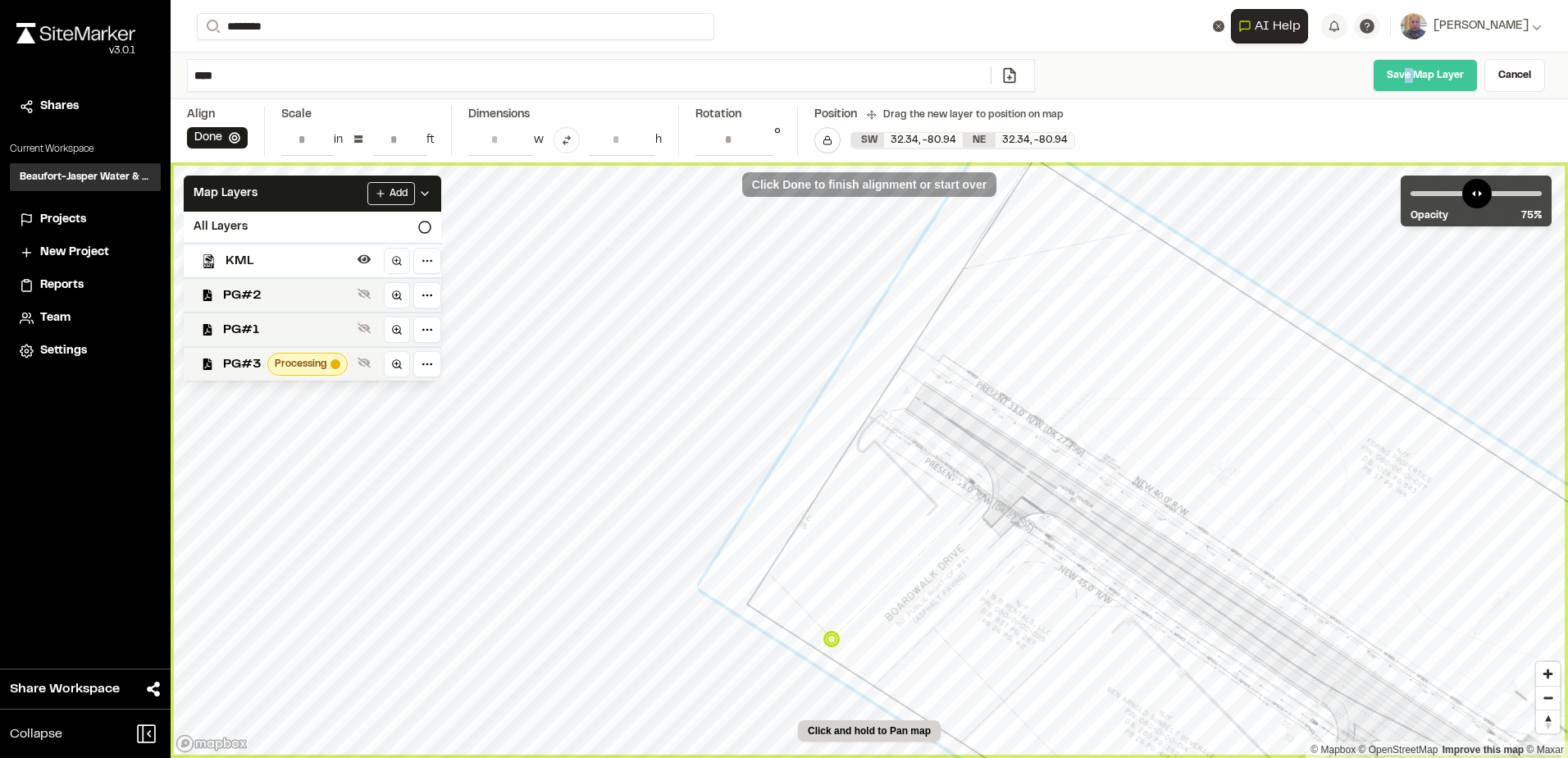
click at [1408, 80] on link "Save Map Layer" at bounding box center [1426, 75] width 105 height 33
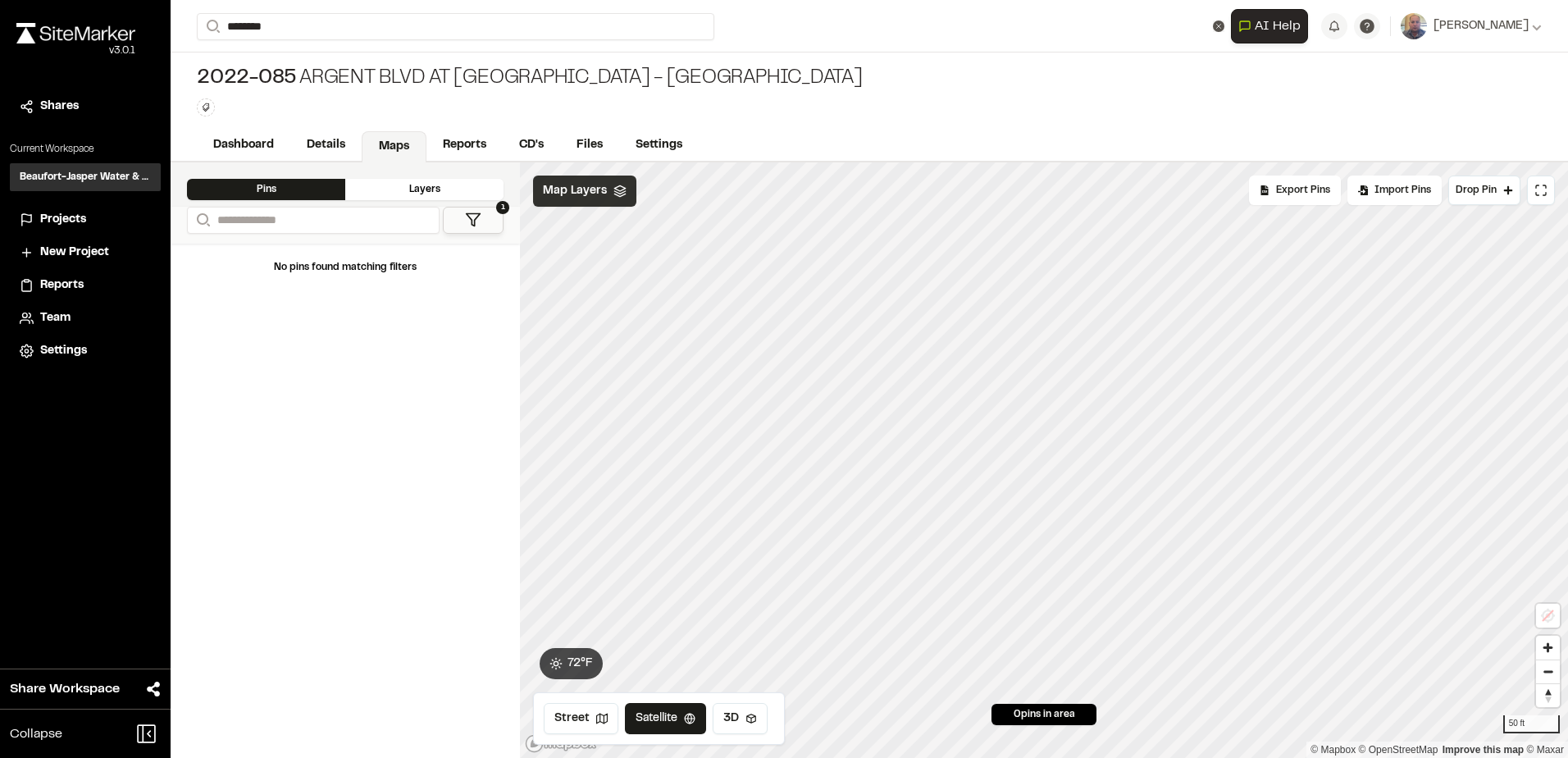
drag, startPoint x: 617, startPoint y: 197, endPoint x: 627, endPoint y: 200, distance: 10.4
click at [617, 196] on icon at bounding box center [619, 191] width 13 height 13
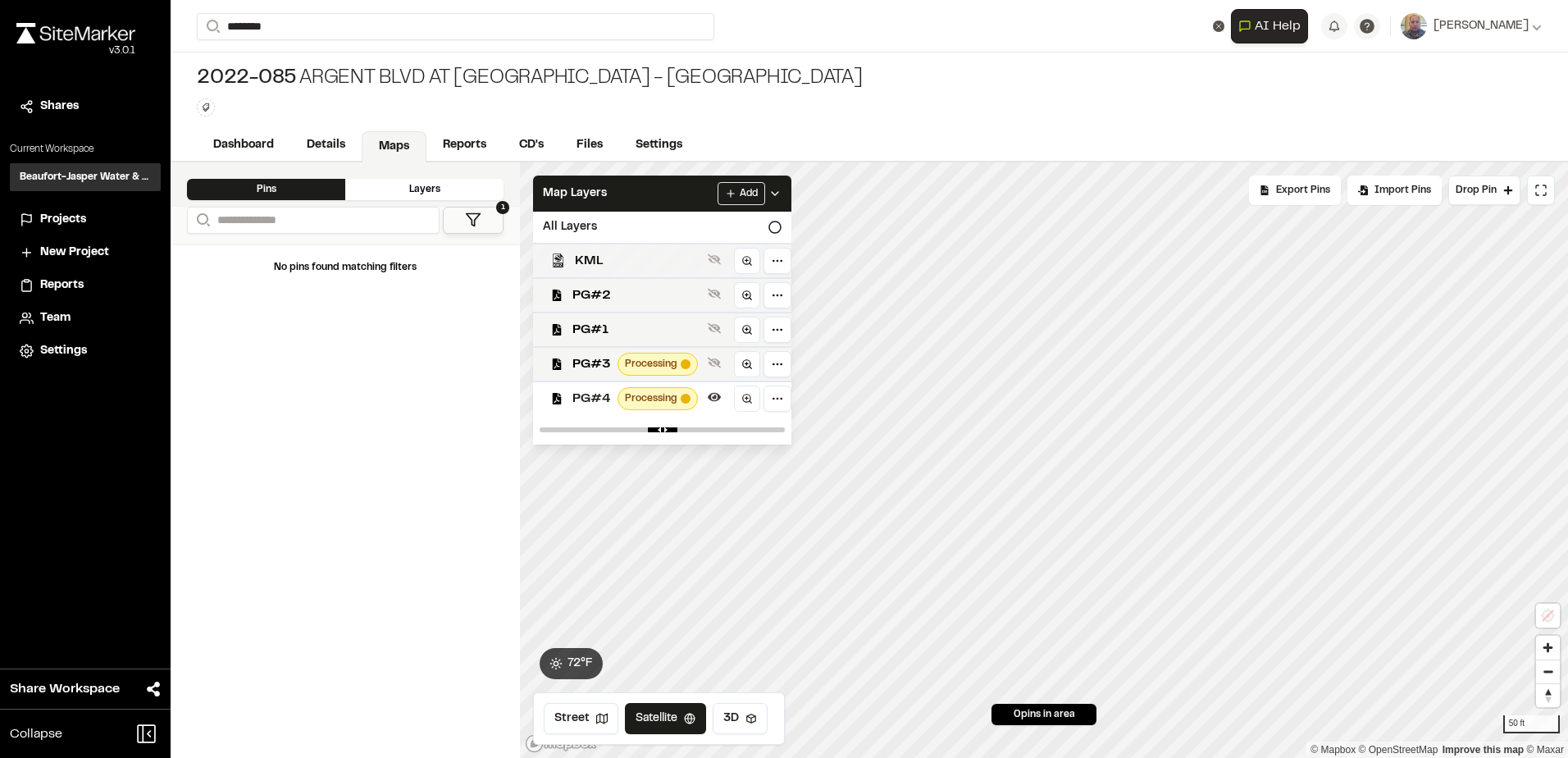
click at [612, 256] on span "KML" at bounding box center [638, 261] width 126 height 20
click at [719, 195] on html "**********" at bounding box center [784, 379] width 1568 height 758
click at [678, 220] on link "Add Layer" at bounding box center [699, 227] width 123 height 28
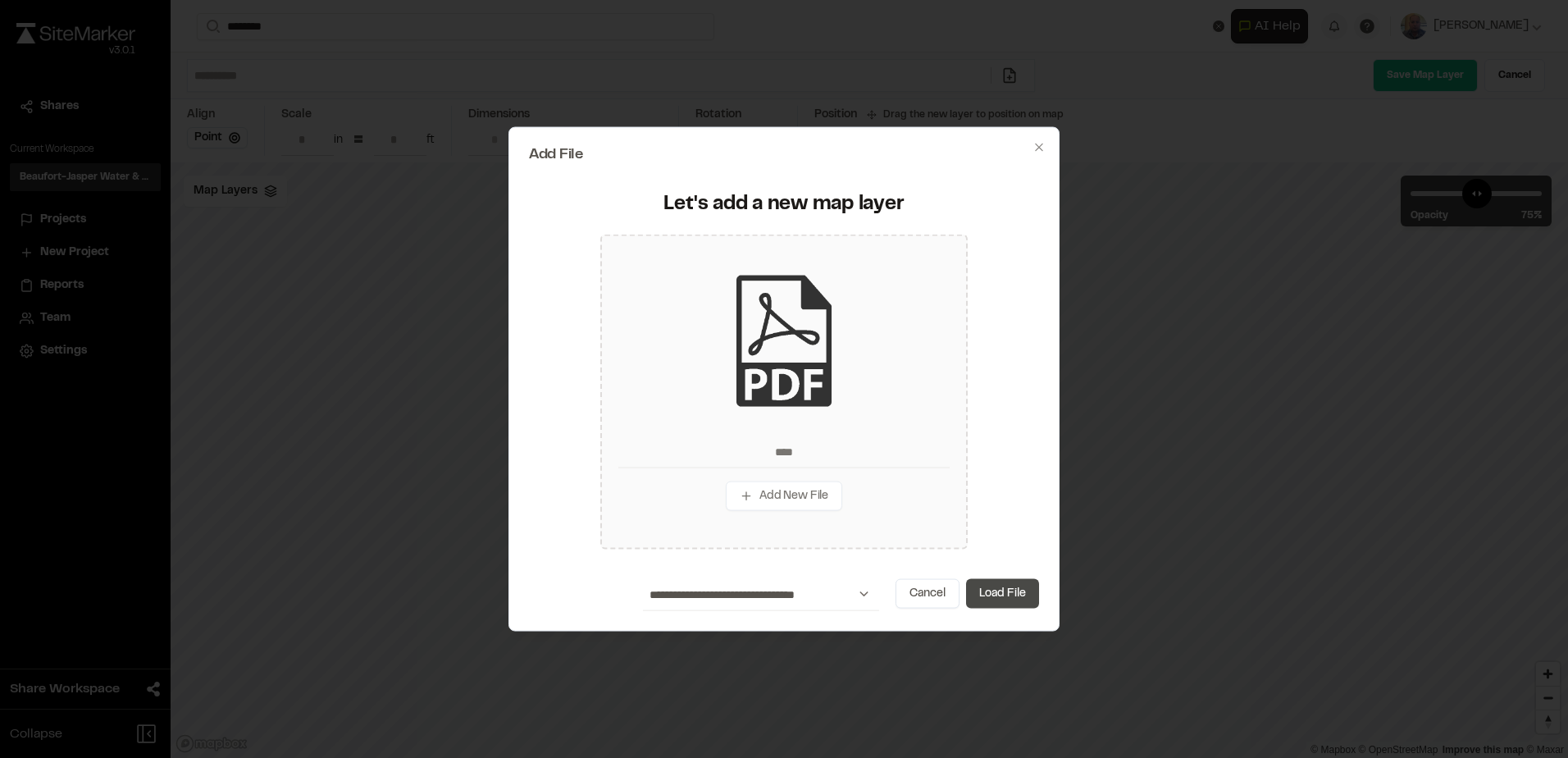
click at [1009, 595] on button "Load File" at bounding box center [1002, 593] width 73 height 30
type input "****"
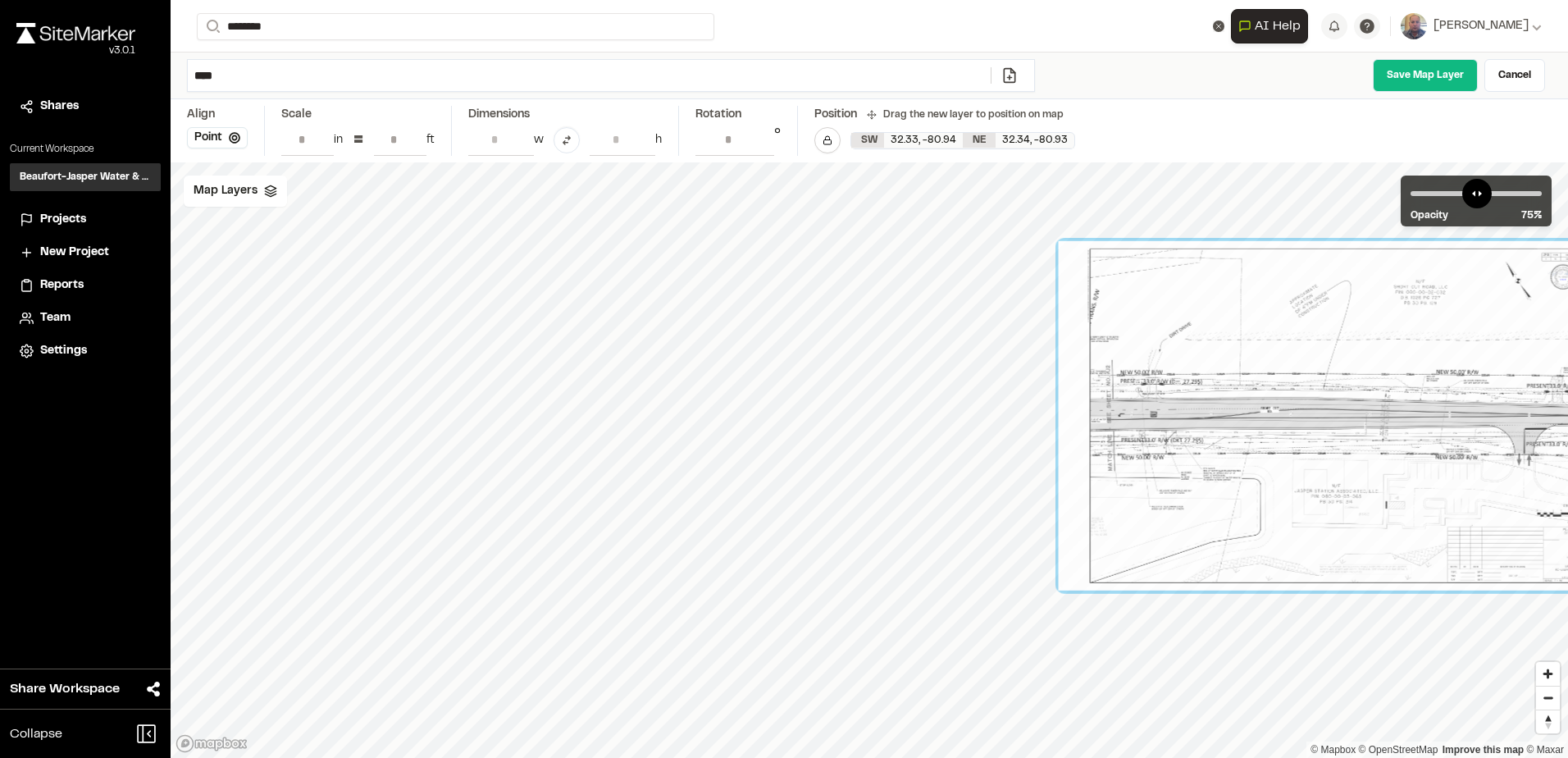
drag, startPoint x: 758, startPoint y: 530, endPoint x: 1347, endPoint y: 481, distance: 591.0
click at [1347, 481] on div at bounding box center [1344, 416] width 572 height 350
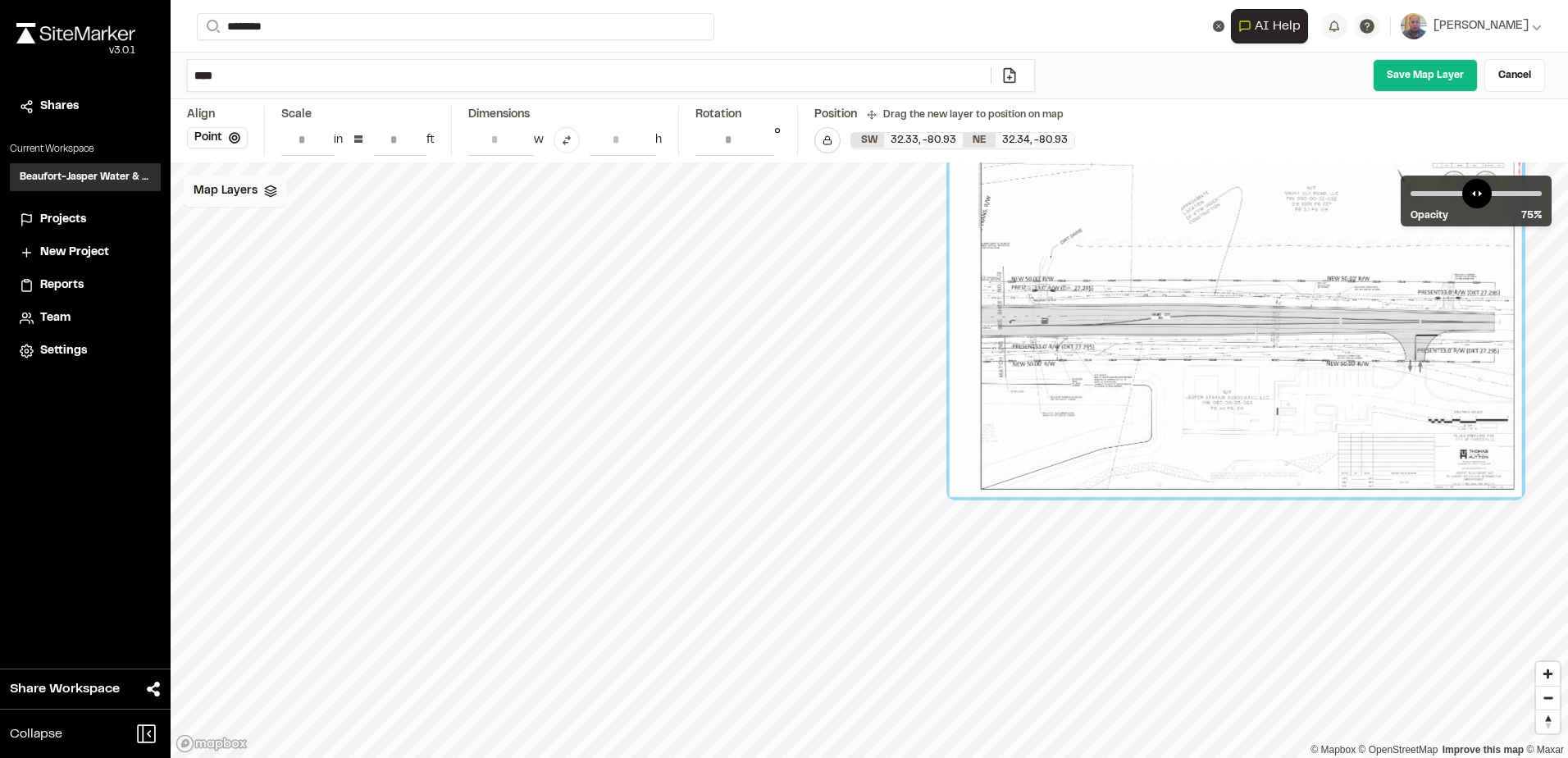
click at [239, 181] on div "Map Layers" at bounding box center [235, 191] width 103 height 31
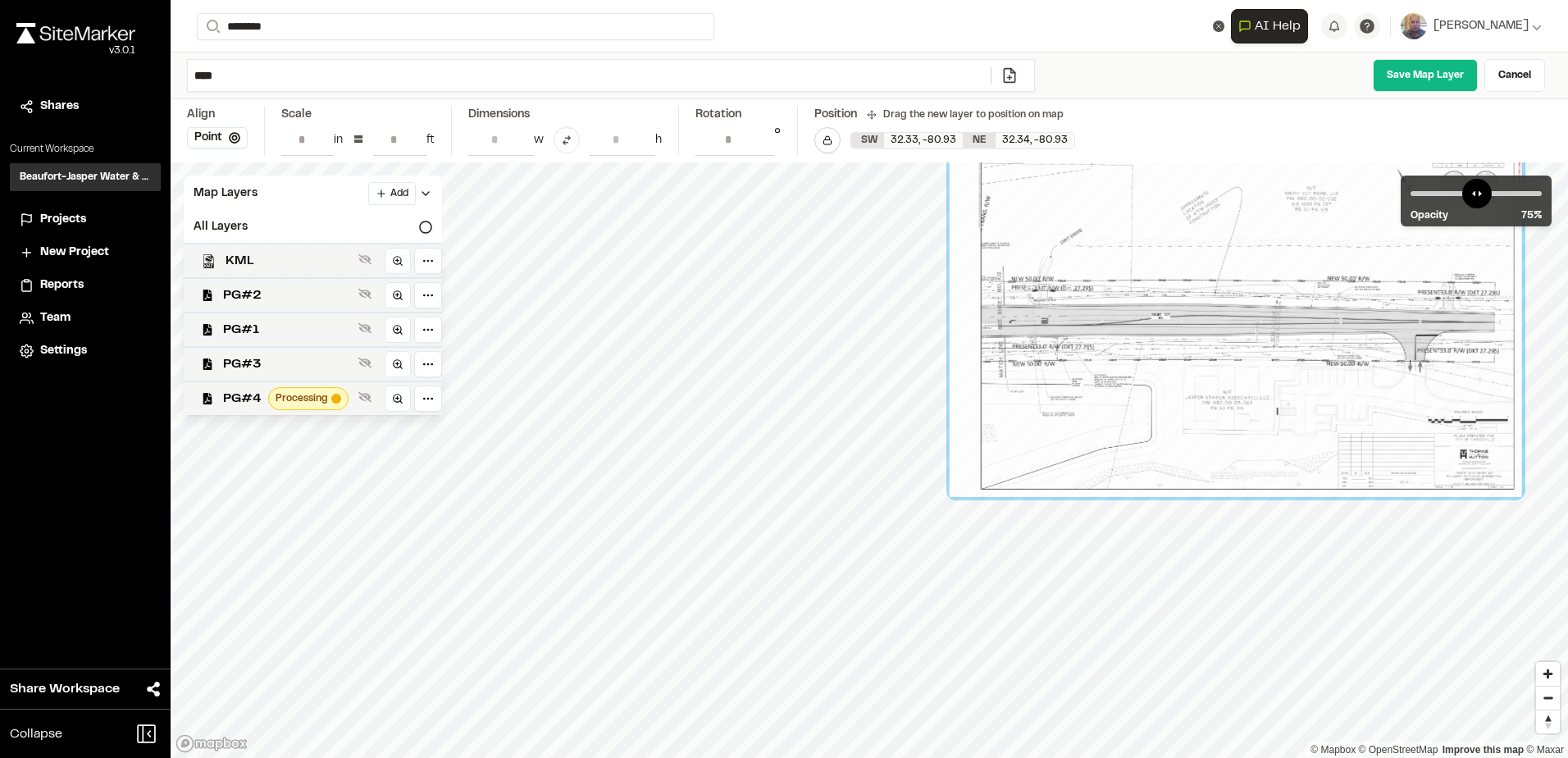
click at [246, 248] on div "KML" at bounding box center [306, 259] width 271 height 35
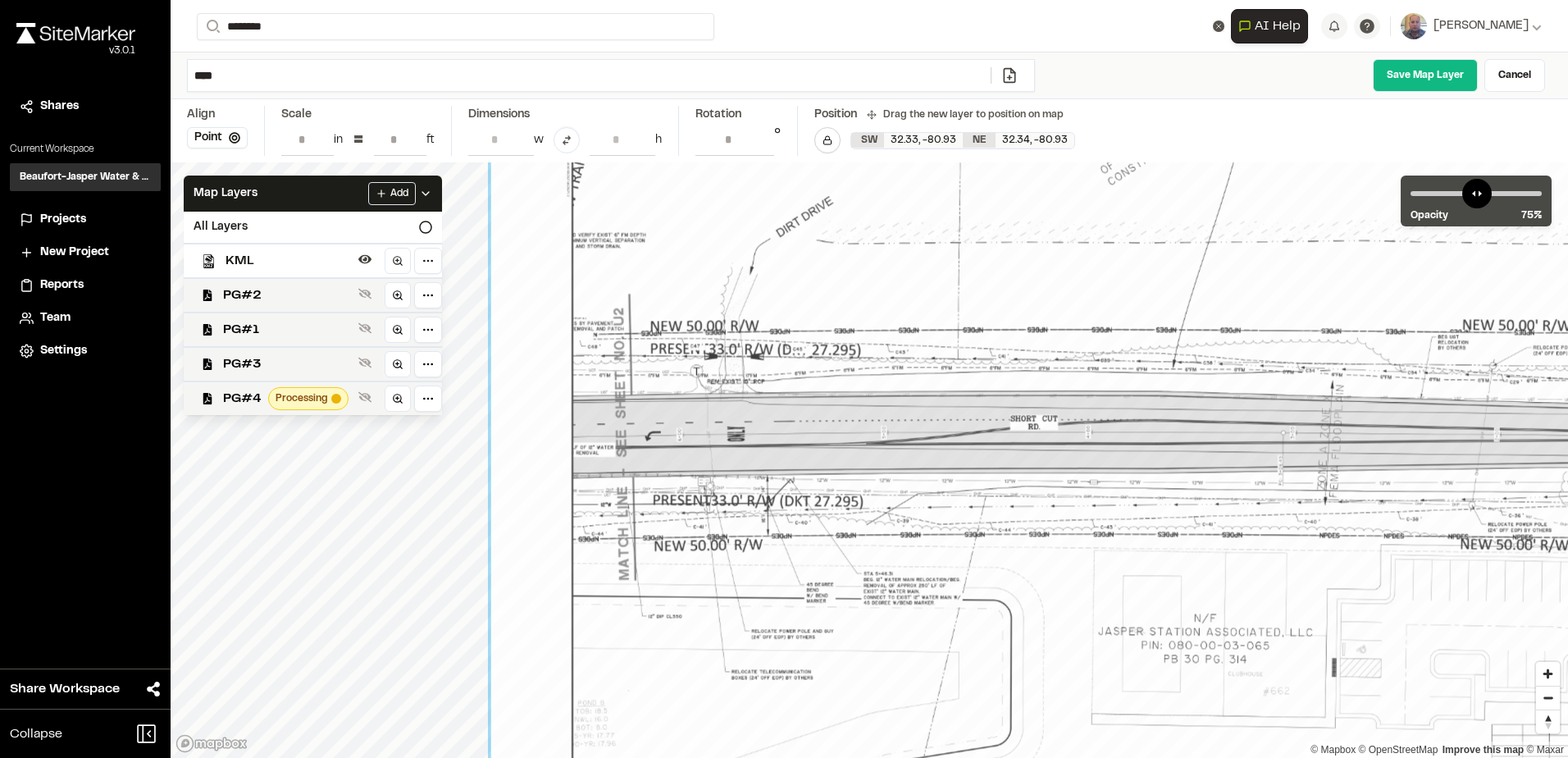
drag, startPoint x: 751, startPoint y: 424, endPoint x: 824, endPoint y: 503, distance: 107.6
click at [824, 503] on div at bounding box center [1226, 437] width 1472 height 899
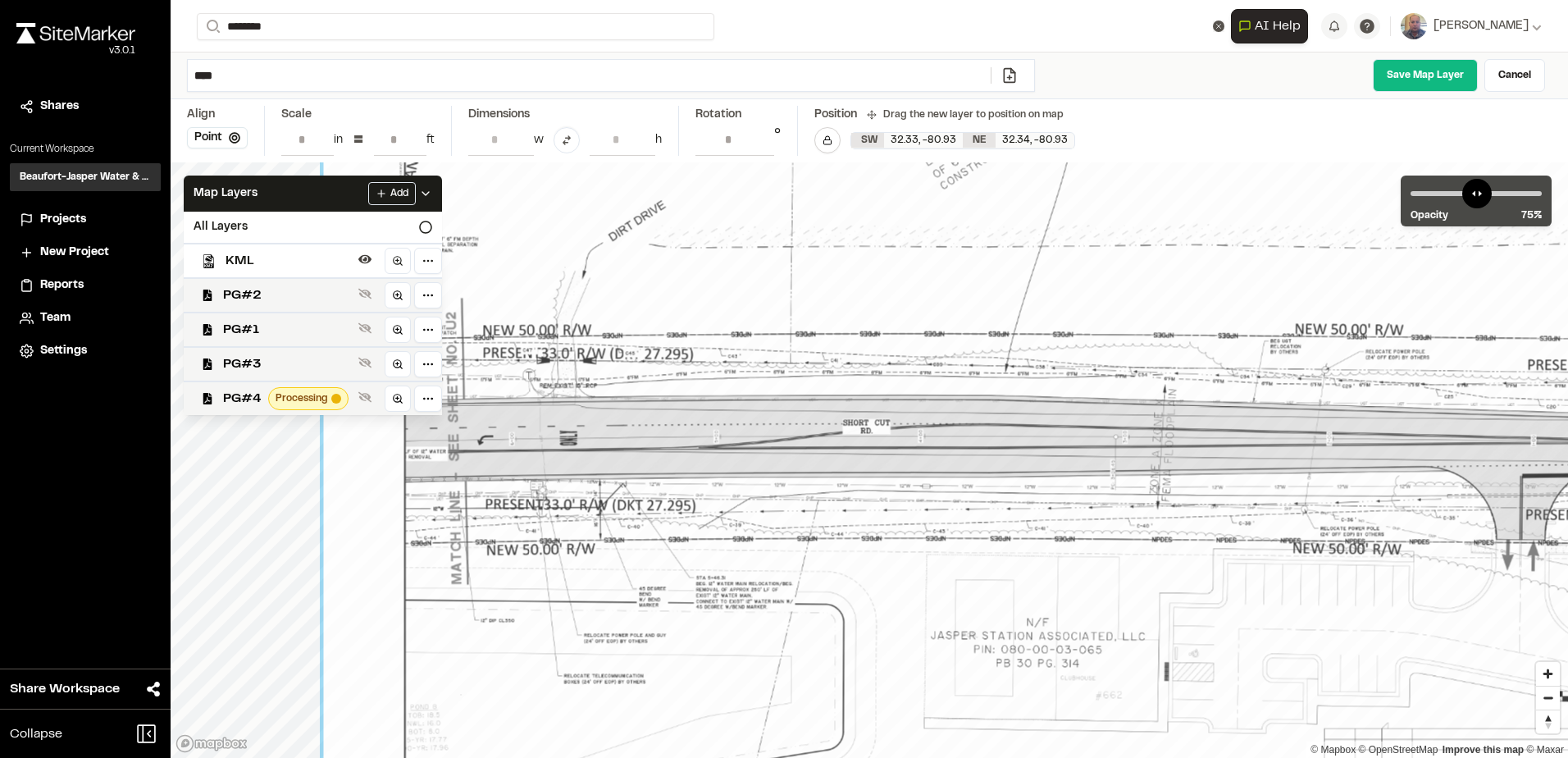
drag, startPoint x: 1019, startPoint y: 525, endPoint x: 631, endPoint y: 595, distance: 394.3
click at [763, 595] on div at bounding box center [1058, 441] width 1472 height 899
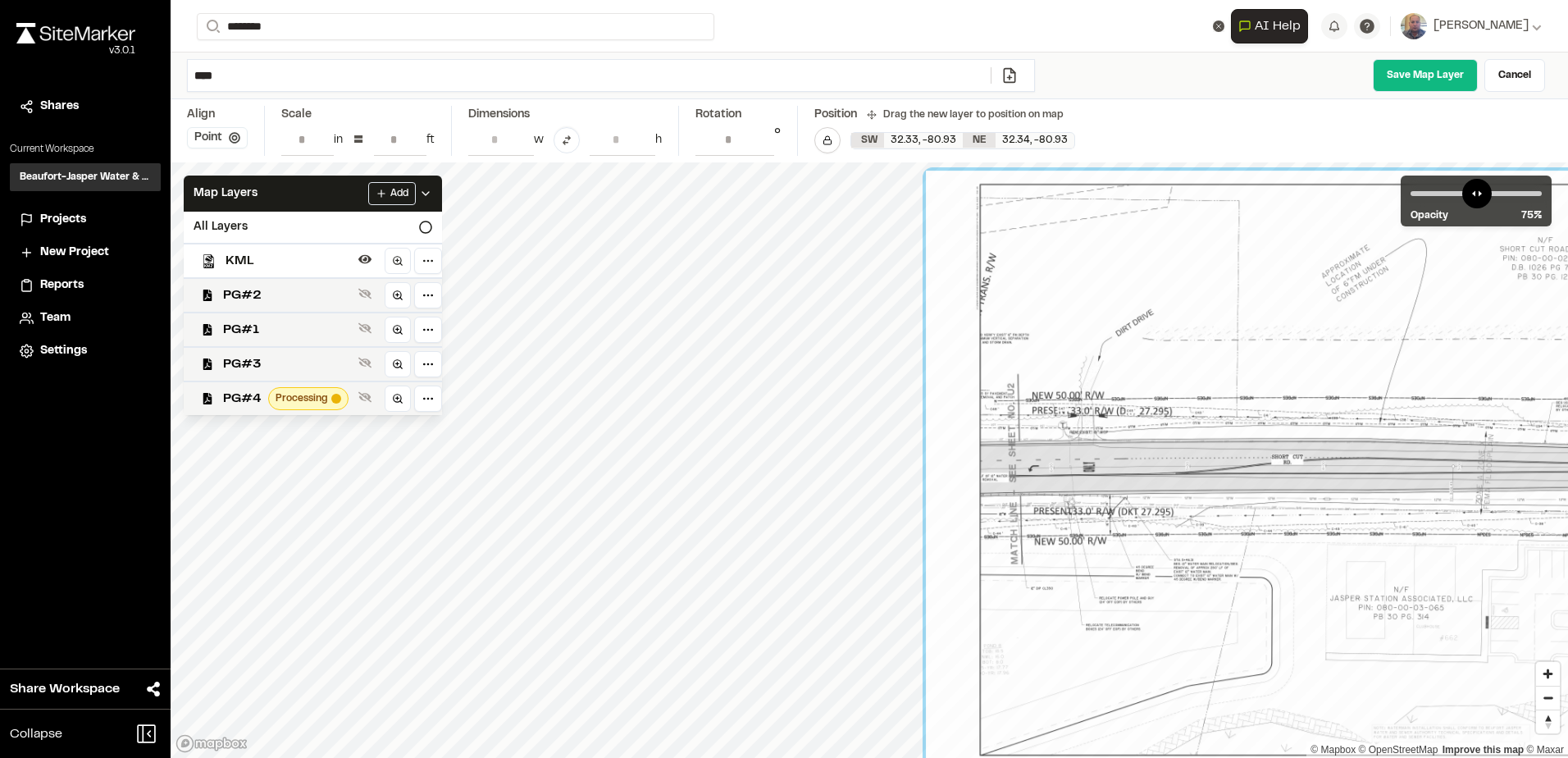
click at [211, 133] on button "Point" at bounding box center [217, 137] width 61 height 21
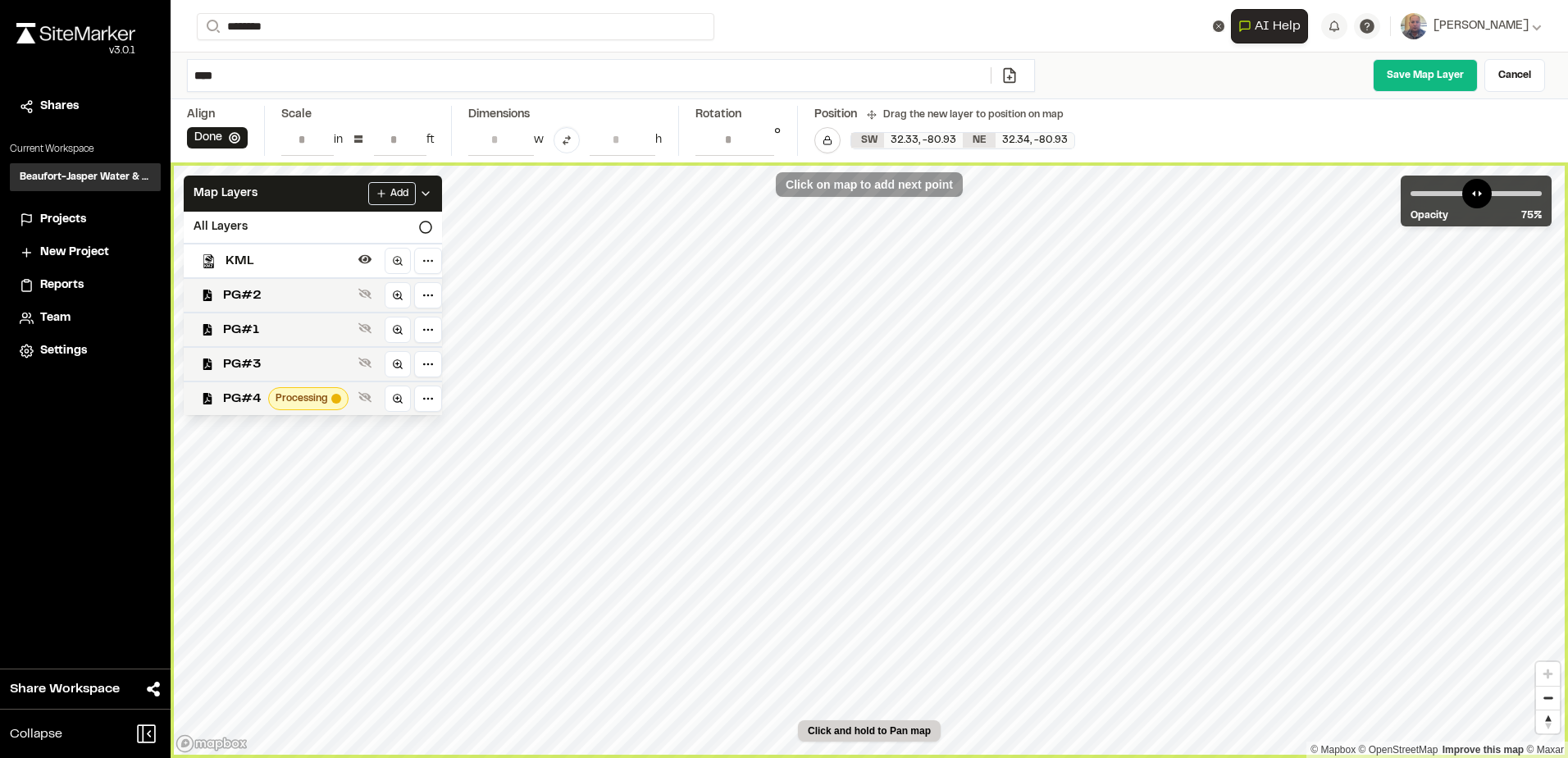
type input "**********"
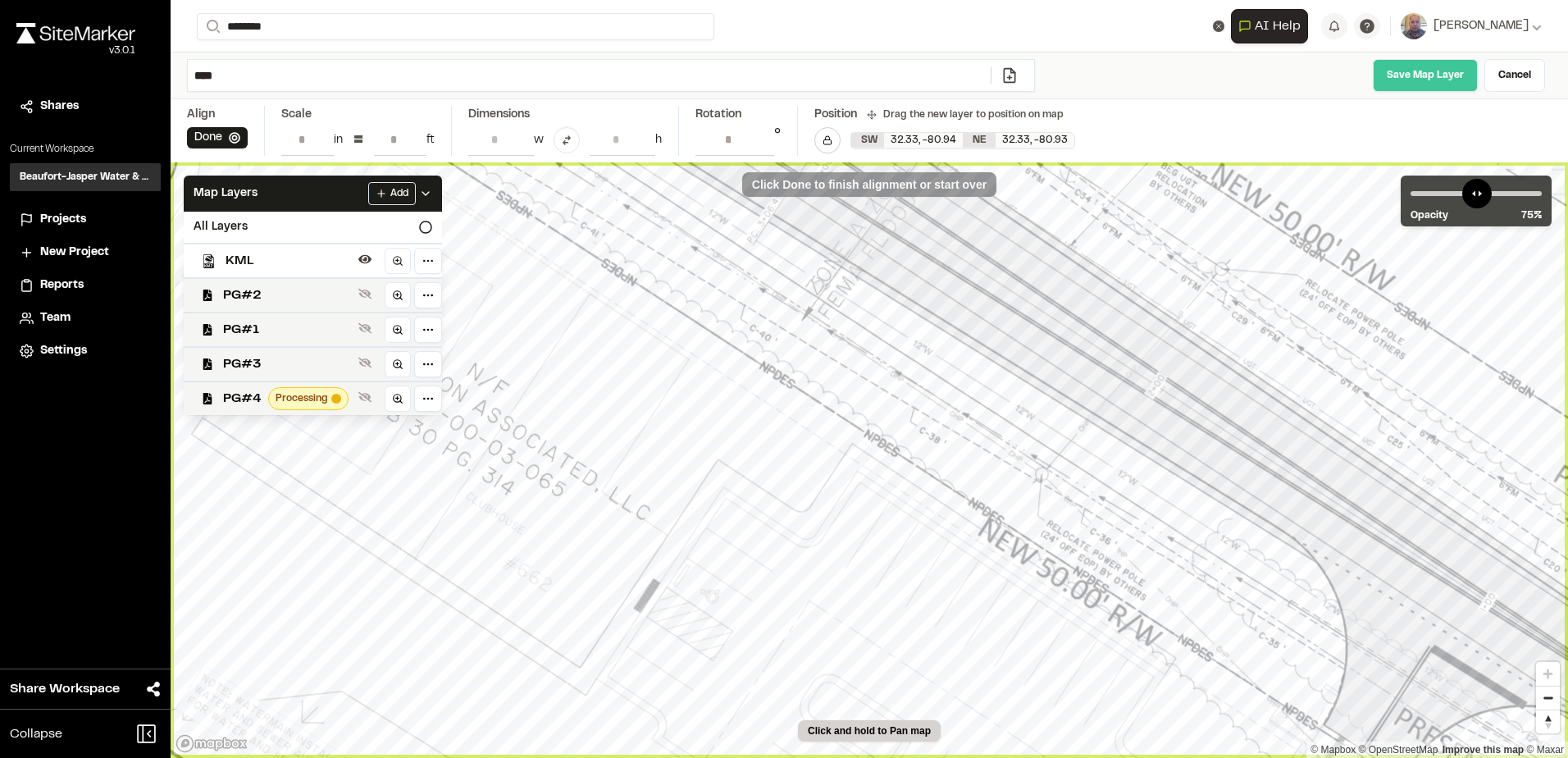
click at [1392, 81] on link "Save Map Layer" at bounding box center [1426, 75] width 105 height 33
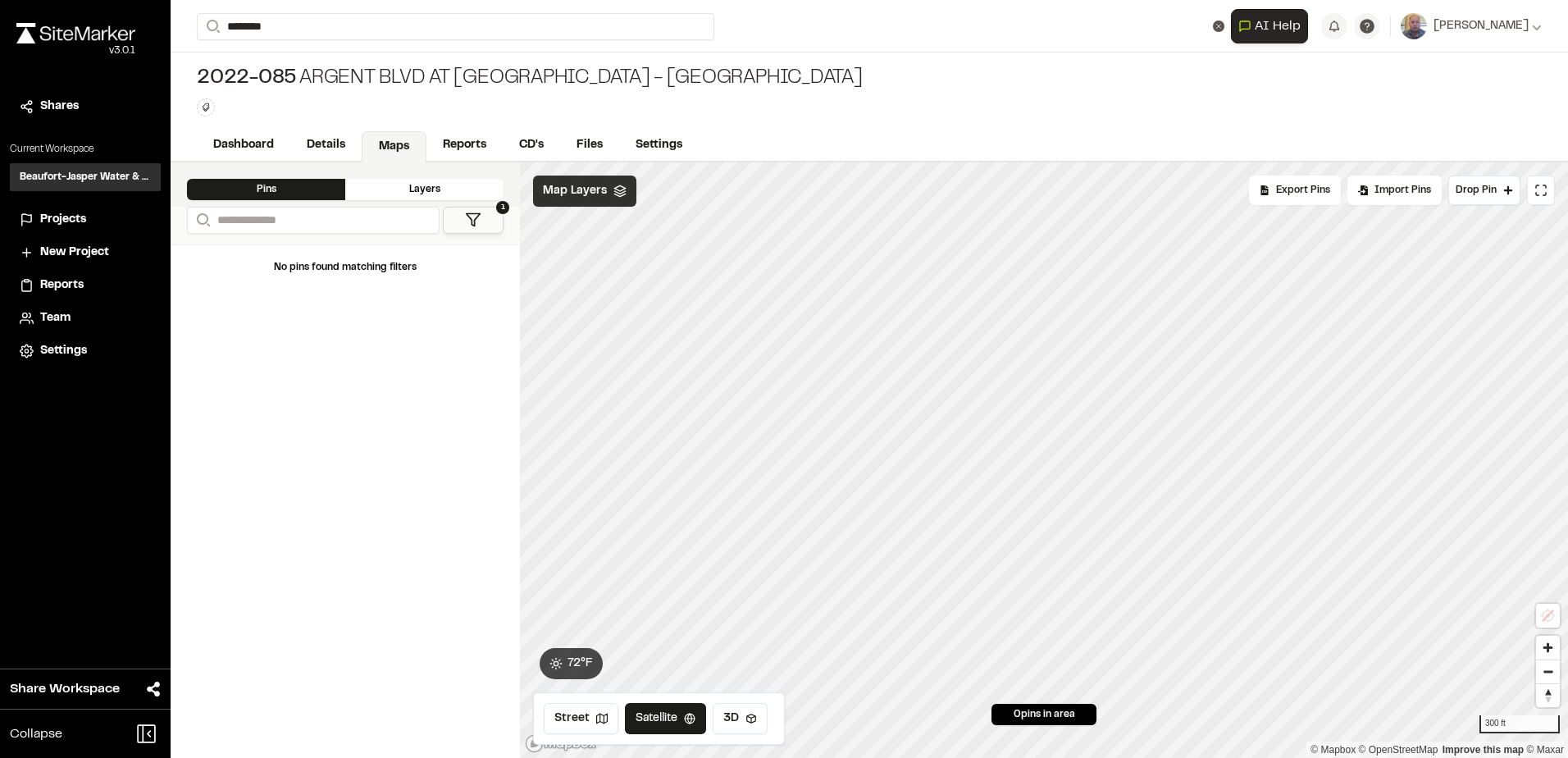
click at [600, 188] on span "Map Layers" at bounding box center [574, 191] width 64 height 18
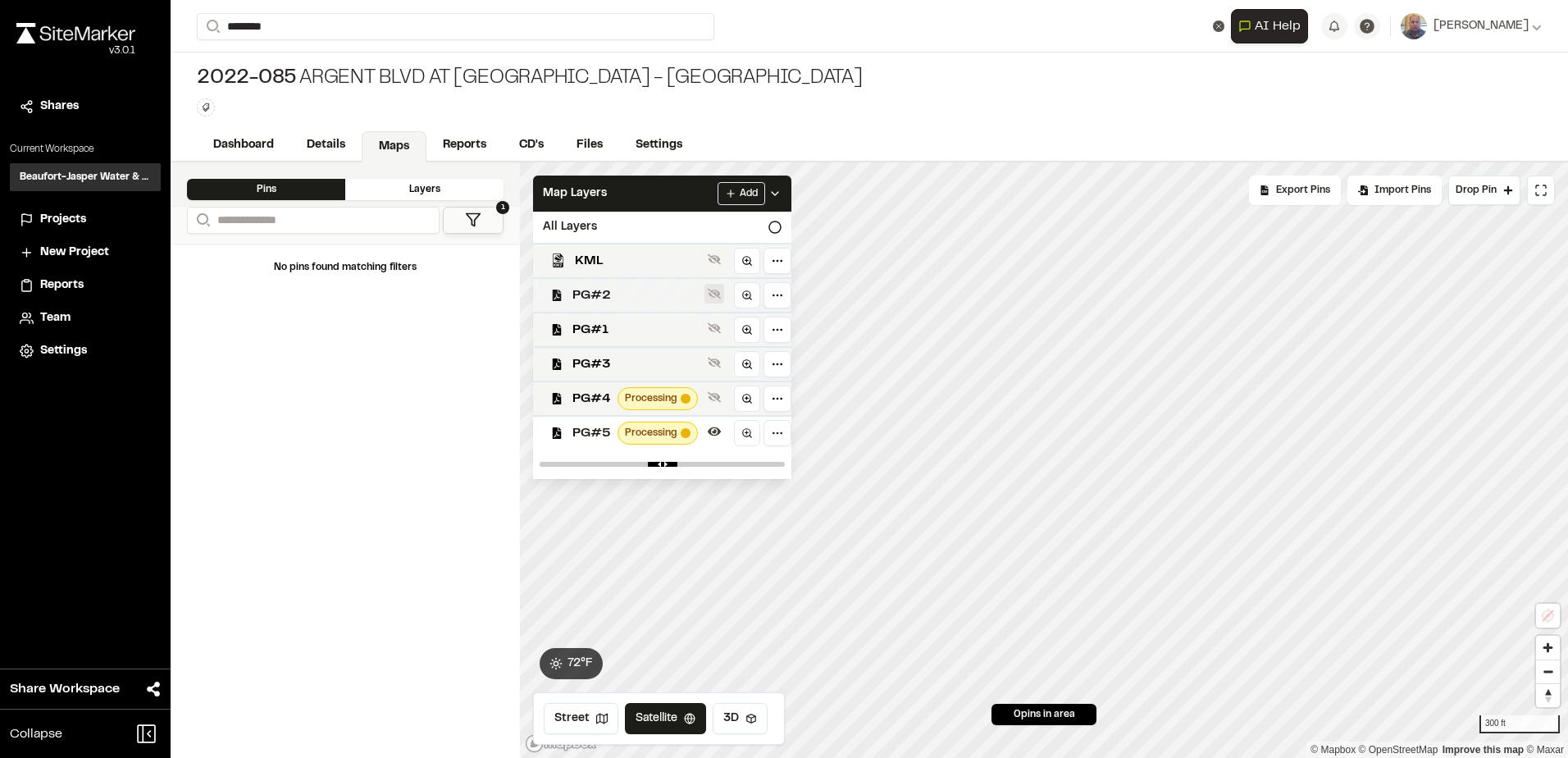
click at [710, 293] on icon at bounding box center [713, 293] width 13 height 13
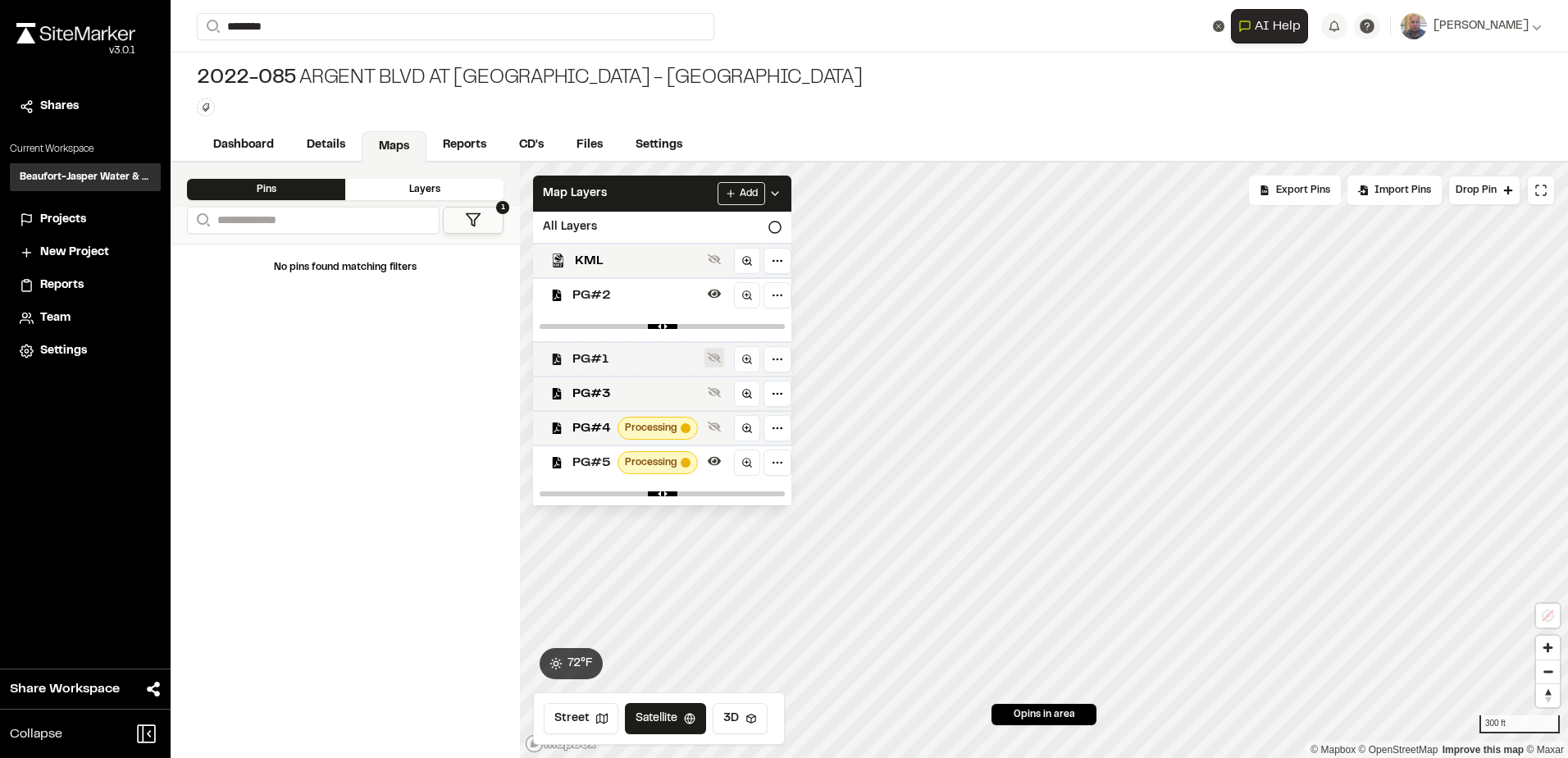
click at [713, 359] on icon at bounding box center [713, 357] width 13 height 13
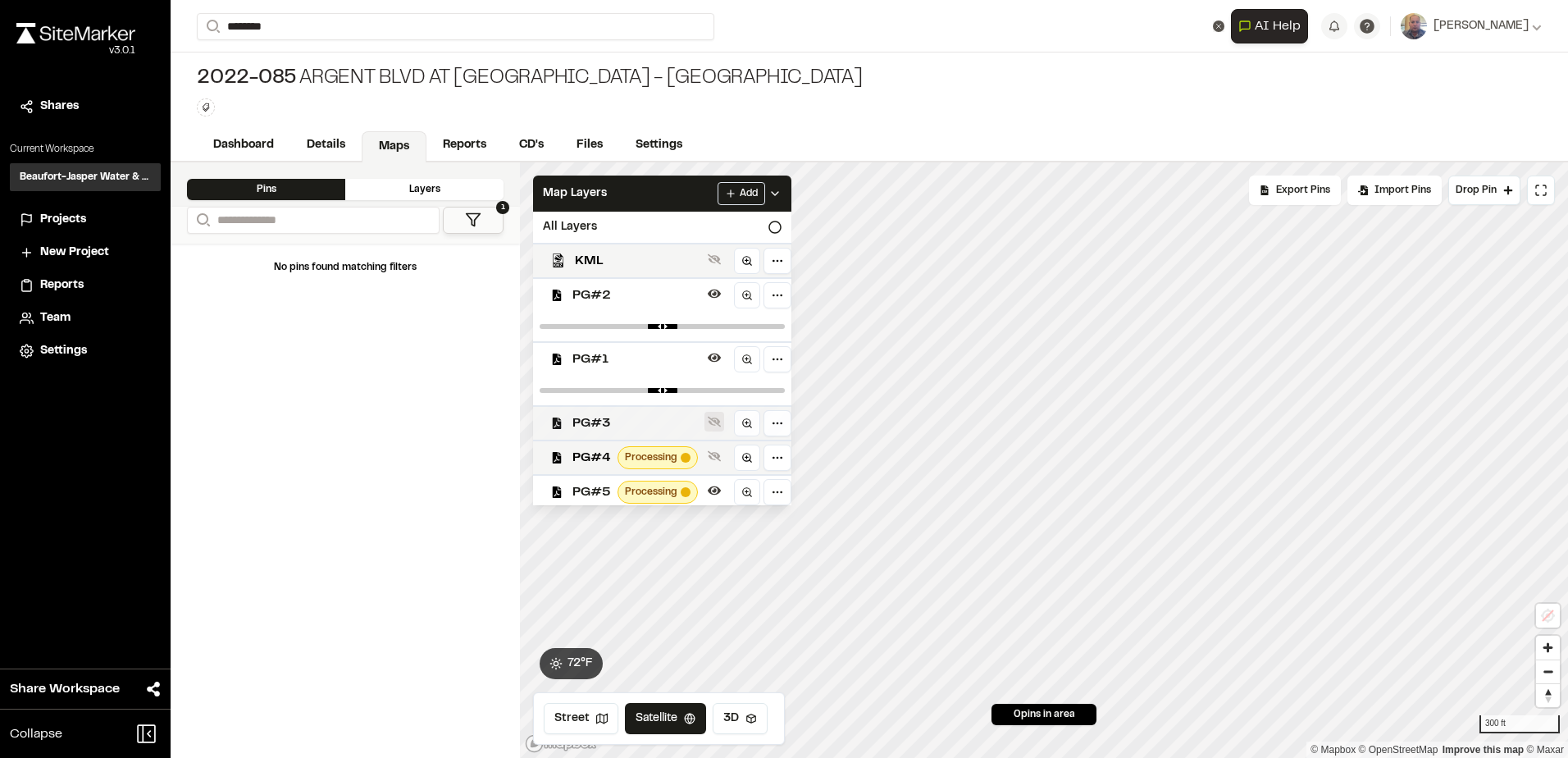
click at [712, 421] on icon at bounding box center [713, 421] width 13 height 13
click at [710, 486] on icon at bounding box center [713, 486] width 13 height 11
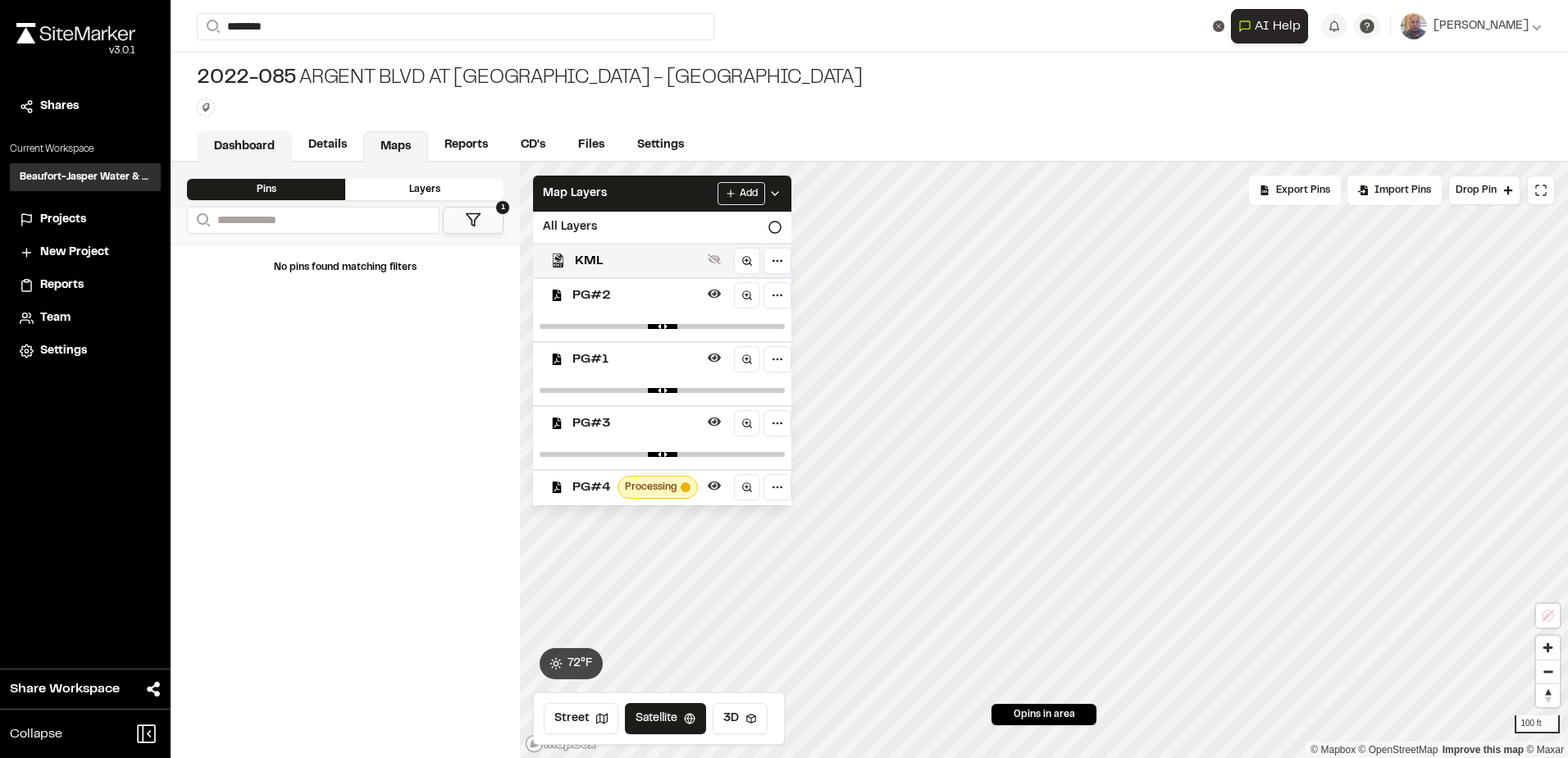
click at [241, 135] on link "Dashboard" at bounding box center [244, 146] width 95 height 31
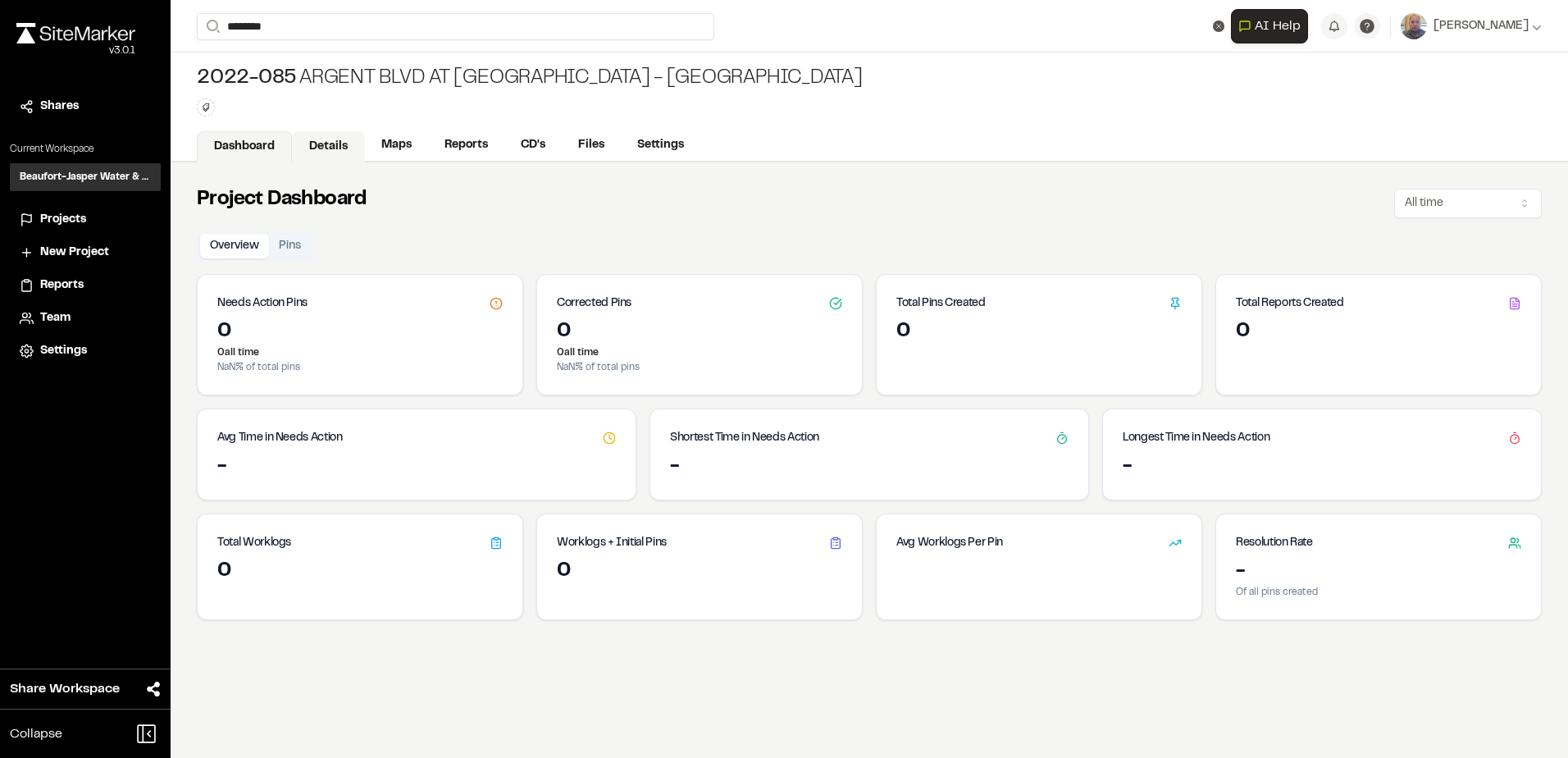
click at [358, 146] on link "Details" at bounding box center [328, 146] width 73 height 31
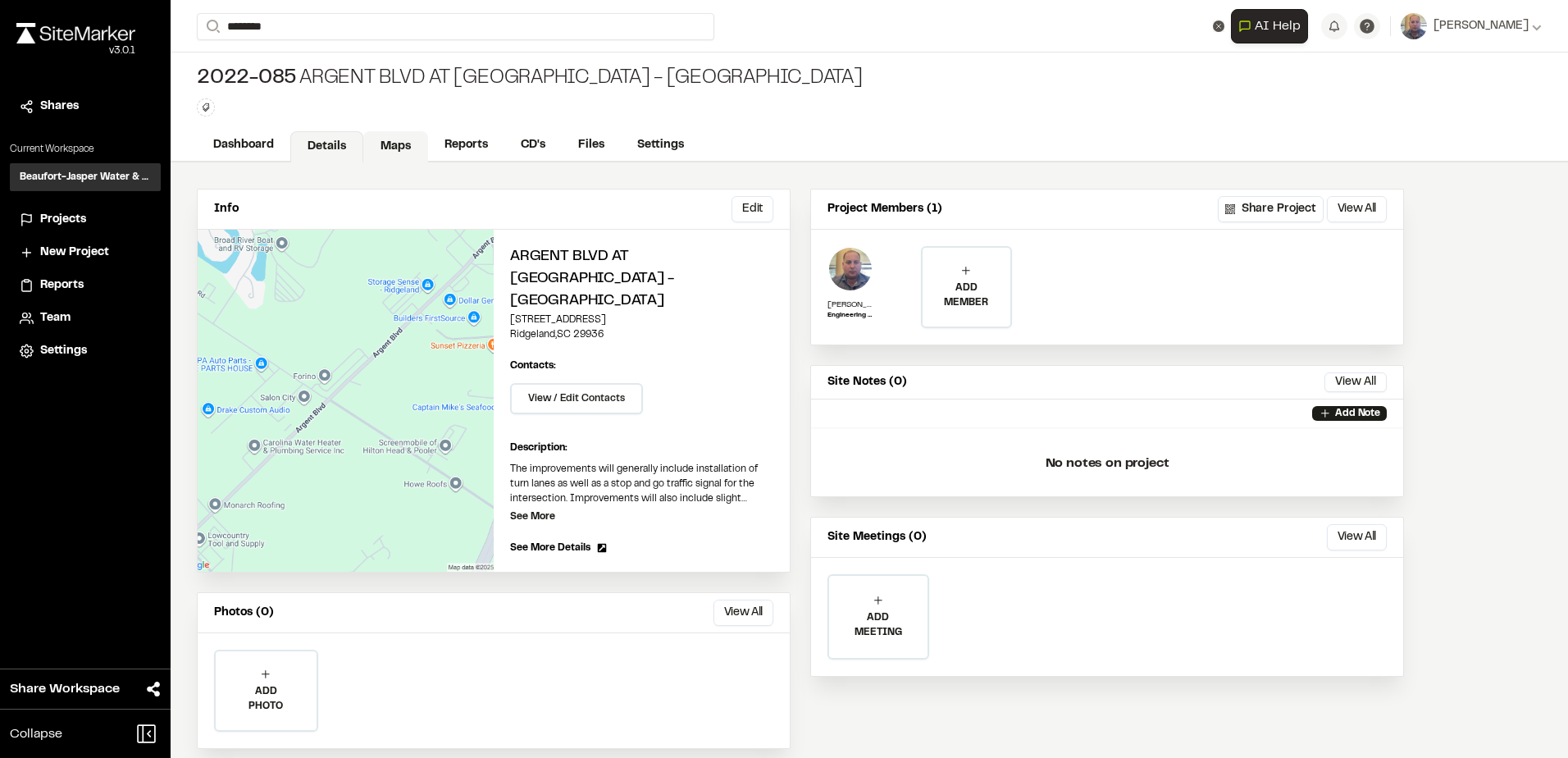
click at [377, 143] on link "Maps" at bounding box center [395, 146] width 65 height 31
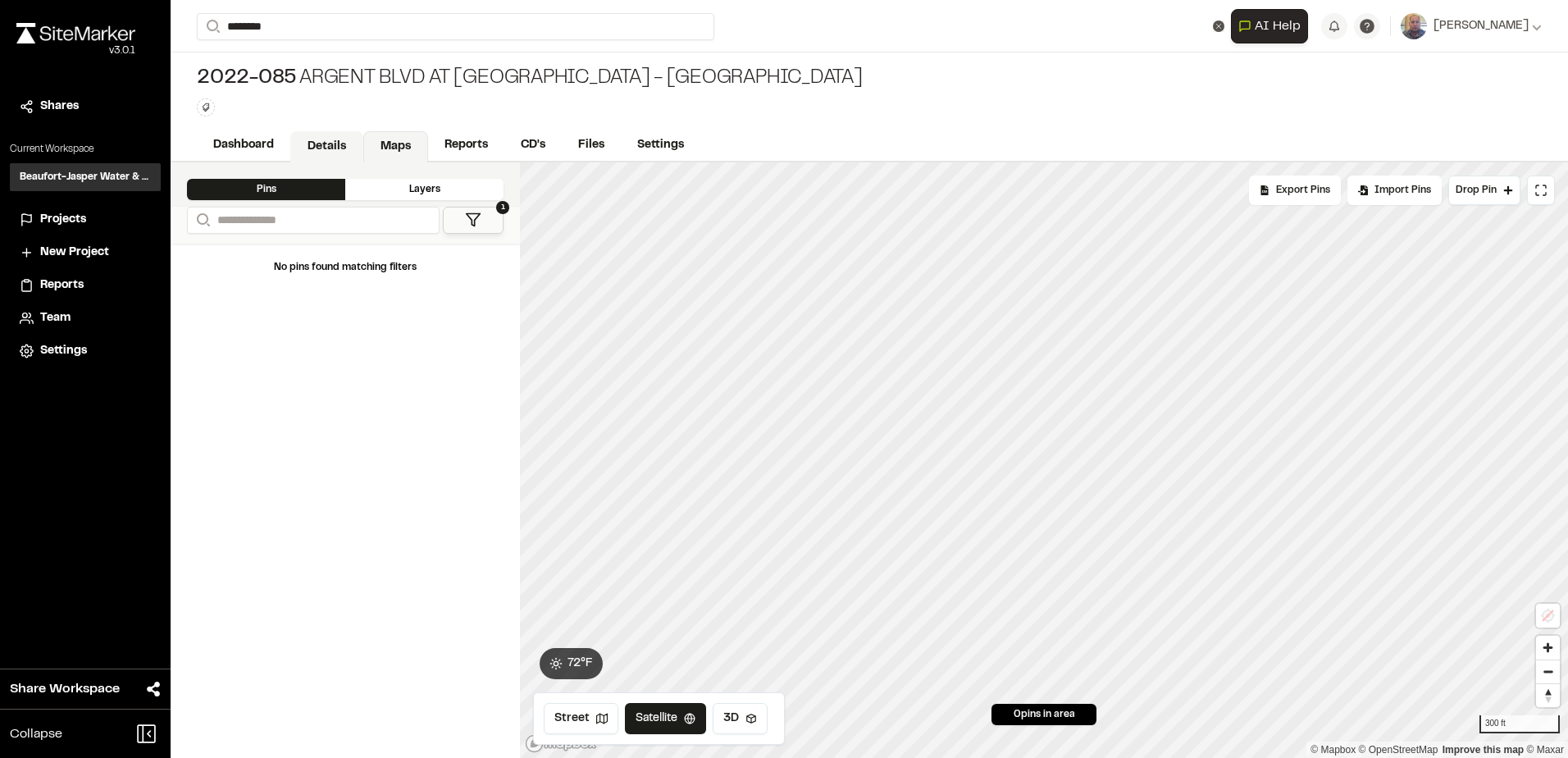
click at [331, 144] on link "Details" at bounding box center [326, 146] width 73 height 31
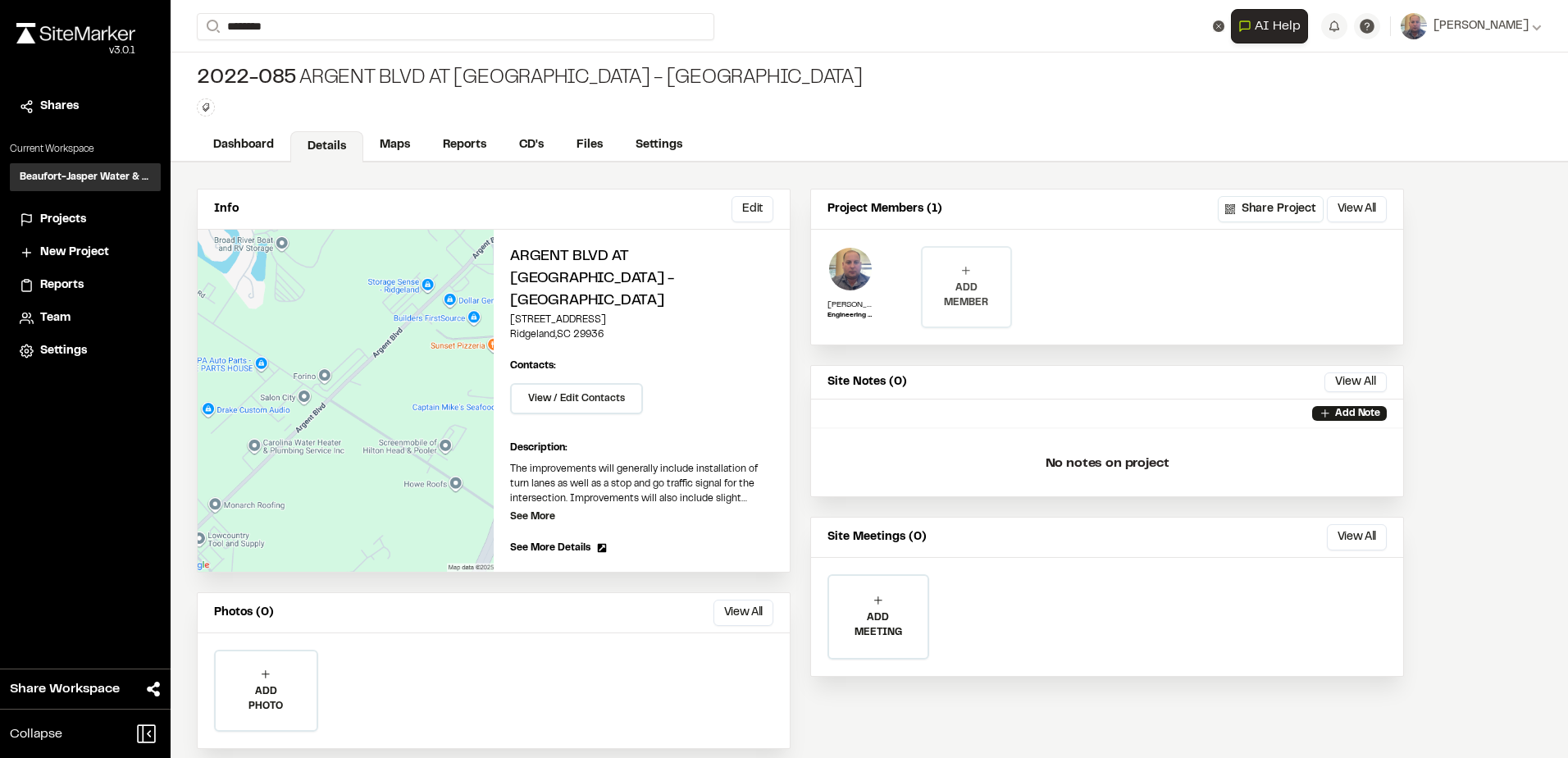
click at [976, 293] on p "ADD MEMBER" at bounding box center [965, 295] width 86 height 30
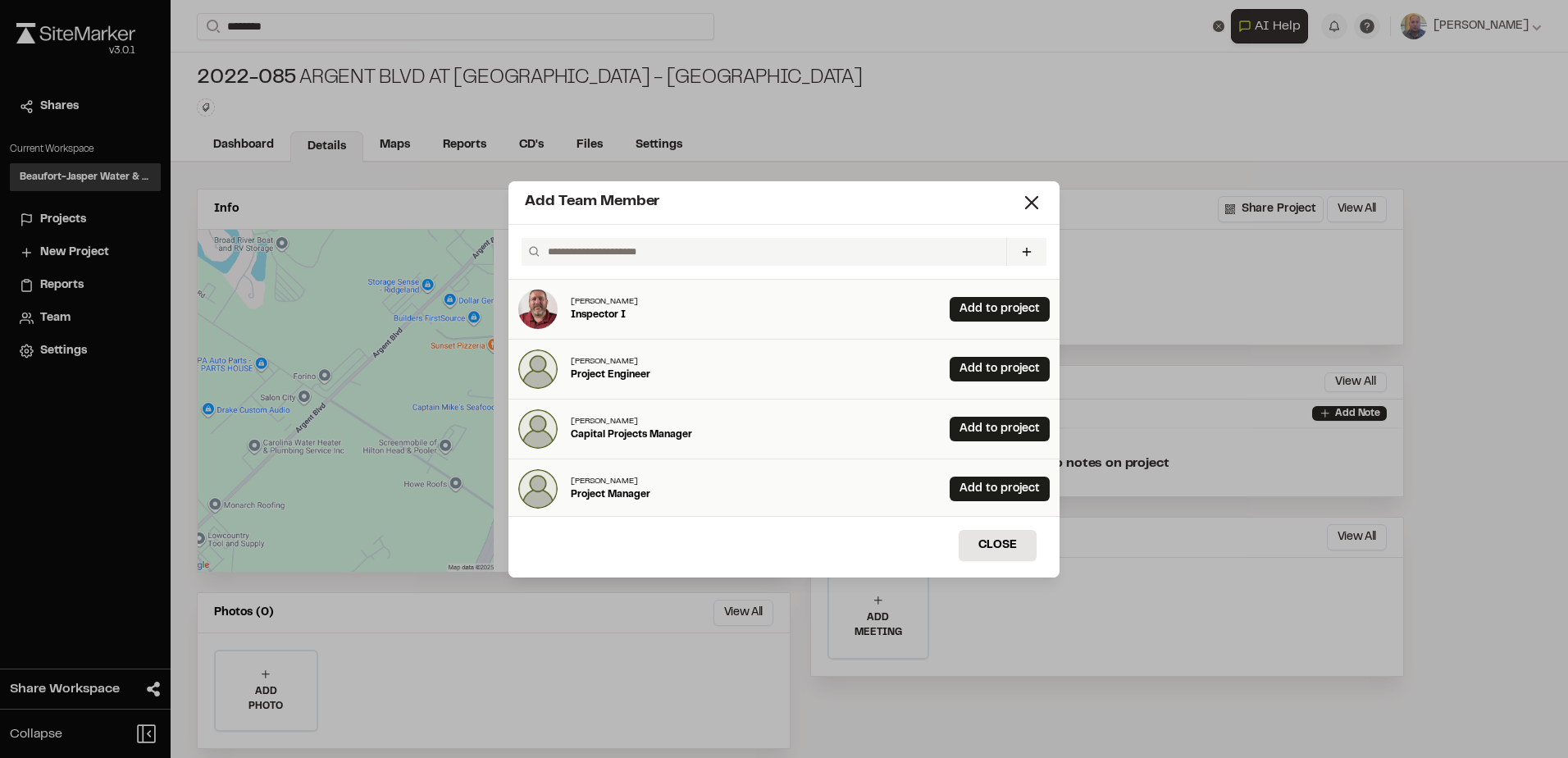
click at [650, 255] on input "text" at bounding box center [770, 251] width 458 height 28
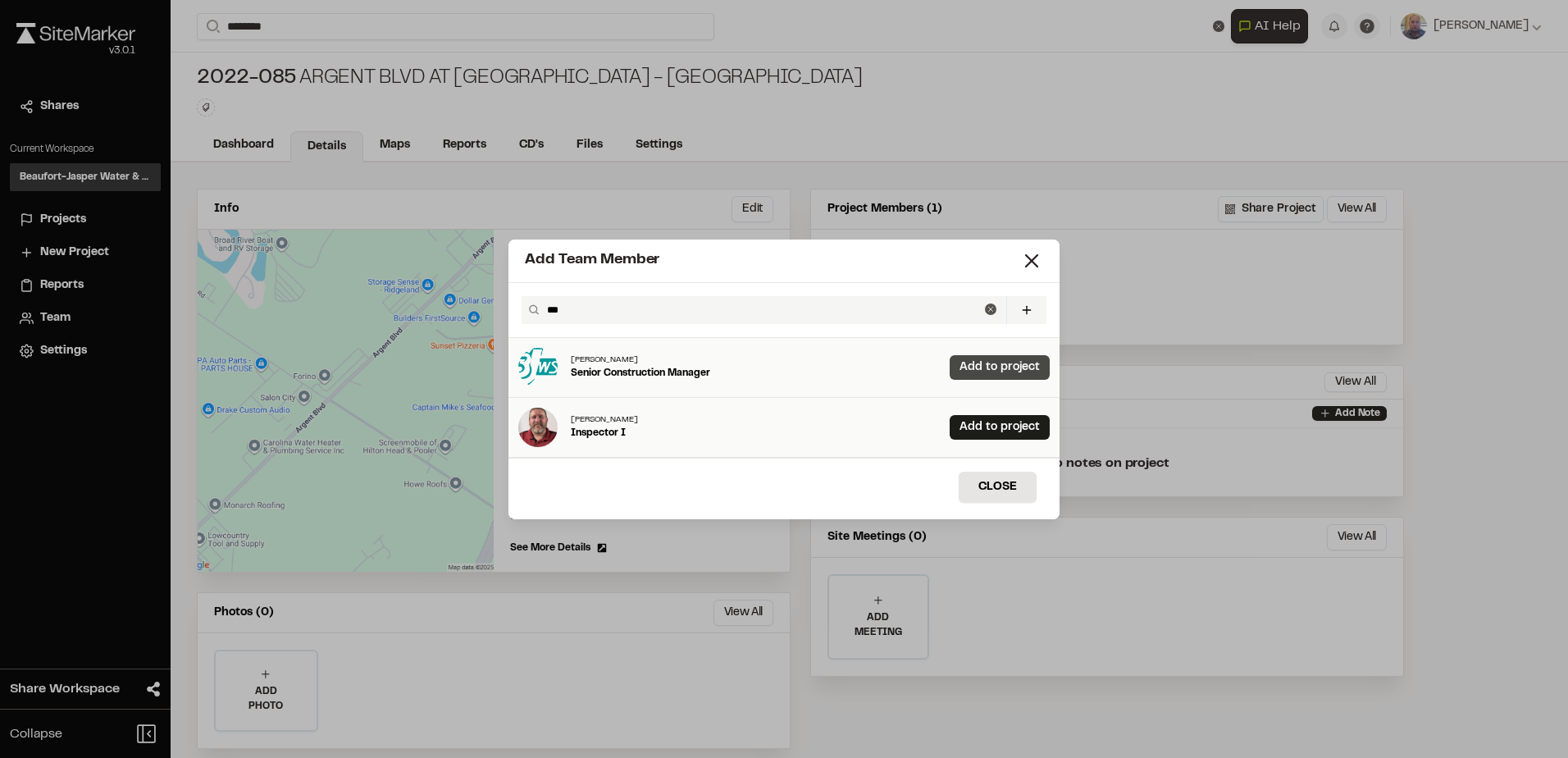
click at [995, 369] on link "Add to project" at bounding box center [1000, 367] width 100 height 25
click at [629, 311] on input "***" at bounding box center [762, 310] width 444 height 28
type input "*"
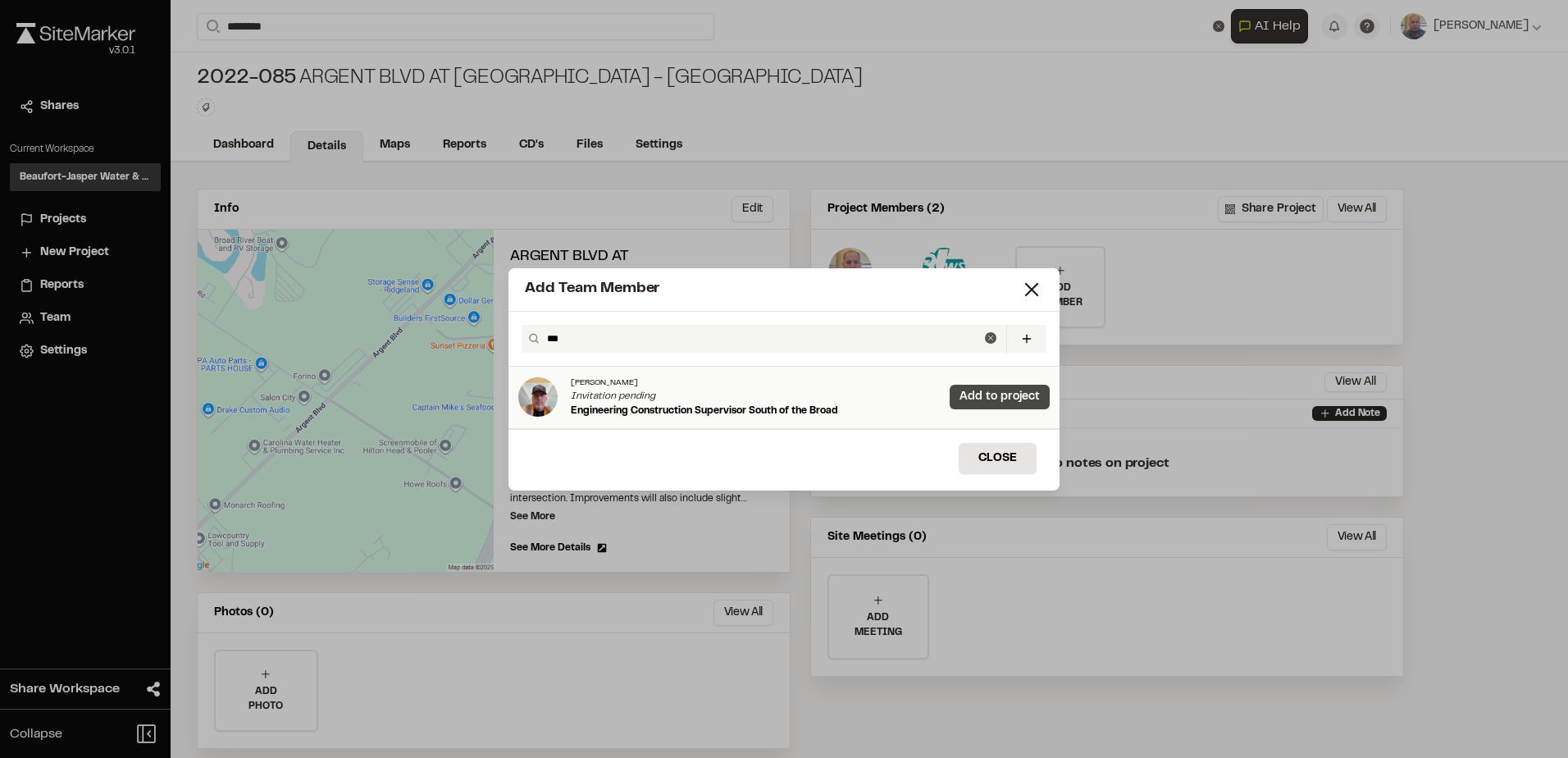
type input "***"
click at [961, 396] on link "Add to project" at bounding box center [1000, 396] width 100 height 25
click at [988, 339] on icon at bounding box center [991, 338] width 12 height 12
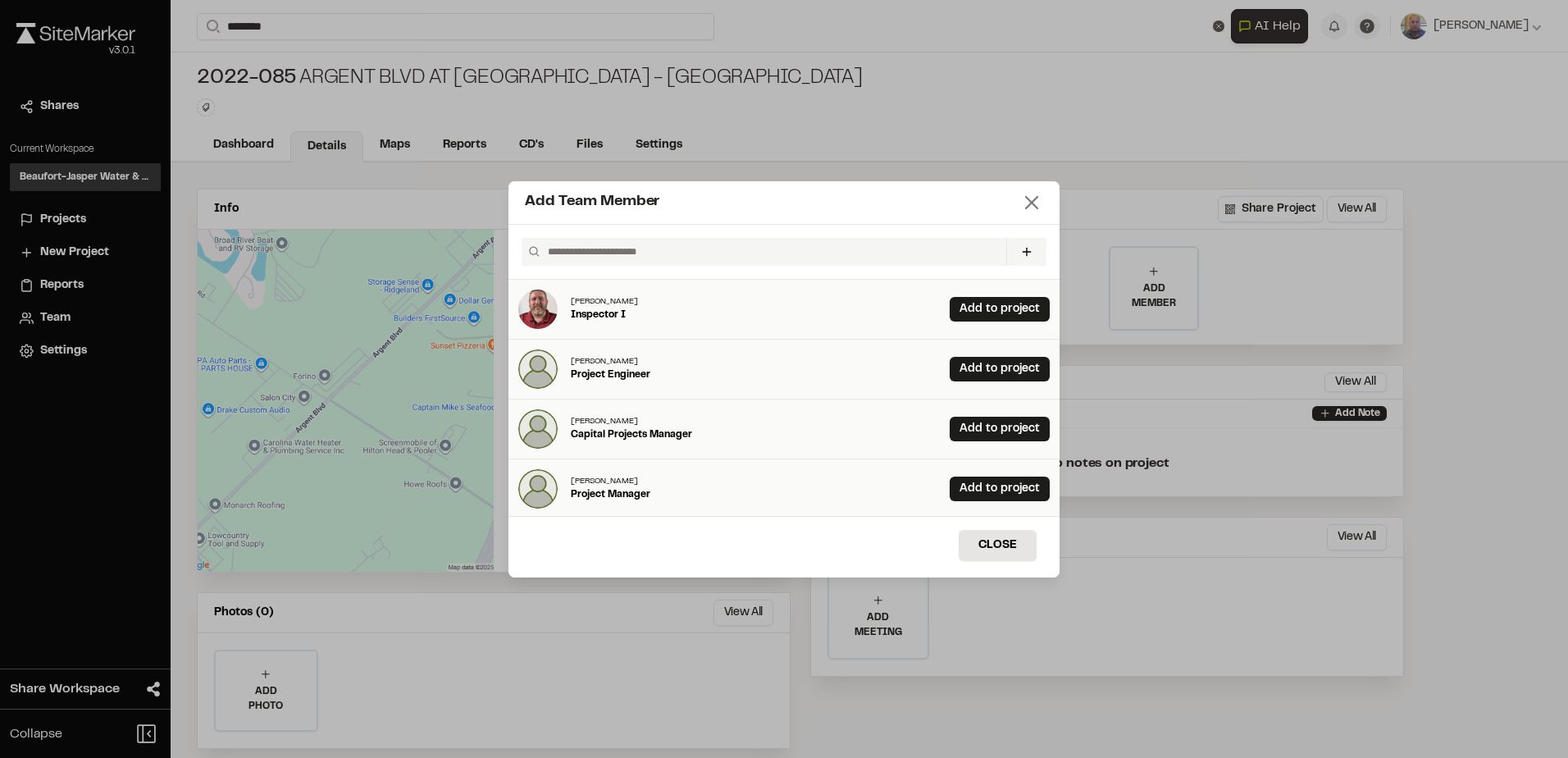
click at [1024, 191] on icon at bounding box center [1031, 202] width 23 height 23
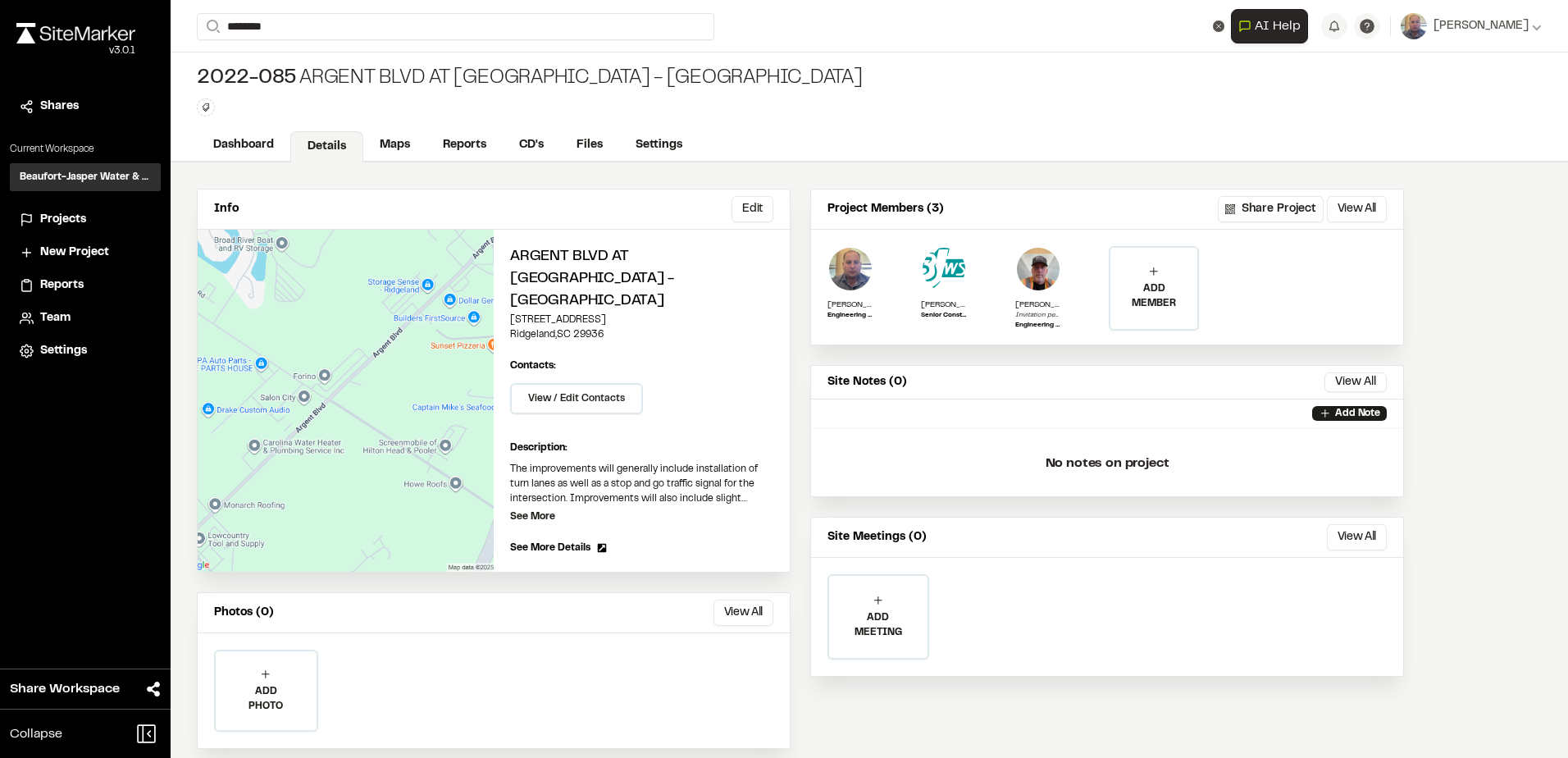
click at [259, 161] on div "Dashboard Details Maps Reports CD's Files Settings" at bounding box center [869, 145] width 1397 height 33
click at [253, 157] on link "Dashboard" at bounding box center [244, 146] width 95 height 31
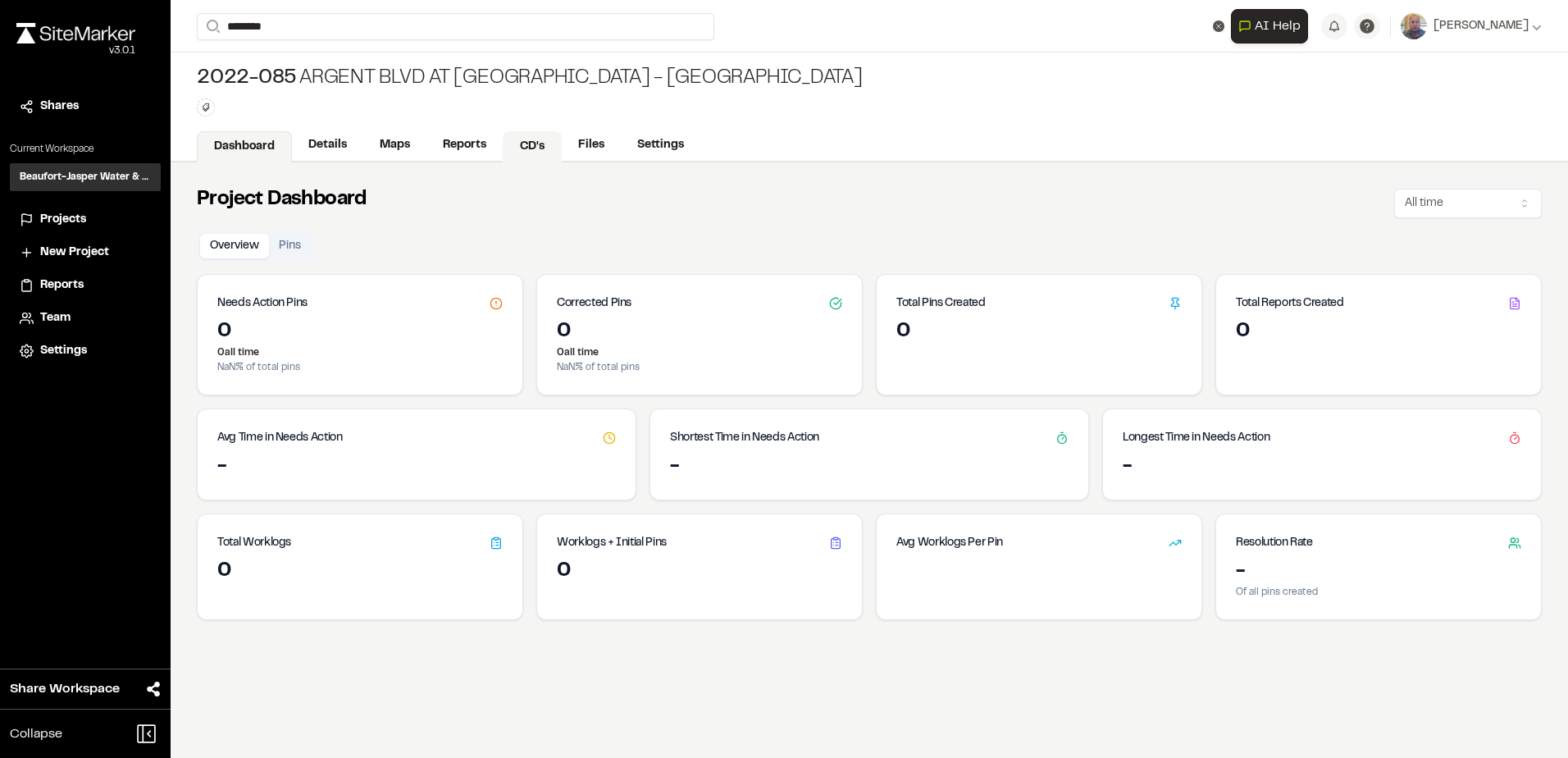
click at [550, 142] on link "CD's" at bounding box center [532, 146] width 59 height 31
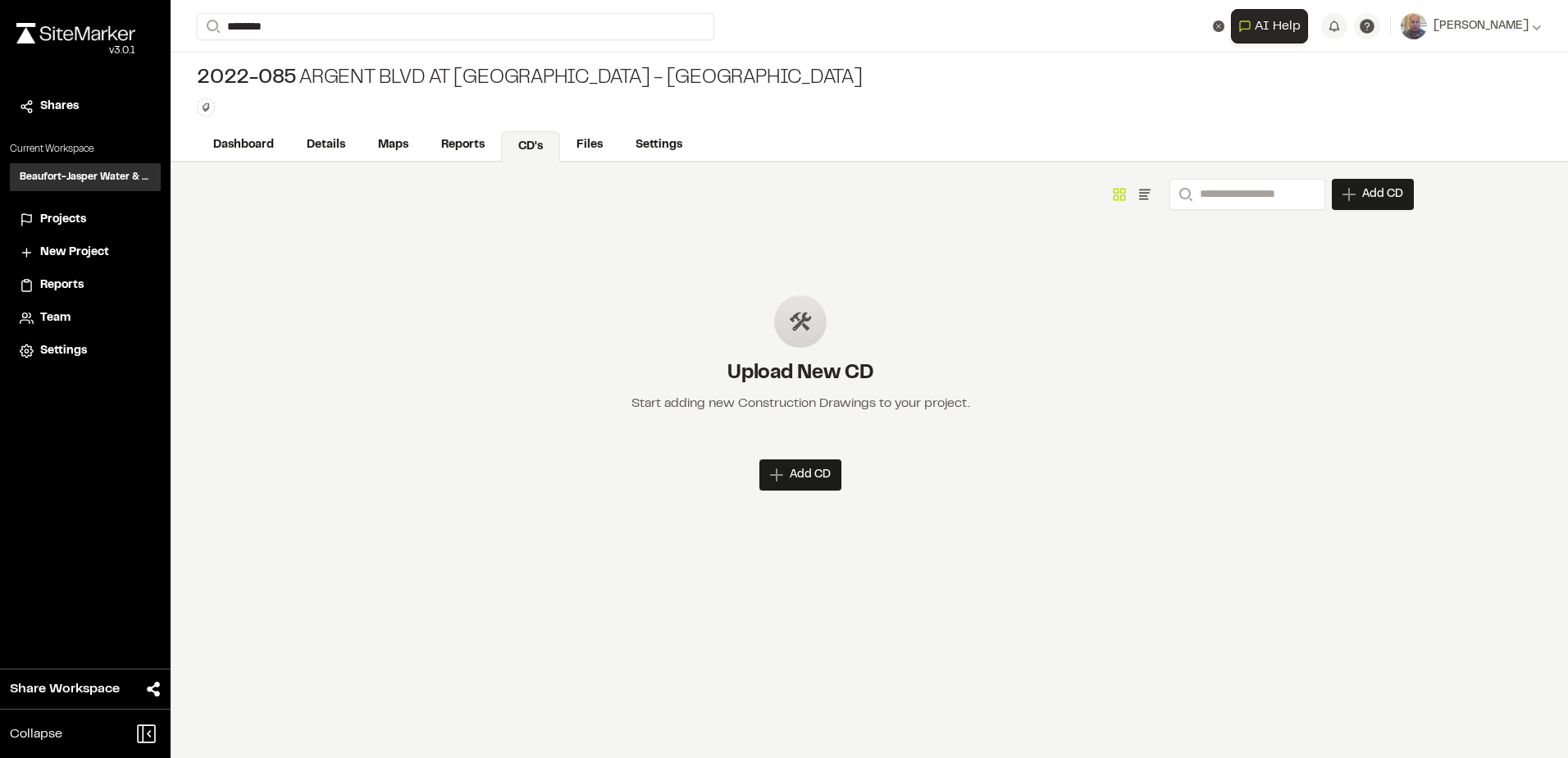
click at [805, 467] on div "Add CD" at bounding box center [800, 474] width 82 height 31
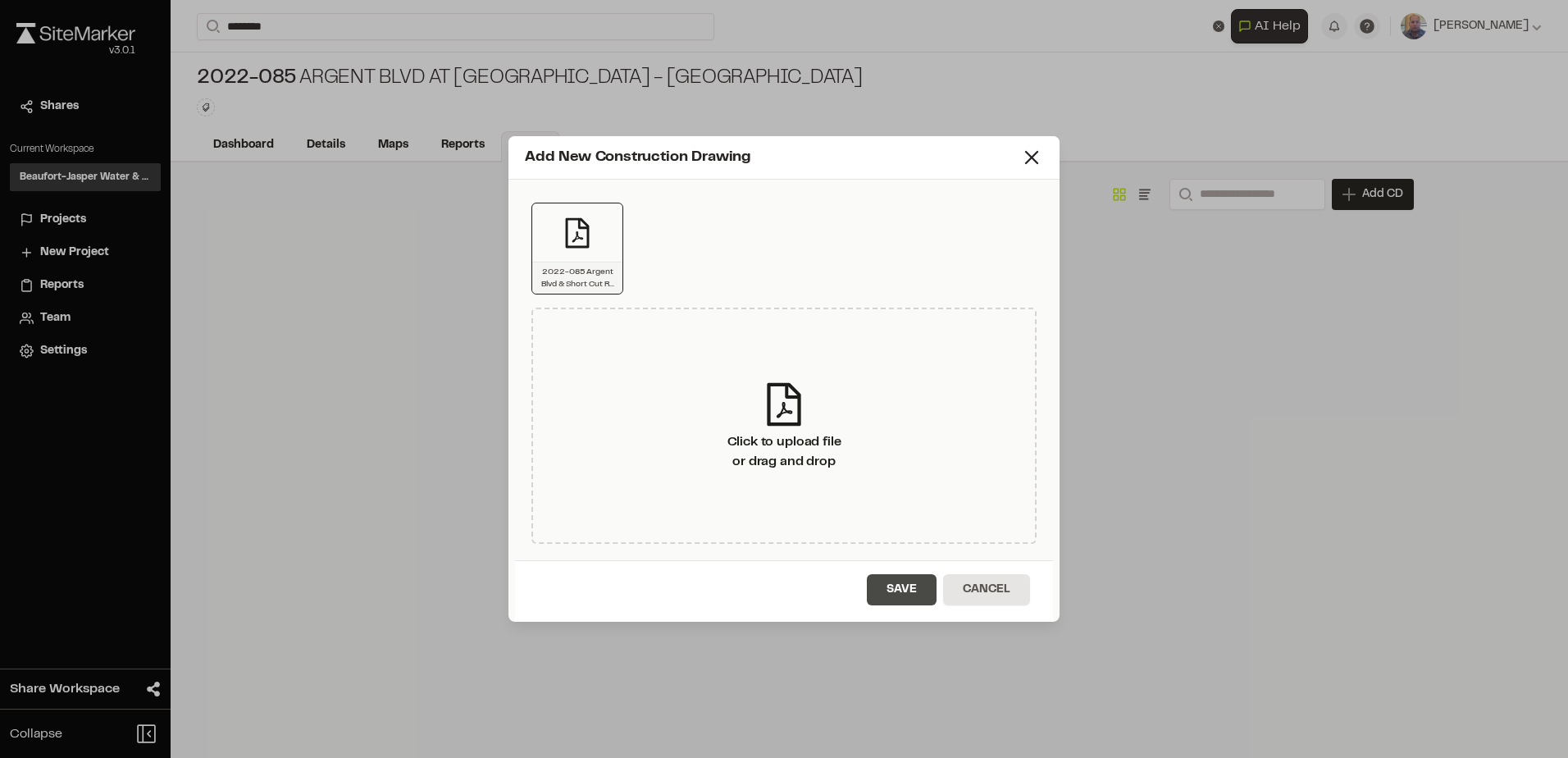
click at [902, 589] on button "Save" at bounding box center [901, 589] width 70 height 31
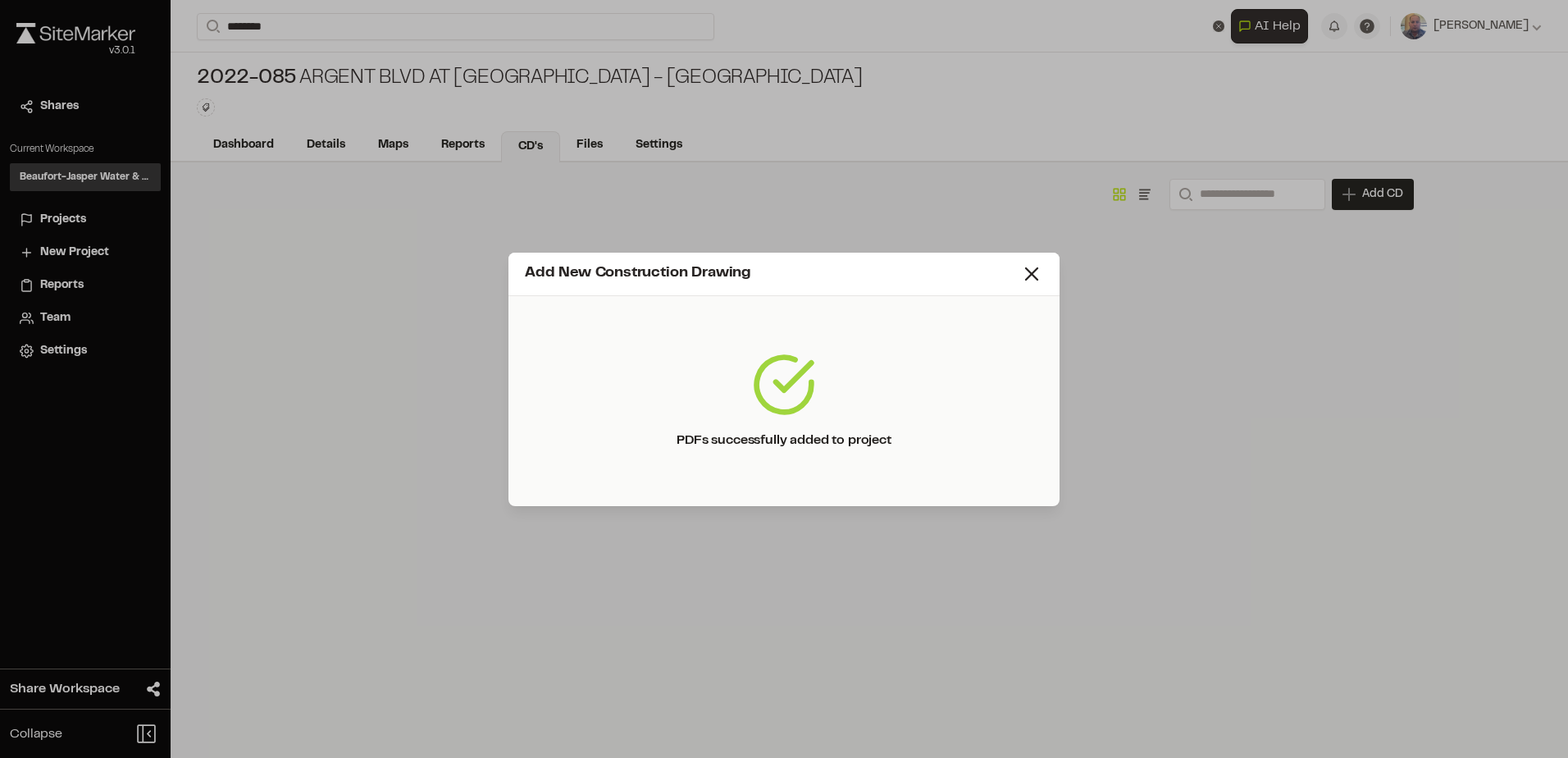
click at [944, 590] on div "Add New Construction Drawing PDFs successfully added to project" at bounding box center [784, 379] width 1568 height 758
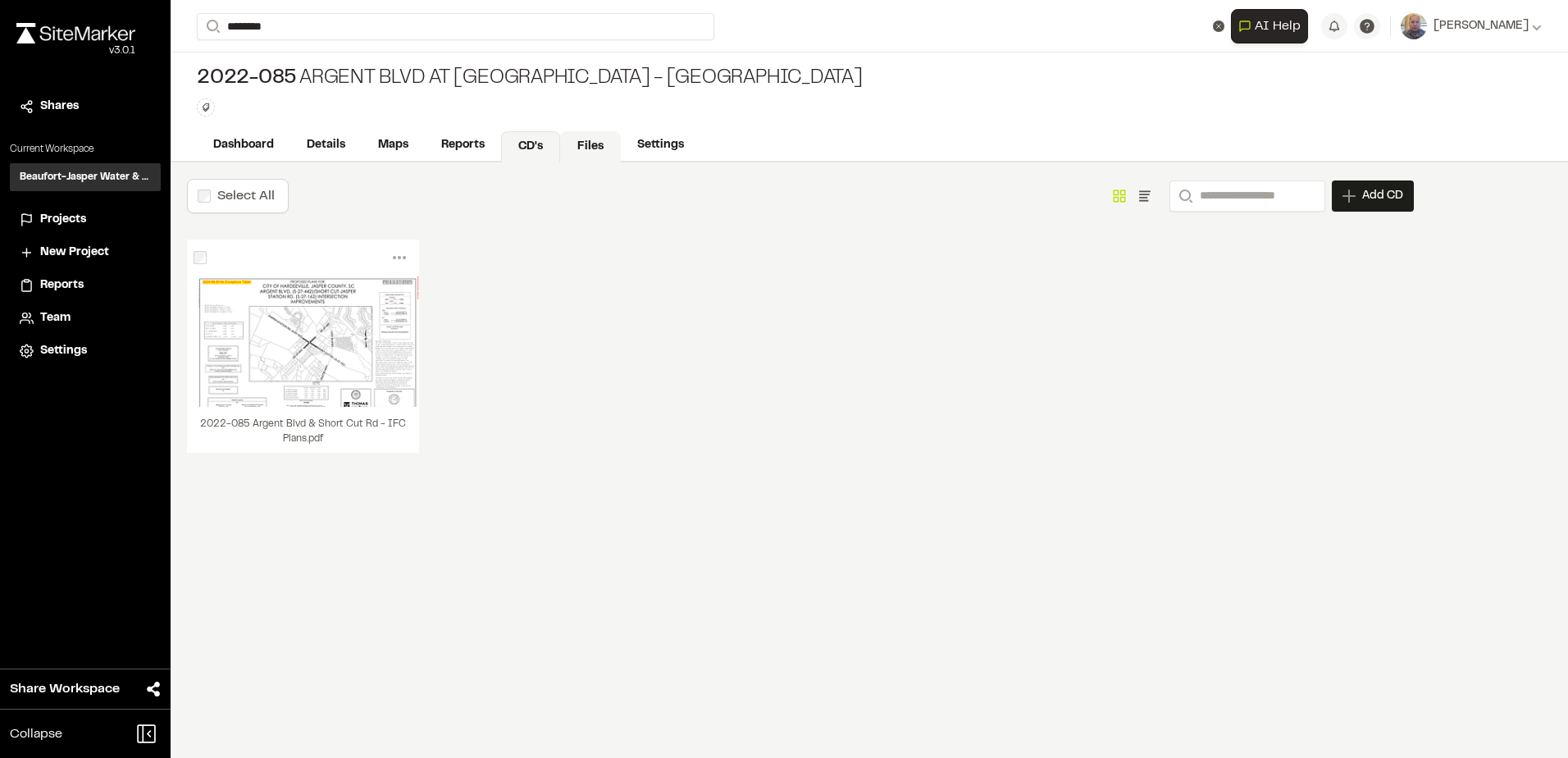
click at [606, 158] on link "Files" at bounding box center [590, 146] width 61 height 31
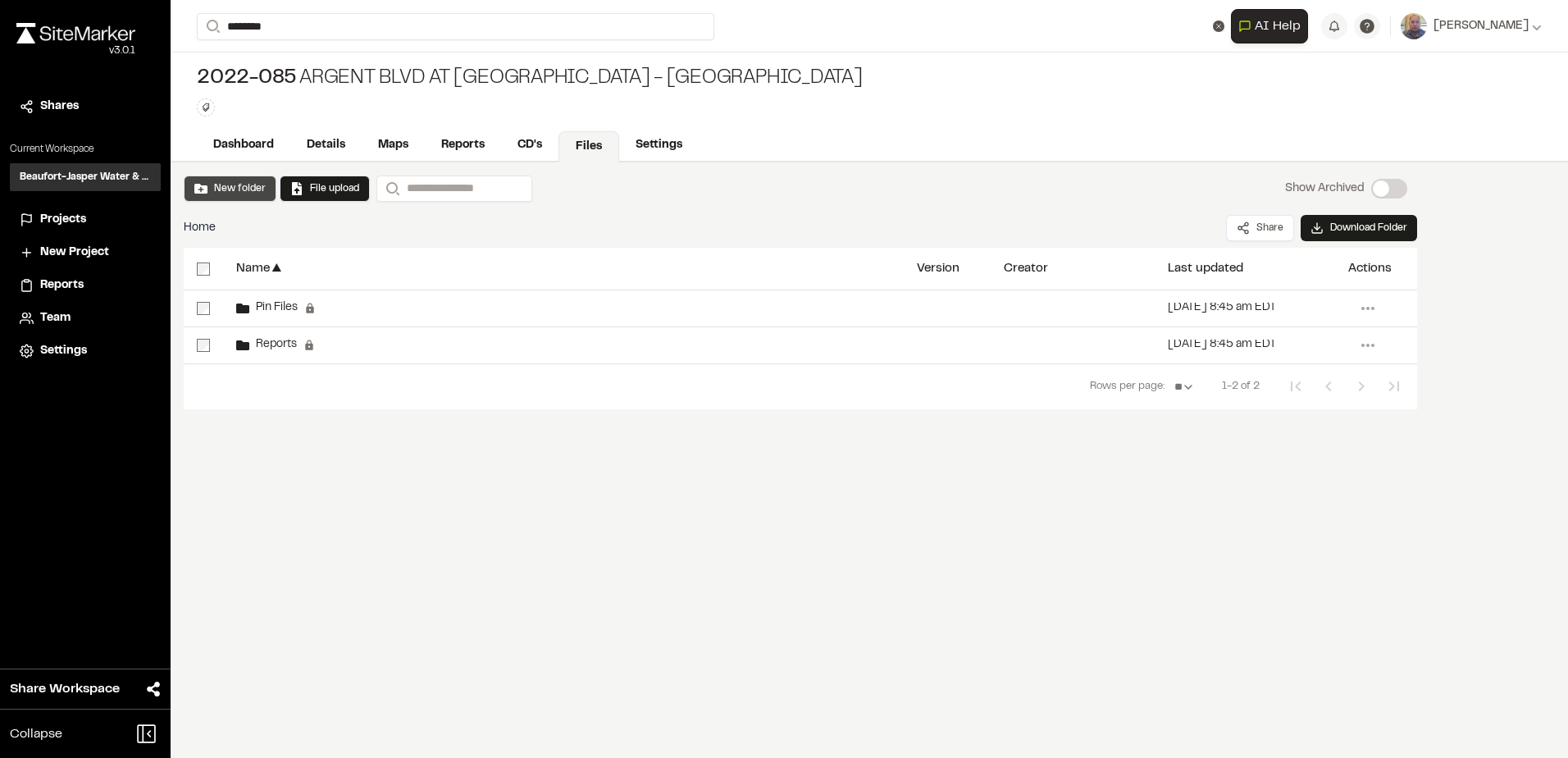
click at [224, 187] on button "New folder" at bounding box center [231, 188] width 72 height 15
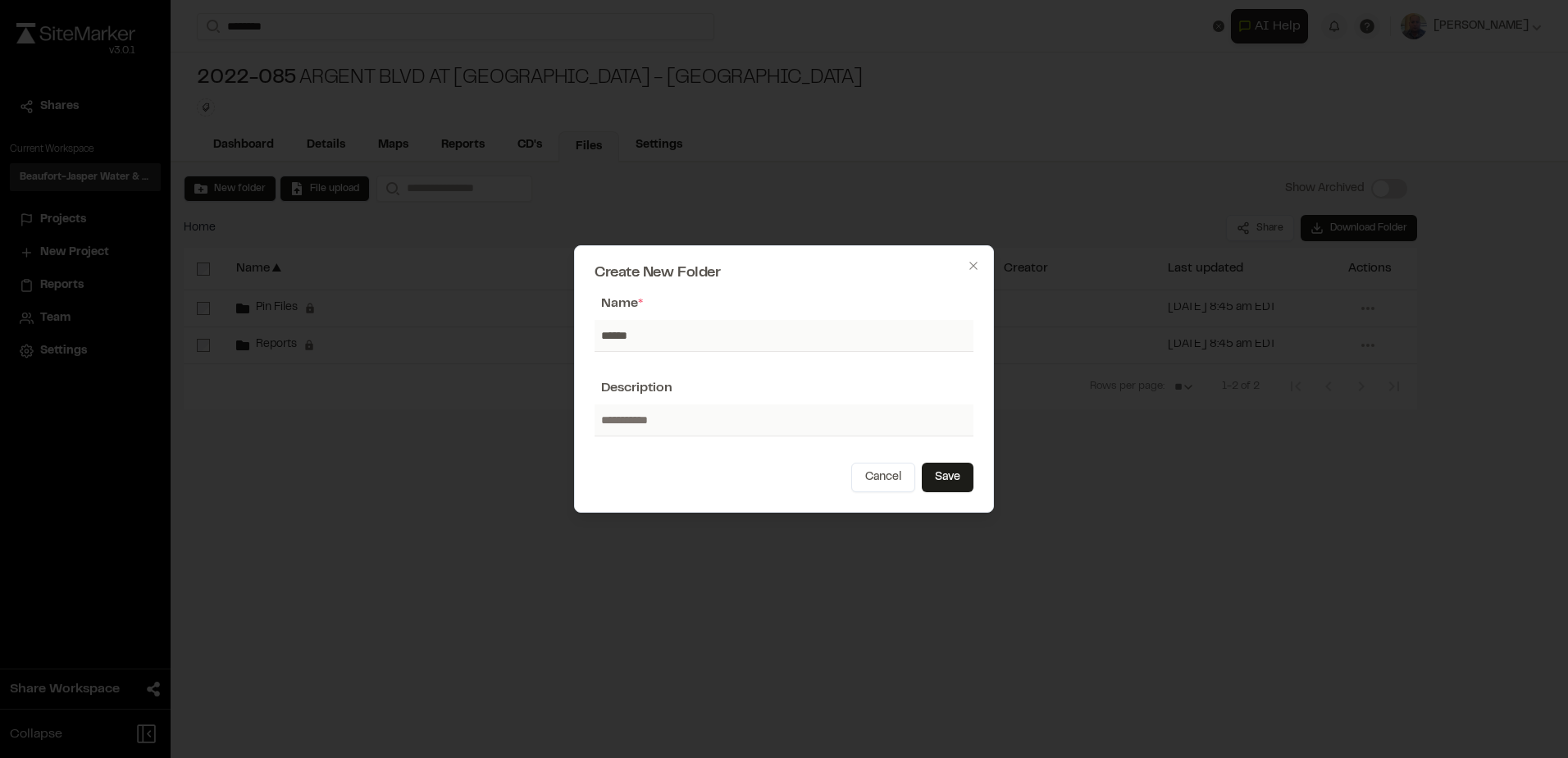
type input "*******"
click at [949, 479] on button "Save" at bounding box center [948, 477] width 52 height 30
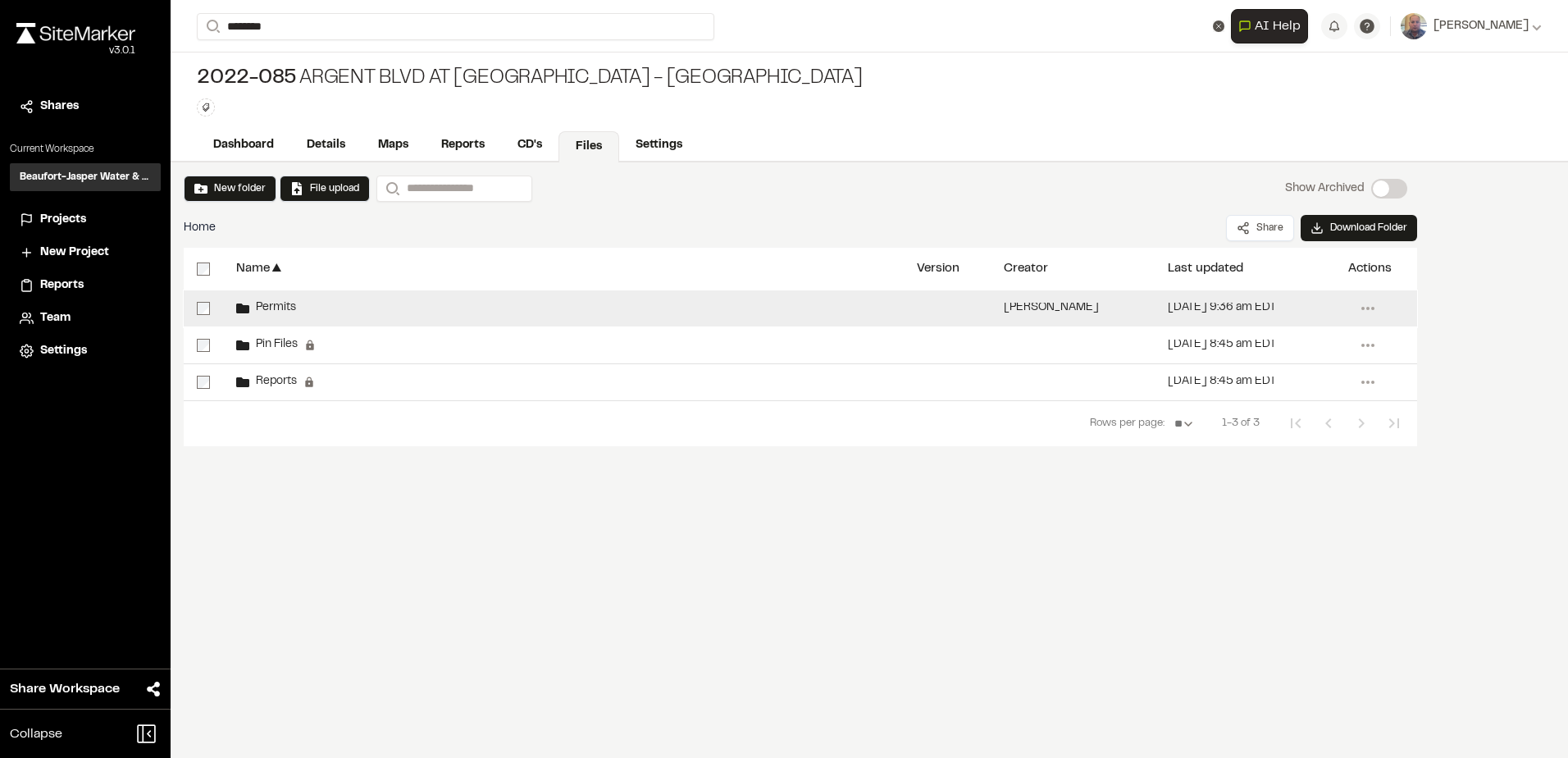
click at [264, 302] on div "Permits" at bounding box center [266, 308] width 60 height 13
click at [265, 307] on span "Permits" at bounding box center [272, 308] width 47 height 11
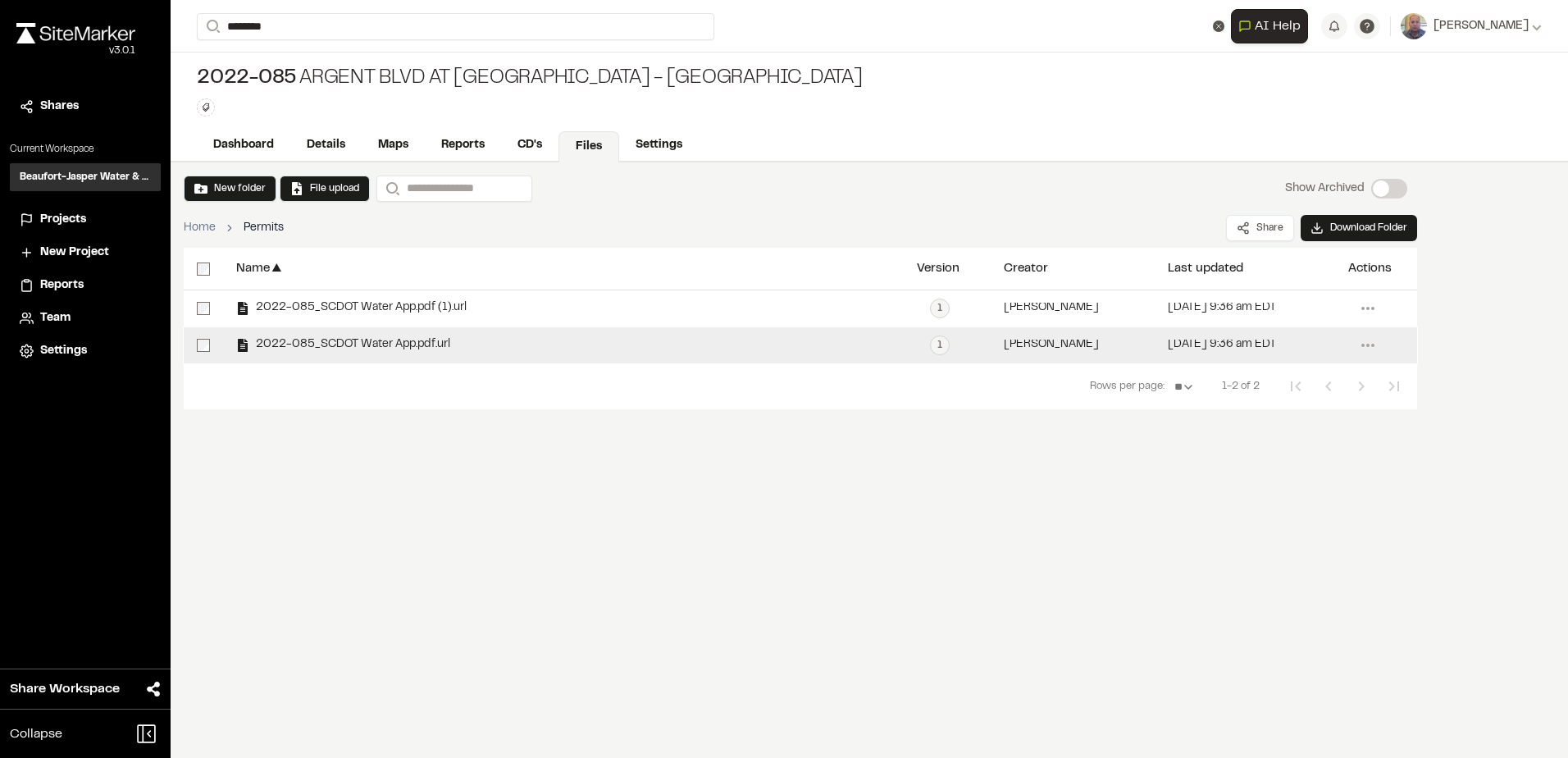
click at [335, 344] on span "2022-085_SCDOT Water App.pdf.url" at bounding box center [350, 345] width 201 height 11
click at [357, 339] on div "2022-085_SCDOT Water App.pdf.url" at bounding box center [343, 345] width 214 height 13
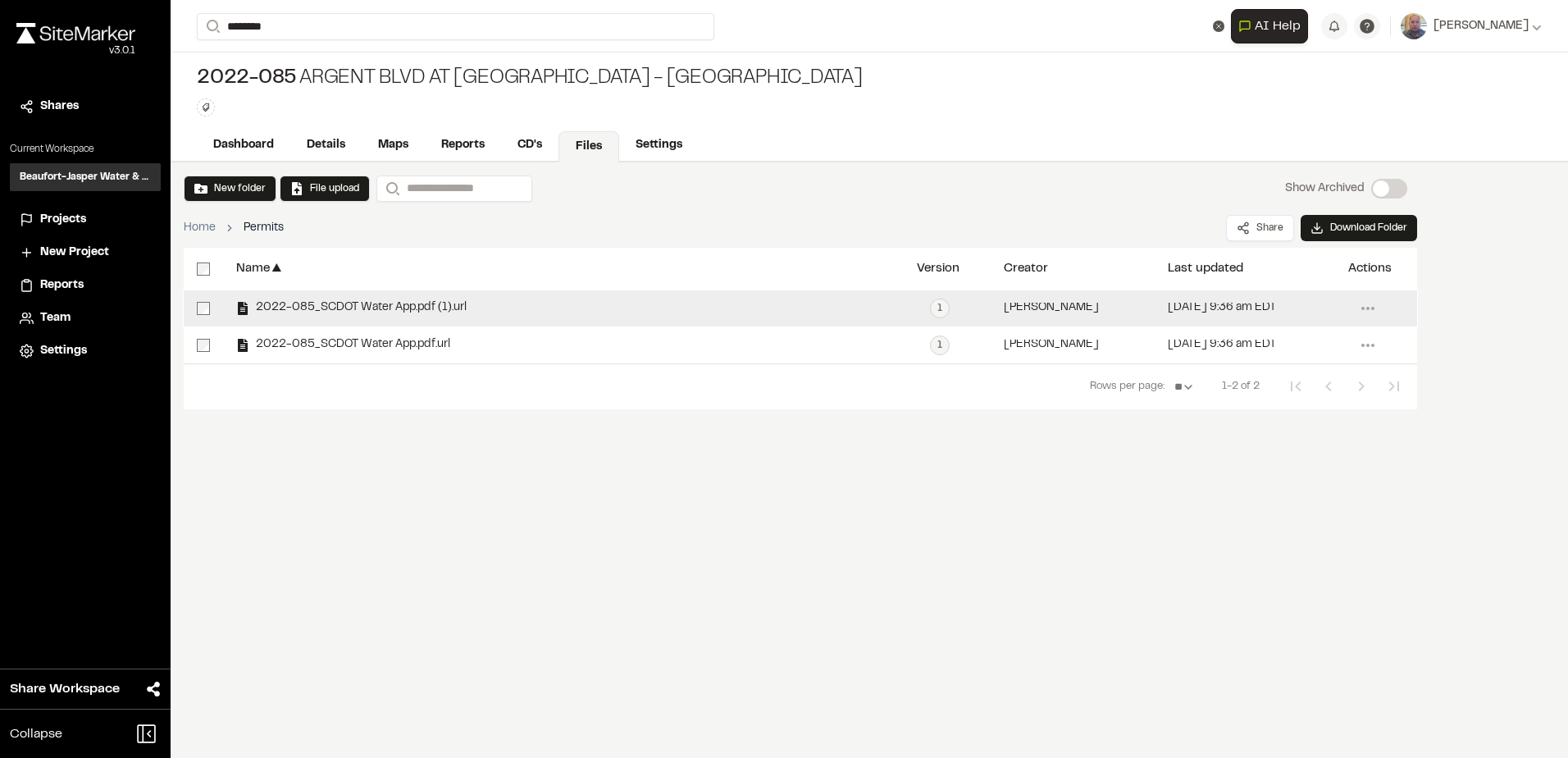
click at [341, 311] on span "2022-085_SCDOT Water App.pdf (1).url" at bounding box center [358, 308] width 218 height 11
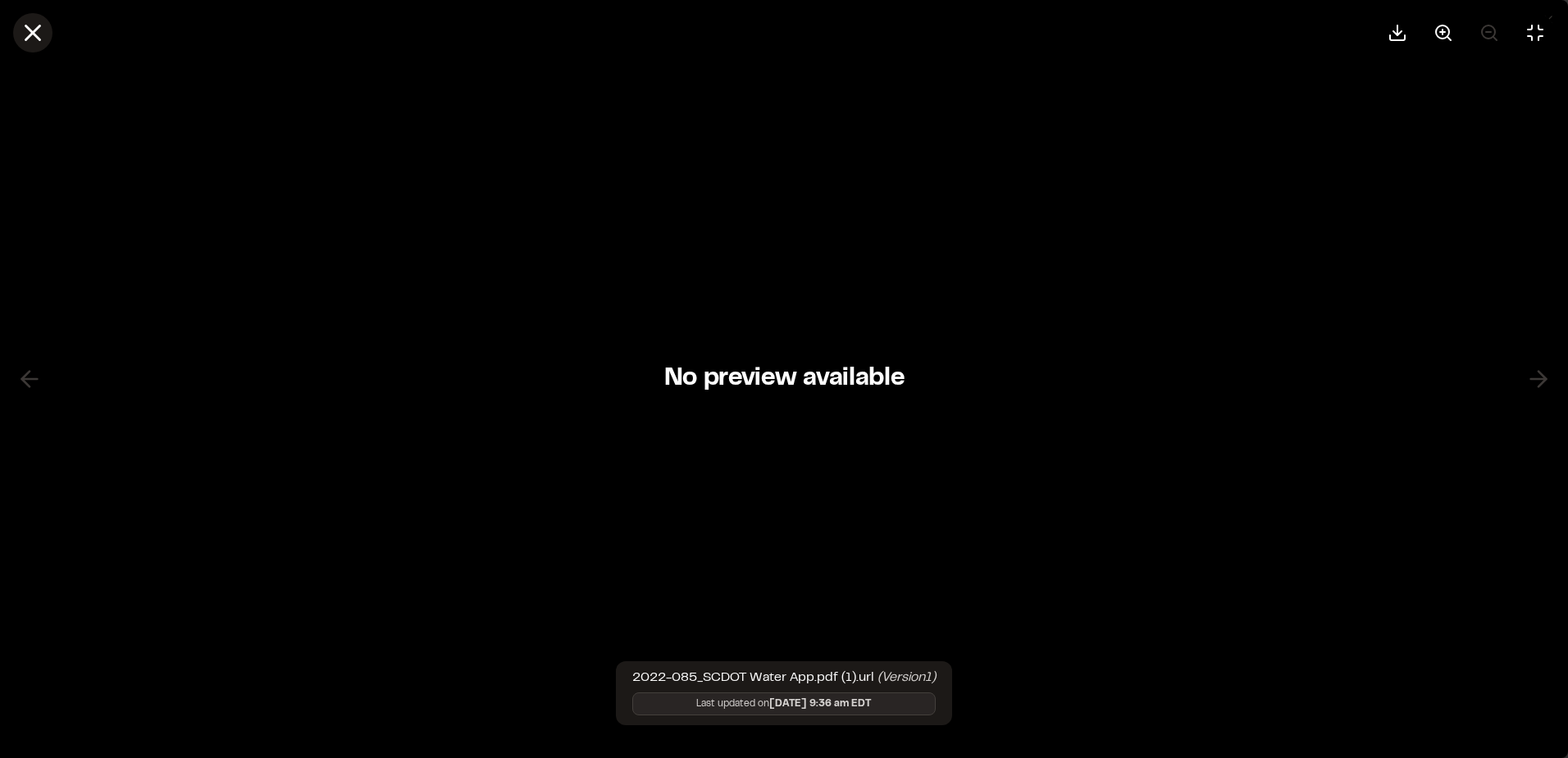
click at [35, 33] on icon at bounding box center [33, 33] width 28 height 28
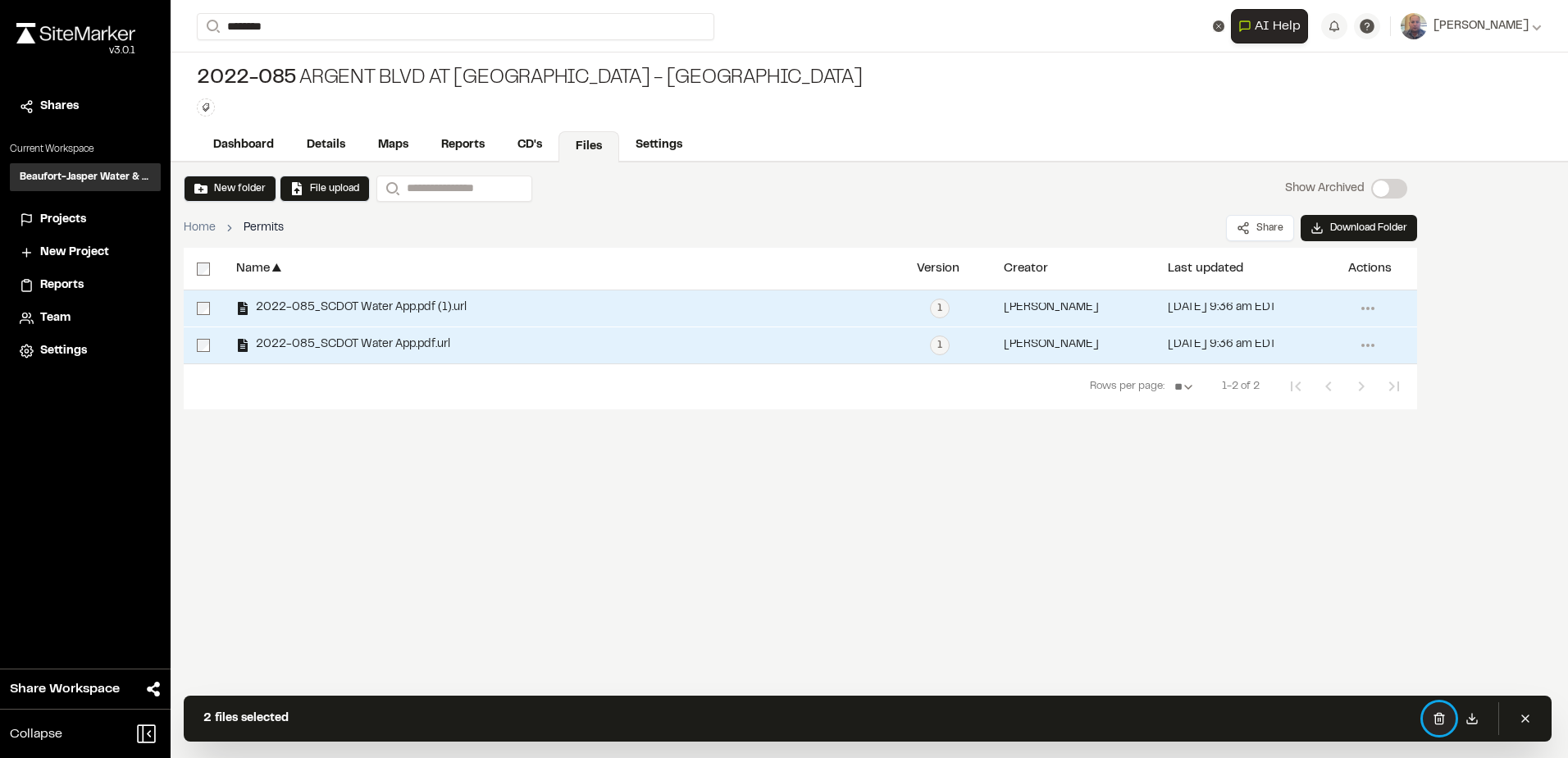
click at [1439, 723] on icon at bounding box center [1438, 717] width 7 height 11
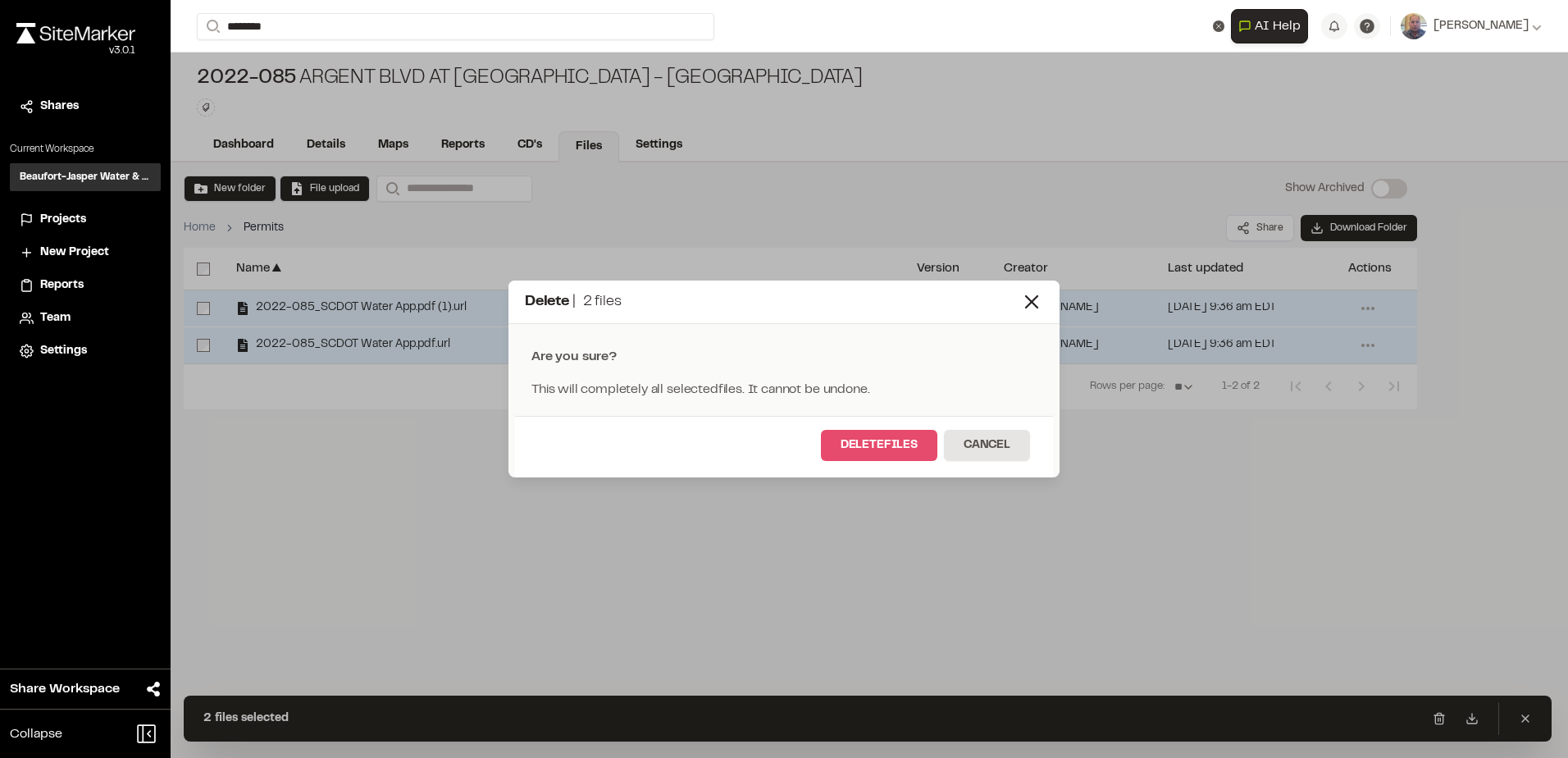
click at [883, 436] on button "Delete files" at bounding box center [878, 444] width 116 height 31
